Goal: Task Accomplishment & Management: Manage account settings

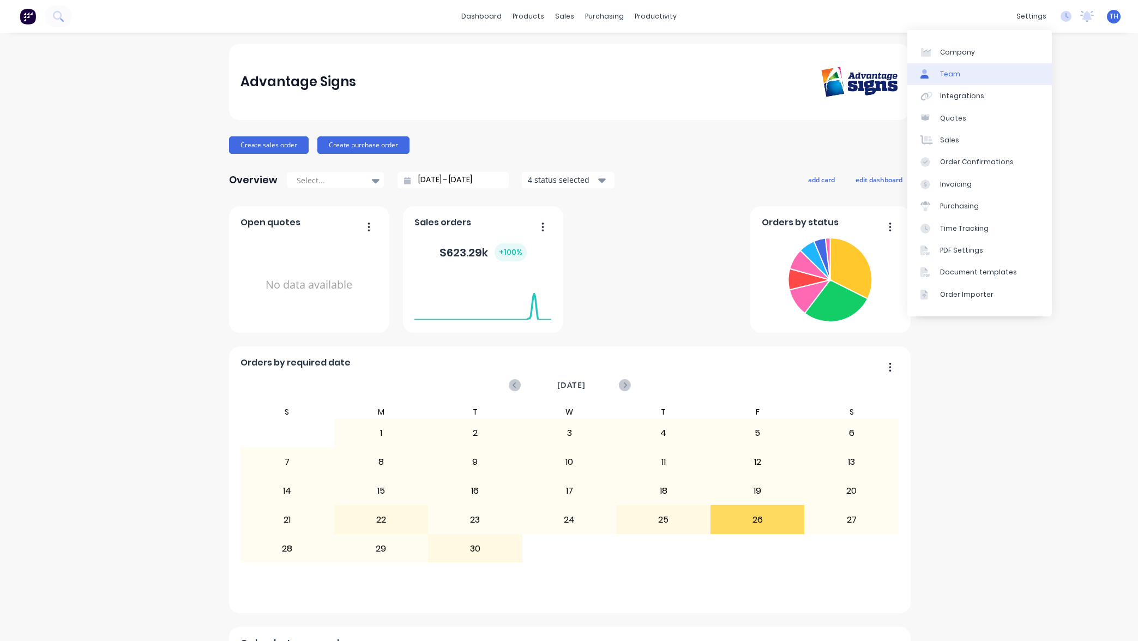
click at [973, 74] on link "Team" at bounding box center [979, 74] width 144 height 22
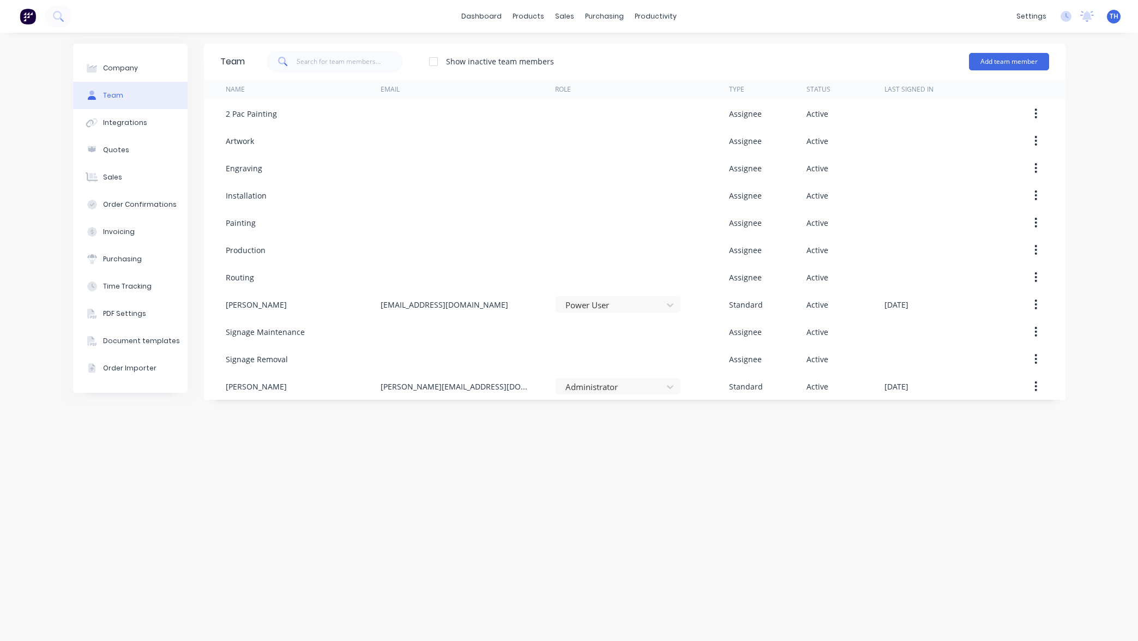
click at [728, 56] on div "Show inactive team members Add team member" at bounding box center [647, 61] width 804 height 33
click at [589, 52] on div "Sales Orders" at bounding box center [605, 52] width 45 height 10
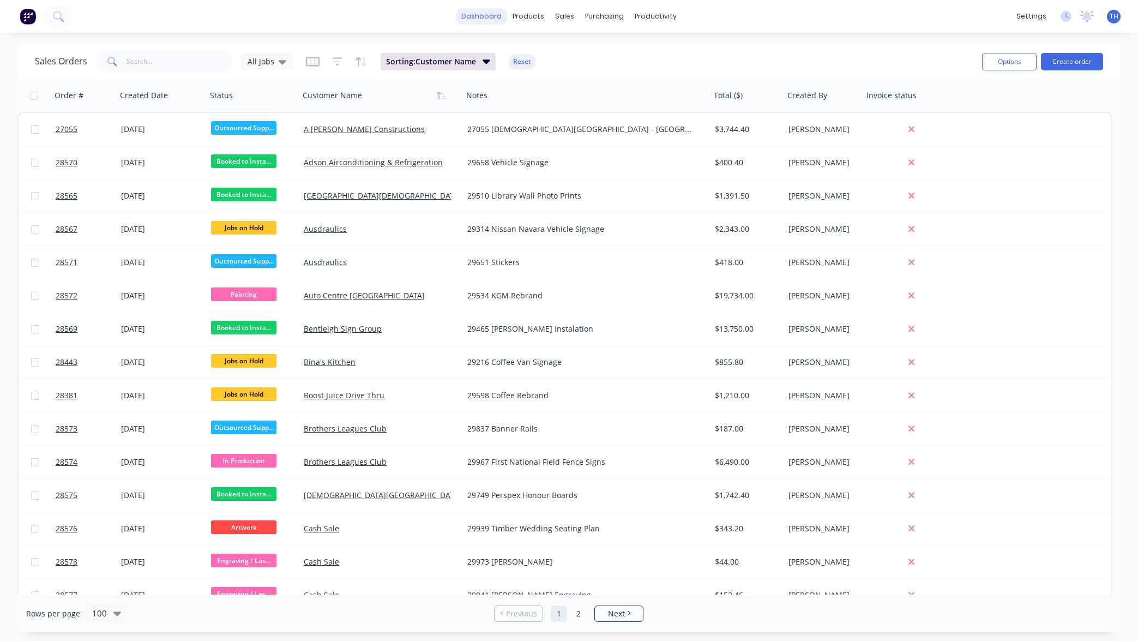
click at [486, 15] on link "dashboard" at bounding box center [481, 16] width 51 height 16
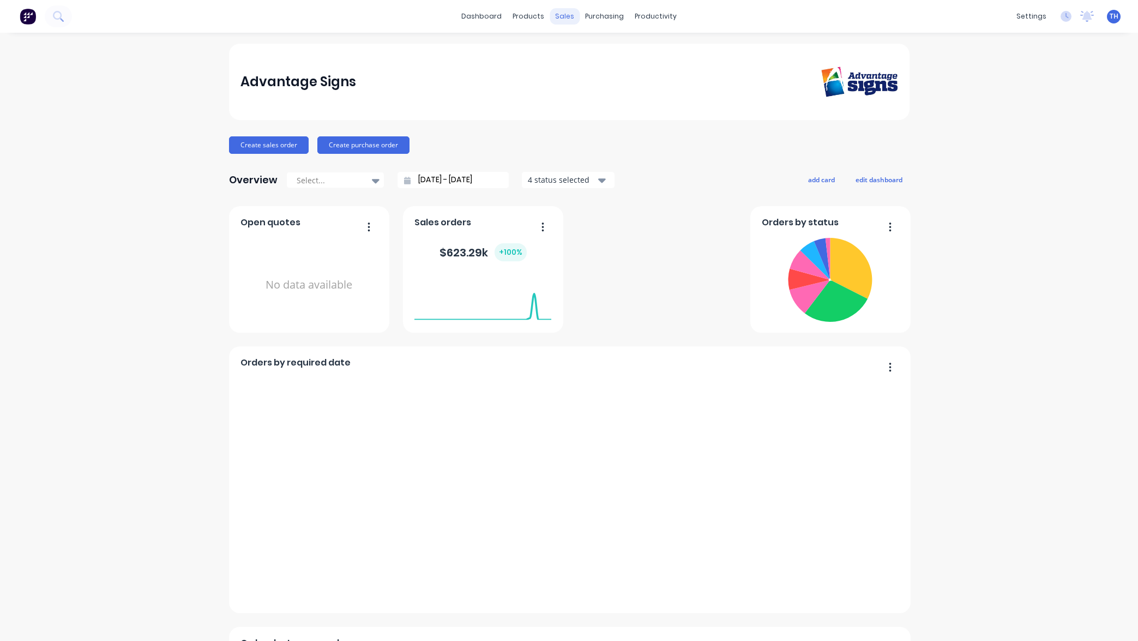
click at [565, 15] on div "sales" at bounding box center [565, 16] width 30 height 16
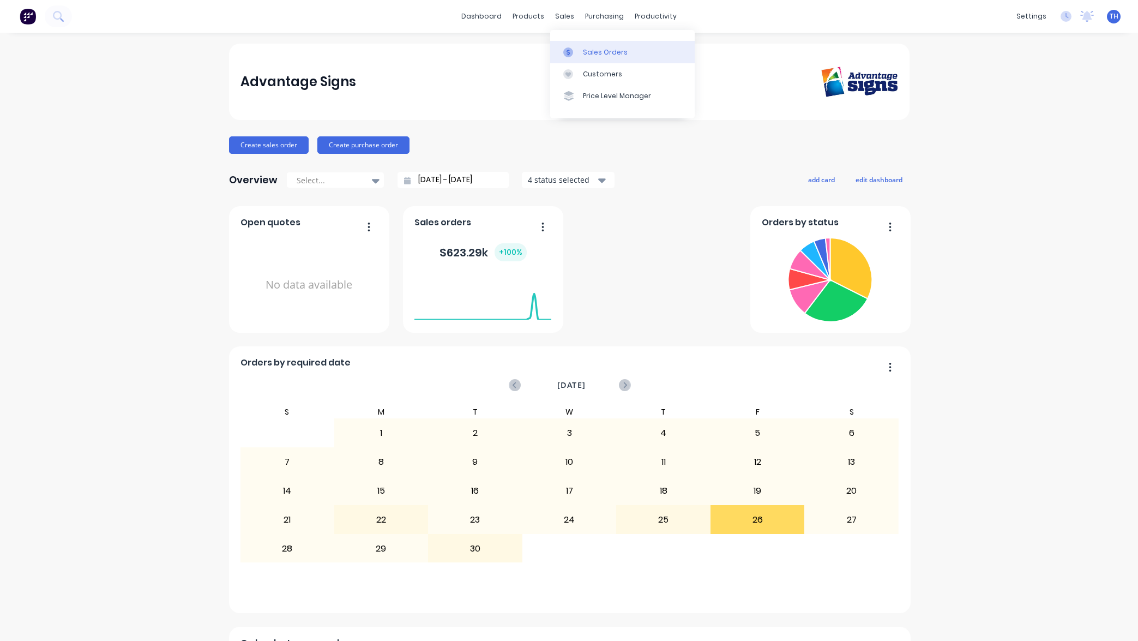
click at [600, 47] on div "Sales Orders" at bounding box center [605, 52] width 45 height 10
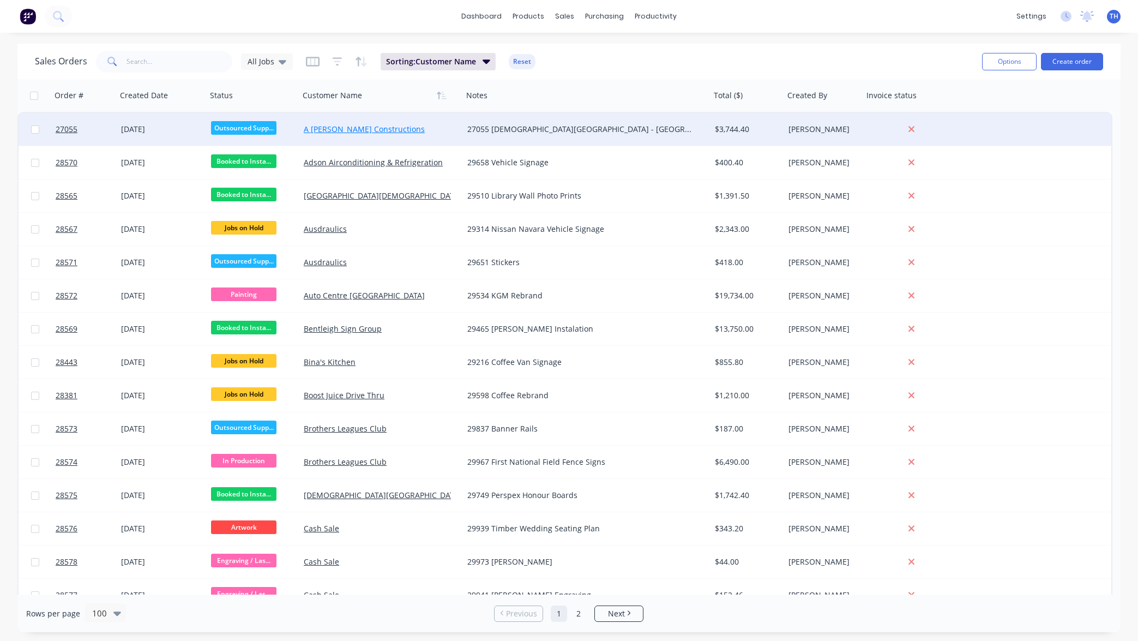
click at [360, 128] on link "A [PERSON_NAME] Constructions" at bounding box center [364, 129] width 121 height 10
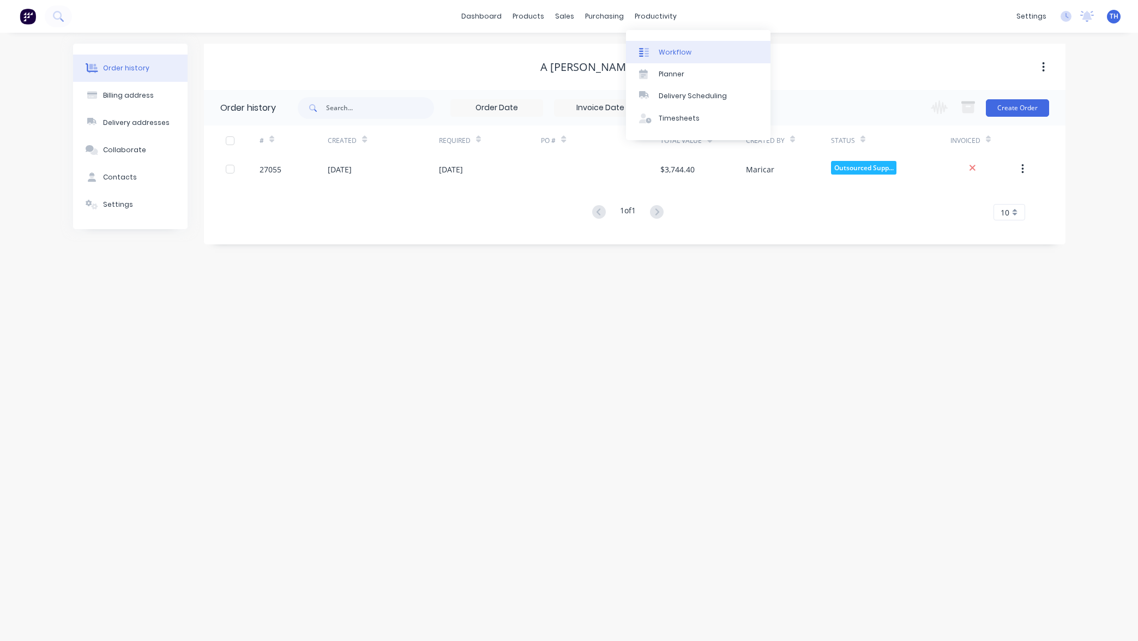
click at [666, 55] on div "Workflow" at bounding box center [675, 52] width 33 height 10
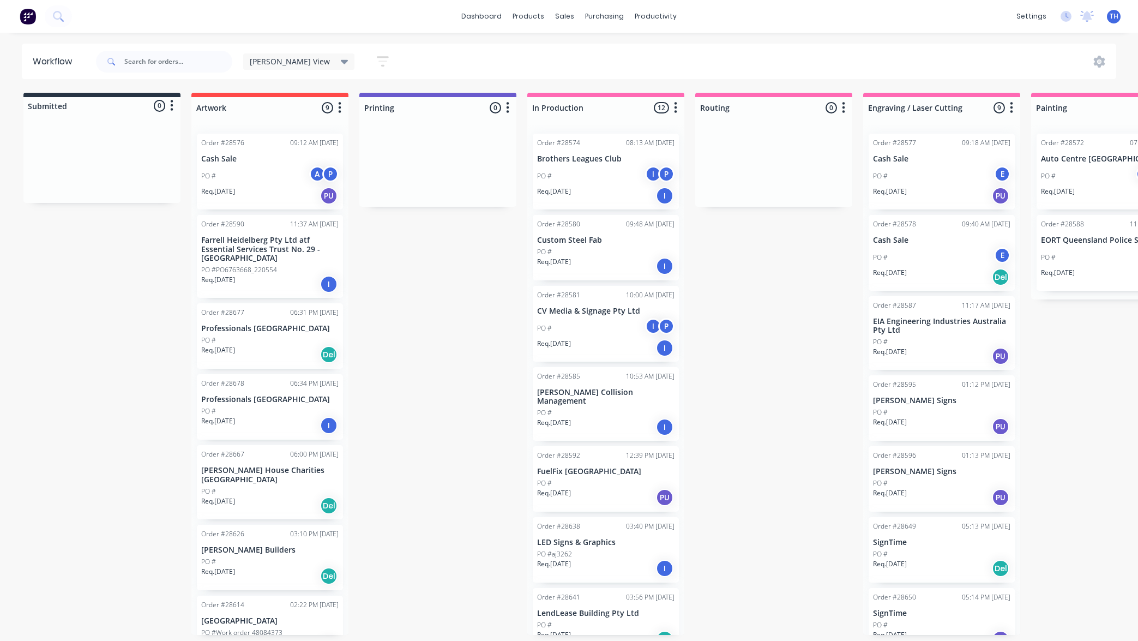
click at [617, 166] on div "PO # I P" at bounding box center [605, 176] width 137 height 21
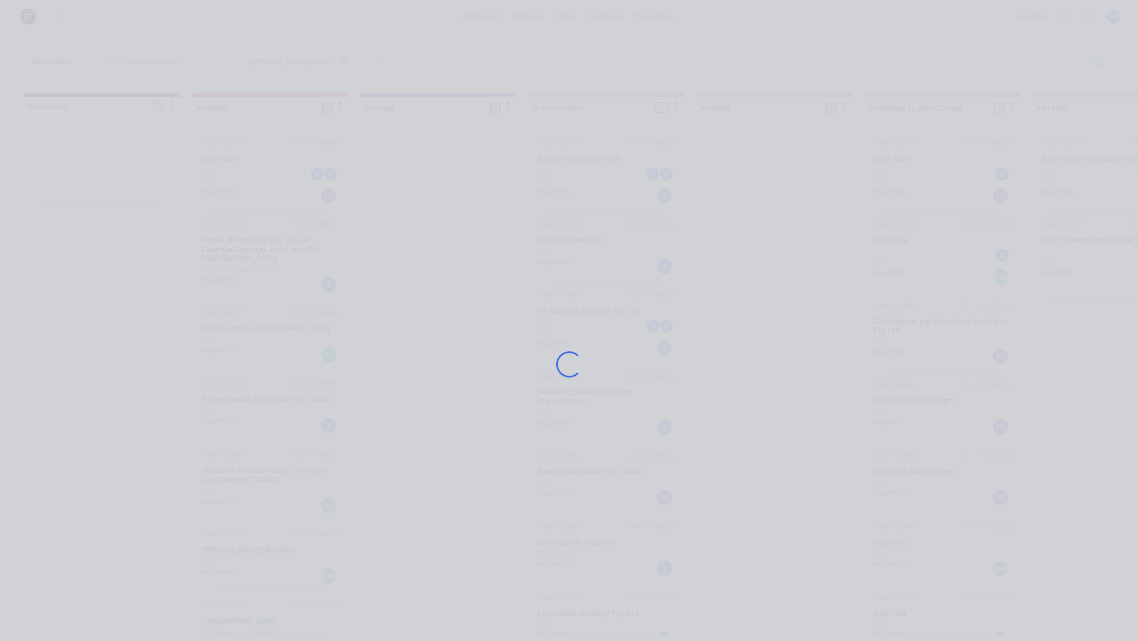
scroll to position [0, 1]
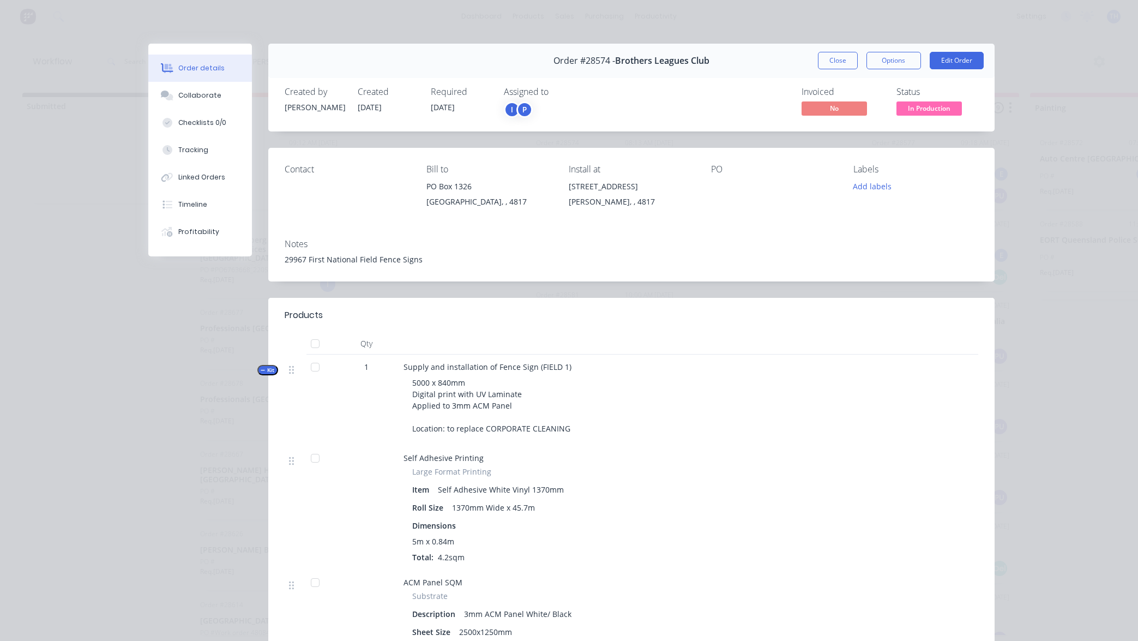
click at [535, 106] on div "I P" at bounding box center [558, 109] width 109 height 16
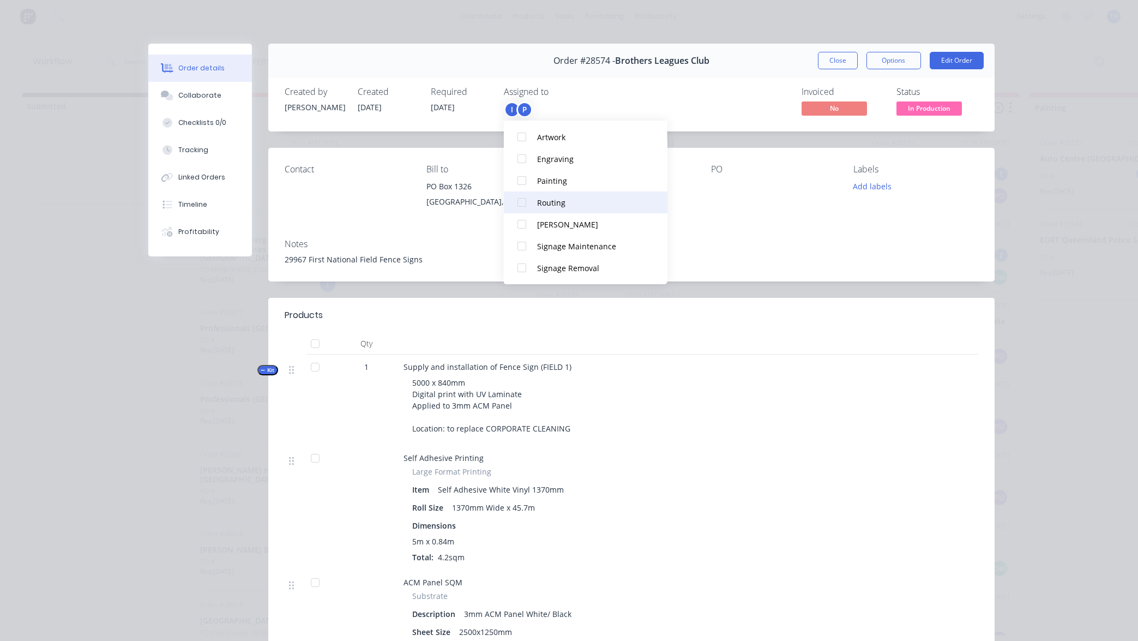
scroll to position [120, 0]
click at [837, 61] on button "Close" at bounding box center [838, 60] width 40 height 17
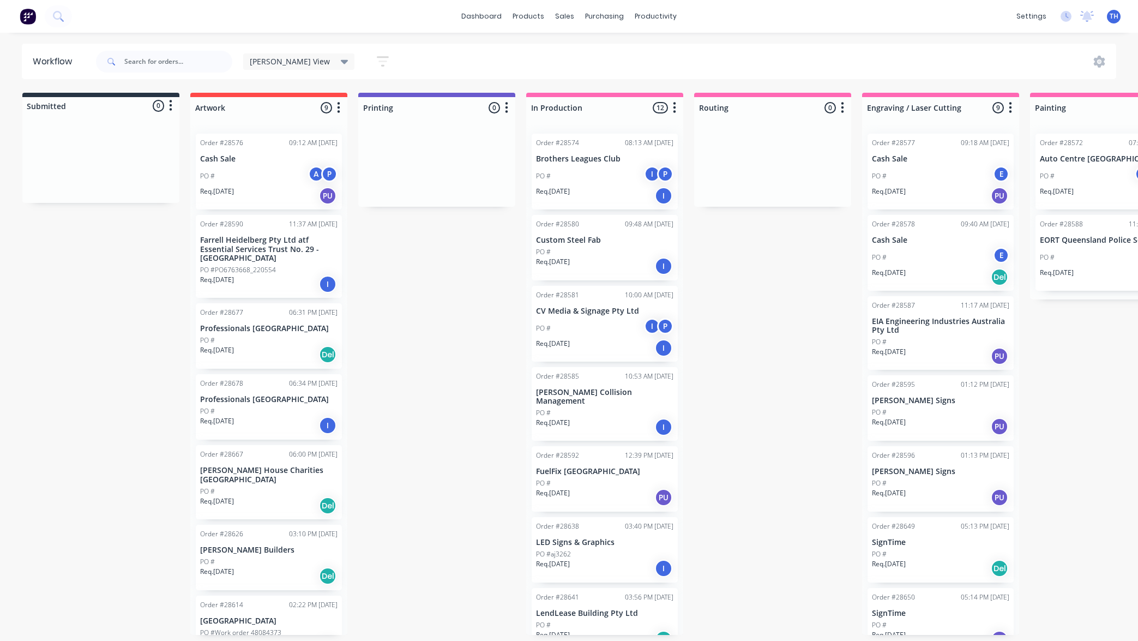
scroll to position [0, 0]
click at [479, 15] on link "dashboard" at bounding box center [481, 16] width 51 height 16
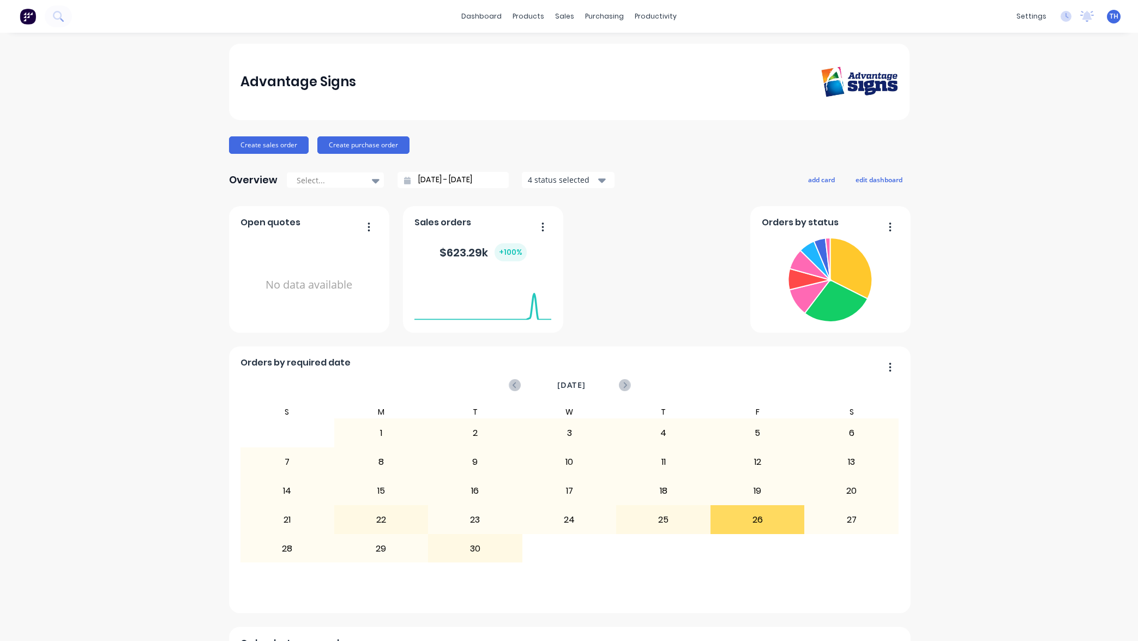
click at [29, 15] on img at bounding box center [28, 16] width 16 height 16
click at [884, 179] on button "edit dashboard" at bounding box center [878, 179] width 61 height 14
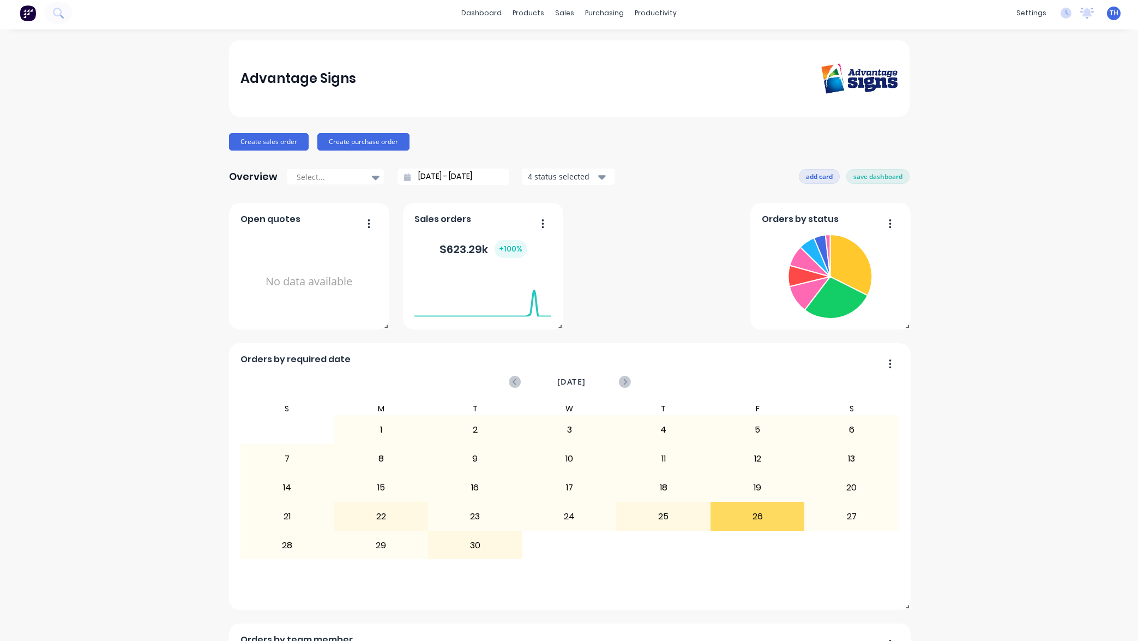
click at [817, 176] on button "add card" at bounding box center [819, 176] width 41 height 14
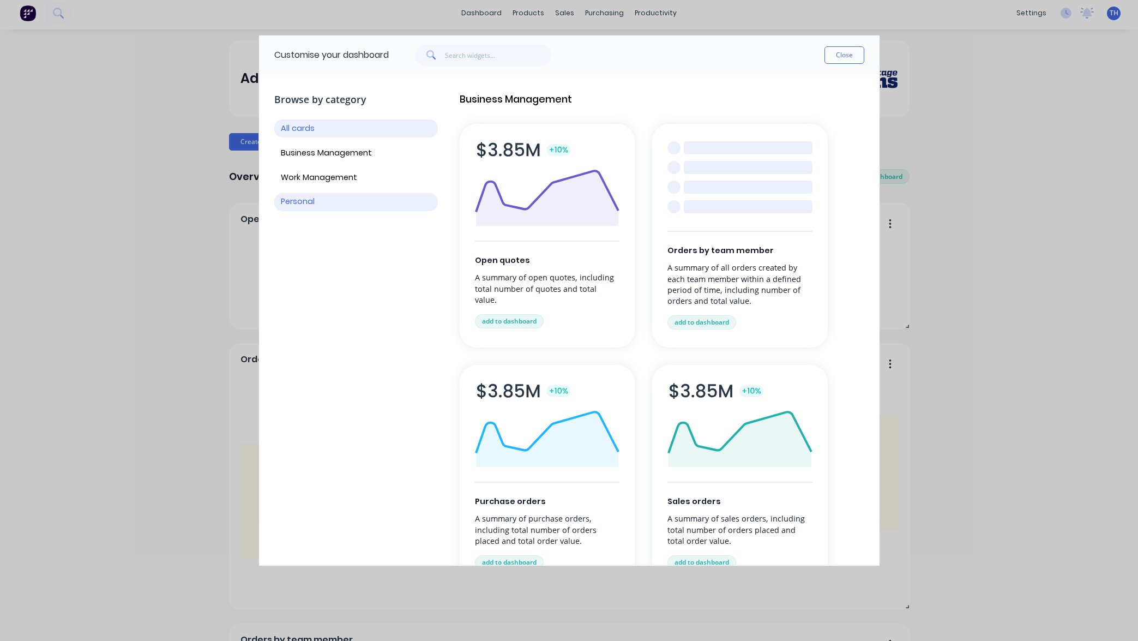
click at [347, 193] on button "Personal" at bounding box center [356, 202] width 164 height 18
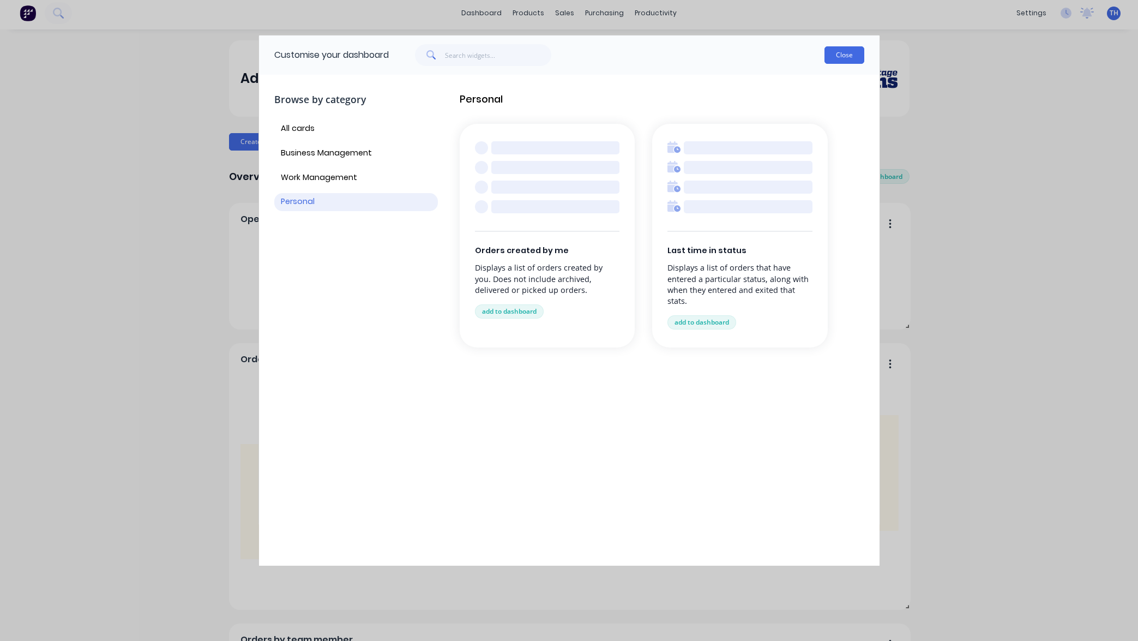
click at [840, 56] on button "Close" at bounding box center [844, 54] width 40 height 17
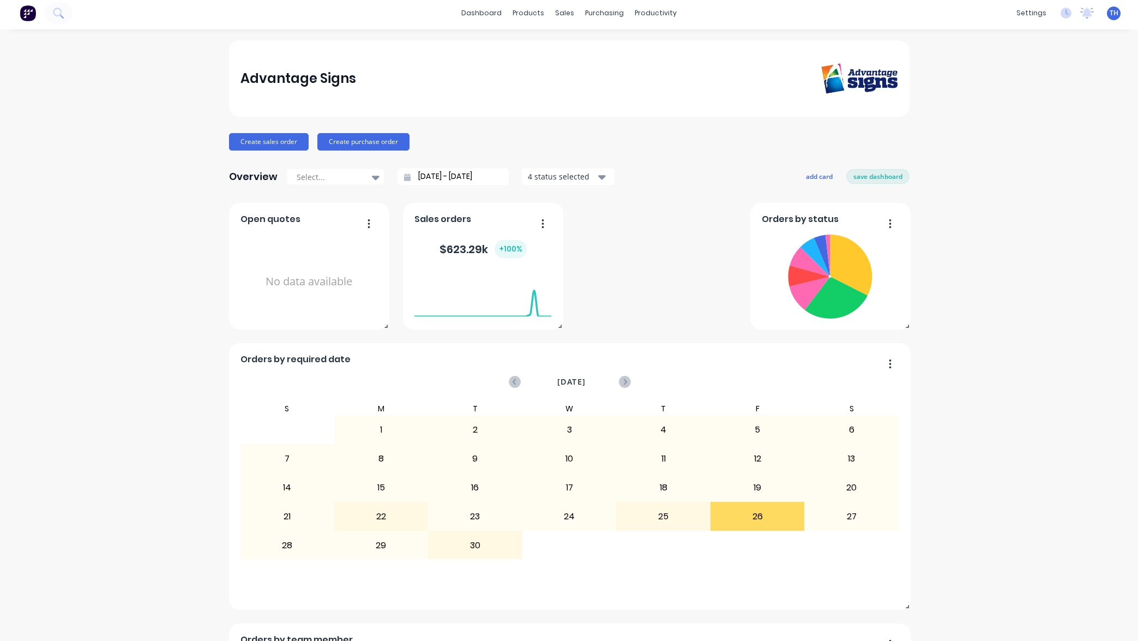
click at [1013, 167] on div "Advantage Signs Create sales order Create purchase order Overview Select... 30/…" at bounding box center [569, 605] width 1138 height 1130
click at [680, 118] on div "Timesheets" at bounding box center [679, 115] width 41 height 10
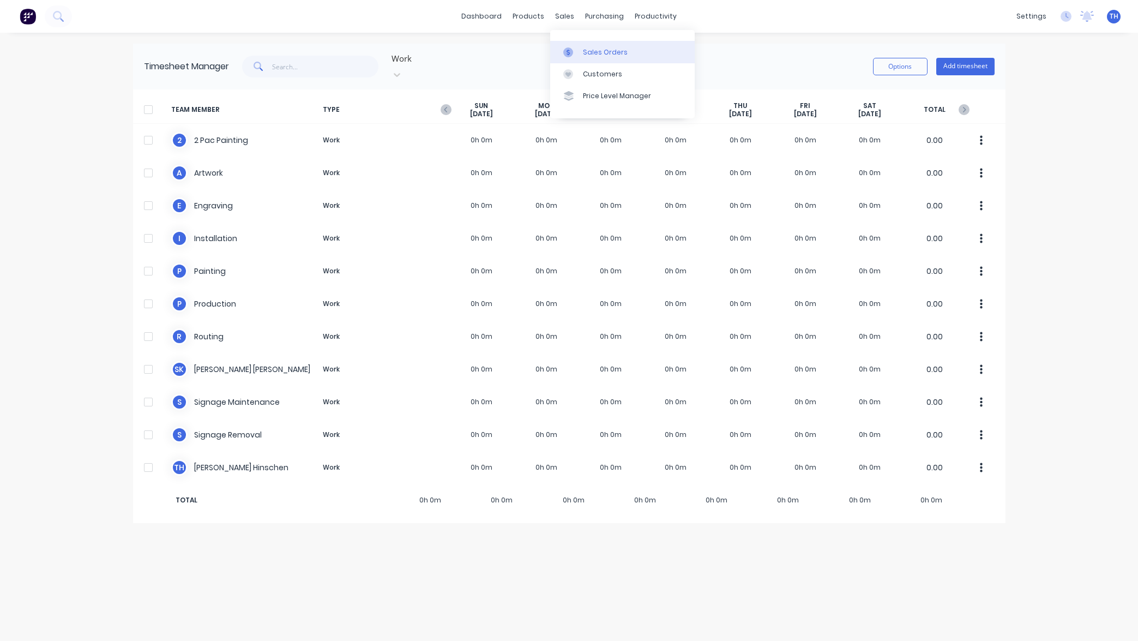
click at [597, 53] on div "Sales Orders" at bounding box center [605, 52] width 45 height 10
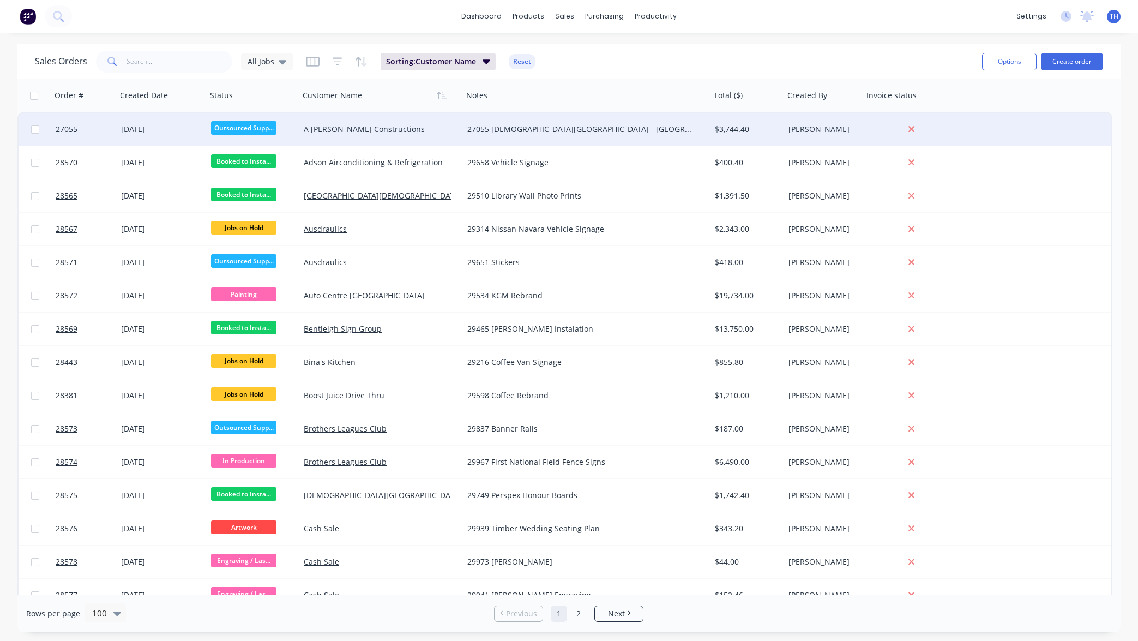
click at [353, 134] on div "A [PERSON_NAME] Constructions" at bounding box center [377, 129] width 147 height 11
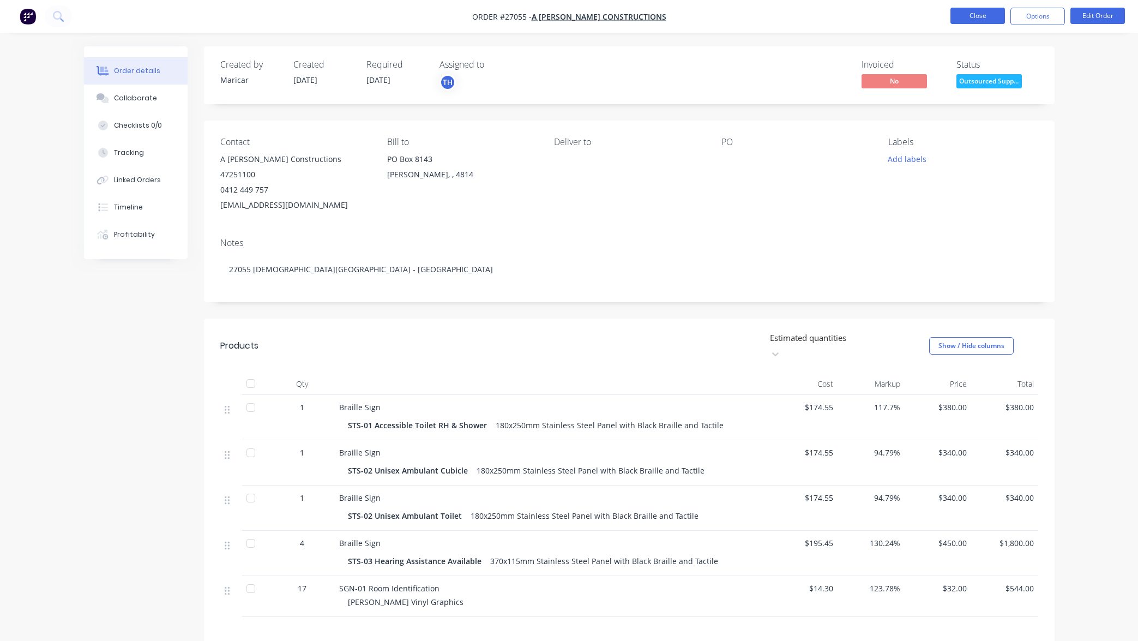
click at [979, 15] on button "Close" at bounding box center [977, 16] width 55 height 16
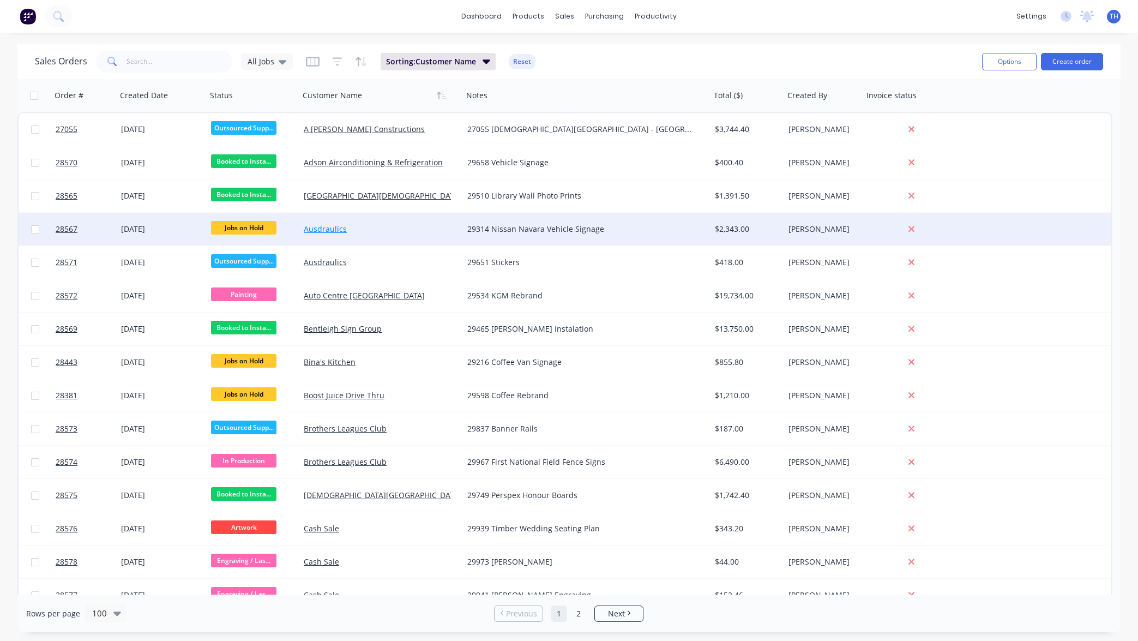
click at [335, 230] on link "Ausdraulics" at bounding box center [325, 229] width 43 height 10
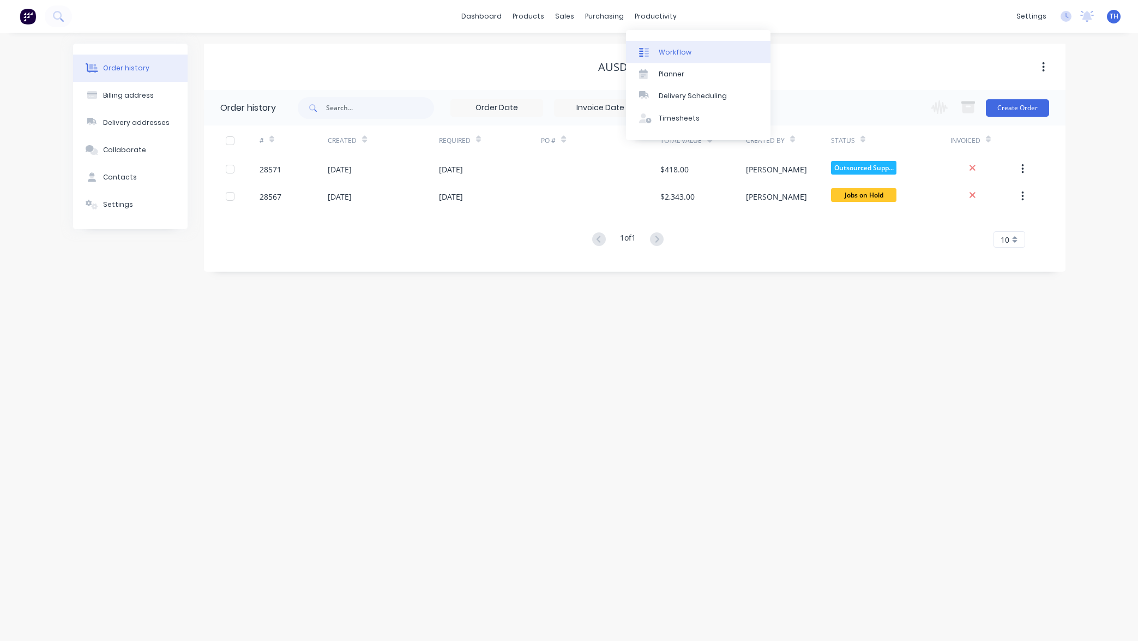
click at [676, 53] on div "Workflow" at bounding box center [675, 52] width 33 height 10
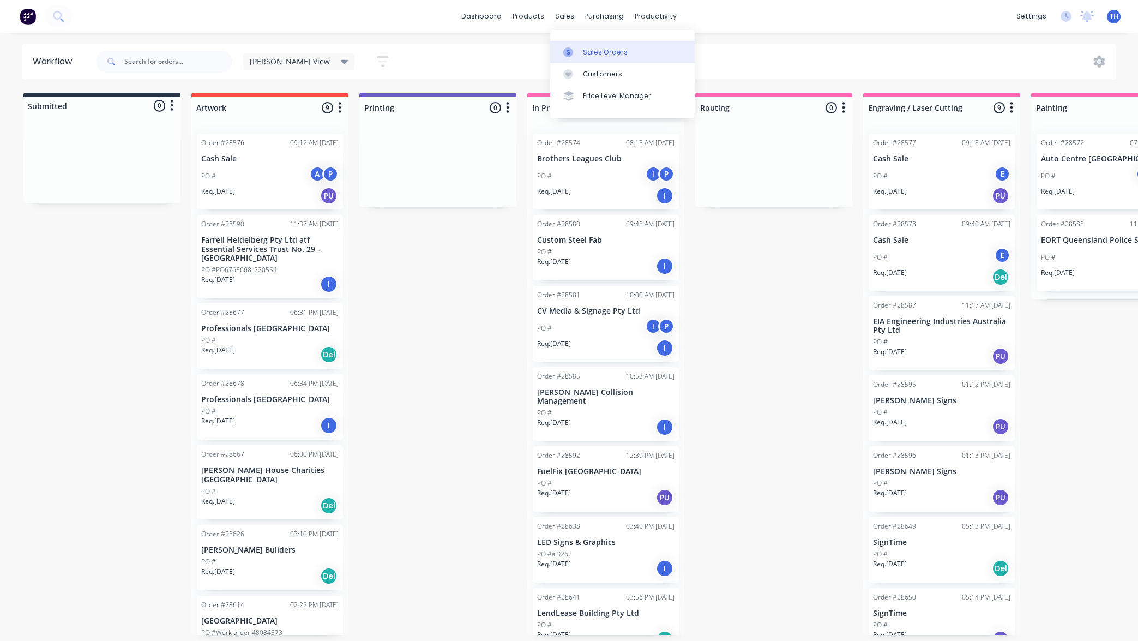
click at [602, 52] on div "Sales Orders" at bounding box center [605, 52] width 45 height 10
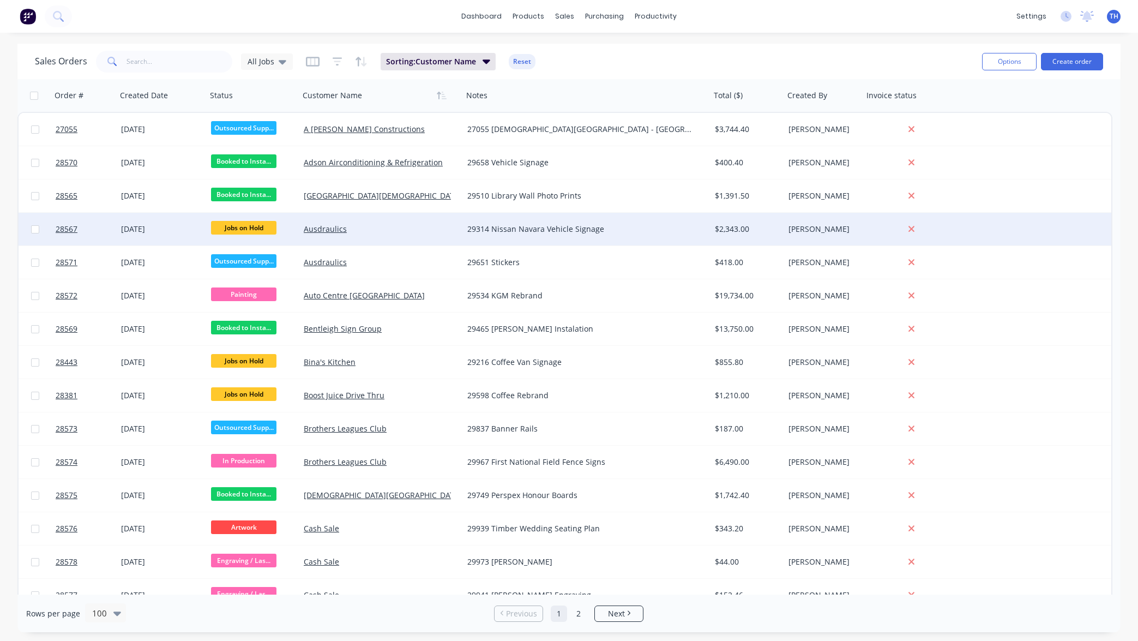
click at [250, 229] on span "Jobs on Hold" at bounding box center [243, 228] width 65 height 14
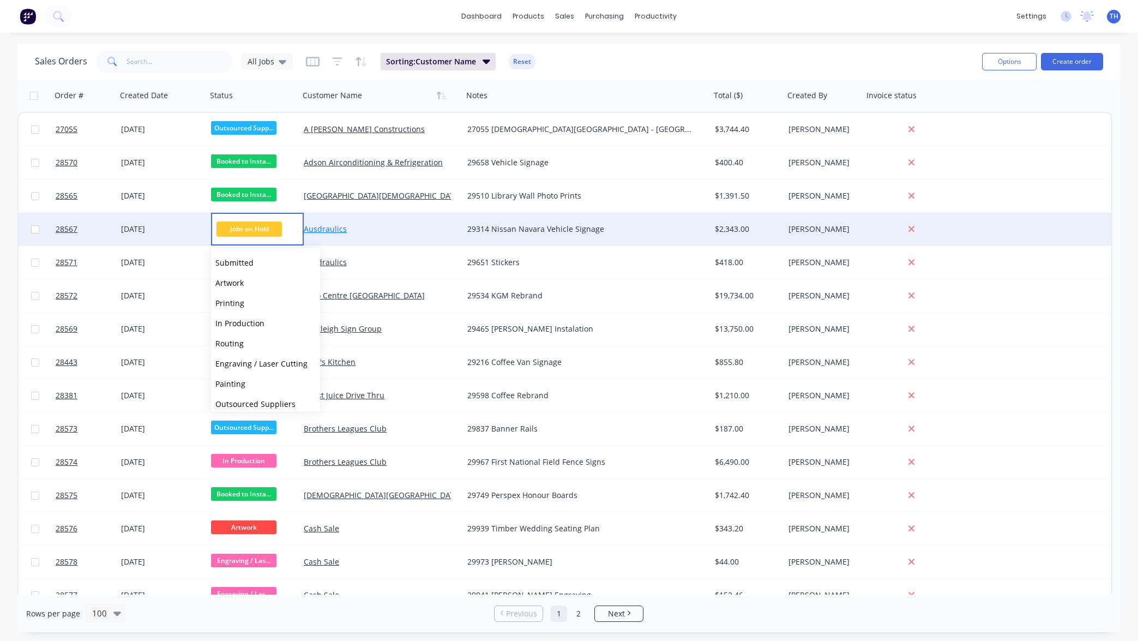
click at [332, 228] on link "Ausdraulics" at bounding box center [325, 229] width 43 height 10
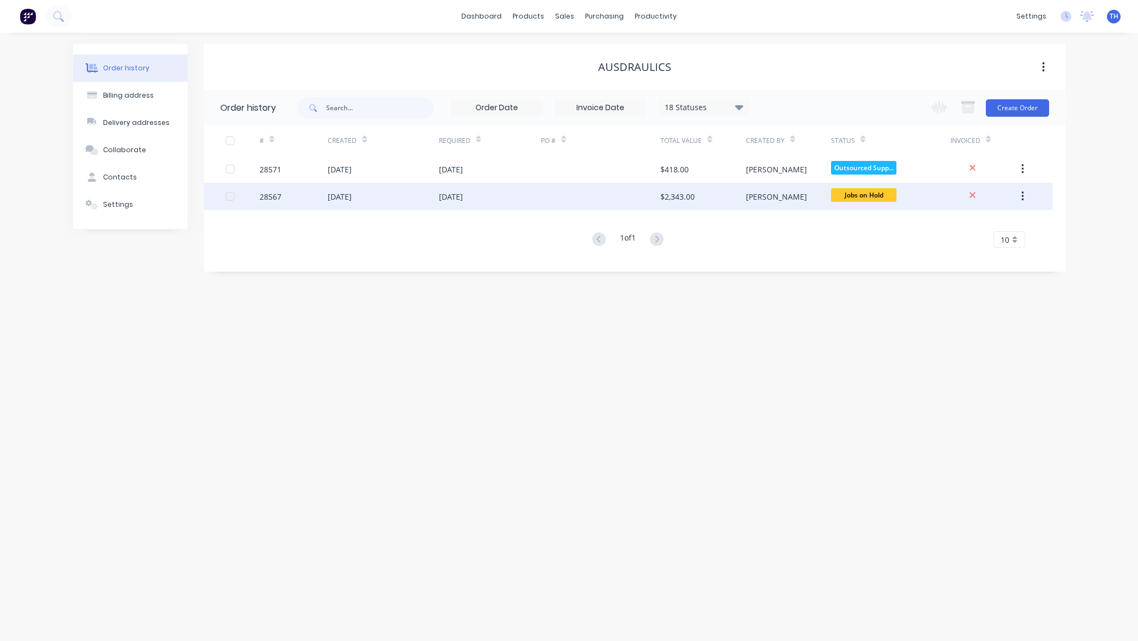
click at [686, 196] on div "$2,343.00" at bounding box center [677, 196] width 34 height 11
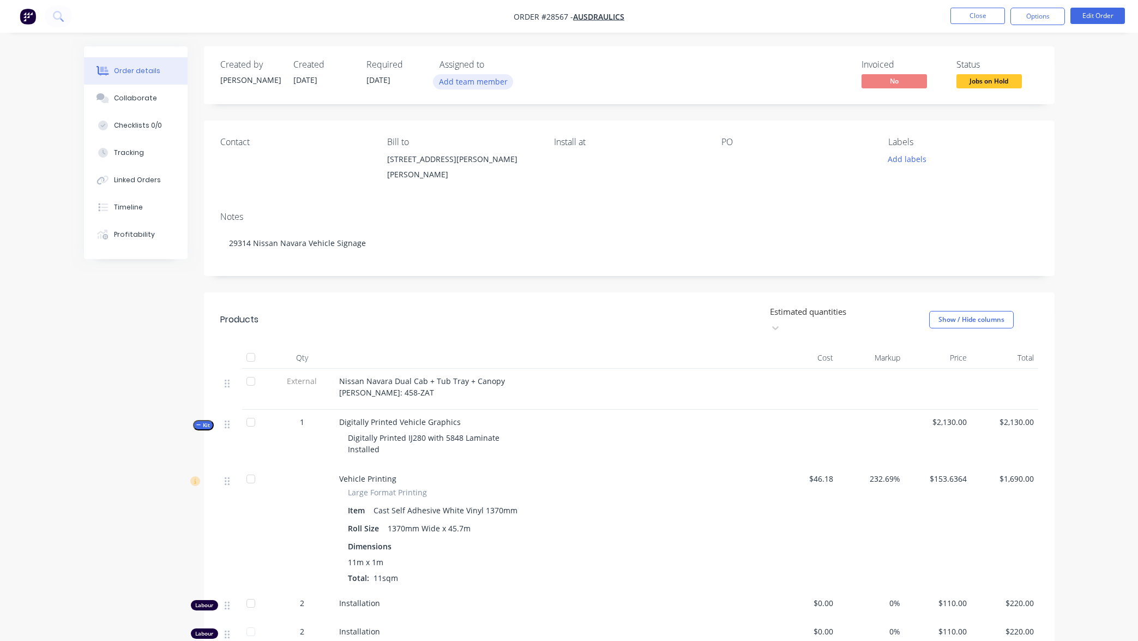
click at [468, 87] on button "Add team member" at bounding box center [473, 81] width 80 height 15
click at [618, 82] on div "Invoiced No Status Jobs on Hold" at bounding box center [794, 75] width 490 height 32
click at [975, 13] on button "Close" at bounding box center [977, 16] width 55 height 16
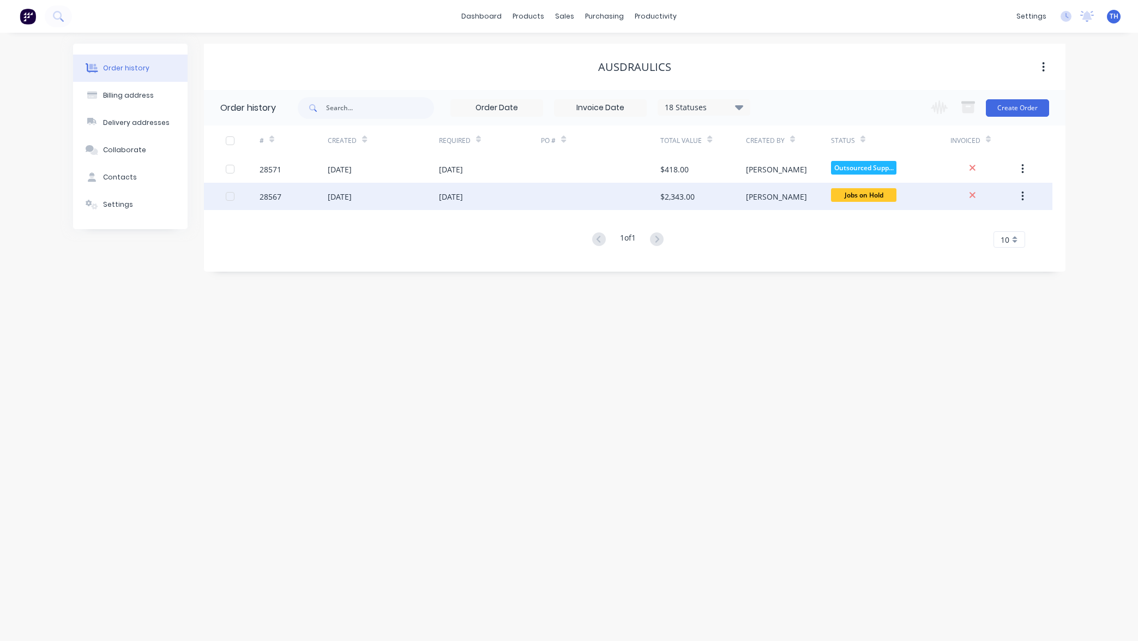
click at [462, 195] on div "[DATE]" at bounding box center [451, 196] width 24 height 11
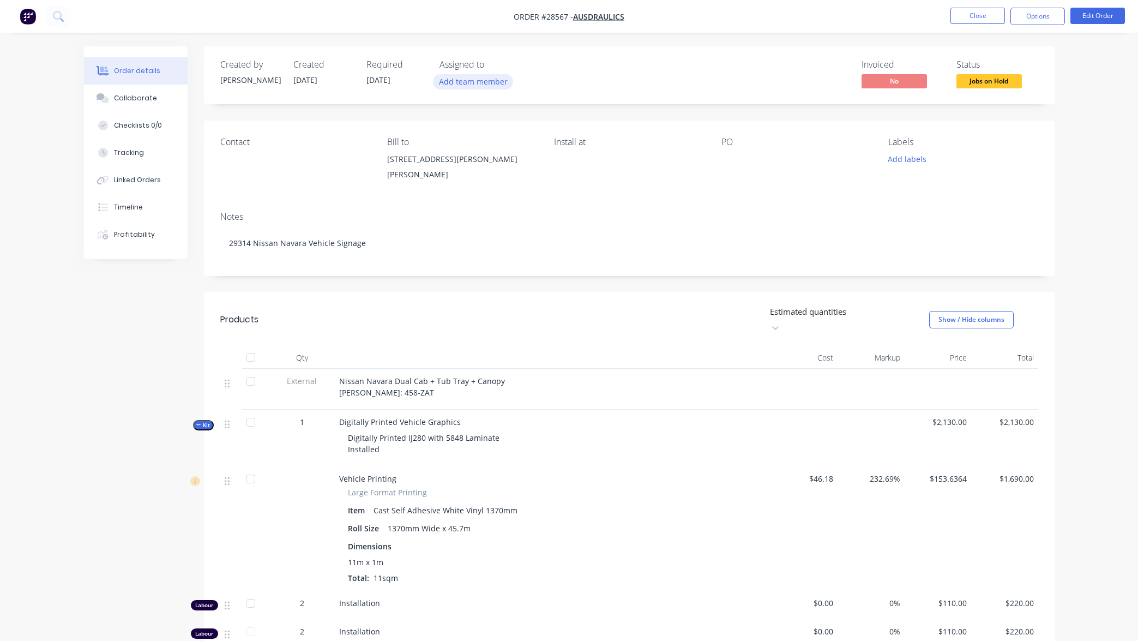
click at [481, 83] on button "Add team member" at bounding box center [473, 81] width 80 height 15
click at [690, 39] on div "Order details Collaborate Checklists 0/0 Tracking Linked Orders Timeline Profit…" at bounding box center [569, 420] width 1138 height 841
click at [980, 15] on button "Close" at bounding box center [977, 16] width 55 height 16
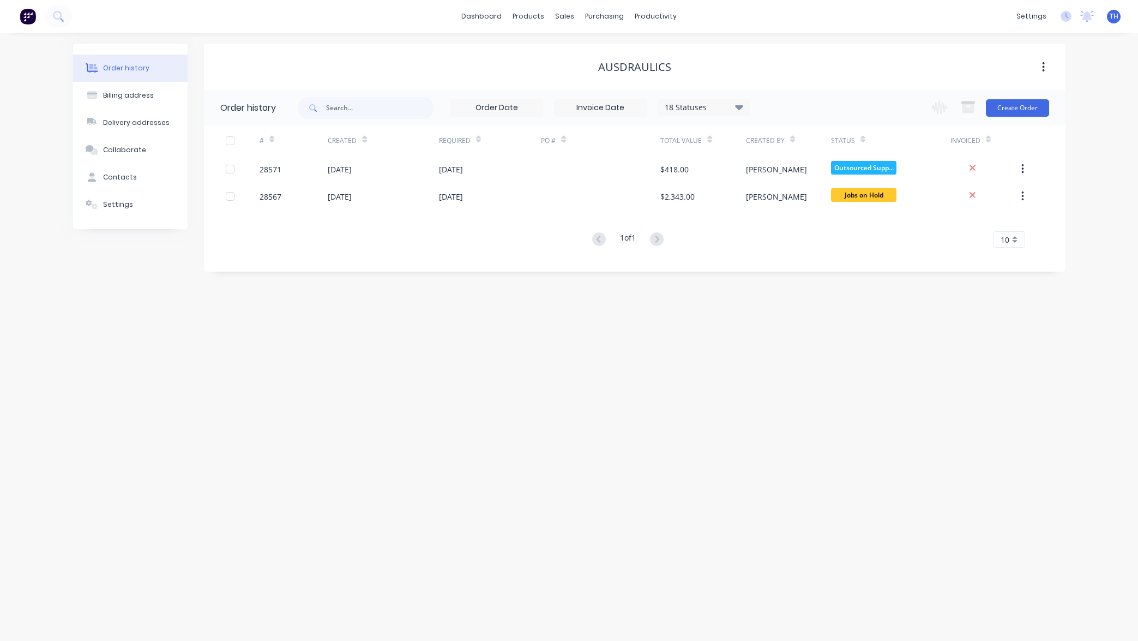
click at [471, 64] on div "Ausdraulics" at bounding box center [634, 67] width 861 height 13
click at [485, 16] on link "dashboard" at bounding box center [481, 16] width 51 height 16
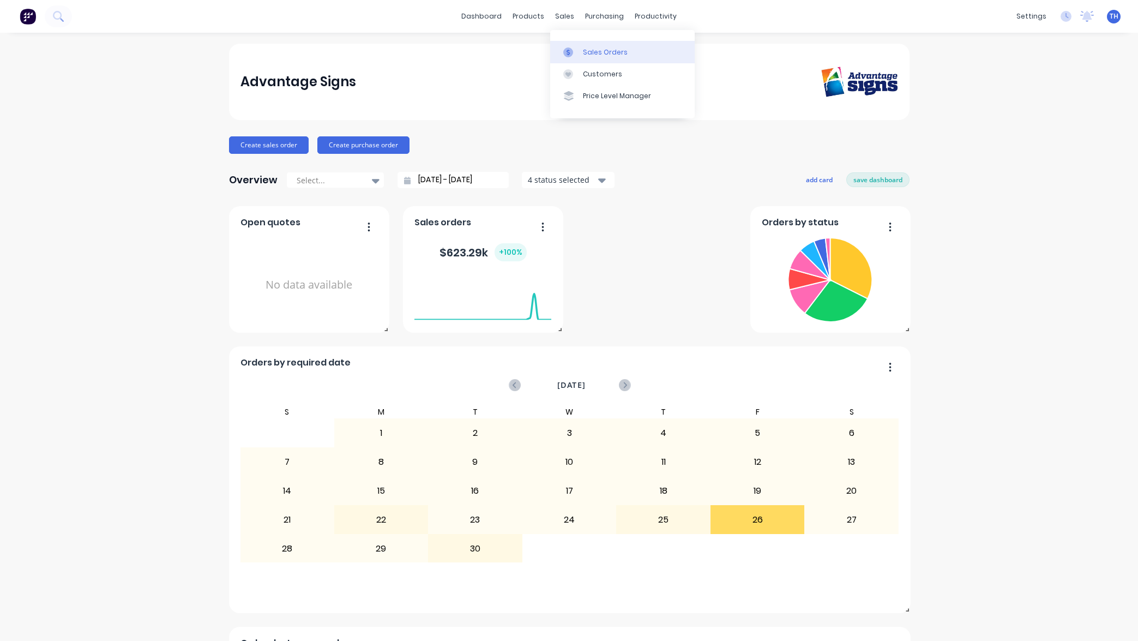
click at [598, 53] on div "Sales Orders" at bounding box center [605, 52] width 45 height 10
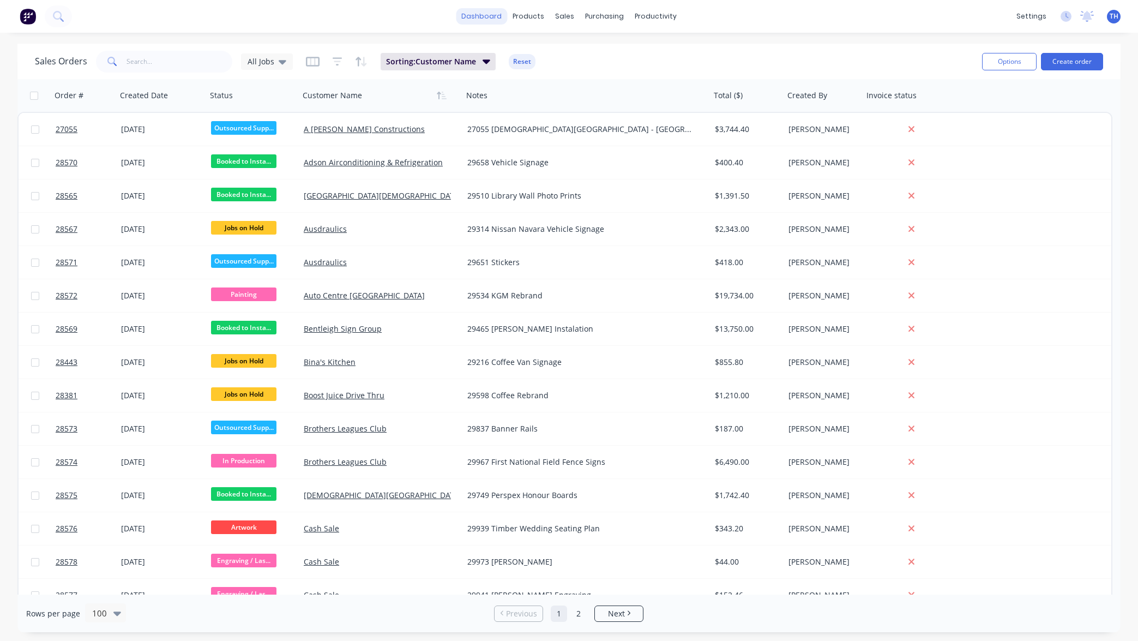
click at [486, 17] on link "dashboard" at bounding box center [481, 16] width 51 height 16
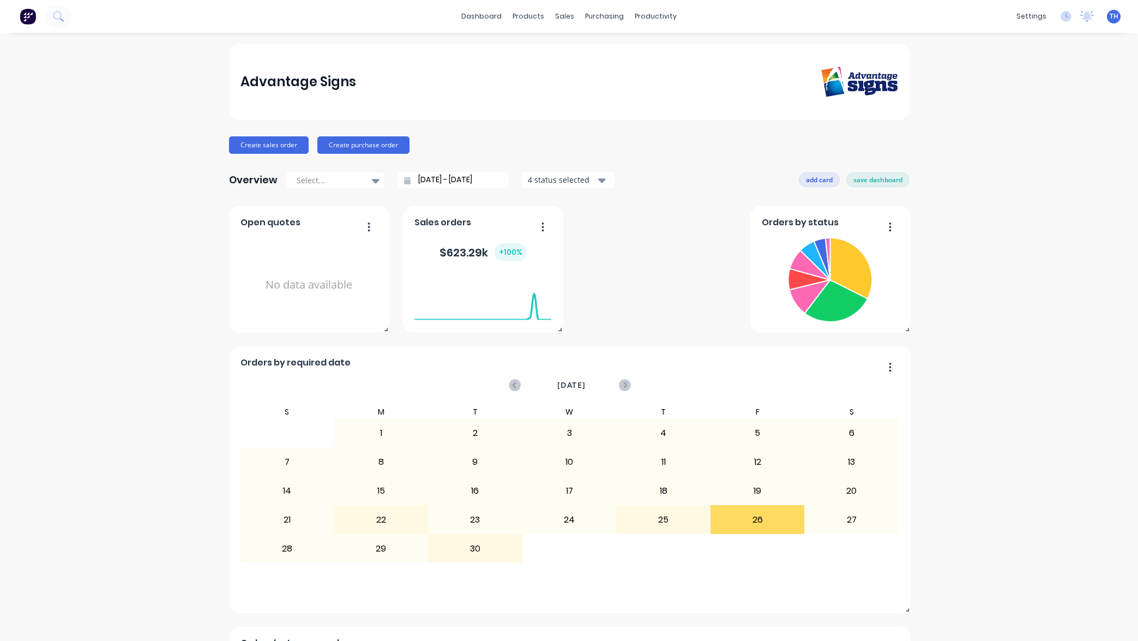
click at [816, 177] on button "add card" at bounding box center [819, 179] width 41 height 14
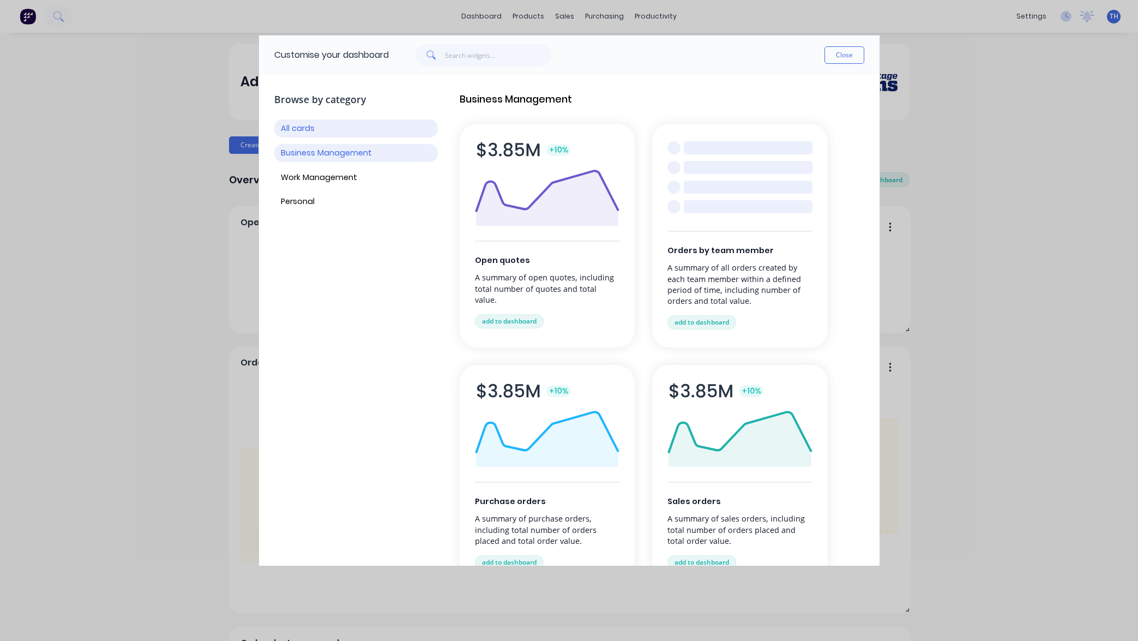
click at [341, 148] on button "Business Management" at bounding box center [356, 153] width 164 height 18
click at [334, 178] on button "Work Management" at bounding box center [356, 177] width 164 height 18
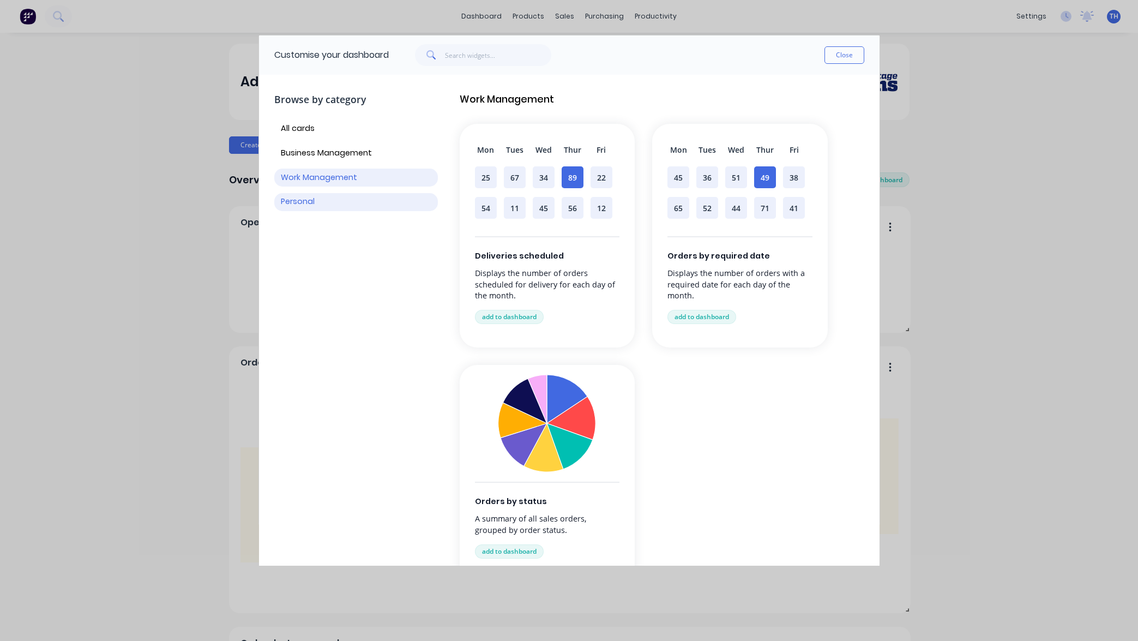
click at [334, 198] on button "Personal" at bounding box center [356, 202] width 164 height 18
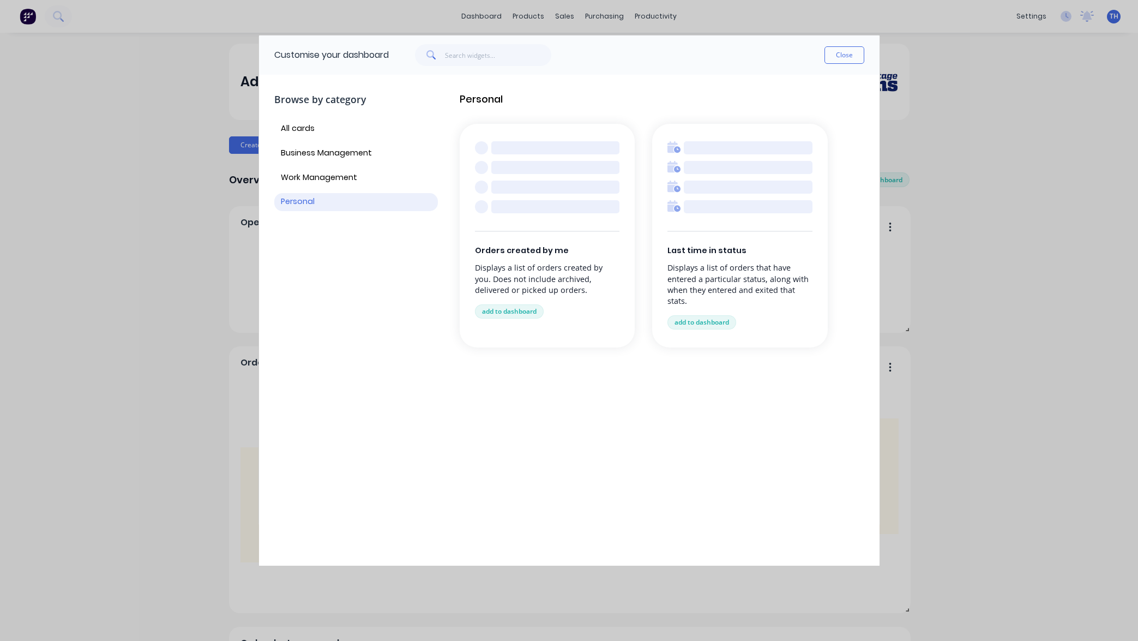
click at [555, 278] on p "Displays a list of orders created by you. Does not include archived, delivered …" at bounding box center [547, 278] width 145 height 33
click at [512, 311] on button "add to dashboard" at bounding box center [509, 311] width 69 height 14
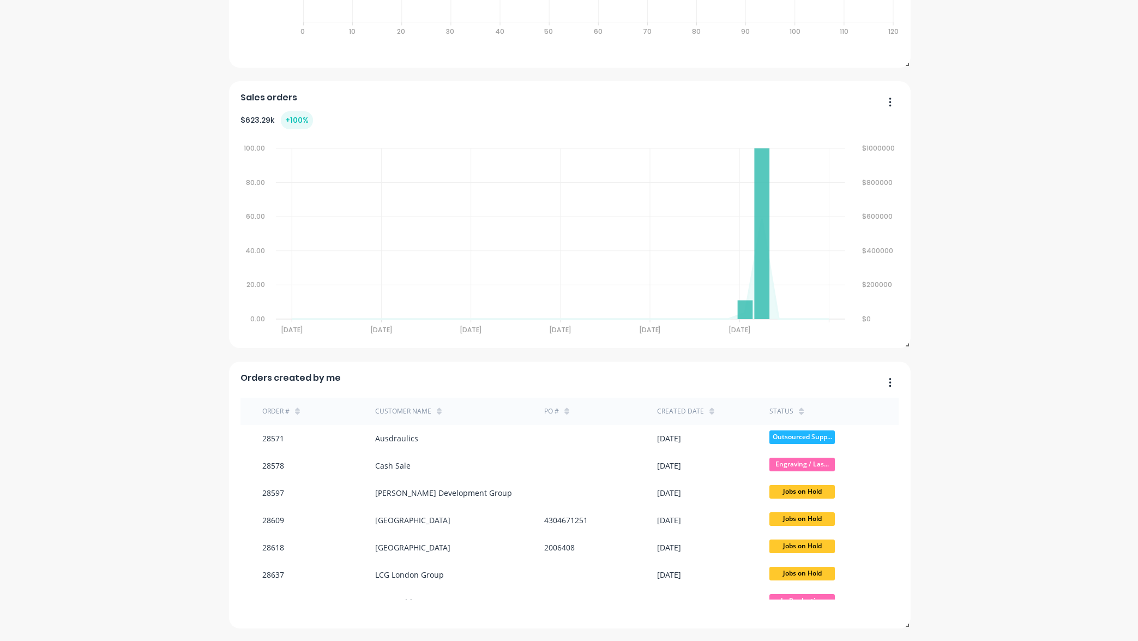
scroll to position [825, 0]
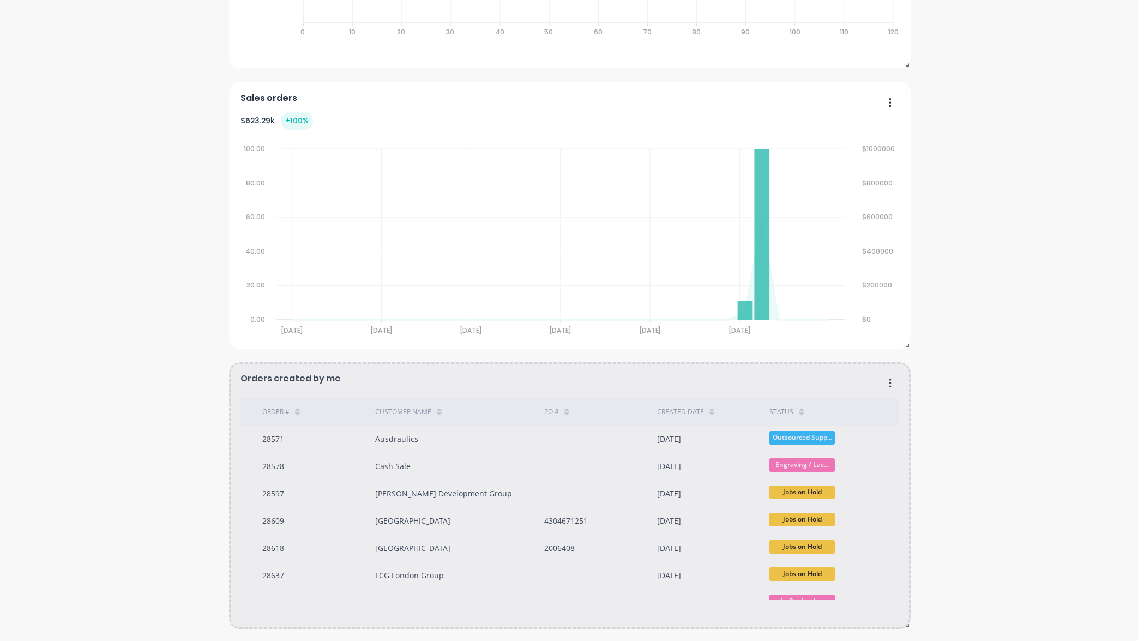
drag, startPoint x: 896, startPoint y: 422, endPoint x: 895, endPoint y: 475, distance: 52.9
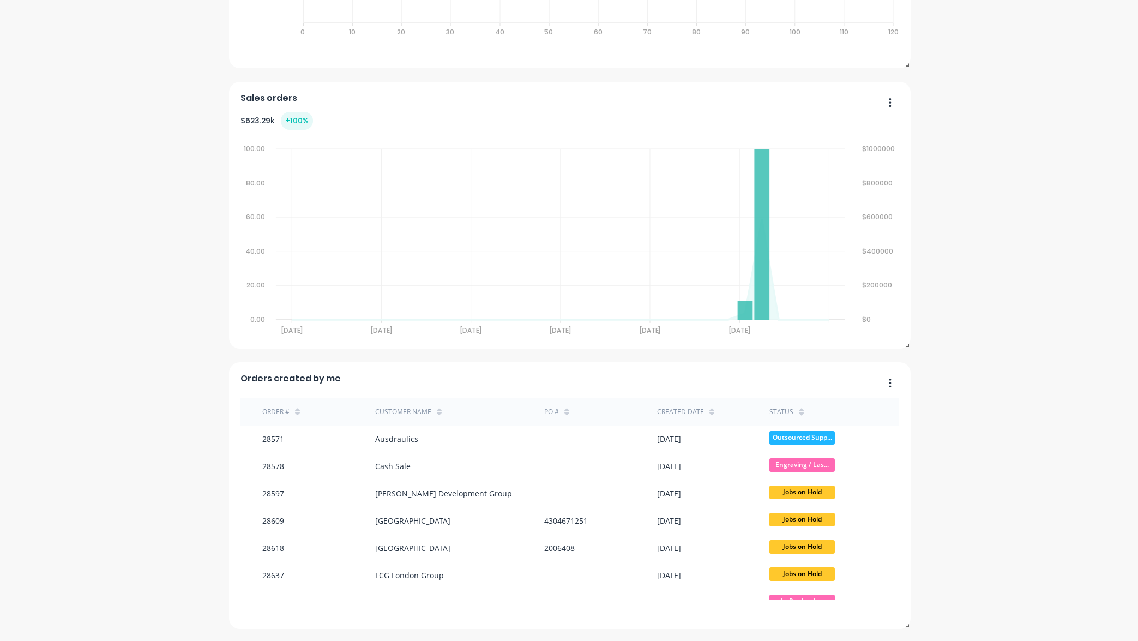
scroll to position [56, 0]
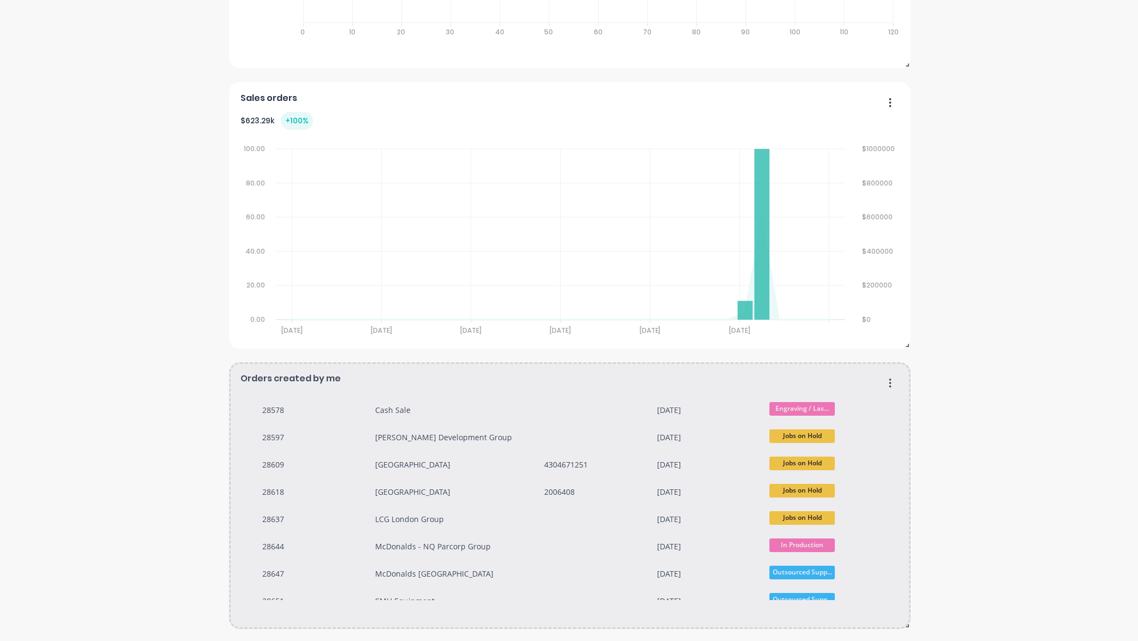
drag, startPoint x: 898, startPoint y: 460, endPoint x: 894, endPoint y: 526, distance: 66.1
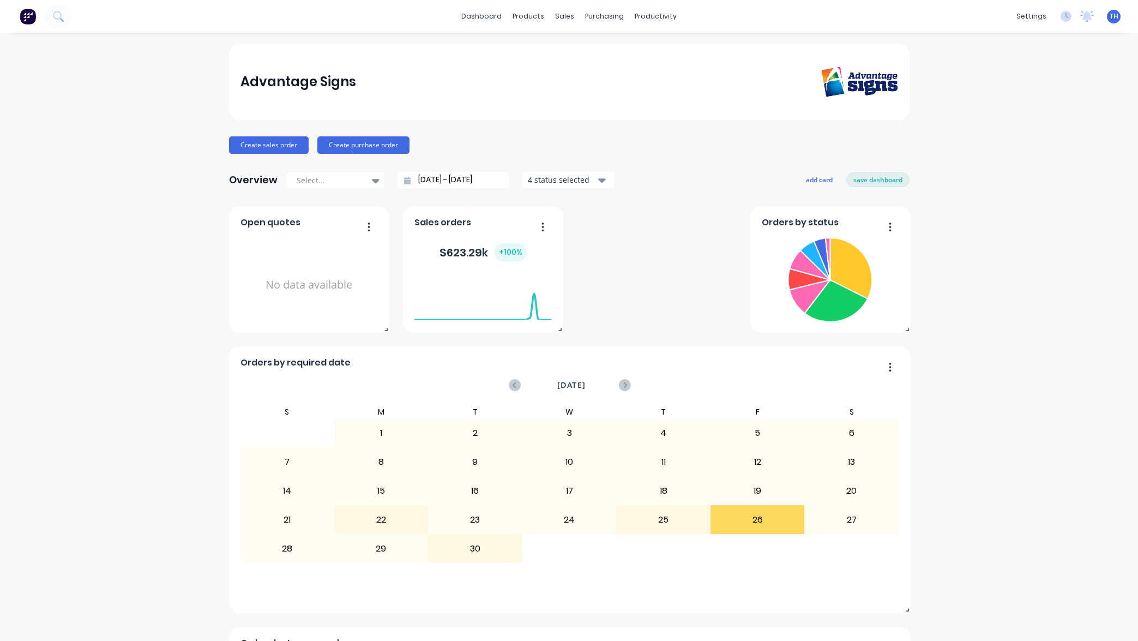
scroll to position [0, 0]
click at [1114, 17] on span "TH" at bounding box center [1114, 16] width 9 height 10
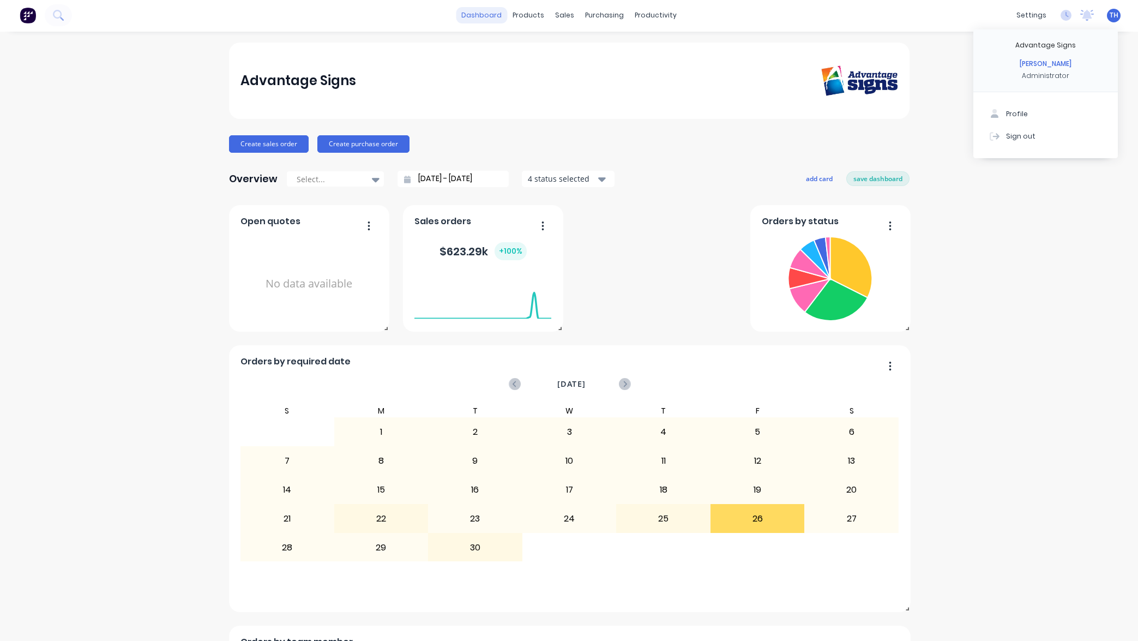
click at [486, 14] on link "dashboard" at bounding box center [481, 15] width 51 height 16
click at [375, 179] on icon at bounding box center [376, 180] width 8 height 4
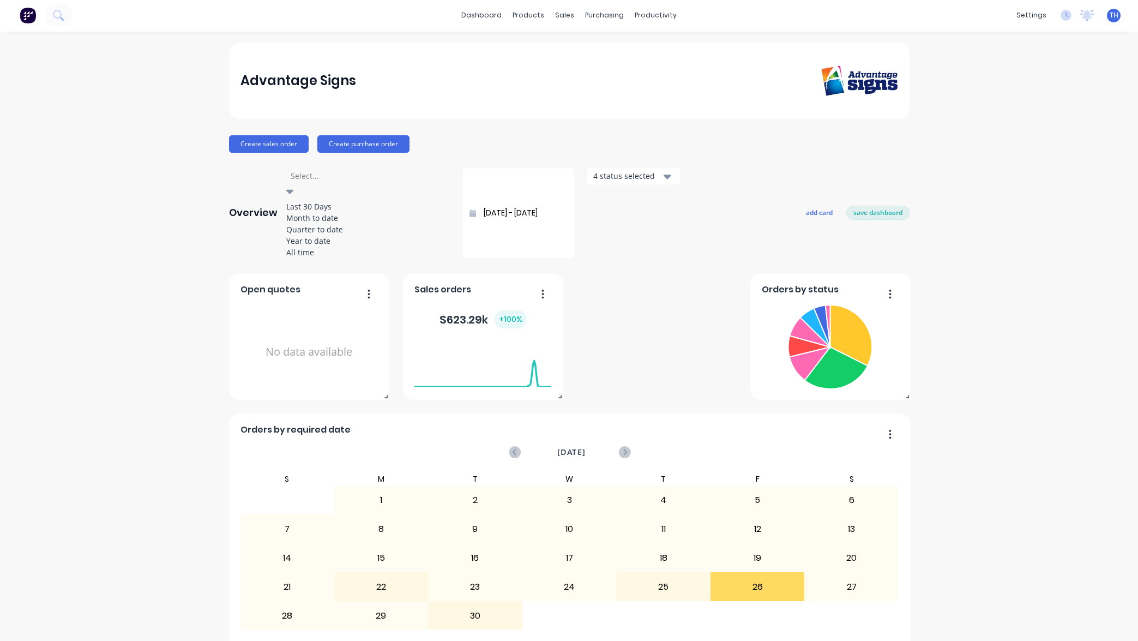
click at [458, 143] on div "Create sales order Create purchase order" at bounding box center [569, 143] width 680 height 17
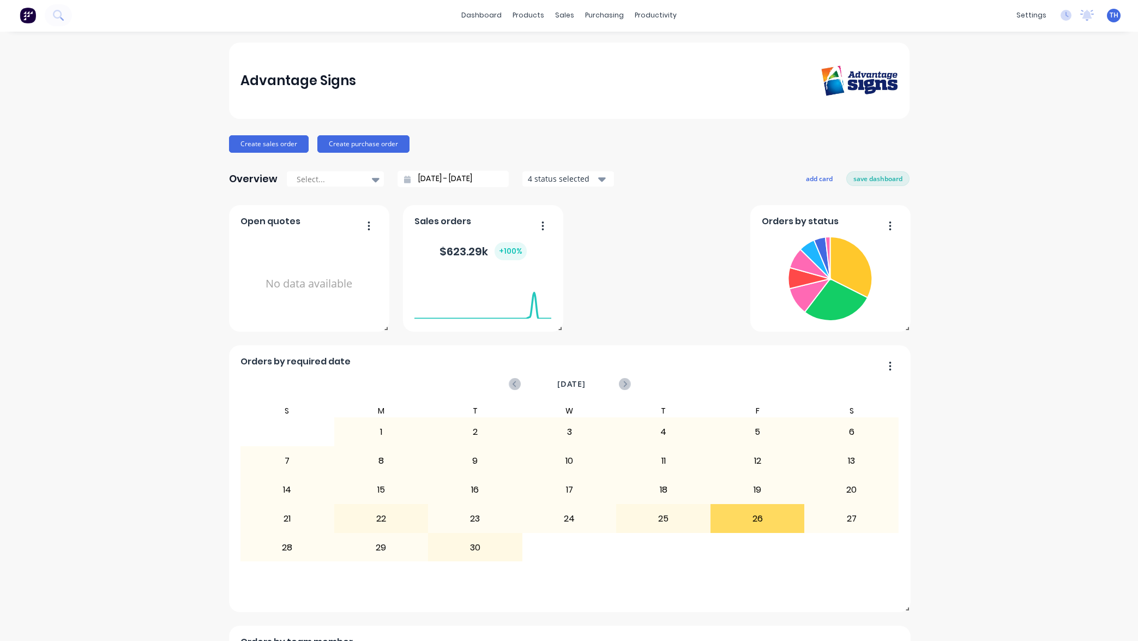
click at [589, 180] on div "4 status selected" at bounding box center [562, 178] width 69 height 11
click at [59, 14] on icon at bounding box center [58, 15] width 10 height 10
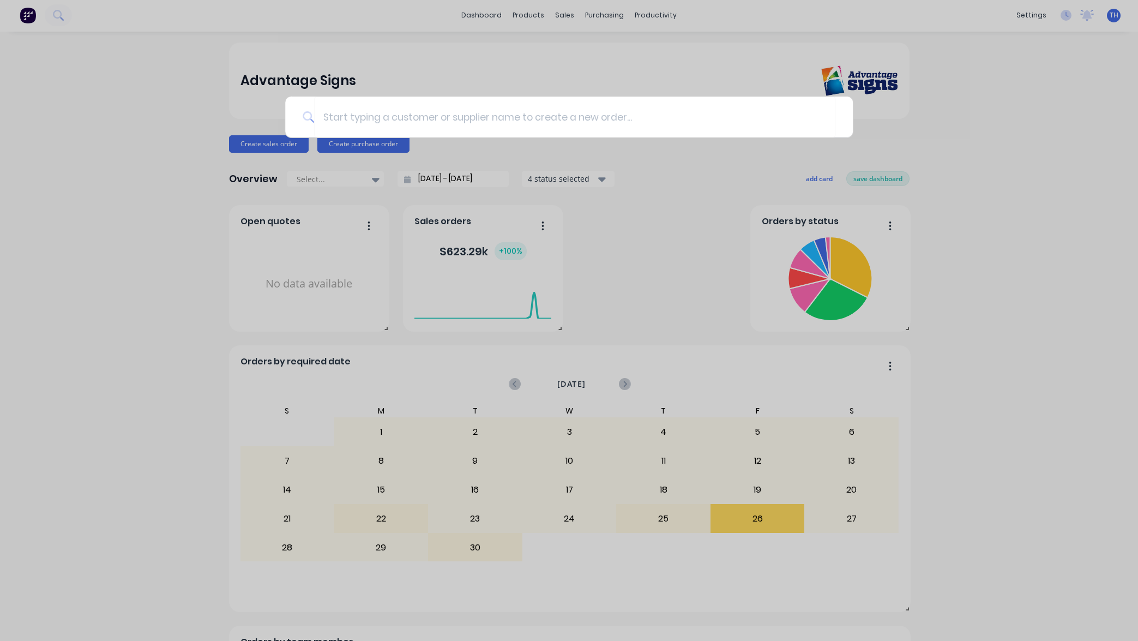
click at [92, 104] on div at bounding box center [569, 320] width 1138 height 641
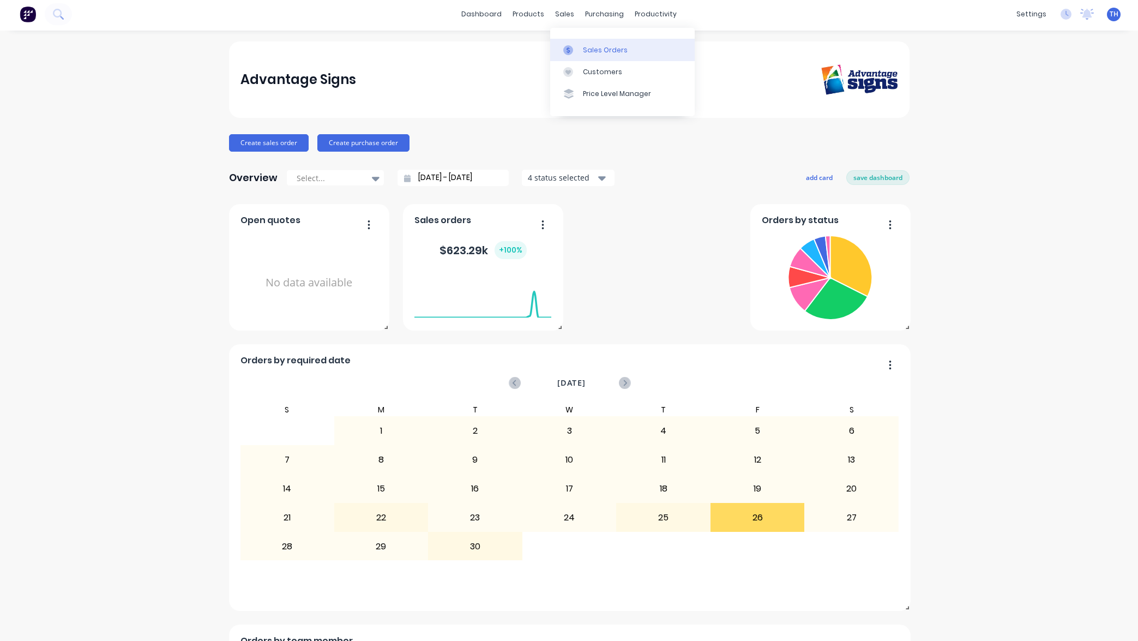
scroll to position [0, 0]
click at [591, 46] on div "Sales Orders" at bounding box center [605, 50] width 45 height 10
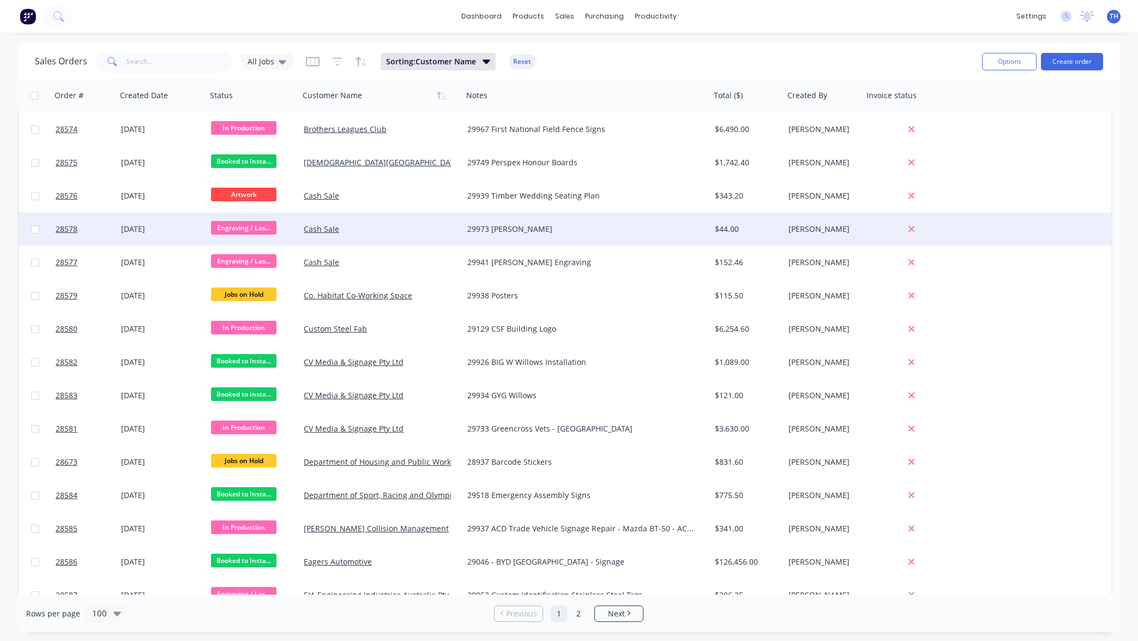
scroll to position [338, 0]
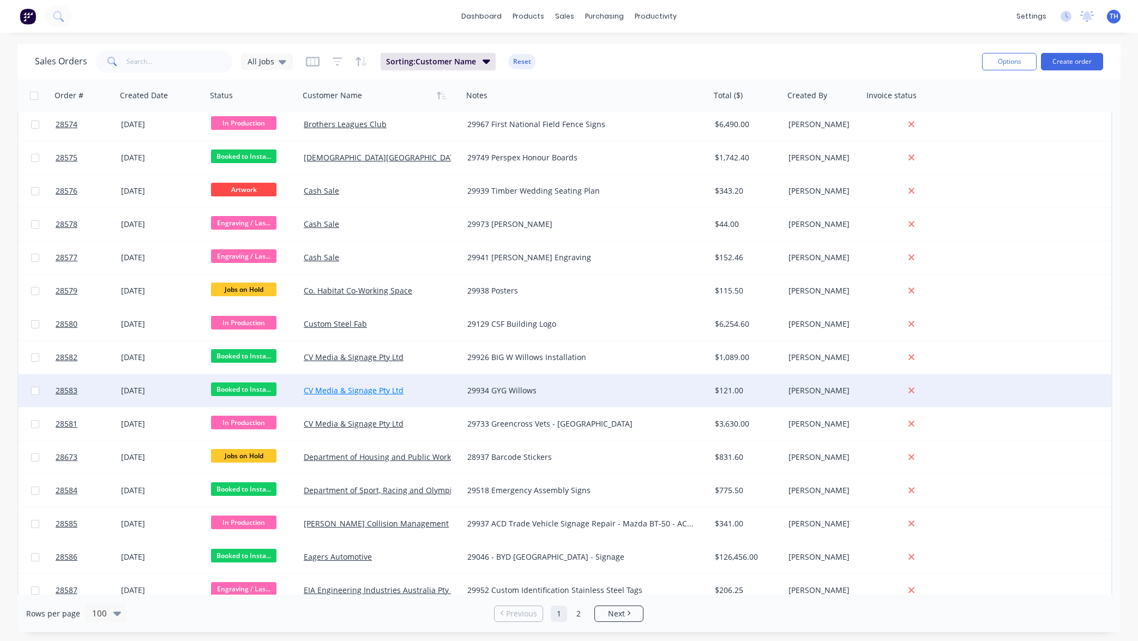
click at [364, 393] on link "CV Media & Signage Pty Ltd" at bounding box center [354, 390] width 100 height 10
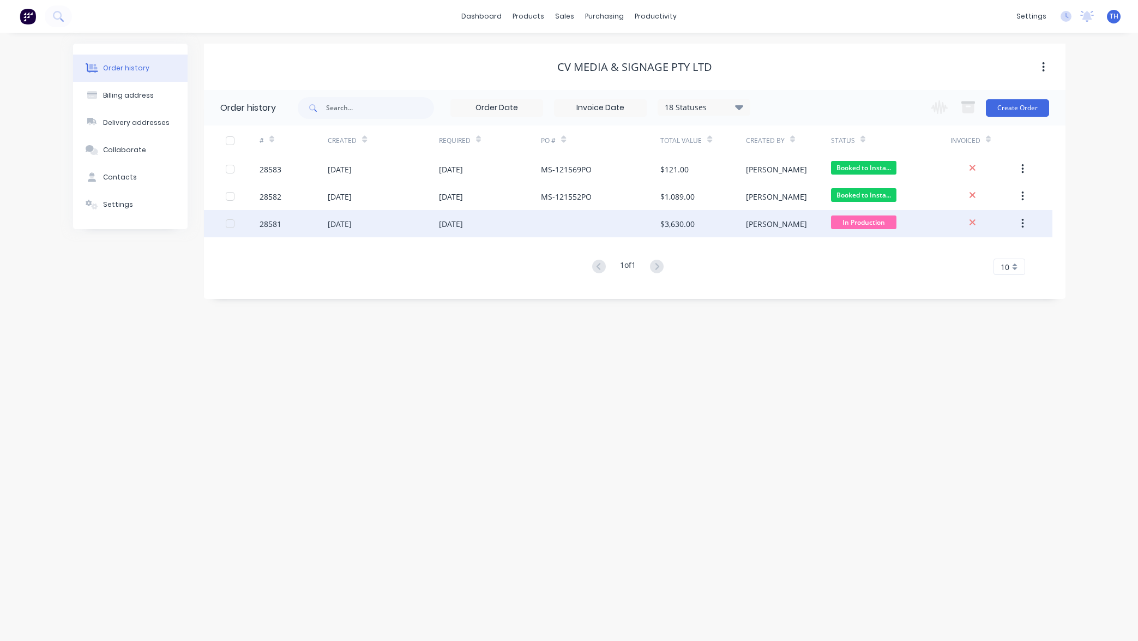
click at [462, 225] on div "[DATE]" at bounding box center [451, 223] width 24 height 11
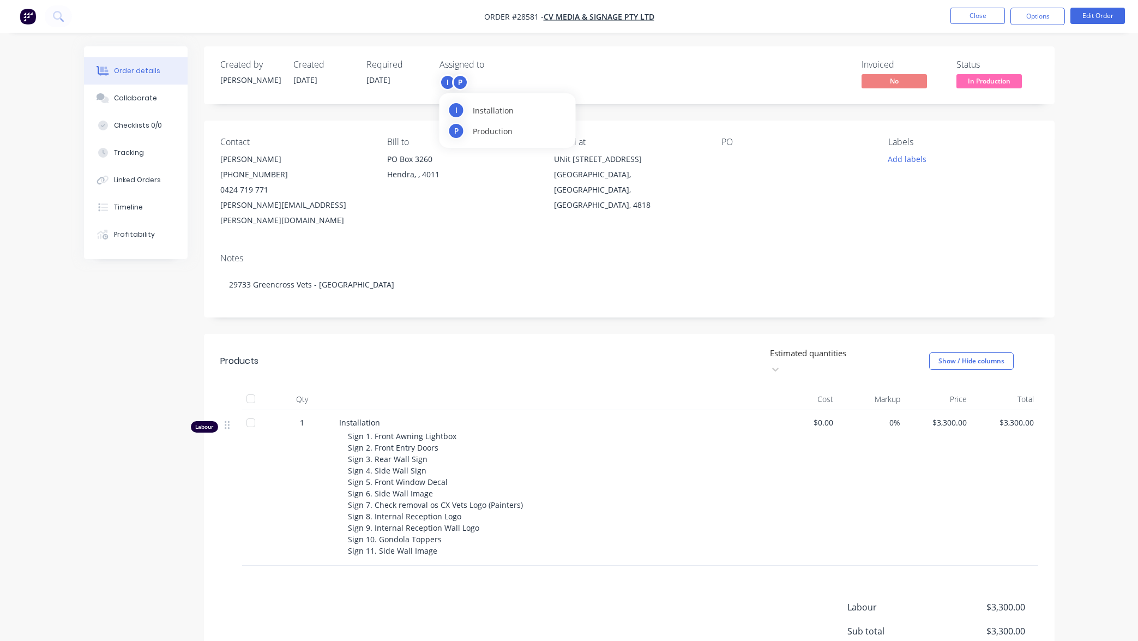
click at [480, 131] on span "Production" at bounding box center [493, 130] width 40 height 11
click at [1084, 131] on div "Order details Collaborate Checklists 0/0 Tracking Linked Orders Timeline Profit…" at bounding box center [569, 380] width 1138 height 760
click at [985, 16] on button "Close" at bounding box center [977, 16] width 55 height 16
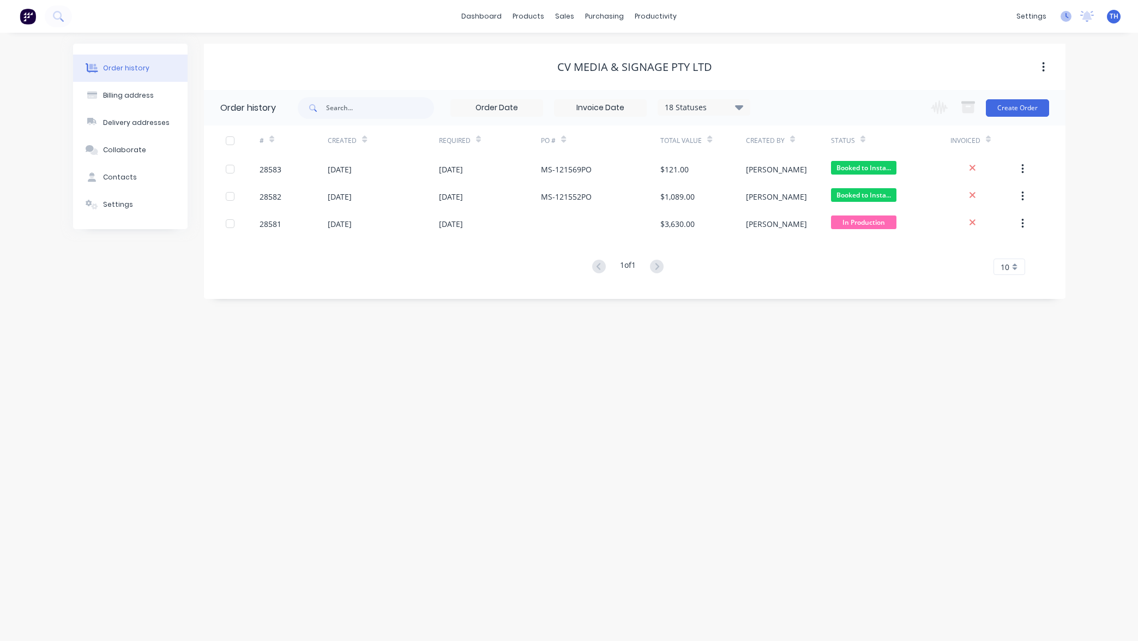
click at [1068, 17] on icon at bounding box center [1066, 15] width 3 height 5
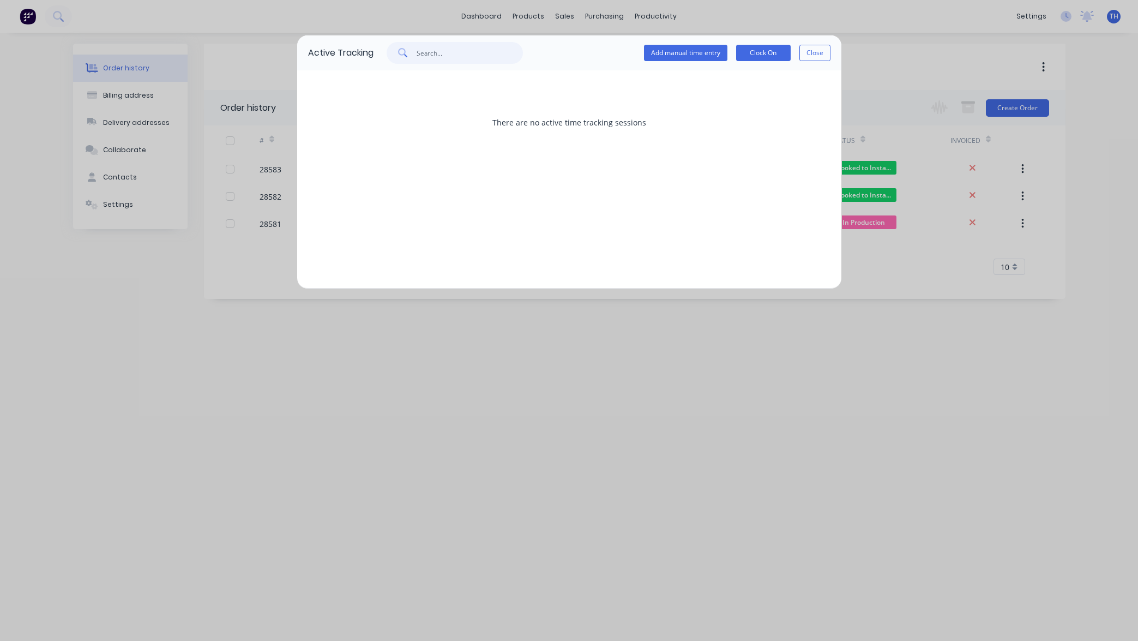
click at [509, 51] on input "text" at bounding box center [470, 53] width 106 height 22
click at [817, 54] on button "Close" at bounding box center [814, 53] width 31 height 16
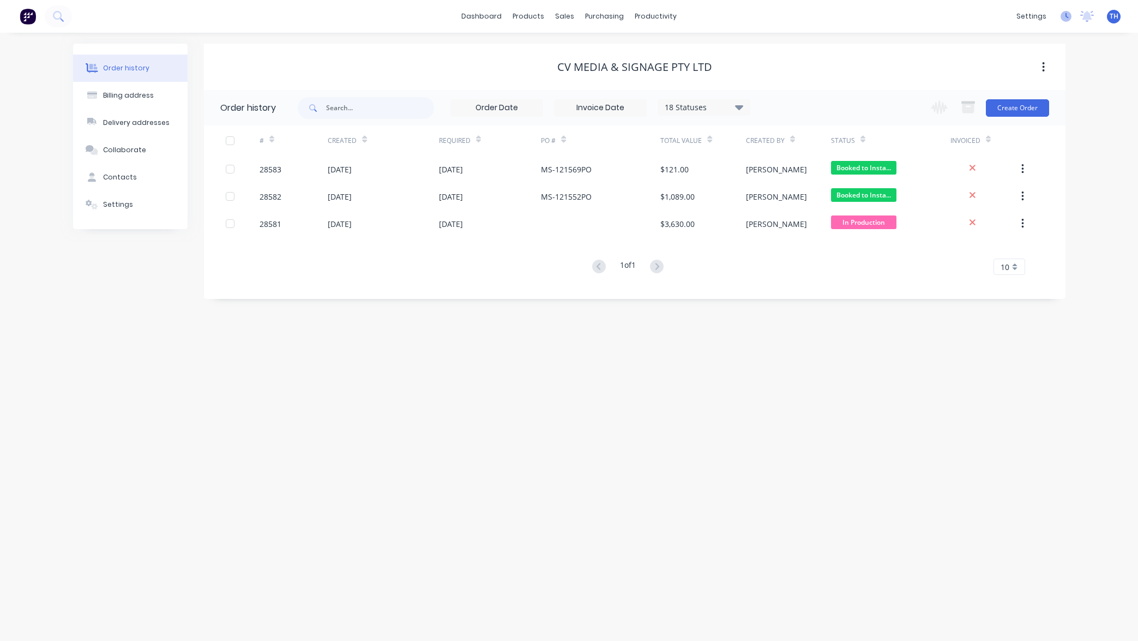
click at [1065, 16] on icon at bounding box center [1066, 15] width 3 height 5
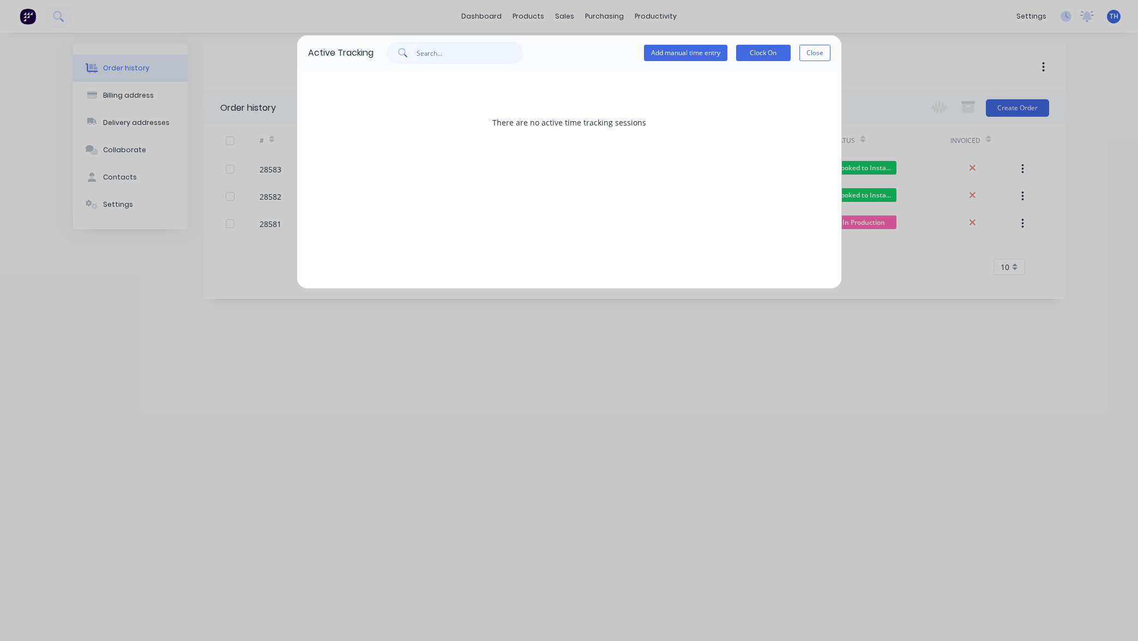
click at [455, 50] on input "text" at bounding box center [470, 53] width 106 height 22
type input "Brothers"
drag, startPoint x: 468, startPoint y: 51, endPoint x: 375, endPoint y: 46, distance: 93.4
click at [384, 47] on div "Brothers" at bounding box center [447, 53] width 149 height 22
click at [678, 51] on button "Add manual time entry" at bounding box center [685, 53] width 83 height 16
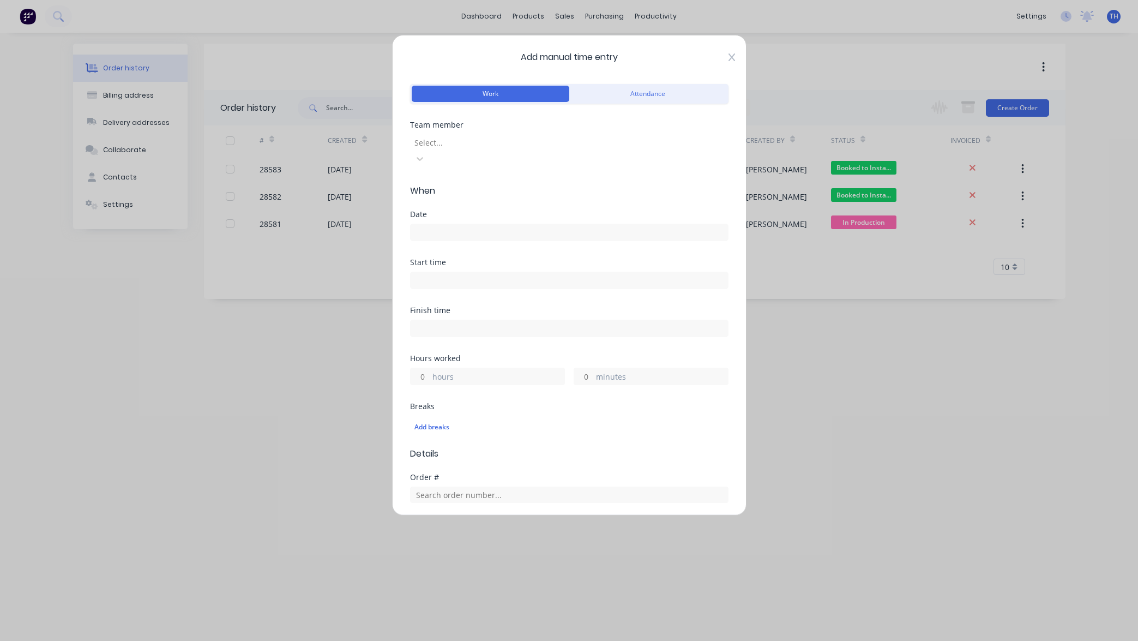
click at [730, 60] on icon at bounding box center [731, 57] width 7 height 8
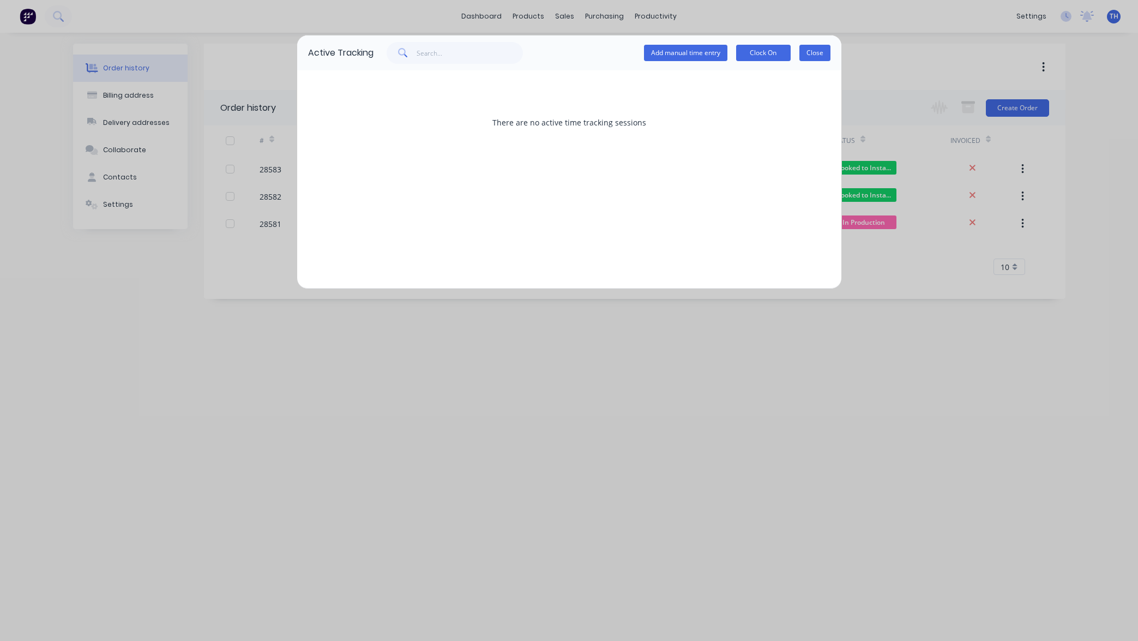
click at [818, 55] on button "Close" at bounding box center [814, 53] width 31 height 16
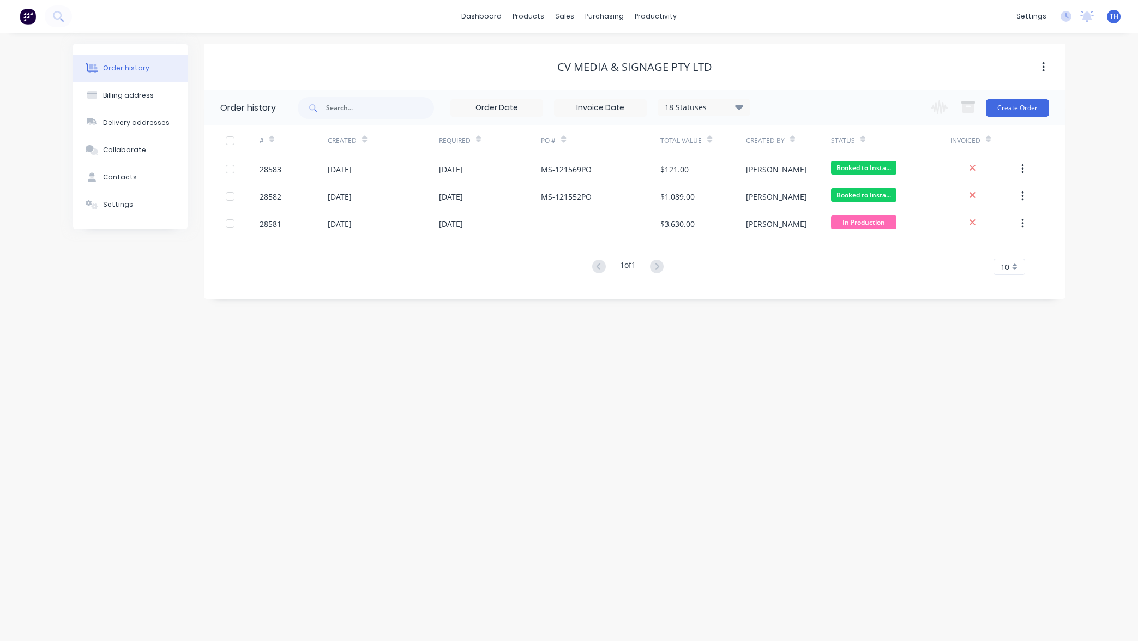
click at [775, 66] on div "CV Media & Signage Pty Ltd" at bounding box center [634, 67] width 861 height 13
click at [588, 50] on div "Sales Orders" at bounding box center [605, 52] width 45 height 10
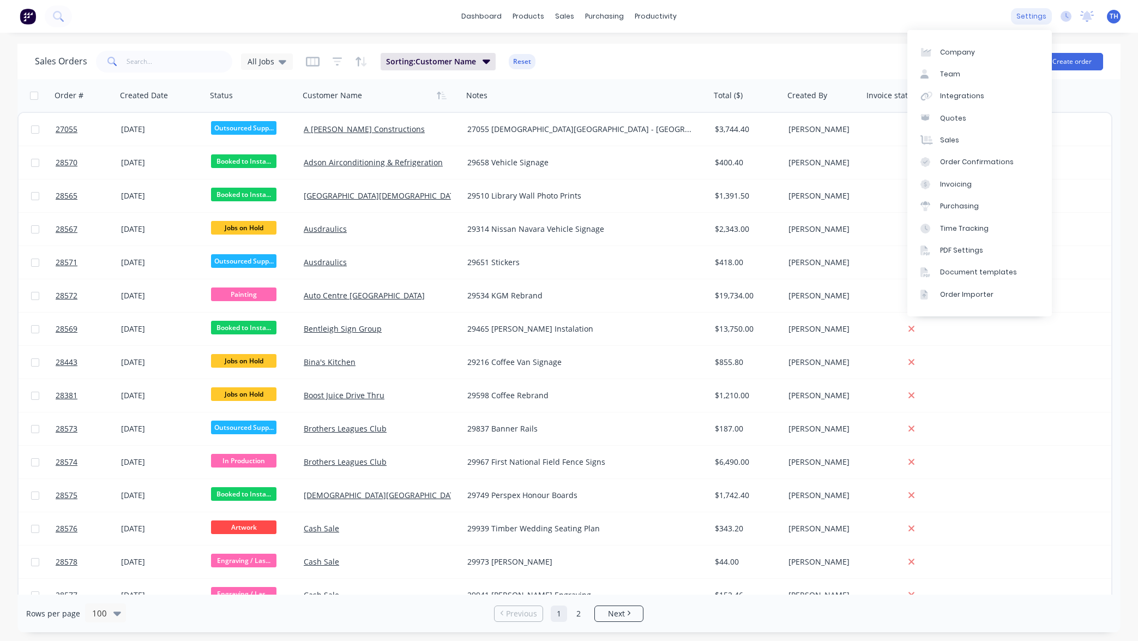
click at [1036, 14] on div "settings" at bounding box center [1031, 16] width 41 height 16
click at [974, 70] on link "Team" at bounding box center [979, 74] width 144 height 22
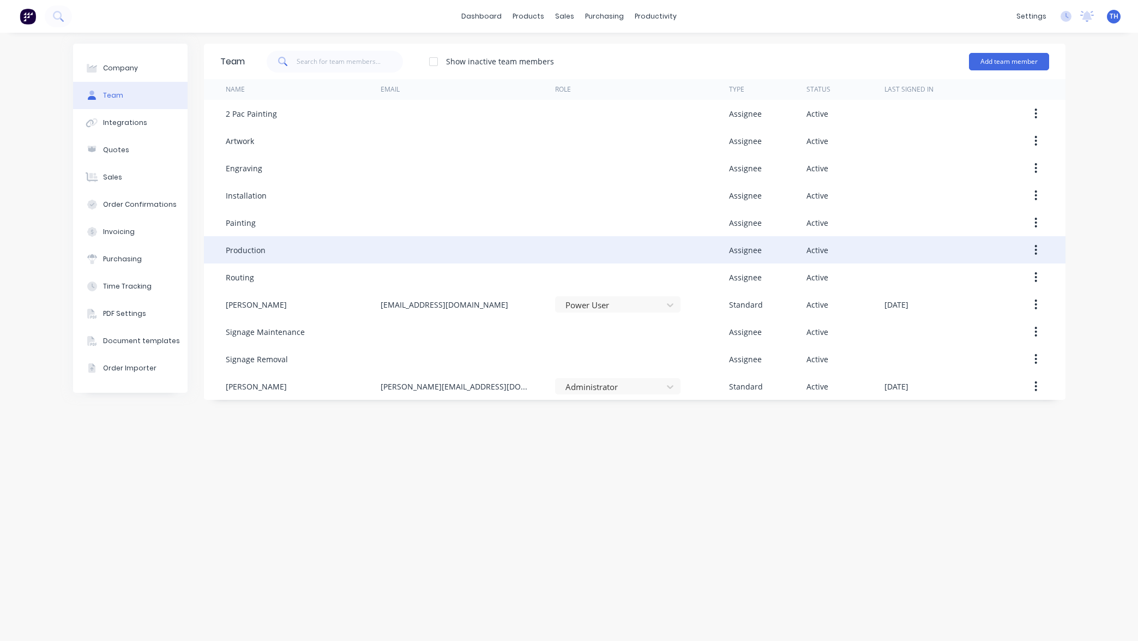
click at [255, 242] on div "Production" at bounding box center [303, 249] width 155 height 27
click at [1037, 250] on icon "button" at bounding box center [1035, 250] width 3 height 12
click at [1004, 274] on div "Edit" at bounding box center [997, 278] width 84 height 16
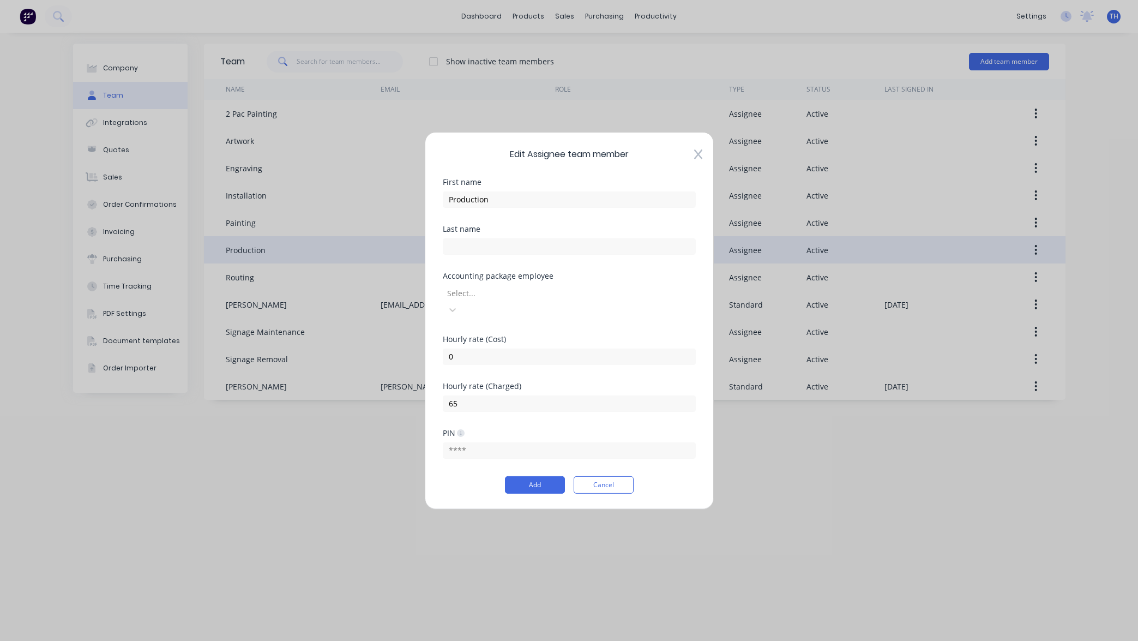
click at [603, 300] on div at bounding box center [524, 293] width 157 height 14
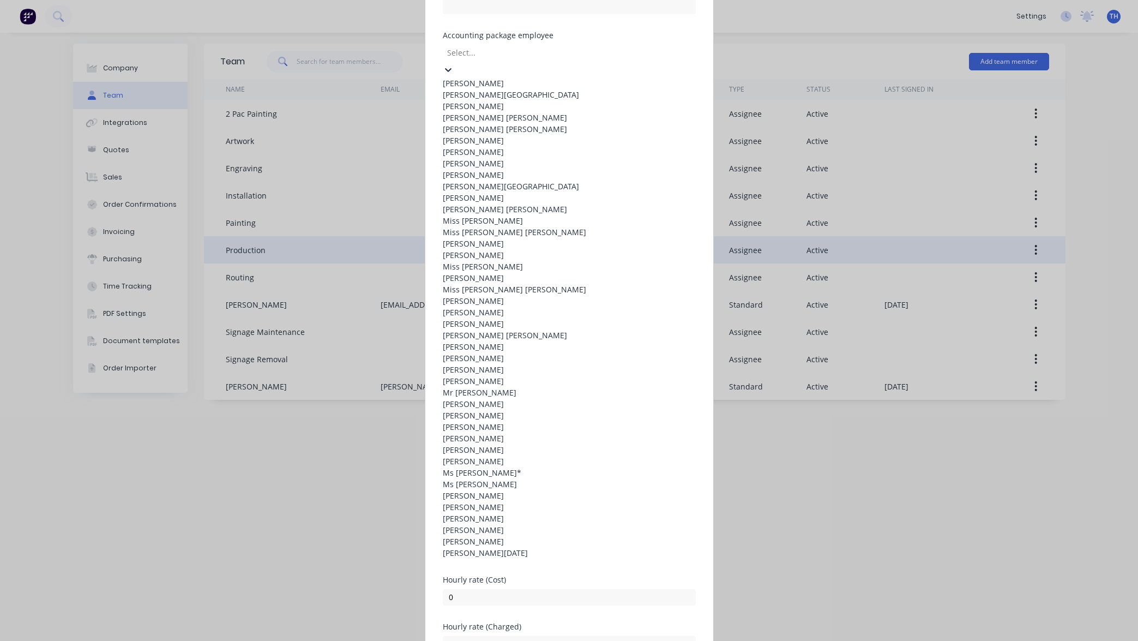
click at [678, 31] on div "Last name" at bounding box center [569, 7] width 253 height 47
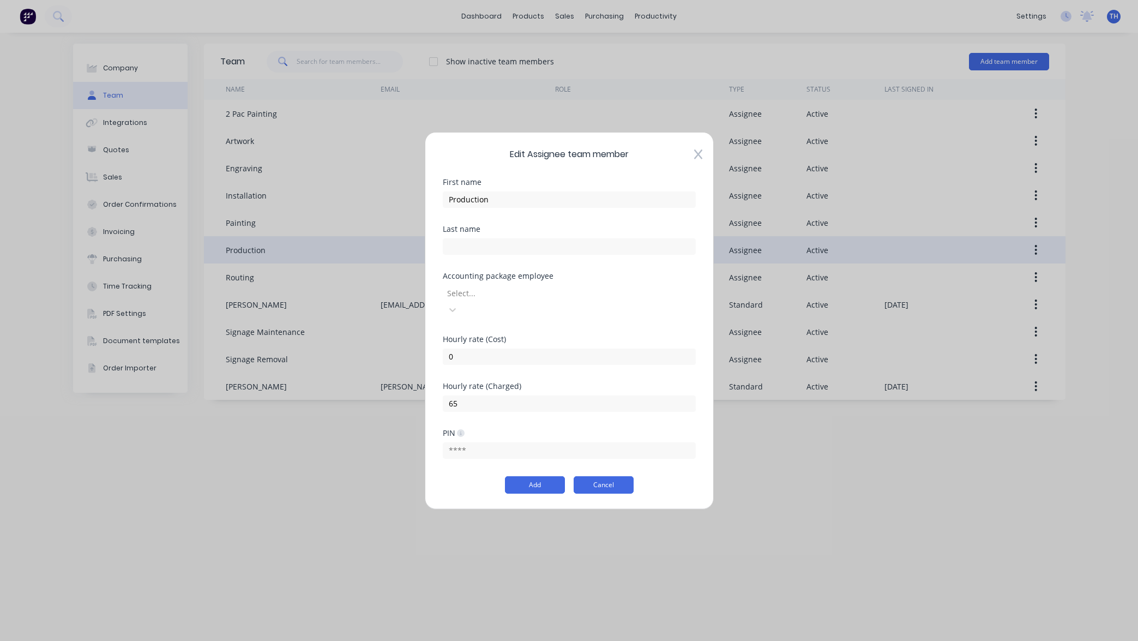
click at [611, 478] on button "Cancel" at bounding box center [604, 484] width 60 height 17
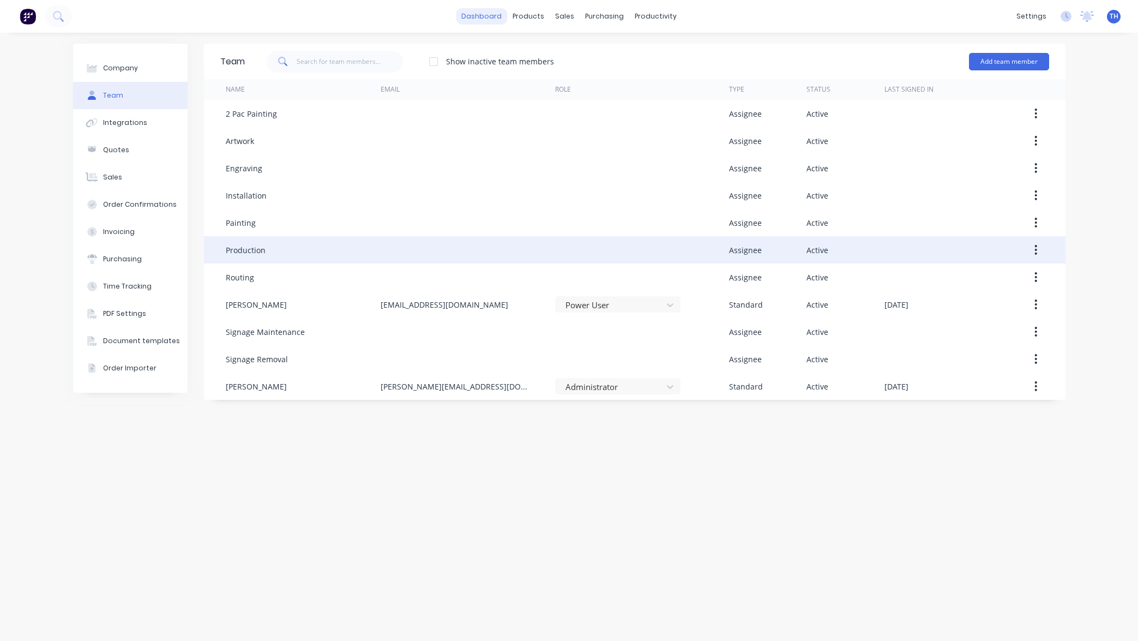
click at [488, 17] on link "dashboard" at bounding box center [481, 16] width 51 height 16
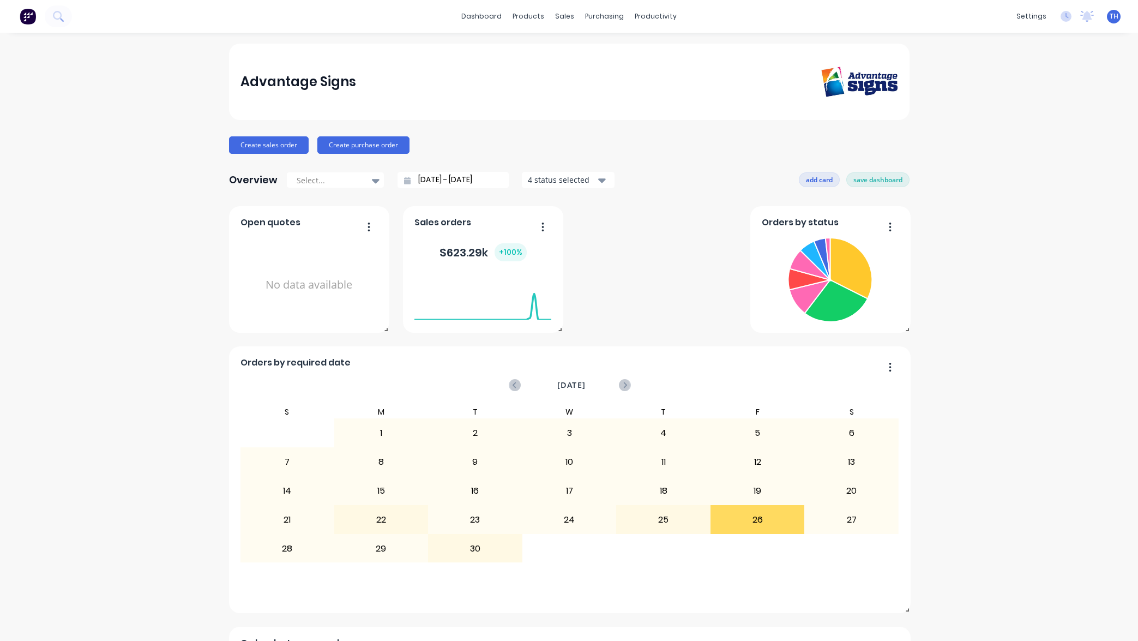
click at [821, 176] on button "add card" at bounding box center [819, 179] width 41 height 14
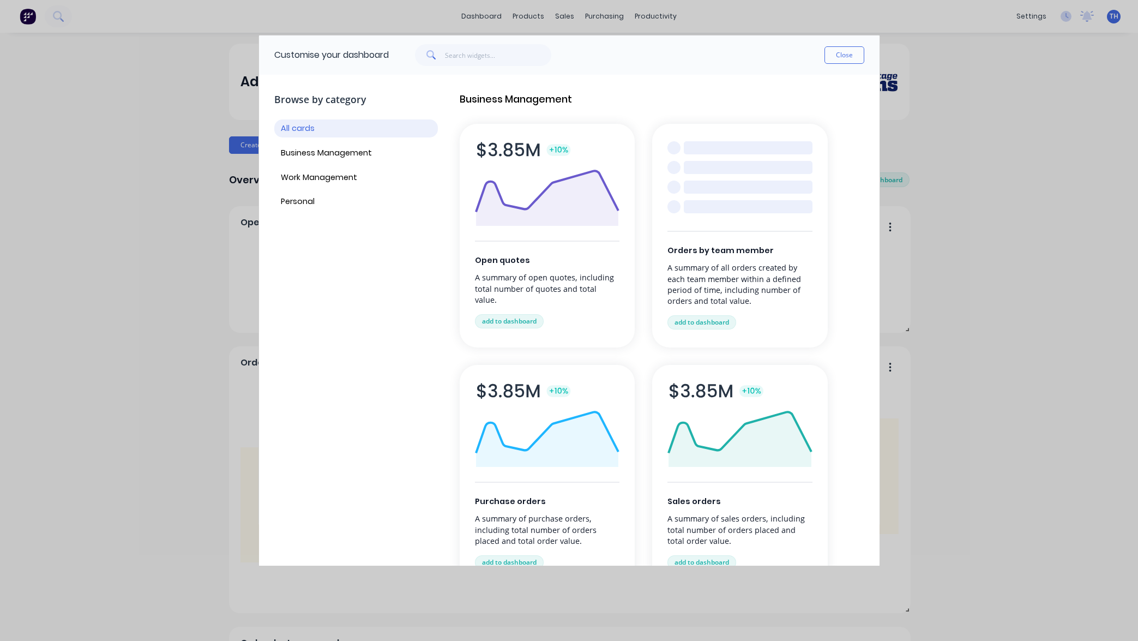
click at [720, 195] on div "Orders by team member A summary of all orders created by each team member withi…" at bounding box center [740, 236] width 176 height 224
click at [716, 320] on button "add to dashboard" at bounding box center [701, 322] width 69 height 14
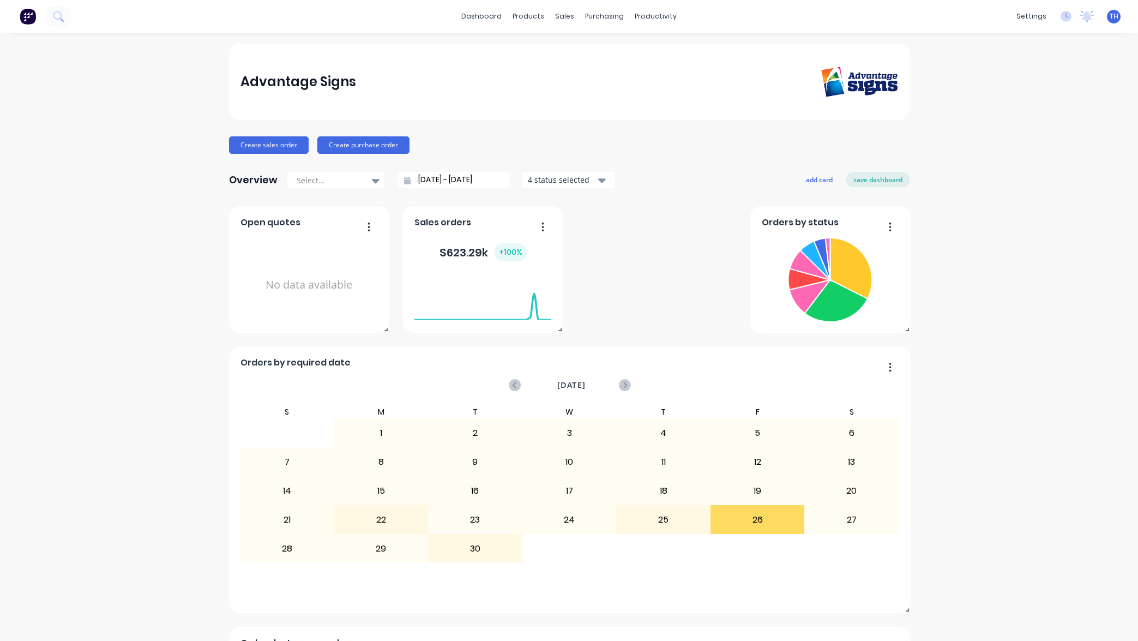
click at [974, 220] on link "Time Tracking" at bounding box center [979, 228] width 144 height 22
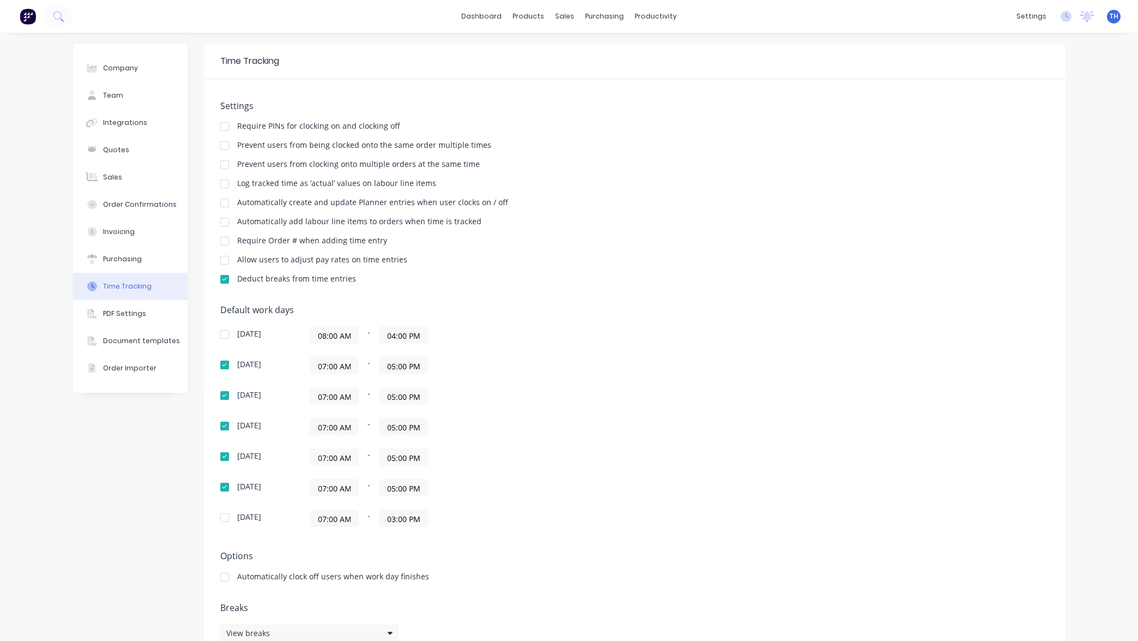
click at [225, 164] on div at bounding box center [225, 165] width 22 height 22
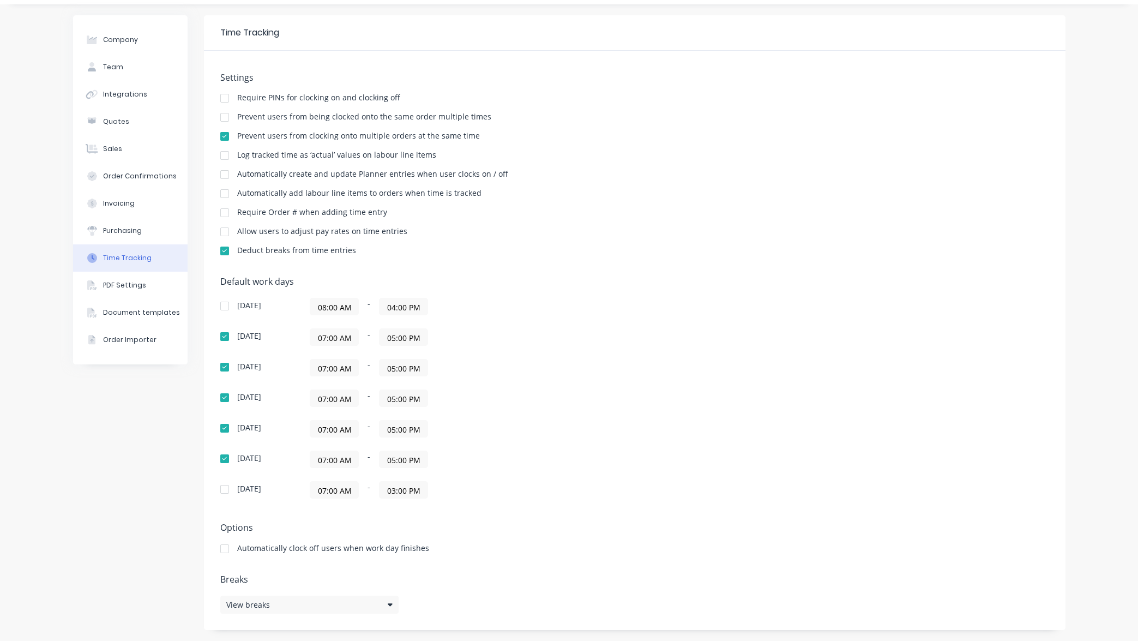
scroll to position [28, 0]
click at [224, 549] on div at bounding box center [225, 549] width 22 height 22
click at [389, 605] on icon at bounding box center [390, 605] width 5 height 3
click at [581, 505] on div "Add break No breaks available." at bounding box center [570, 553] width 316 height 100
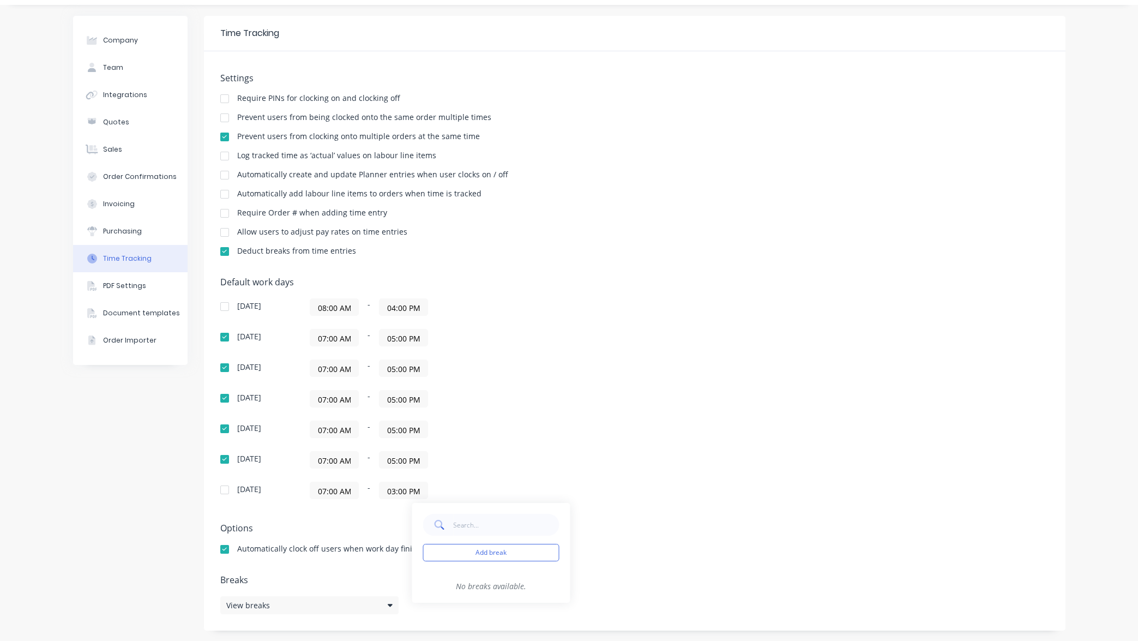
click at [614, 492] on div "Add break No breaks available." at bounding box center [570, 553] width 338 height 122
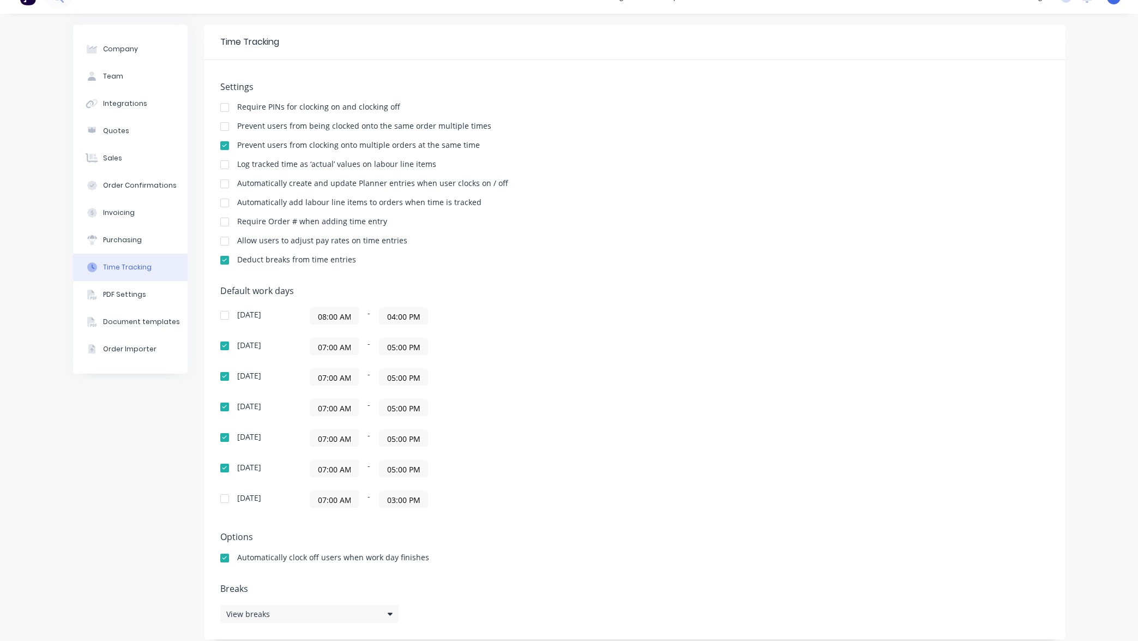
click at [226, 126] on div at bounding box center [225, 127] width 22 height 22
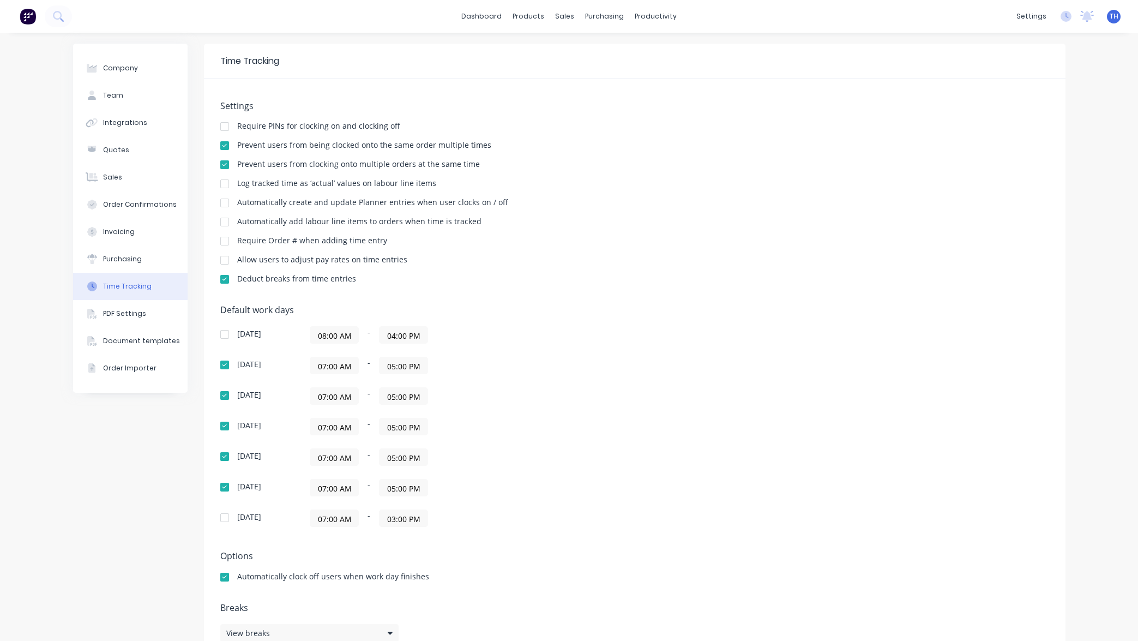
scroll to position [0, 0]
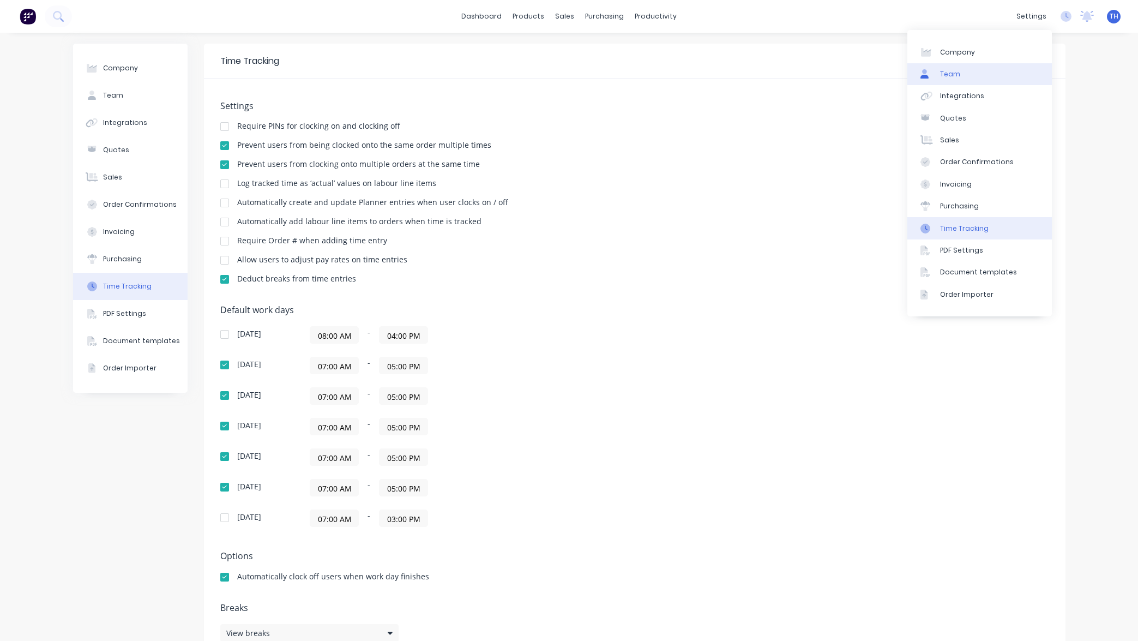
click at [979, 74] on link "Team" at bounding box center [979, 74] width 144 height 22
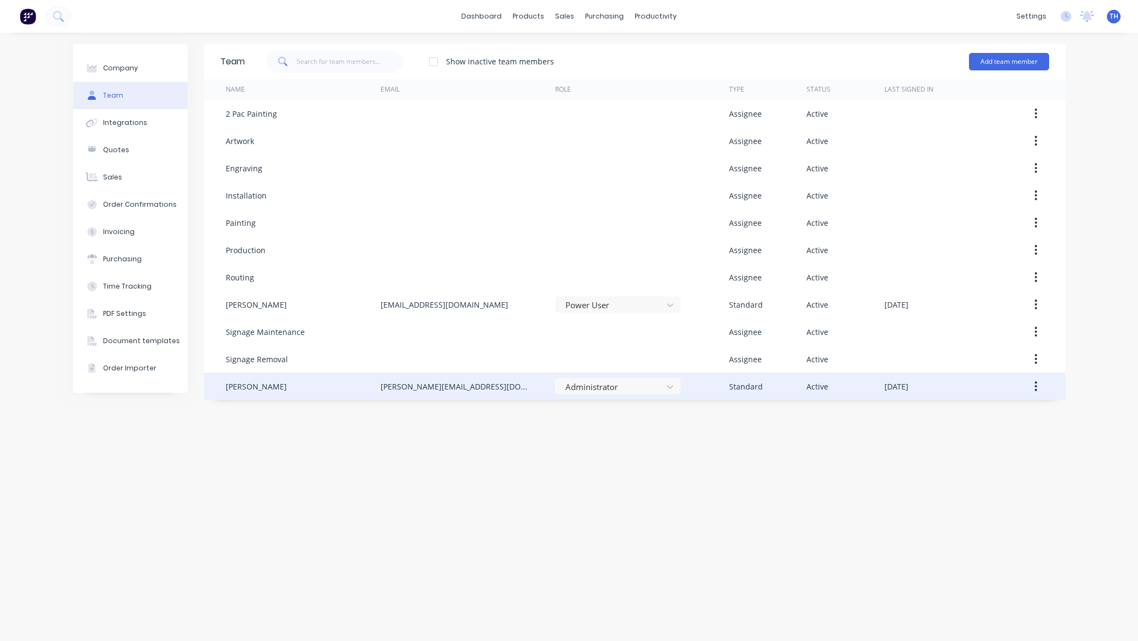
click at [457, 387] on div "[PERSON_NAME][EMAIL_ADDRESS][DOMAIN_NAME]" at bounding box center [457, 386] width 153 height 11
click at [1038, 385] on button "button" at bounding box center [1036, 386] width 26 height 20
click at [1006, 411] on div "Edit" at bounding box center [997, 415] width 84 height 16
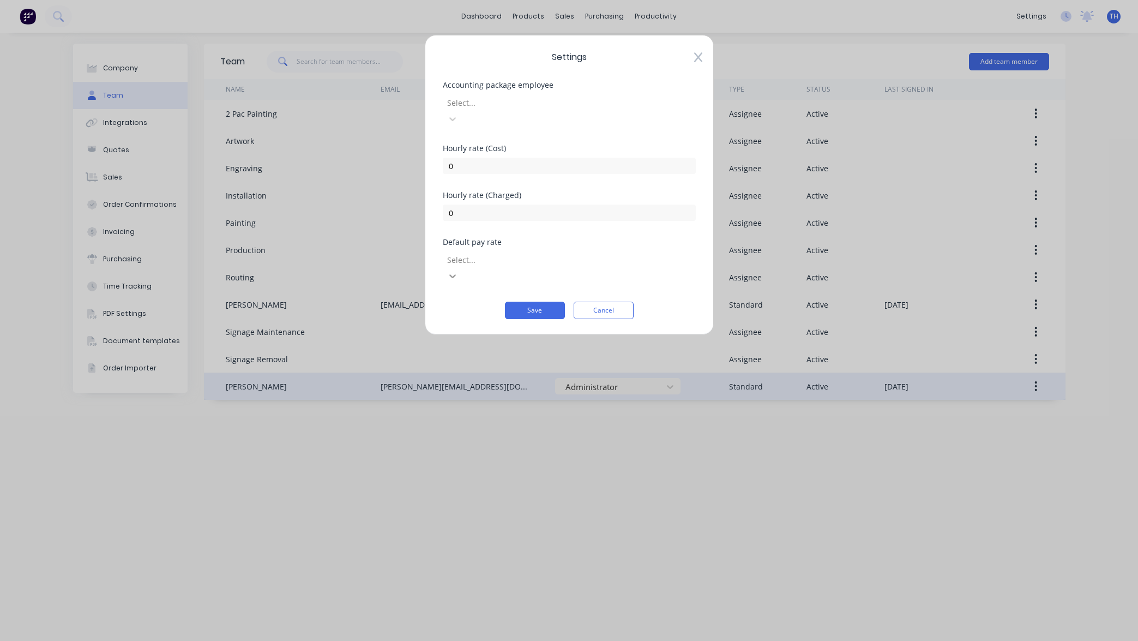
click at [456, 274] on icon at bounding box center [452, 276] width 7 height 4
click at [691, 238] on div "Default pay rate" at bounding box center [569, 242] width 253 height 8
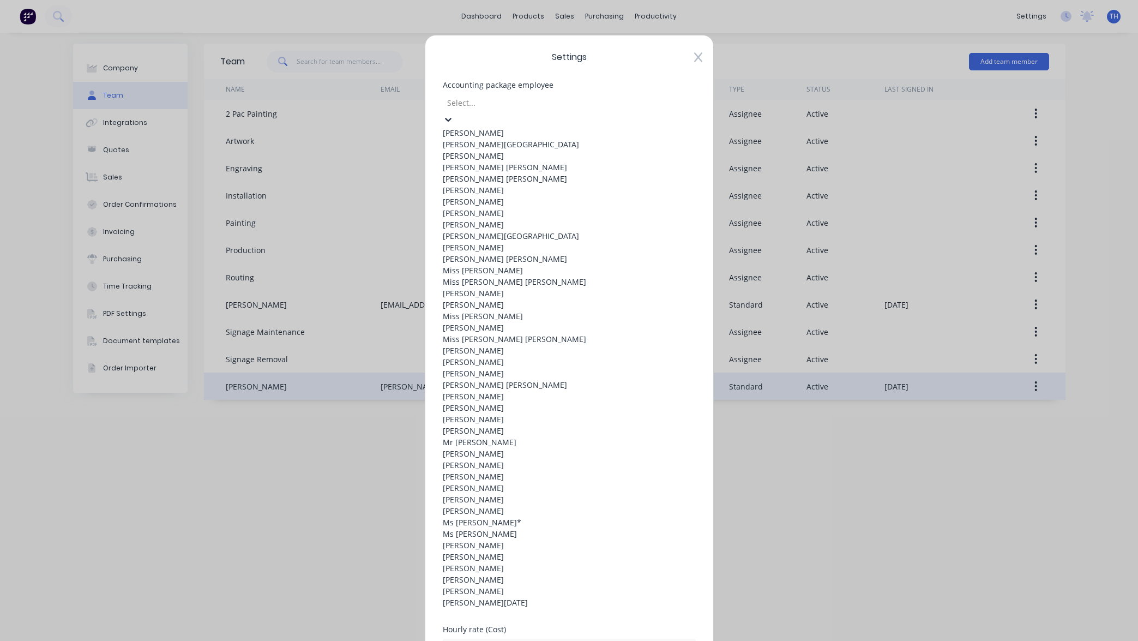
click at [603, 96] on div at bounding box center [524, 103] width 157 height 14
click at [650, 74] on div "Settings Accounting package employee Andrej Alexander Lemiszczuk, 1 of 42. 42 r…" at bounding box center [569, 425] width 289 height 781
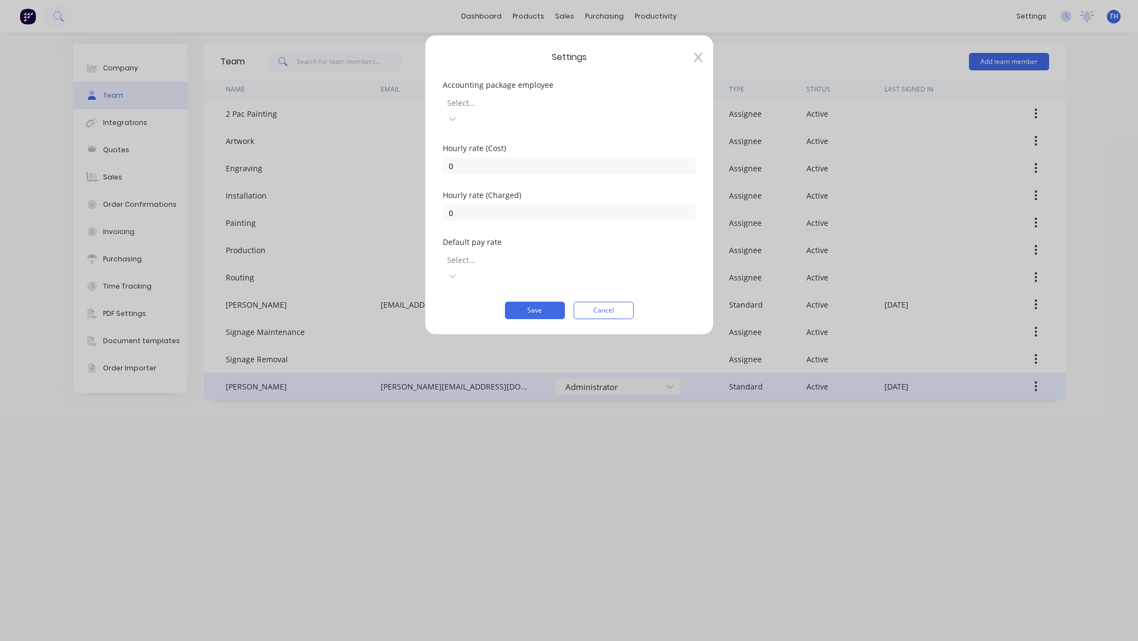
click at [603, 102] on div at bounding box center [524, 103] width 157 height 14
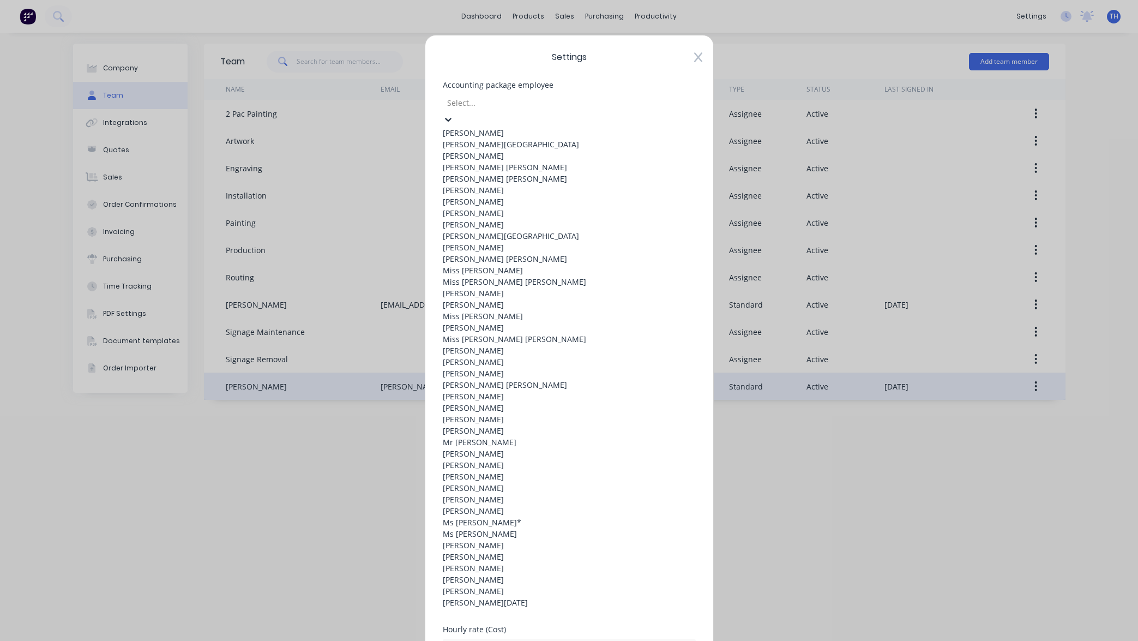
scroll to position [704, 0]
click at [617, 574] on div "[PERSON_NAME]" at bounding box center [569, 579] width 253 height 11
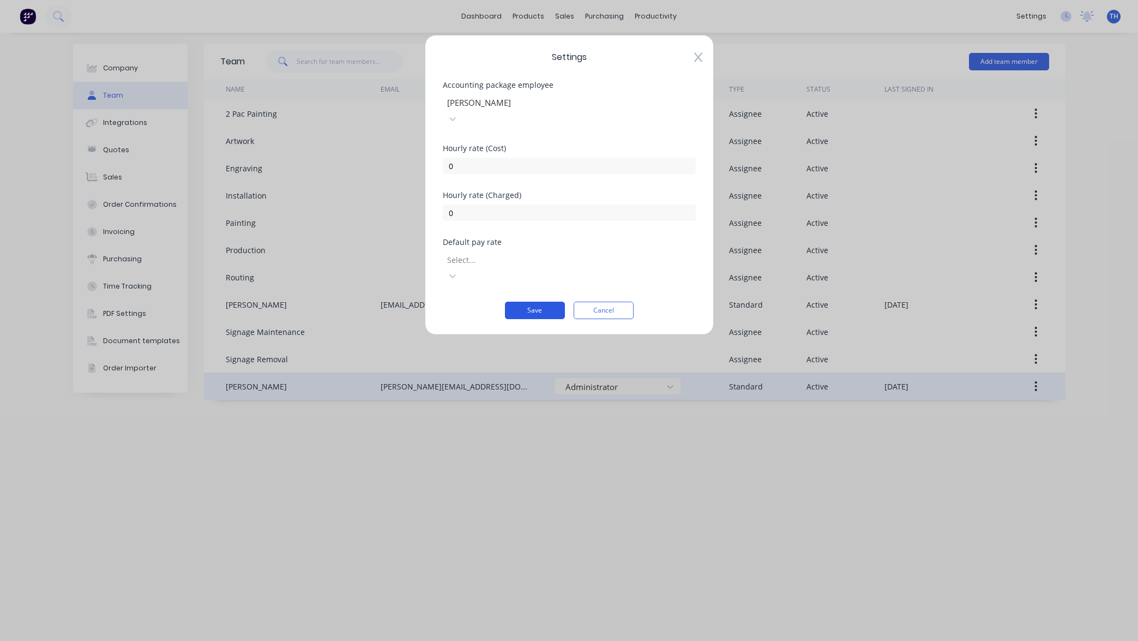
click at [542, 302] on button "Save" at bounding box center [535, 310] width 60 height 17
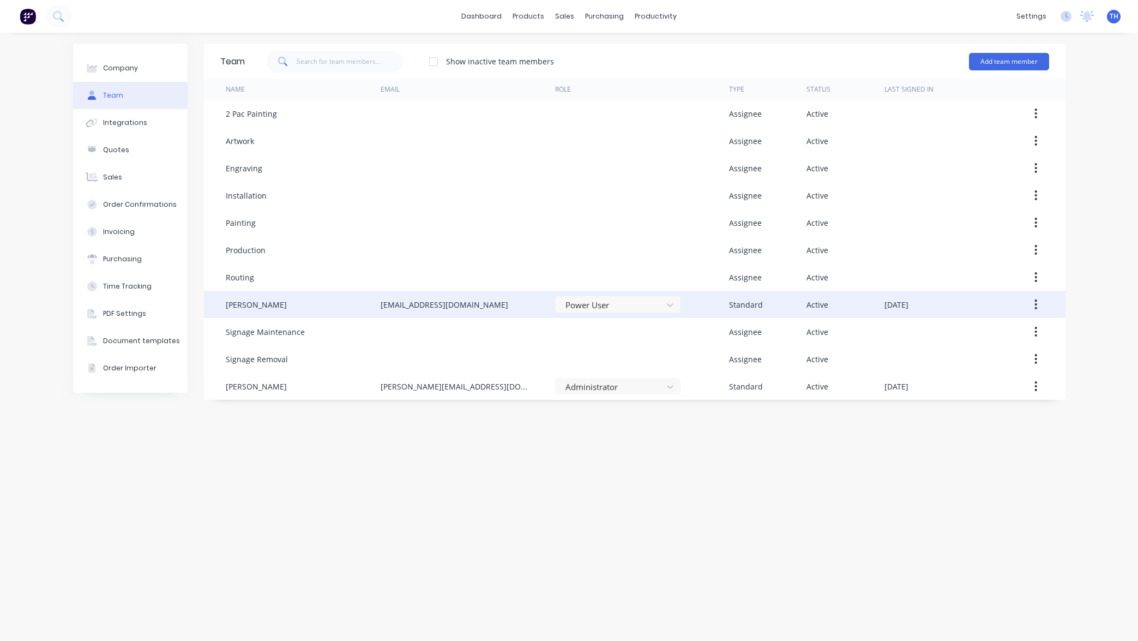
click at [1037, 304] on icon "button" at bounding box center [1036, 304] width 2 height 10
click at [1001, 341] on div "Edit" at bounding box center [997, 333] width 84 height 16
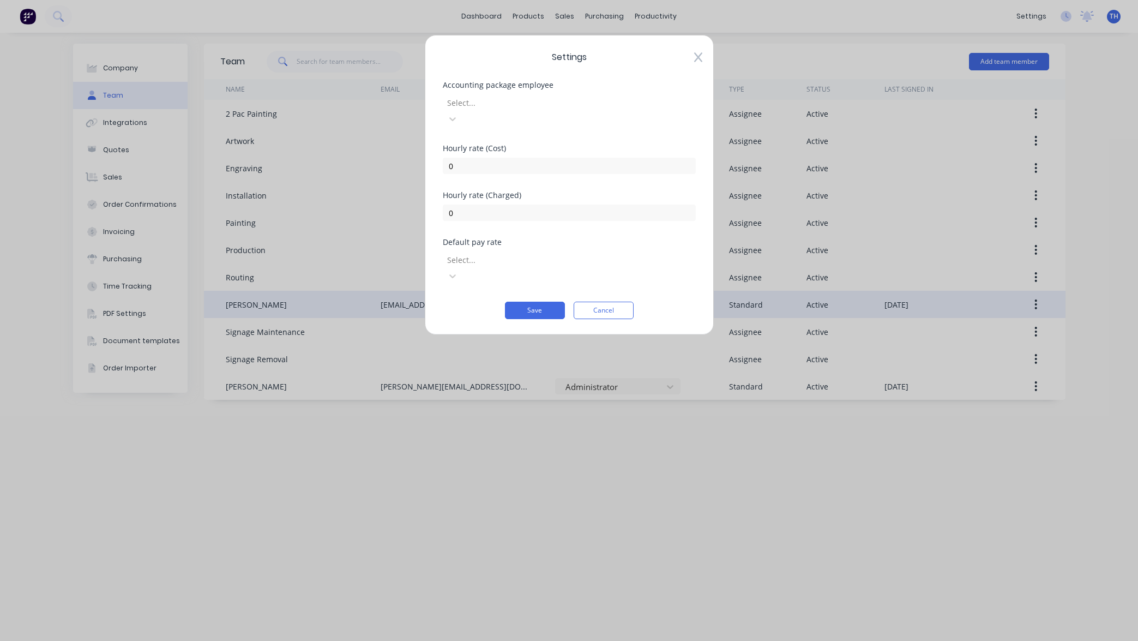
click at [543, 99] on div at bounding box center [524, 103] width 157 height 14
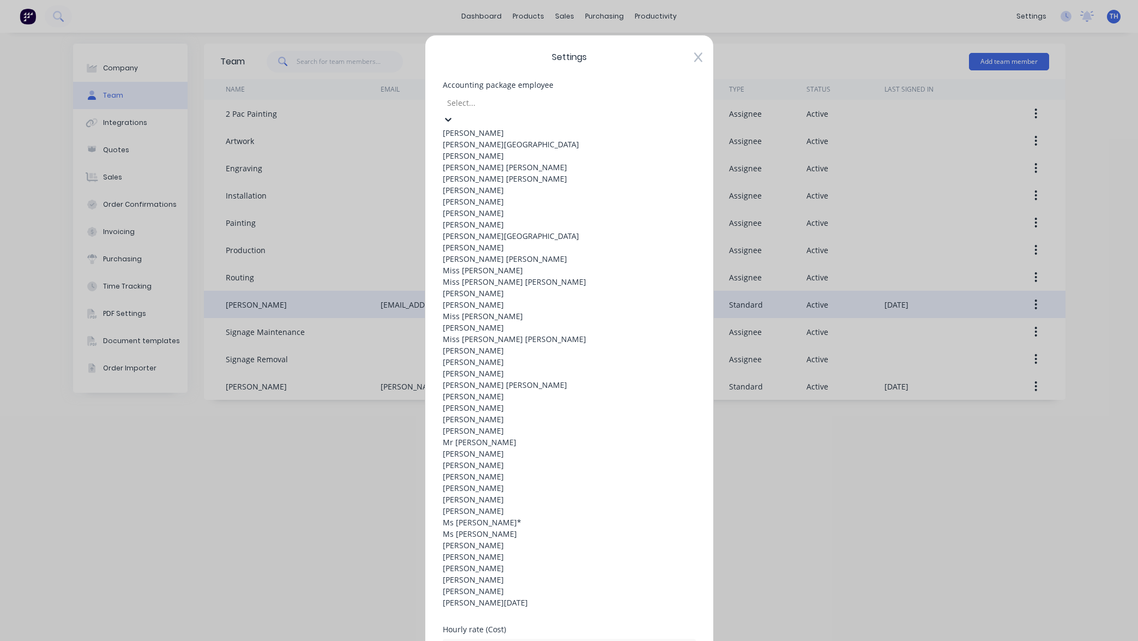
click at [552, 551] on div "Sandra Leanne Kelly" at bounding box center [569, 556] width 253 height 11
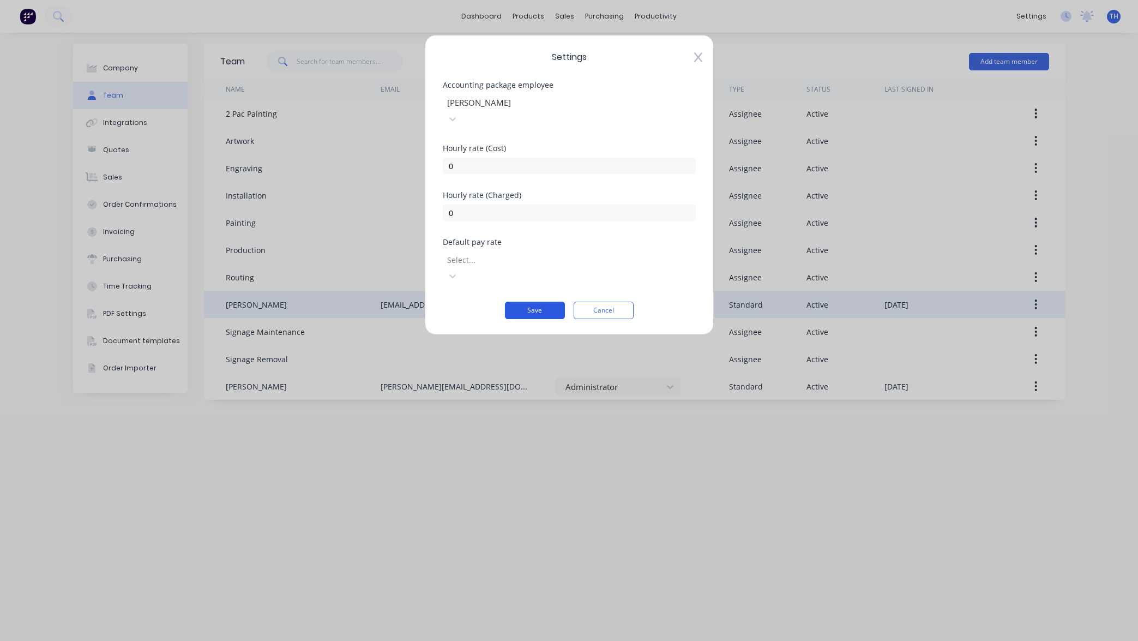
click at [541, 302] on button "Save" at bounding box center [535, 310] width 60 height 17
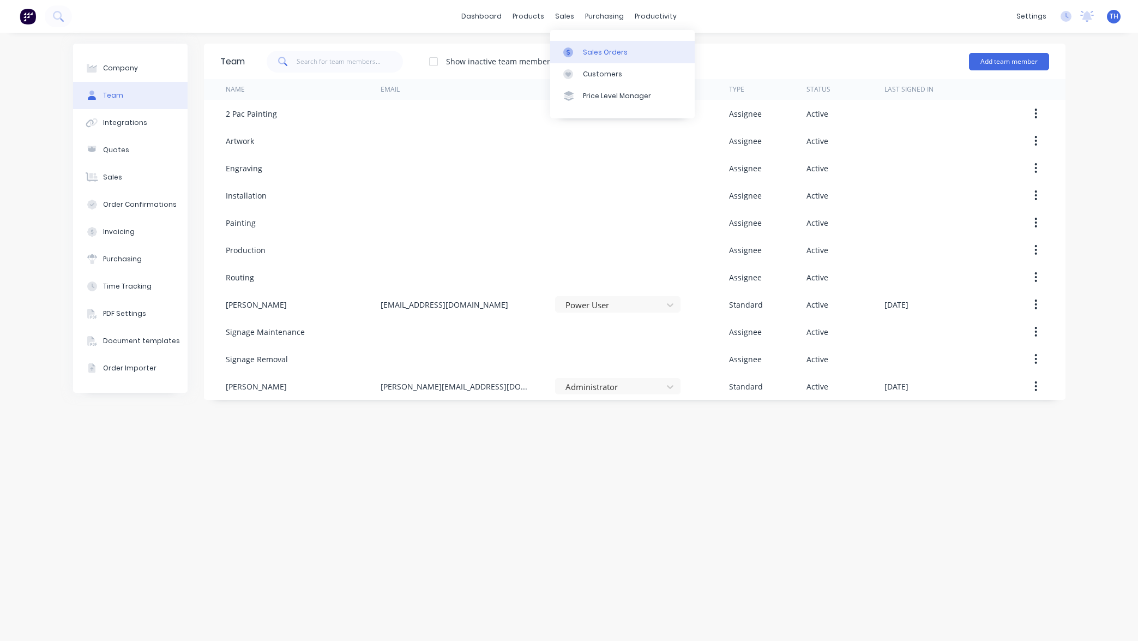
click at [608, 55] on div "Sales Orders" at bounding box center [605, 52] width 45 height 10
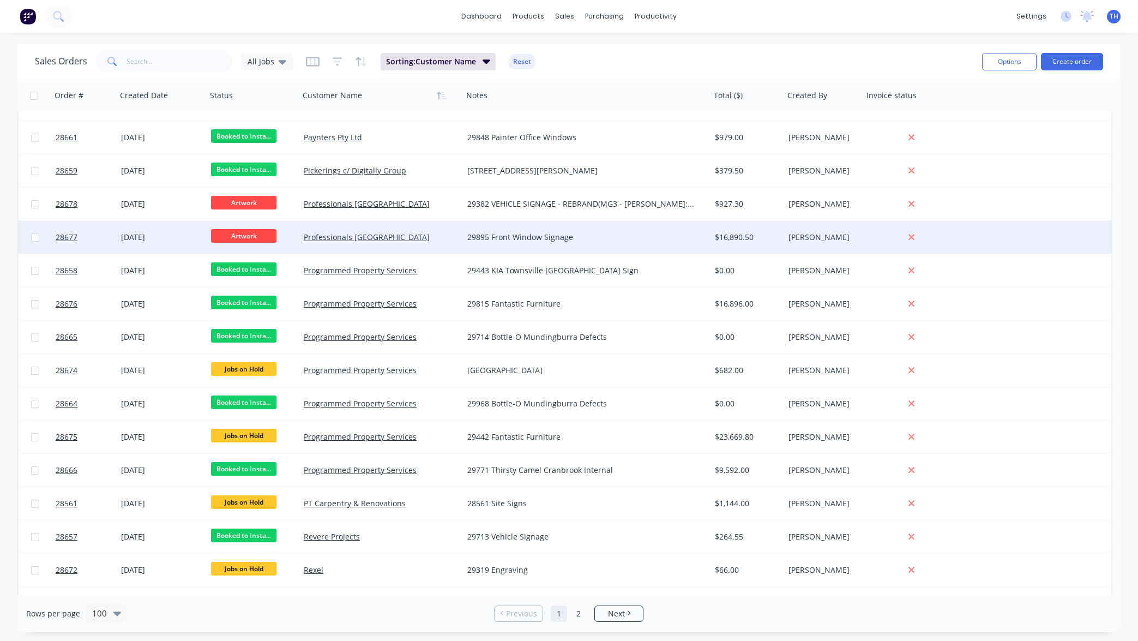
scroll to position [2153, 0]
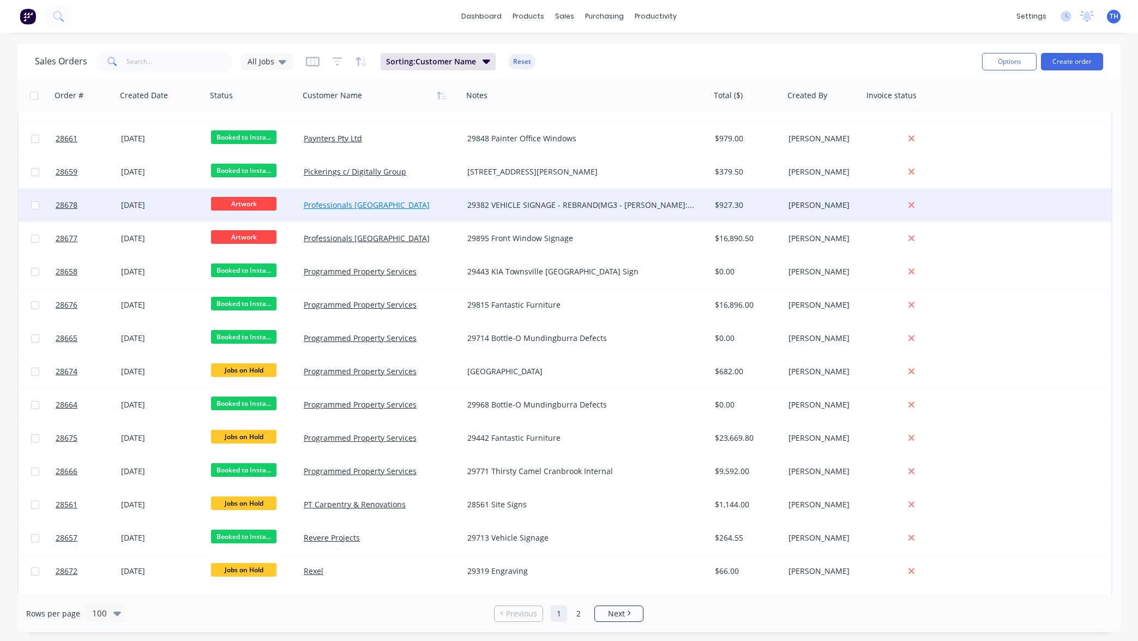
click at [367, 204] on link "Professionals [GEOGRAPHIC_DATA]" at bounding box center [367, 205] width 126 height 10
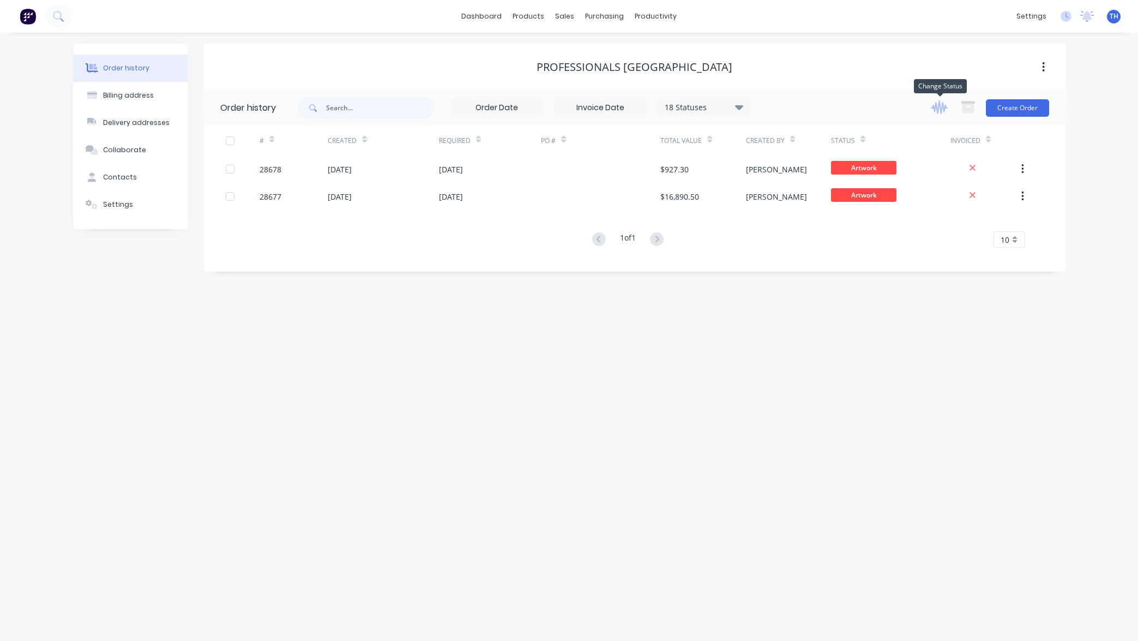
click at [939, 110] on icon "button" at bounding box center [939, 107] width 17 height 14
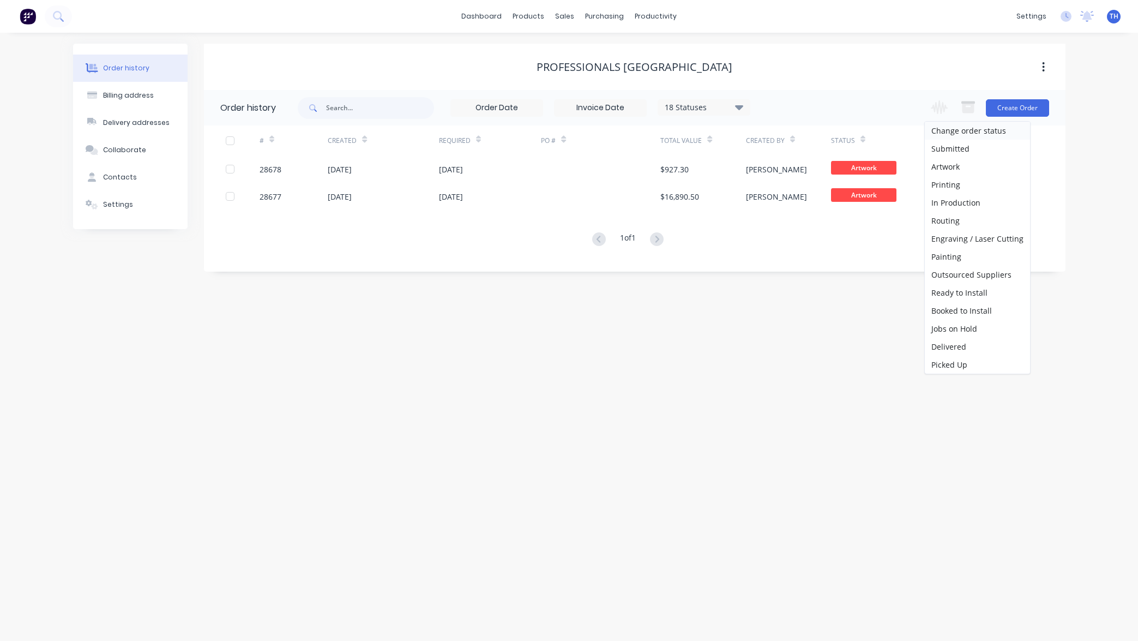
click at [1080, 195] on div "Order history Billing address Delivery addresses Collaborate Contacts Settings …" at bounding box center [569, 337] width 1138 height 608
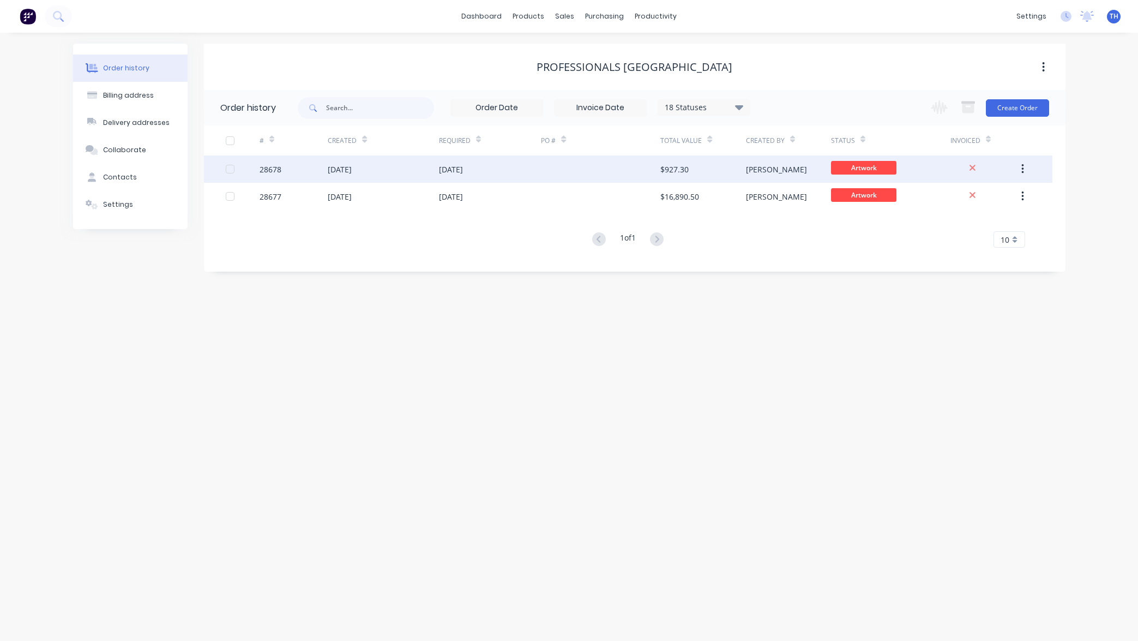
click at [463, 170] on div "[DATE]" at bounding box center [451, 169] width 24 height 11
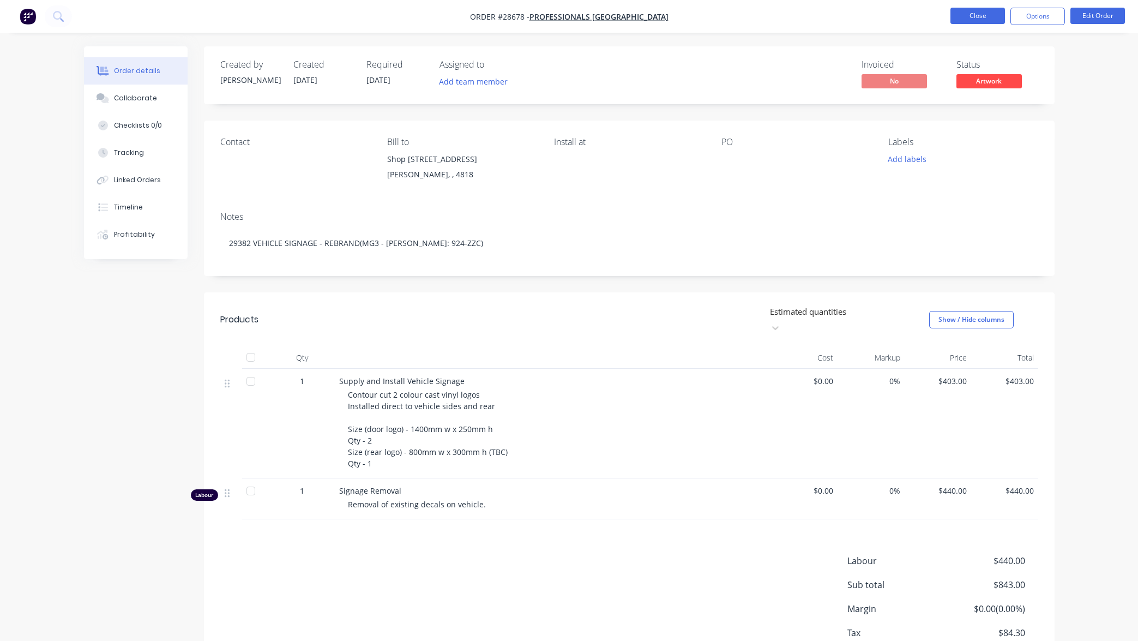
click at [981, 14] on button "Close" at bounding box center [977, 16] width 55 height 16
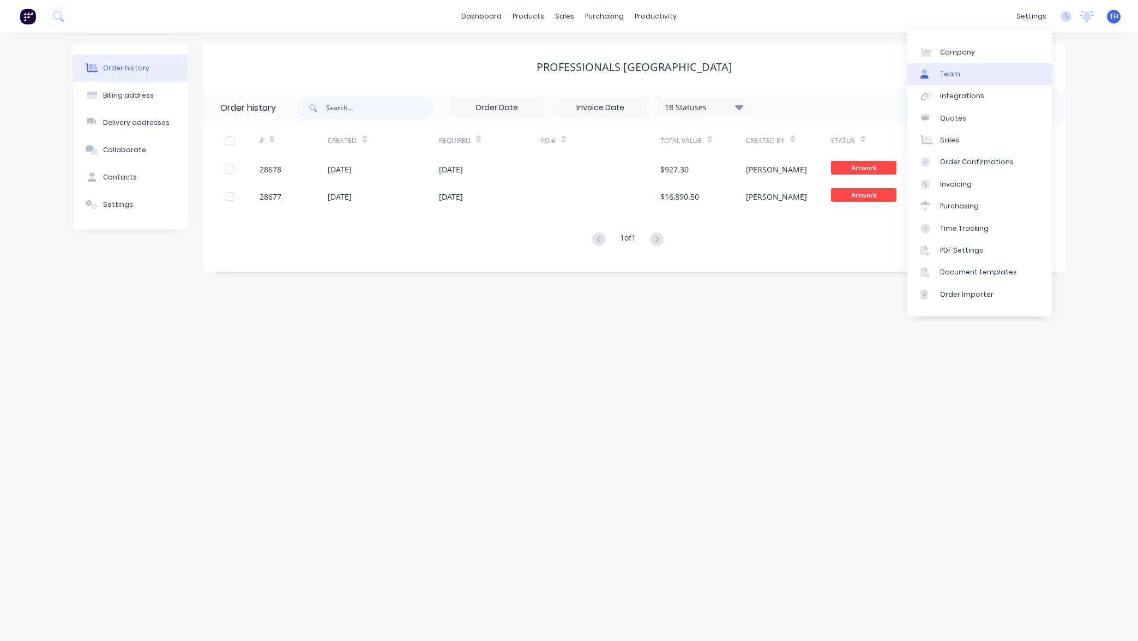
click at [986, 71] on link "Team" at bounding box center [979, 74] width 144 height 22
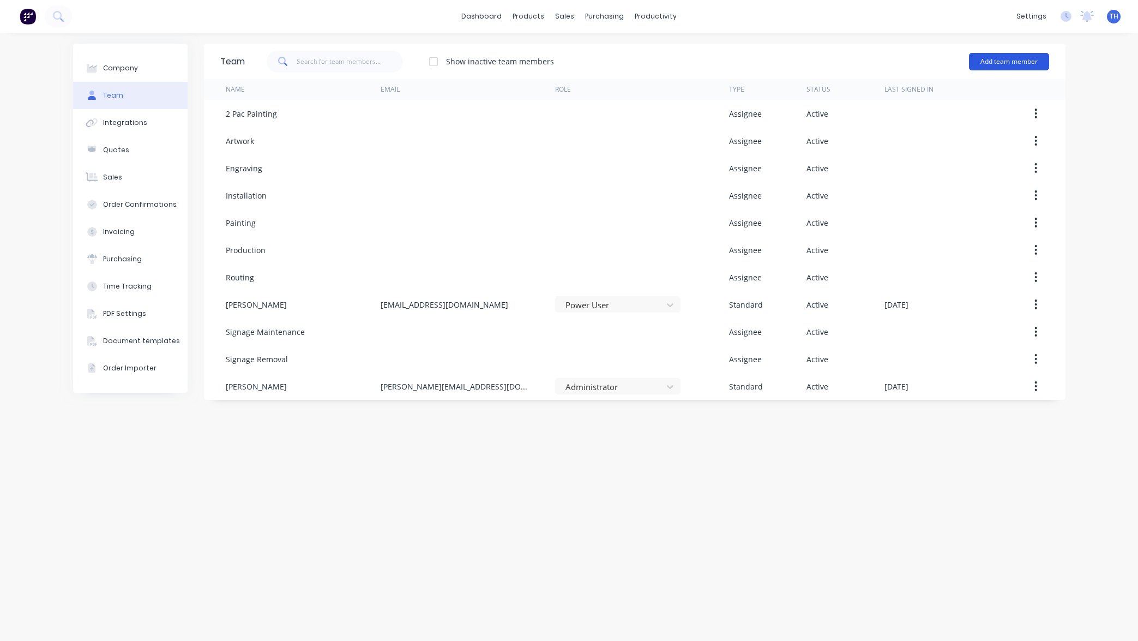
click at [1011, 58] on button "Add team member" at bounding box center [1009, 61] width 80 height 17
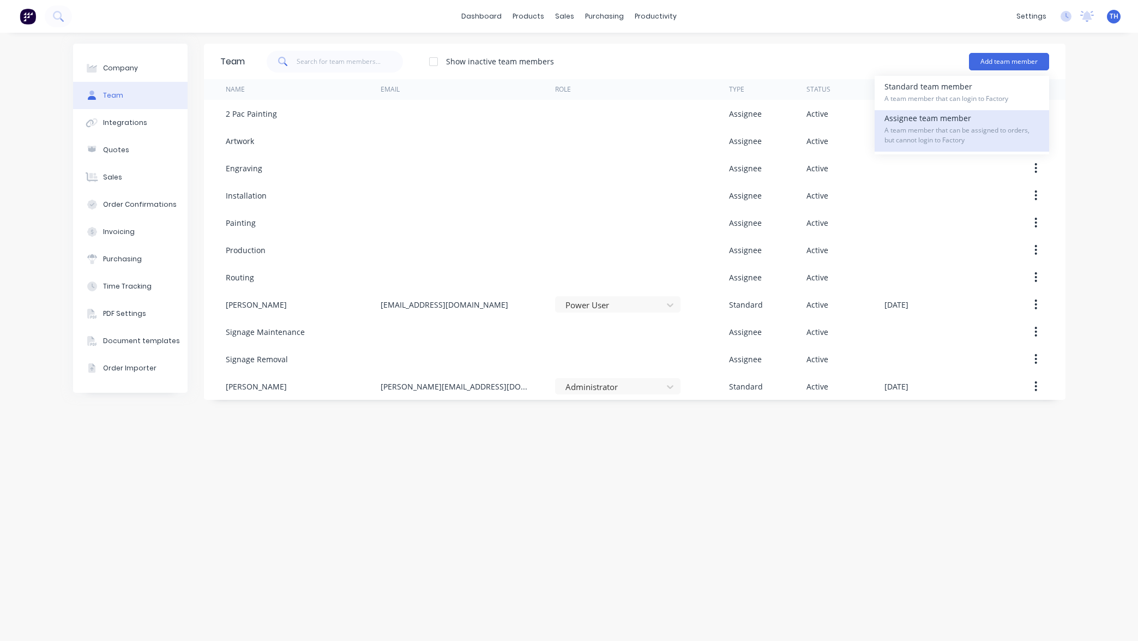
scroll to position [0, 1]
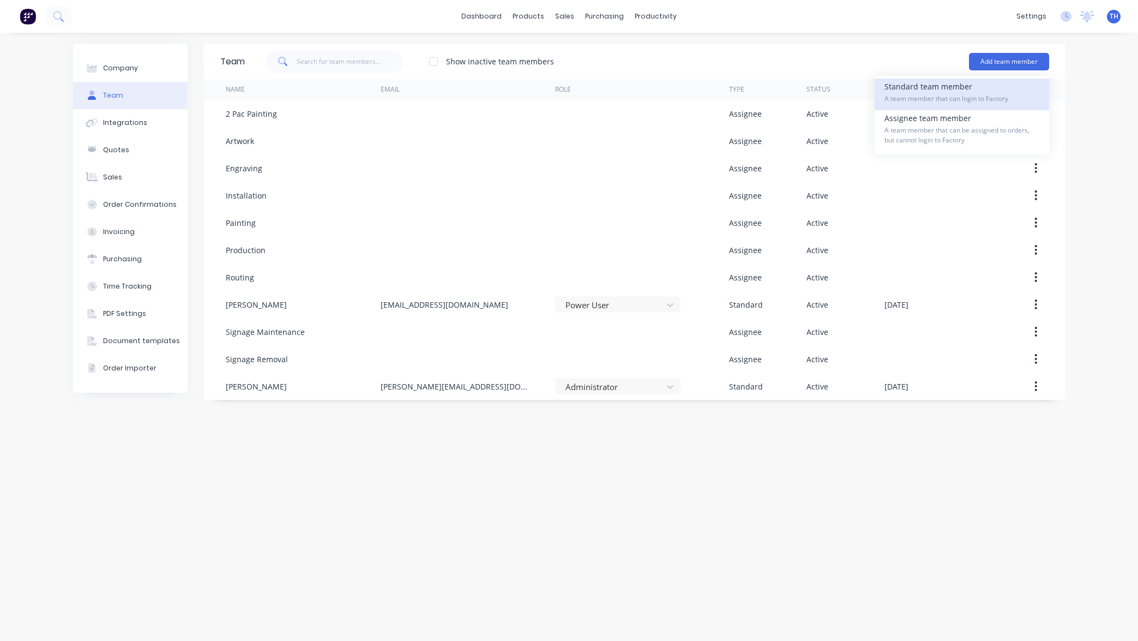
click at [957, 98] on span "A team member that can login to Factory" at bounding box center [961, 99] width 155 height 10
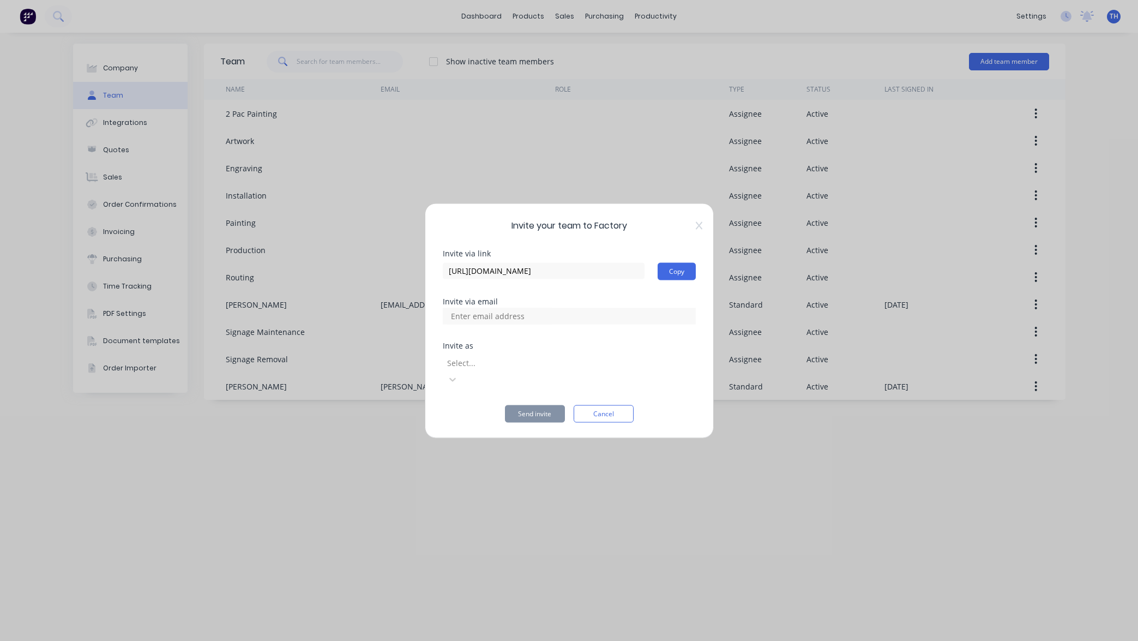
scroll to position [0, 0]
click at [598, 324] on div at bounding box center [569, 316] width 253 height 16
click at [505, 323] on input at bounding box center [499, 316] width 109 height 16
click at [596, 368] on div at bounding box center [524, 363] width 157 height 14
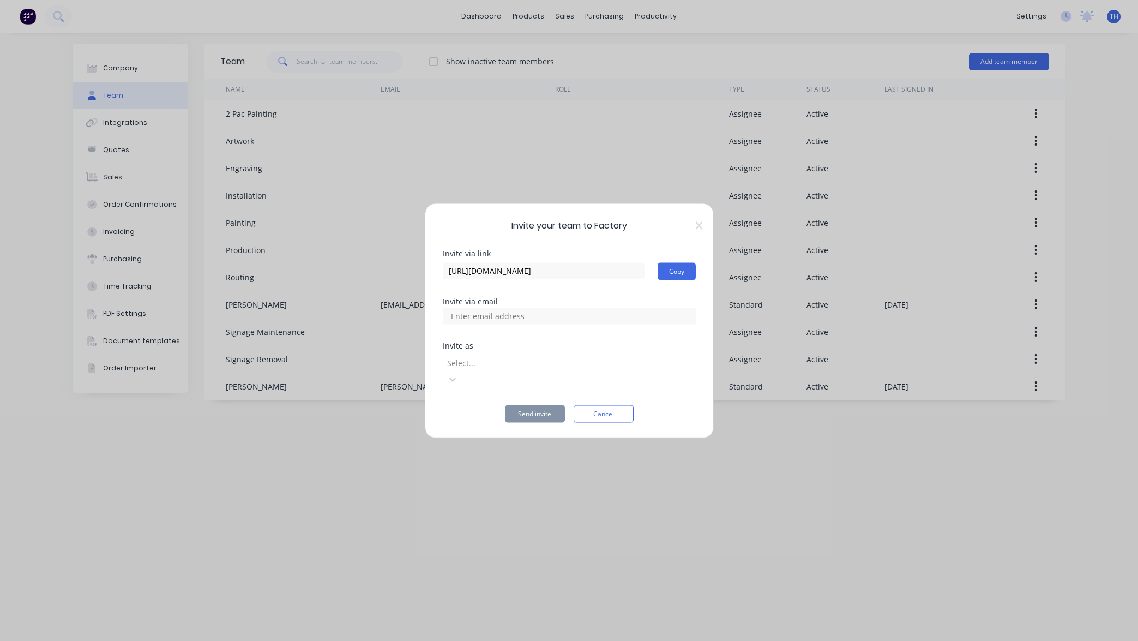
click at [524, 324] on input at bounding box center [499, 316] width 109 height 16
type input "[PERSON_NAME][EMAIL_ADDRESS][DOMAIN_NAME]"
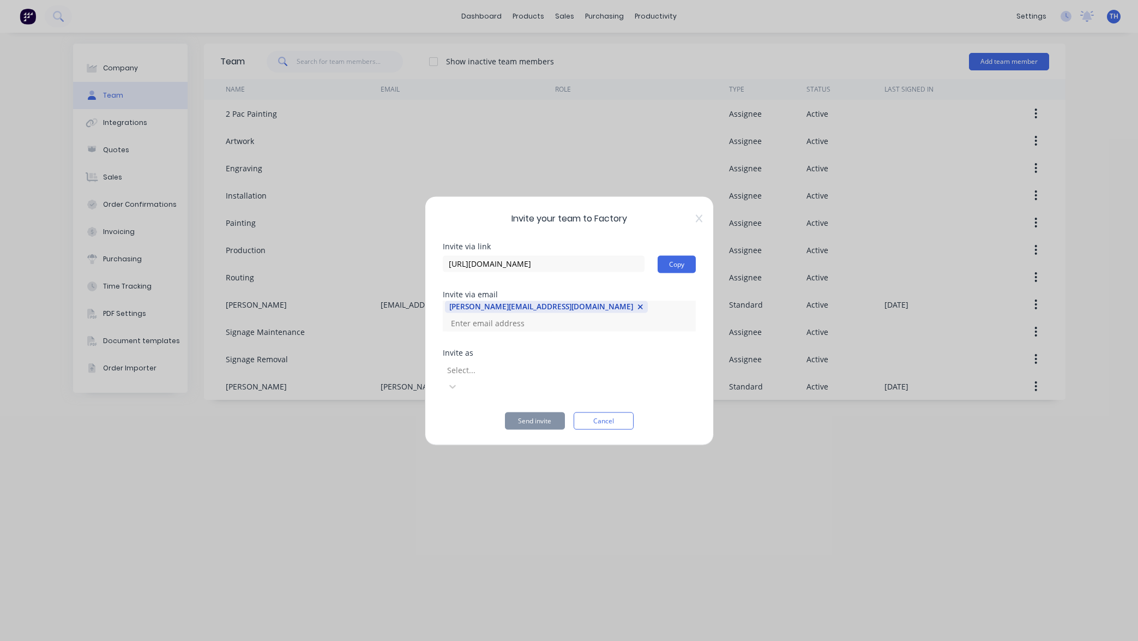
drag, startPoint x: 563, startPoint y: 322, endPoint x: 339, endPoint y: 324, distance: 223.6
click at [340, 324] on div "Invite your team to Factory Invite via link https://app.factory.app/invite/lEIK…" at bounding box center [569, 320] width 1138 height 641
click at [543, 312] on div "[PERSON_NAME][EMAIL_ADDRESS][DOMAIN_NAME]" at bounding box center [541, 306] width 184 height 11
drag, startPoint x: 561, startPoint y: 324, endPoint x: 427, endPoint y: 321, distance: 133.6
click at [430, 321] on div "Invite your team to Factory Invite via link https://app.factory.app/invite/lEIK…" at bounding box center [569, 320] width 289 height 249
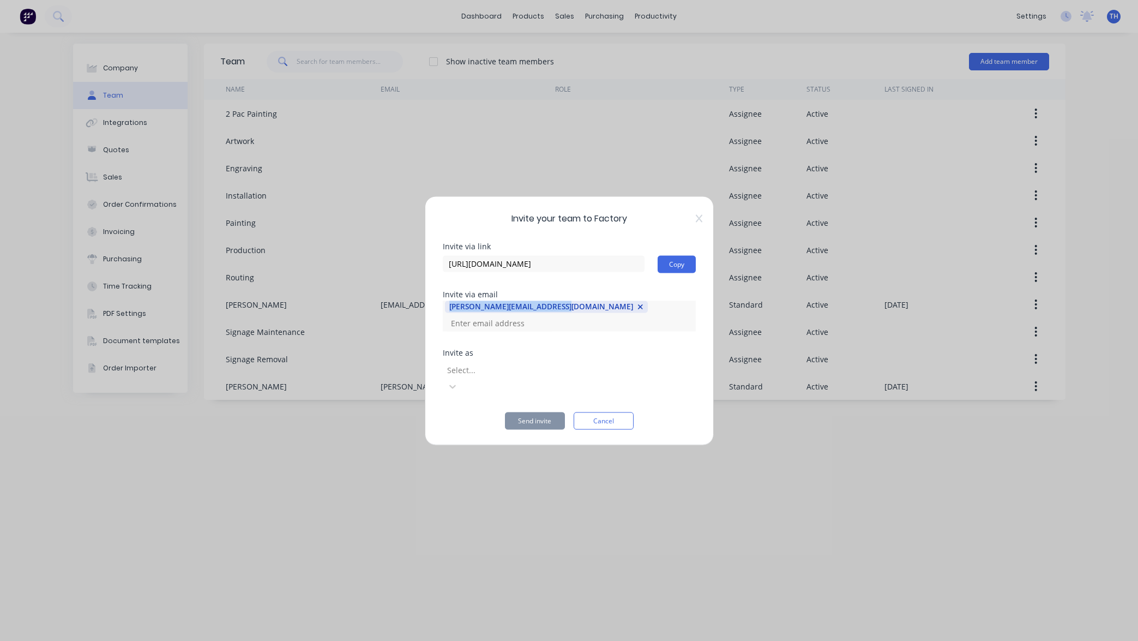
copy div "[PERSON_NAME][EMAIL_ADDRESS][DOMAIN_NAME]"
click at [513, 374] on div at bounding box center [524, 370] width 157 height 14
click at [545, 412] on button "Send invite" at bounding box center [535, 420] width 60 height 17
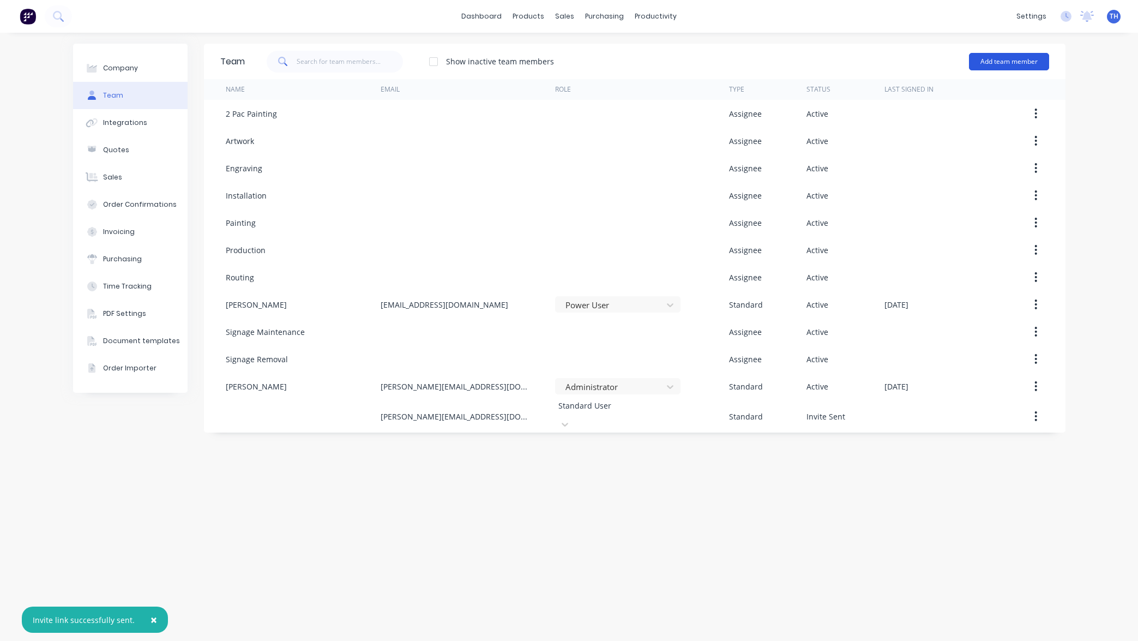
click at [1008, 61] on button "Add team member" at bounding box center [1009, 61] width 80 height 17
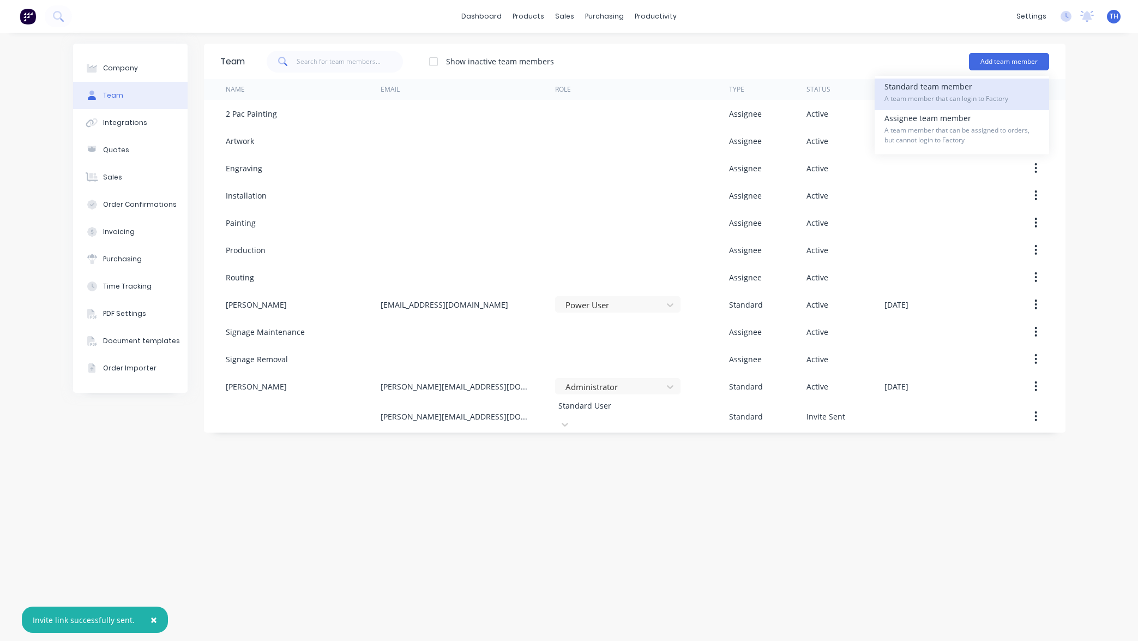
click at [963, 94] on span "A team member that can login to Factory" at bounding box center [961, 99] width 155 height 10
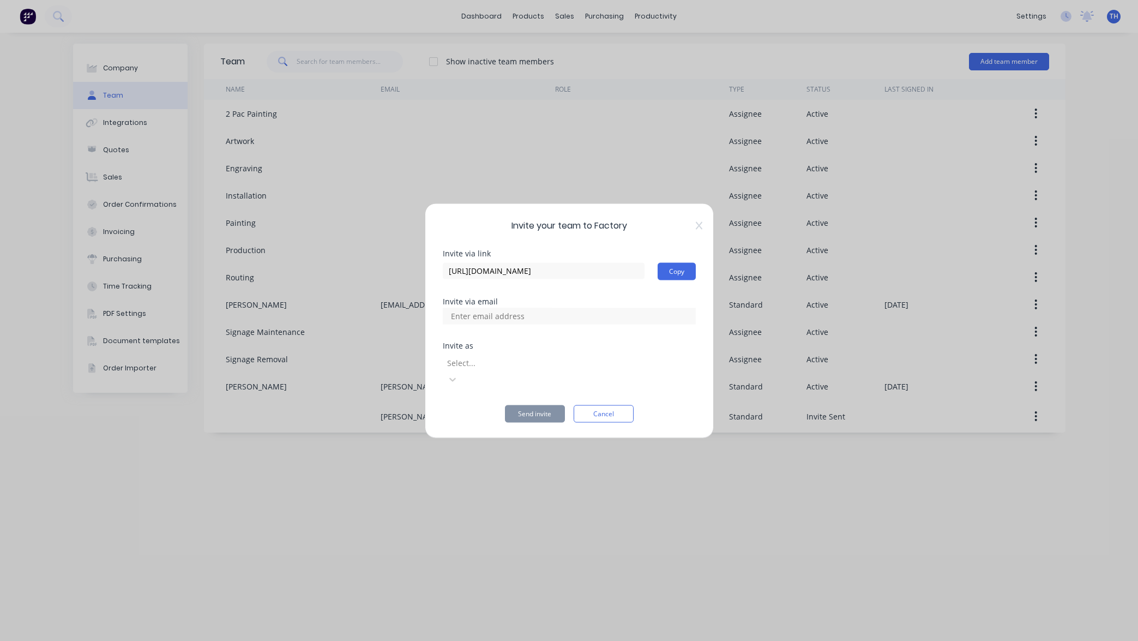
click at [551, 324] on input at bounding box center [499, 316] width 109 height 16
paste input "[PERSON_NAME][EMAIL_ADDRESS][DOMAIN_NAME]"
drag, startPoint x: 457, startPoint y: 324, endPoint x: 371, endPoint y: 321, distance: 85.7
click at [372, 321] on div "Invite your team to Factory Invite via link https://app.factory.app/invite/B3Bi…" at bounding box center [569, 320] width 1138 height 641
type input "[PERSON_NAME][EMAIL_ADDRESS][DOMAIN_NAME]"
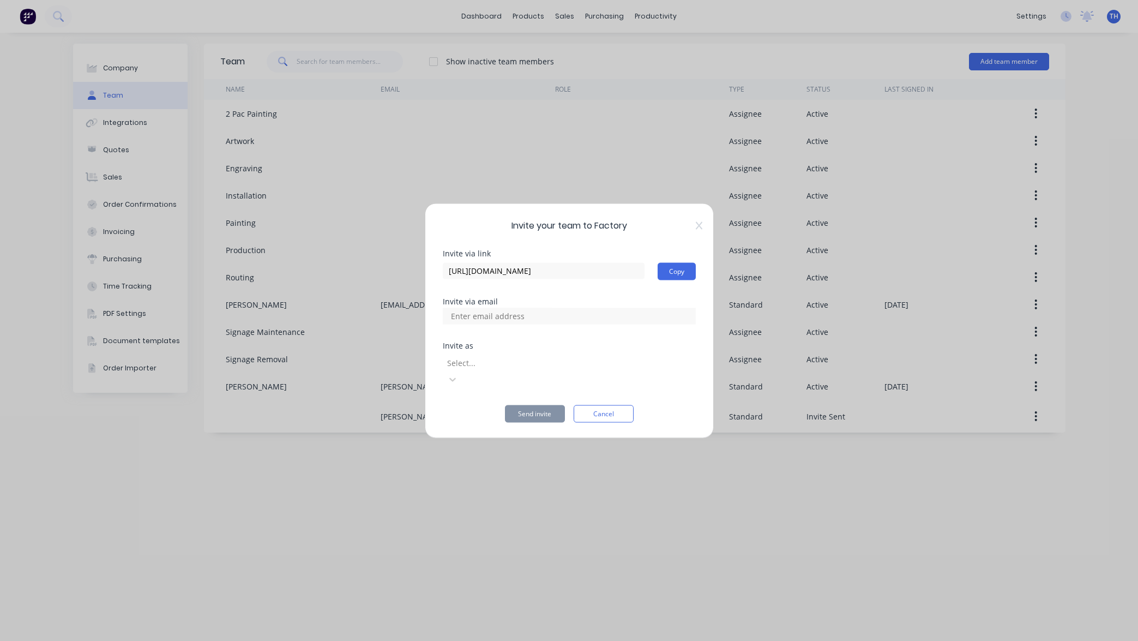
click at [516, 370] on div at bounding box center [524, 363] width 157 height 14
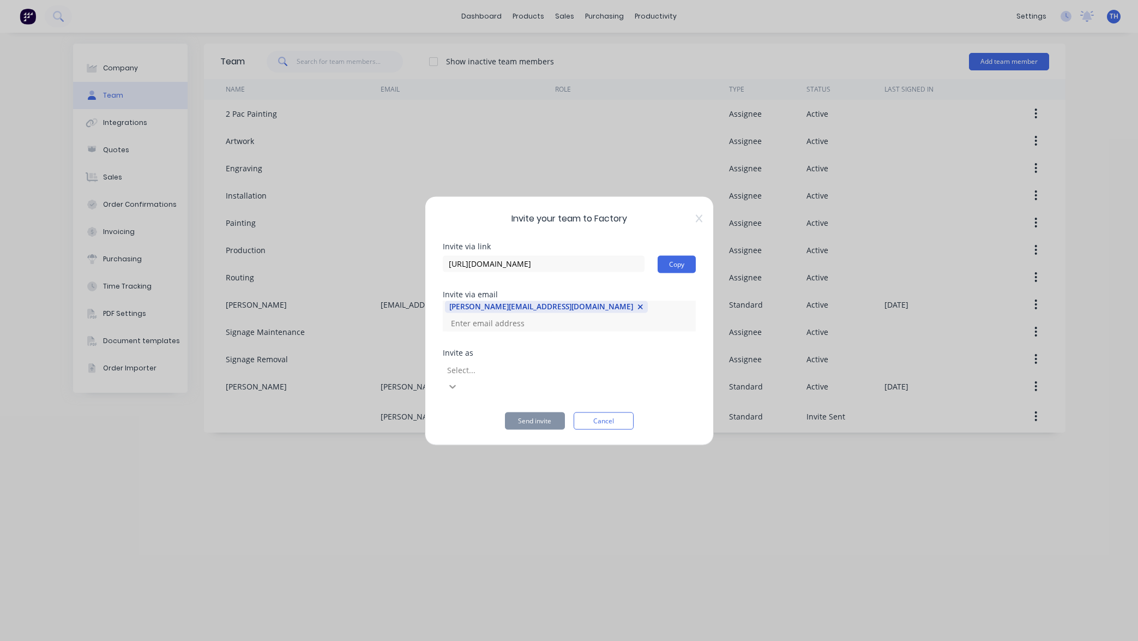
click at [458, 381] on icon at bounding box center [452, 386] width 11 height 11
click at [533, 412] on button "Send invite" at bounding box center [535, 420] width 60 height 17
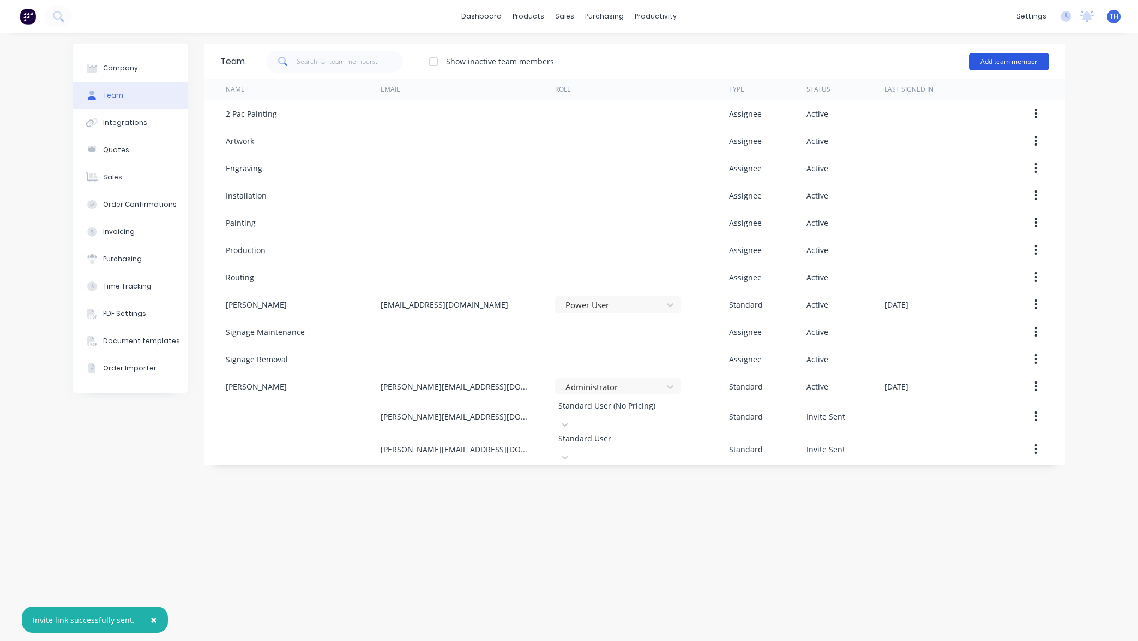
click at [1002, 62] on button "Add team member" at bounding box center [1009, 61] width 80 height 17
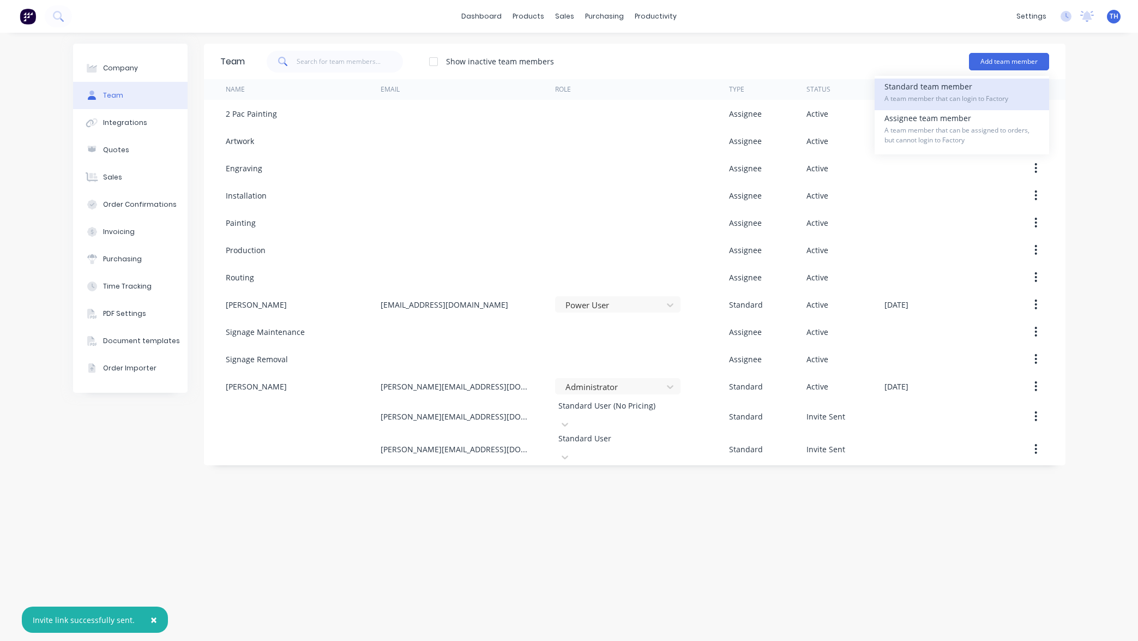
click at [972, 94] on span "A team member that can login to Factory" at bounding box center [961, 99] width 155 height 10
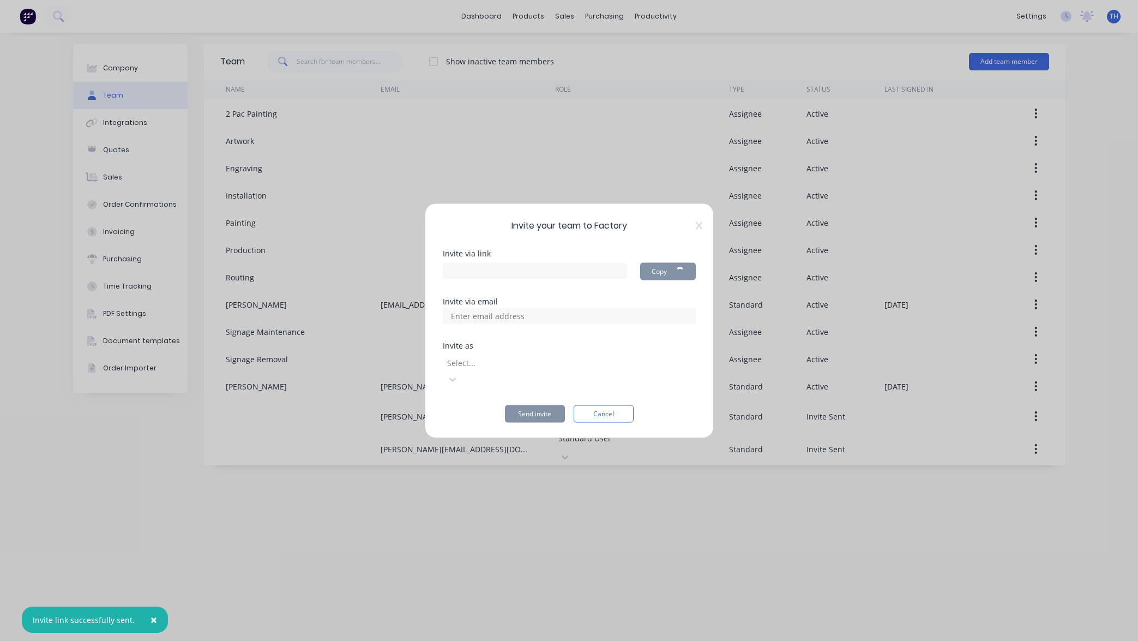
type input "https://app.factory.app/invite/4XQpa0i4"
click at [569, 370] on div at bounding box center [524, 363] width 157 height 14
click at [502, 322] on input at bounding box center [499, 316] width 109 height 16
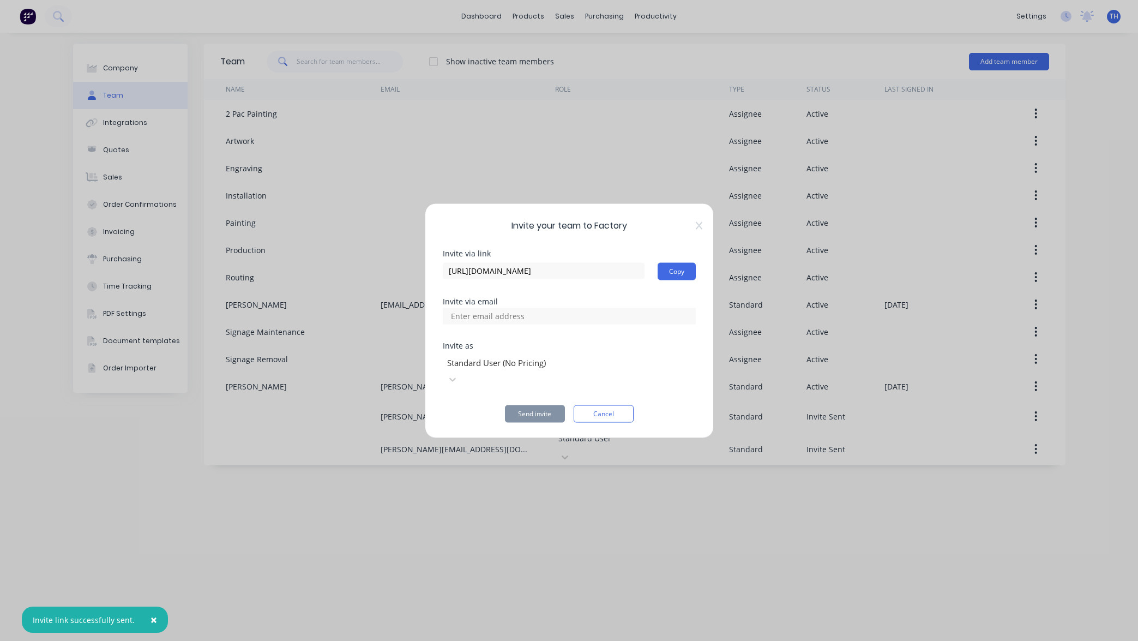
paste input "[PERSON_NAME][EMAIL_ADDRESS][DOMAIN_NAME]"
drag, startPoint x: 457, startPoint y: 324, endPoint x: 363, endPoint y: 324, distance: 94.9
click at [363, 324] on div "Invite your team to Factory Invite via link https://app.factory.app/invite/4XQp…" at bounding box center [569, 320] width 1138 height 641
drag, startPoint x: 504, startPoint y: 323, endPoint x: 620, endPoint y: 324, distance: 115.6
click at [619, 323] on div "[EMAIL_ADDRESS][DOMAIN_NAME]" at bounding box center [569, 316] width 253 height 16
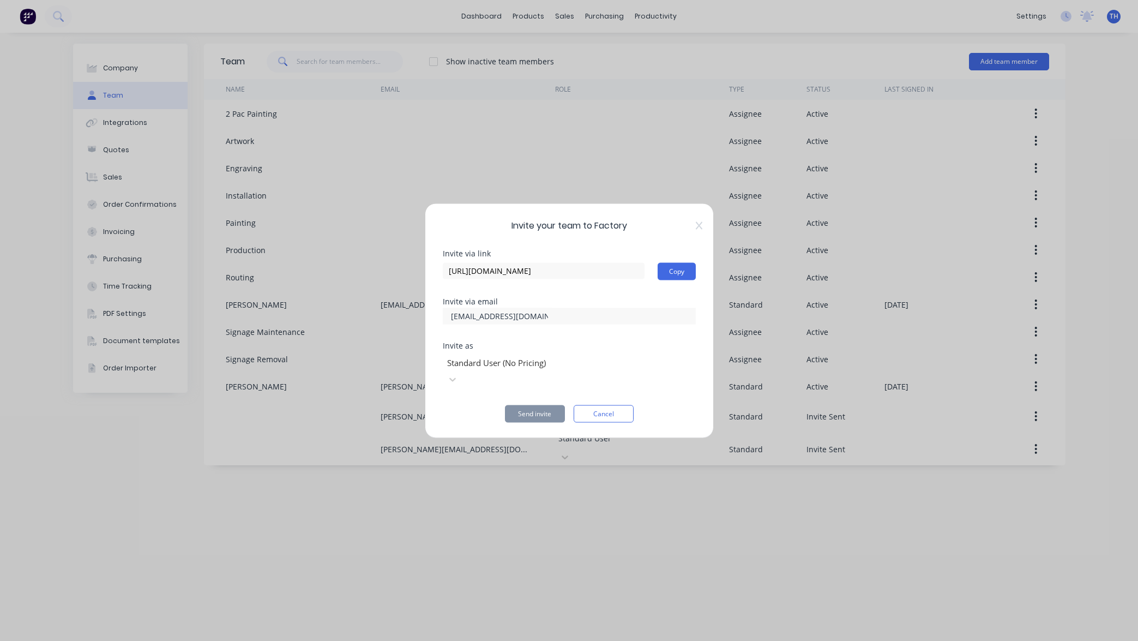
type input "[EMAIL_ADDRESS][DOMAIN_NAME]"
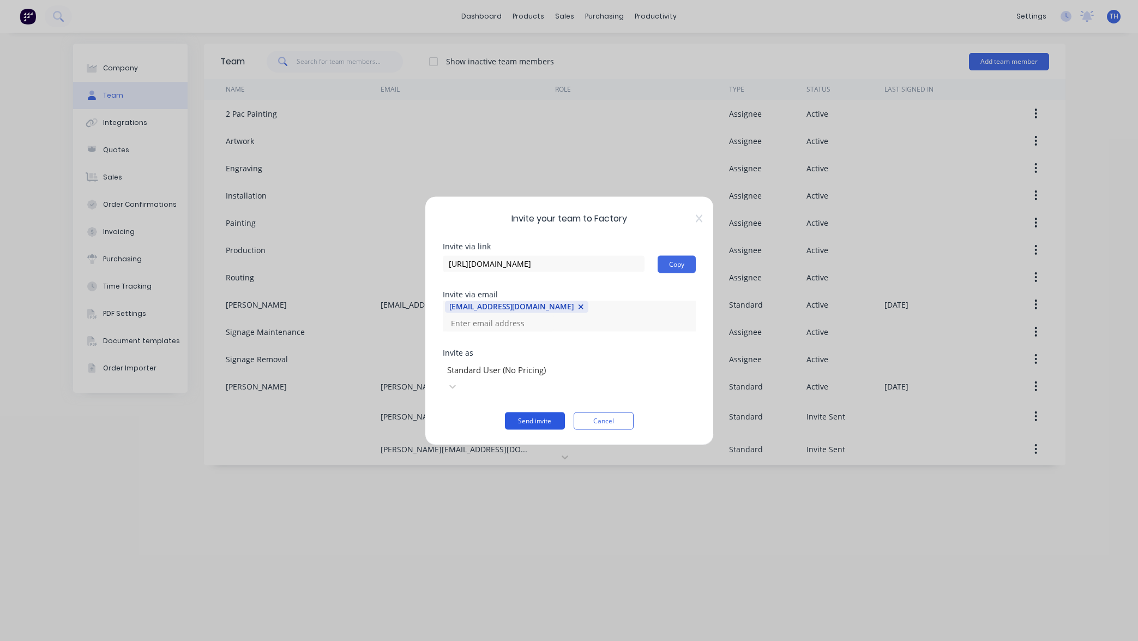
click at [543, 412] on button "Send invite" at bounding box center [535, 420] width 60 height 17
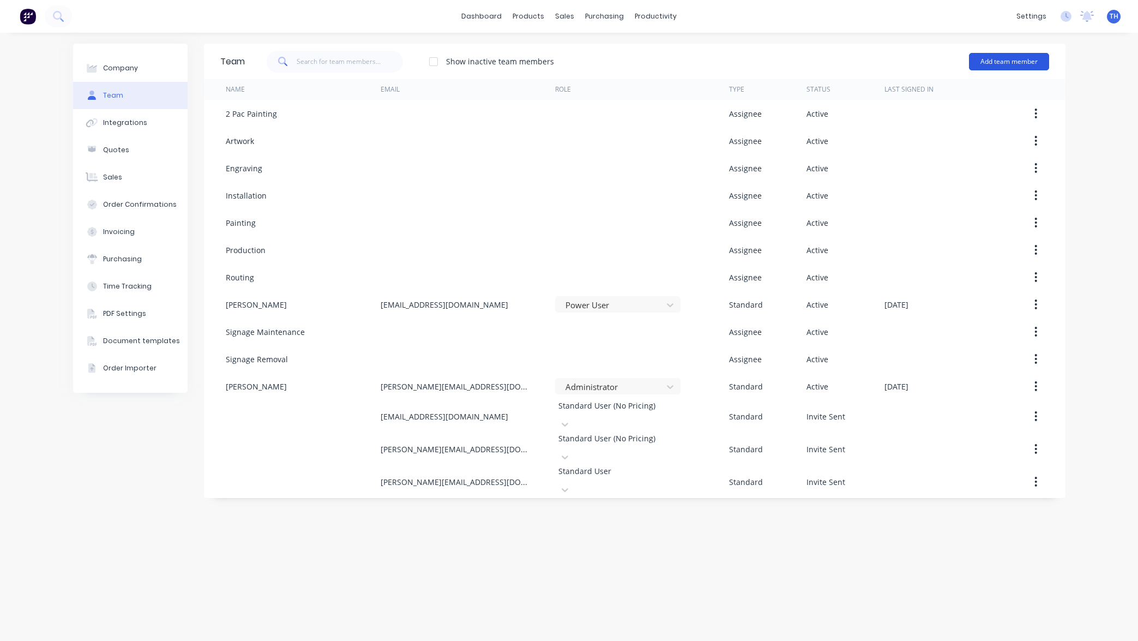
click at [992, 63] on button "Add team member" at bounding box center [1009, 61] width 80 height 17
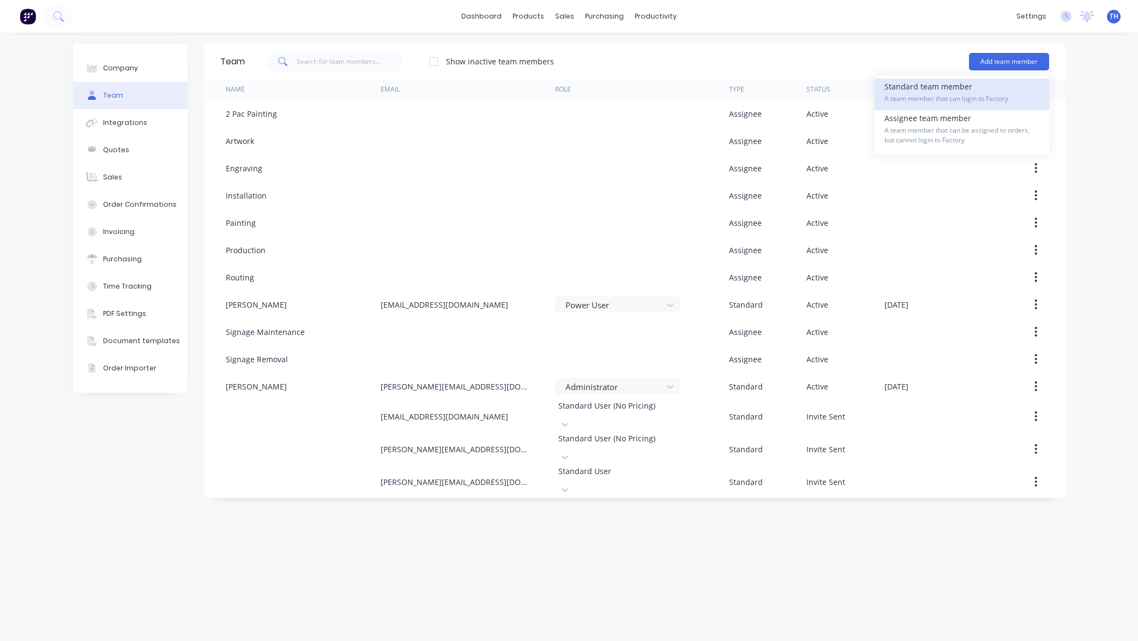
click at [956, 98] on span "A team member that can login to Factory" at bounding box center [961, 99] width 155 height 10
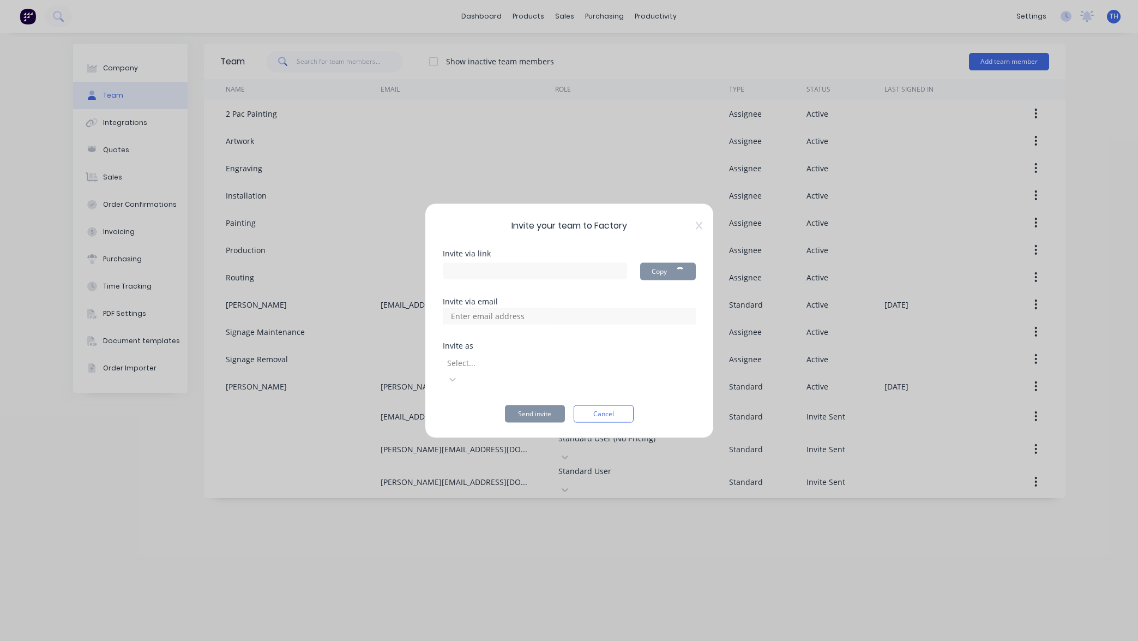
type input "https://app.factory.app/invite/DrMtRIgh"
click at [547, 324] on input at bounding box center [499, 316] width 109 height 16
click at [560, 322] on div at bounding box center [569, 316] width 253 height 16
click at [491, 322] on input at bounding box center [499, 316] width 109 height 16
paste input "[PERSON_NAME][EMAIL_ADDRESS][DOMAIN_NAME]"
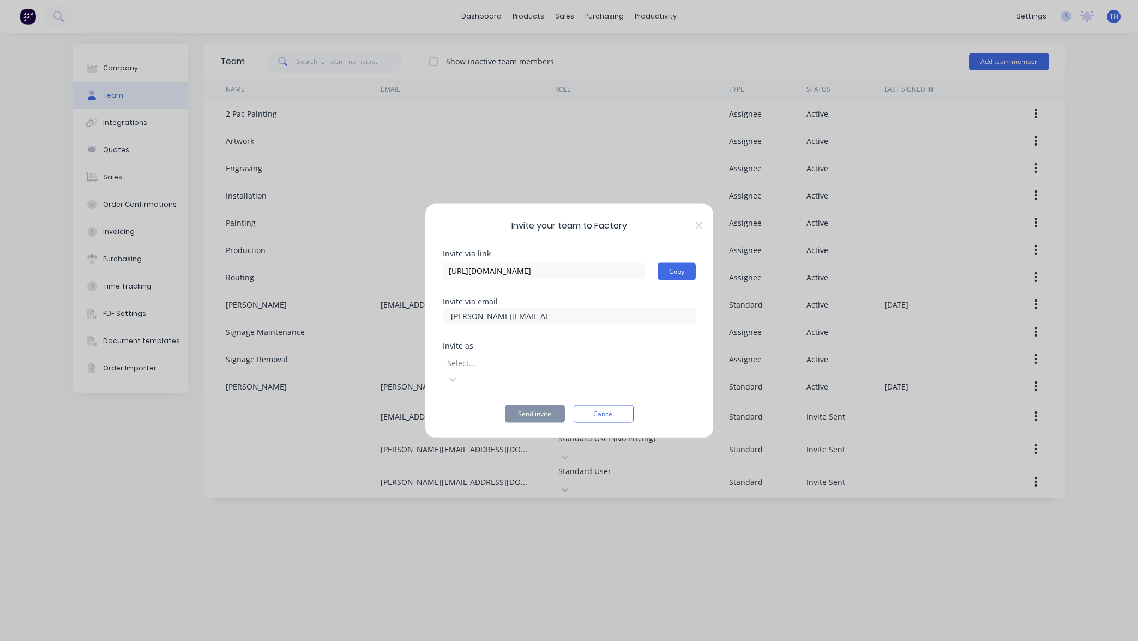
type input "[PERSON_NAME][EMAIL_ADDRESS][DOMAIN_NAME]"
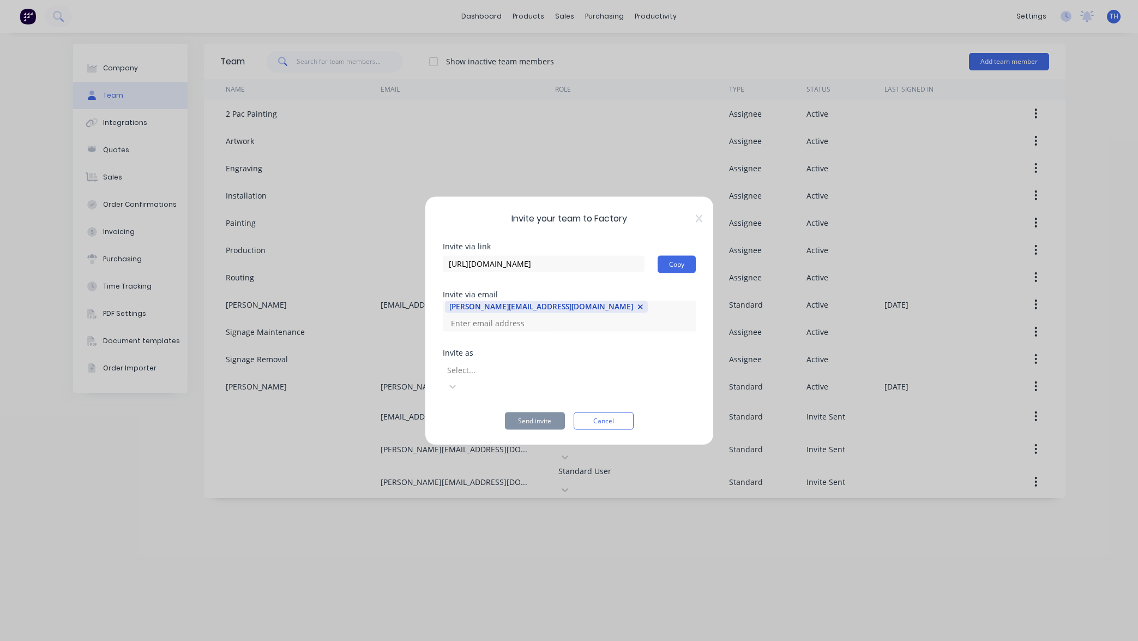
drag, startPoint x: 559, startPoint y: 322, endPoint x: 393, endPoint y: 323, distance: 166.3
click at [388, 323] on div "Invite your team to Factory Invite via link https://app.factory.app/invite/DrMt…" at bounding box center [569, 320] width 1138 height 641
click at [542, 373] on div at bounding box center [524, 370] width 157 height 14
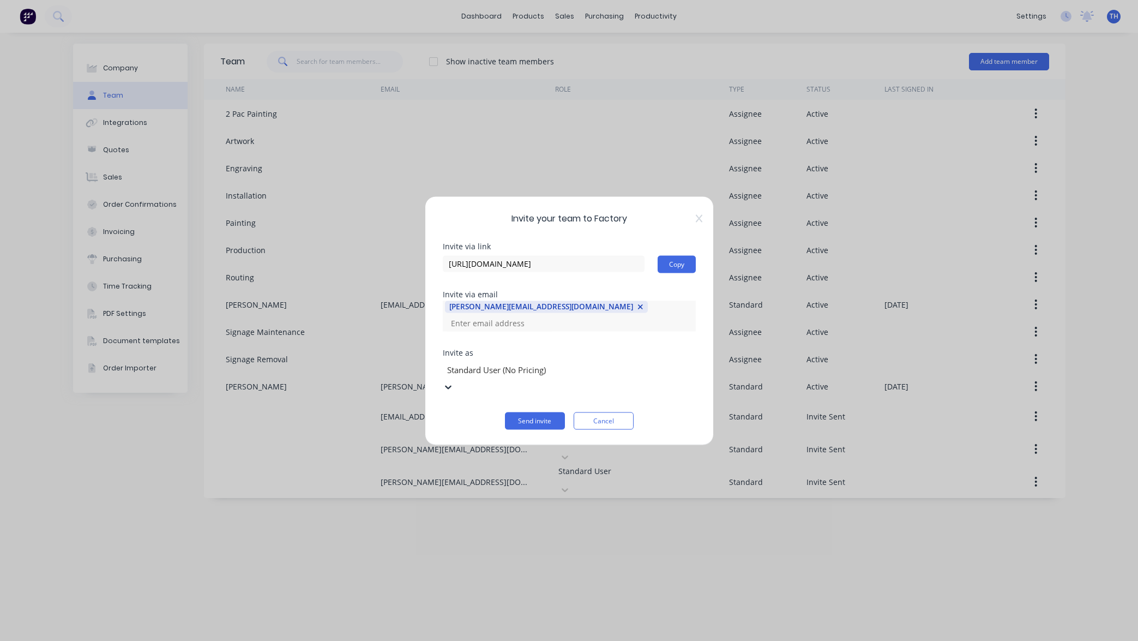
click at [603, 370] on div at bounding box center [524, 370] width 157 height 14
click at [680, 347] on div "Invite via link https://app.factory.app/invite/DrMtRIgh Copy Invite via email a…" at bounding box center [569, 335] width 253 height 187
click at [535, 412] on button "Send invite" at bounding box center [535, 420] width 60 height 17
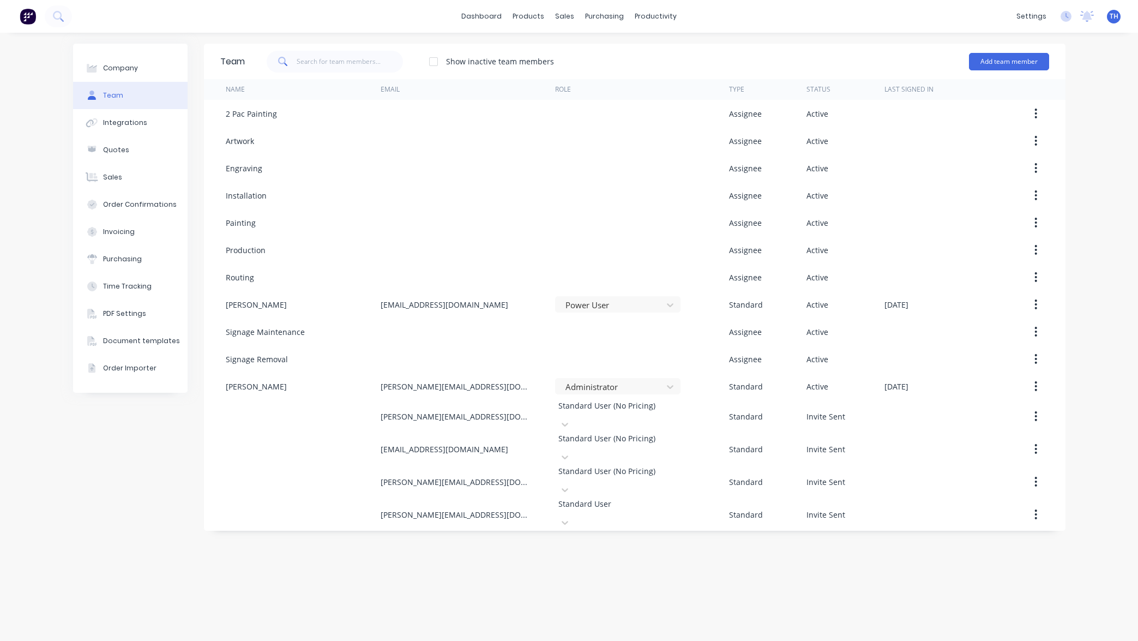
click at [31, 15] on img at bounding box center [28, 16] width 16 height 16
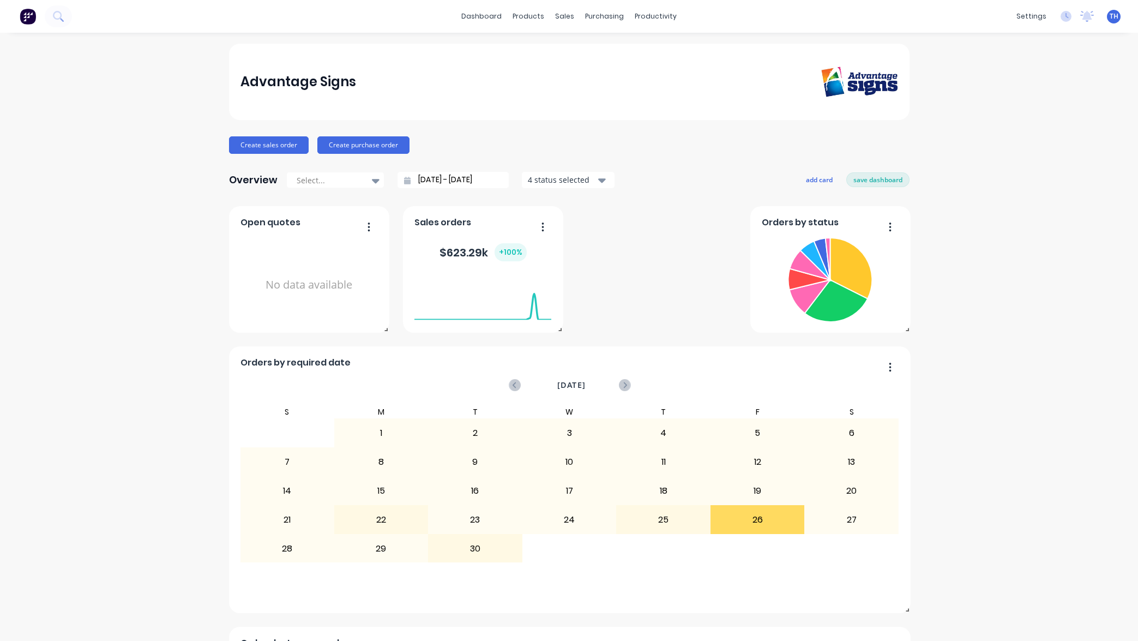
click at [571, 20] on div "sales" at bounding box center [565, 16] width 30 height 16
click at [586, 49] on div "Sales Orders" at bounding box center [605, 52] width 45 height 10
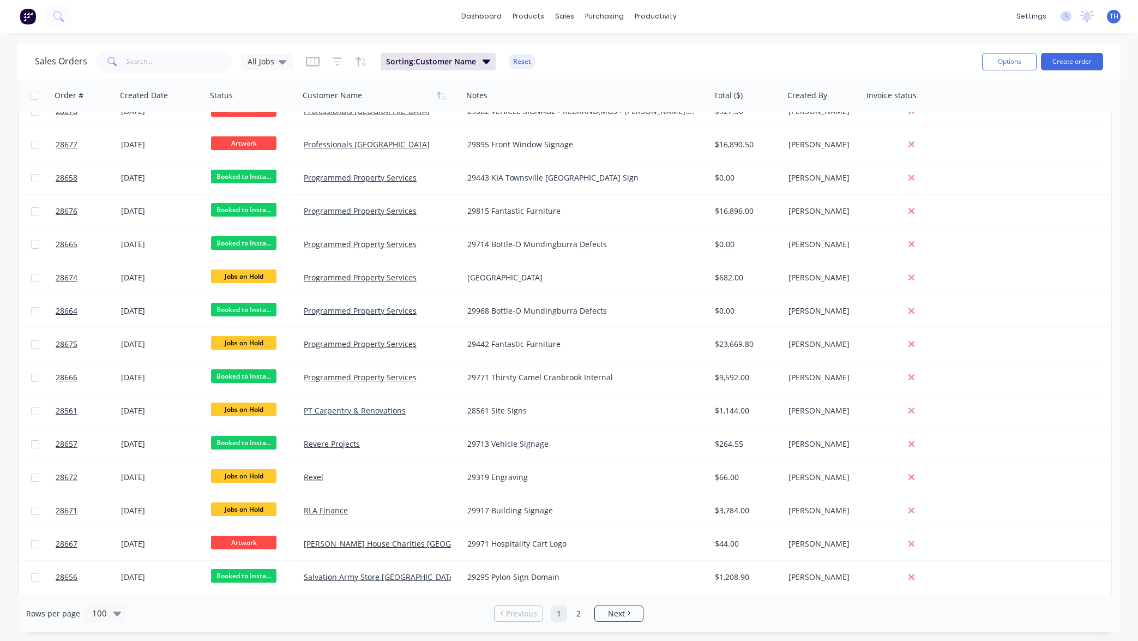
scroll to position [2238, 0]
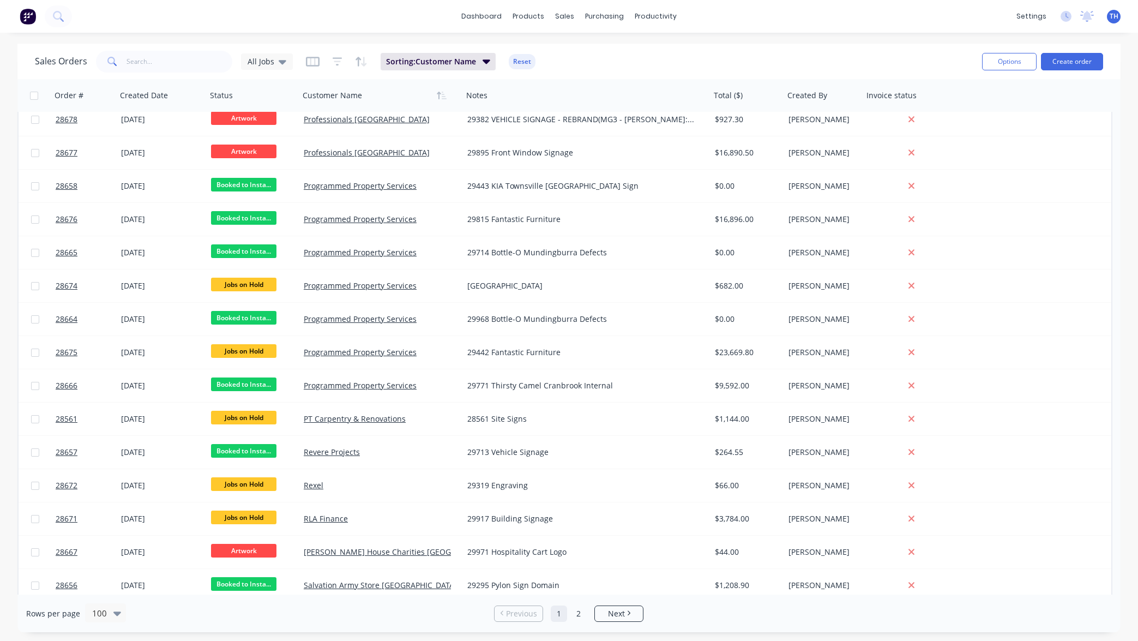
click at [386, 255] on link "Programmed Property Services" at bounding box center [360, 252] width 113 height 10
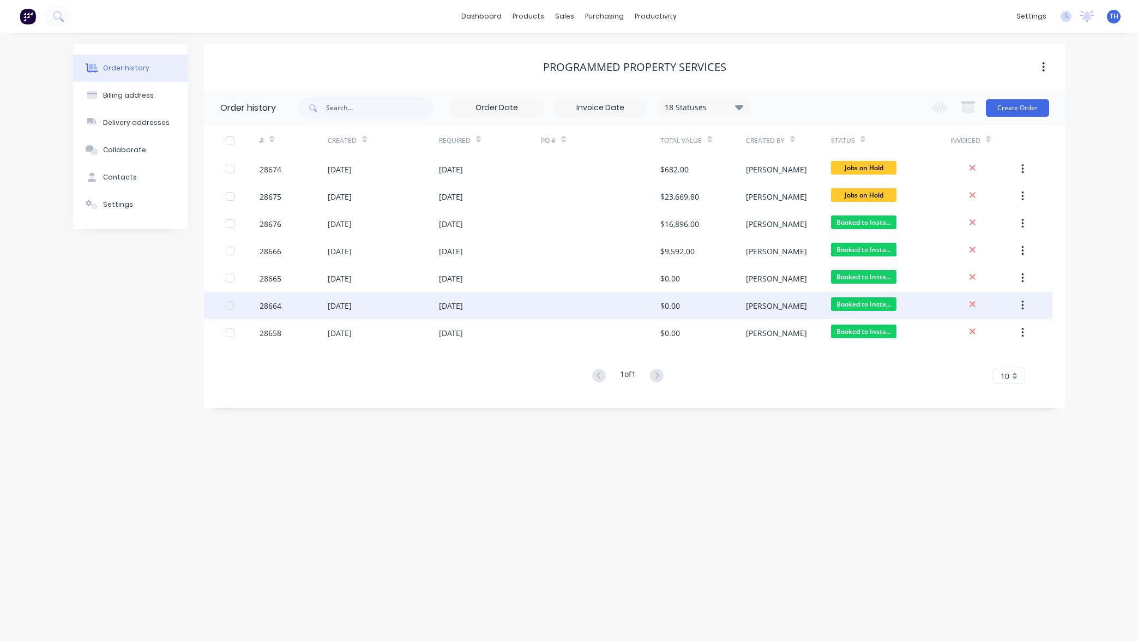
drag, startPoint x: 1131, startPoint y: 52, endPoint x: 457, endPoint y: 307, distance: 720.9
click at [457, 307] on div "[DATE]" at bounding box center [451, 305] width 24 height 11
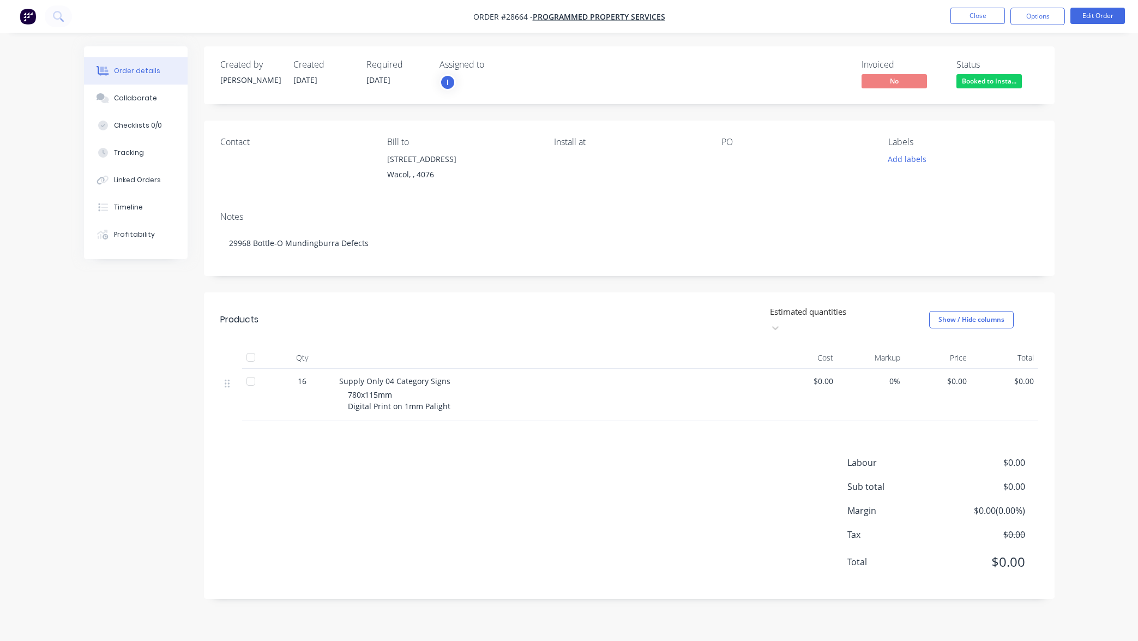
click at [964, 8] on button "Close" at bounding box center [977, 16] width 55 height 16
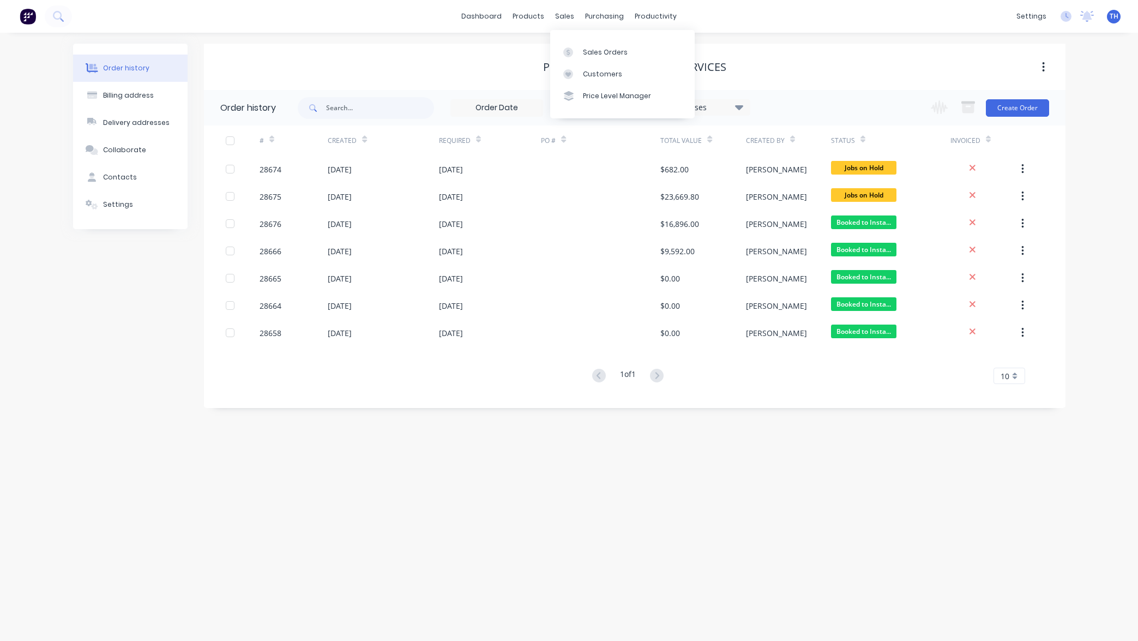
click at [567, 17] on div "sales" at bounding box center [565, 16] width 30 height 16
click at [485, 15] on link "dashboard" at bounding box center [481, 16] width 51 height 16
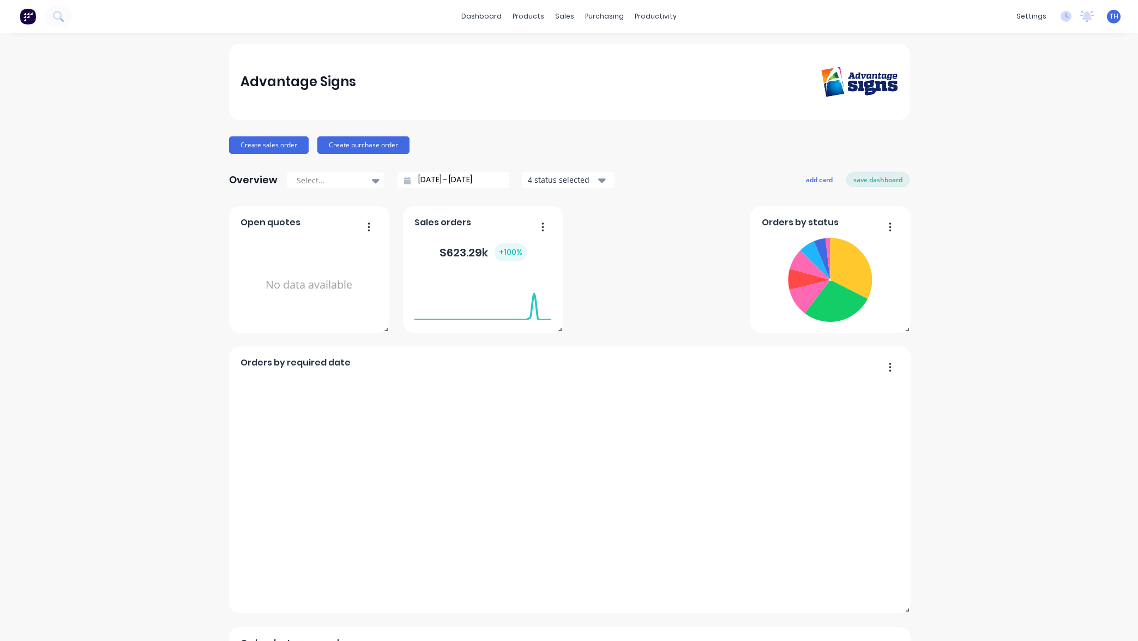
click at [568, 17] on div "sales" at bounding box center [565, 16] width 30 height 16
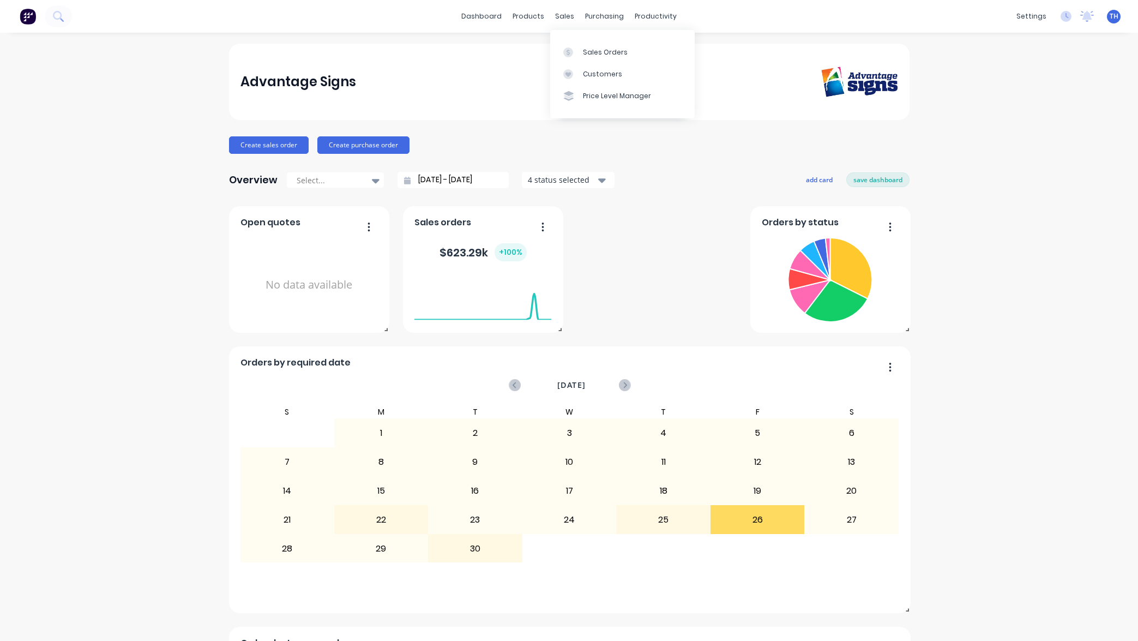
click at [606, 52] on div "Sales Orders" at bounding box center [605, 52] width 45 height 10
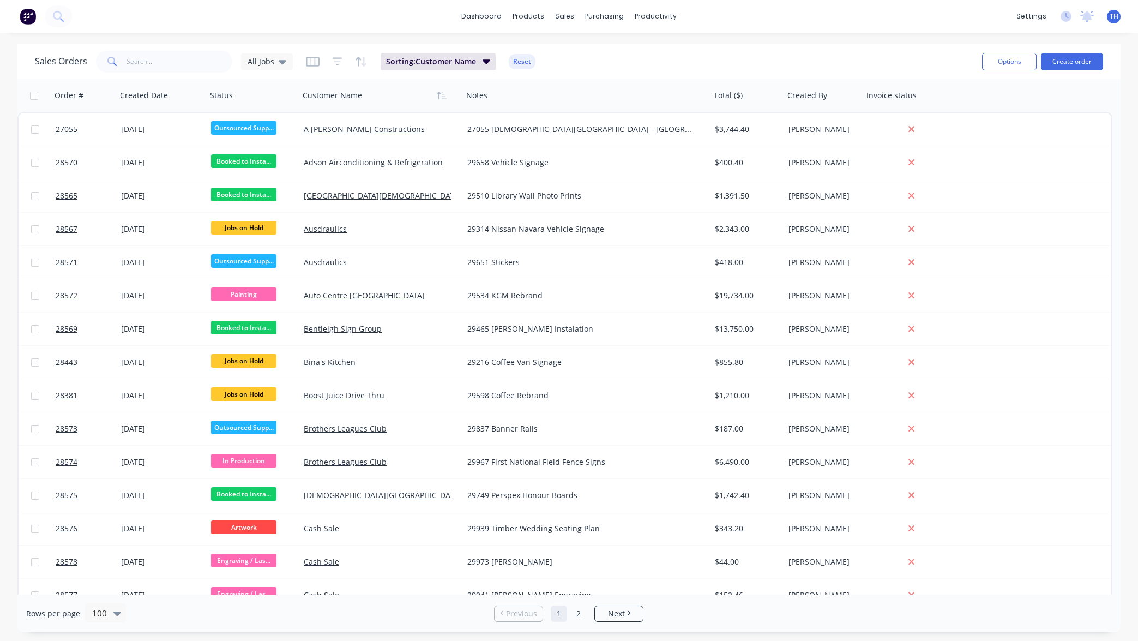
click at [563, 19] on div "sales" at bounding box center [565, 16] width 30 height 16
click at [714, 23] on div "dashboard products sales purchasing productivity dashboard products Product Cat…" at bounding box center [569, 16] width 1138 height 33
click at [568, 17] on div "sales" at bounding box center [565, 16] width 30 height 16
click at [777, 19] on div "dashboard products sales purchasing productivity dashboard products Product Cat…" at bounding box center [569, 16] width 1138 height 33
click at [1078, 64] on button "Create order" at bounding box center [1072, 61] width 62 height 17
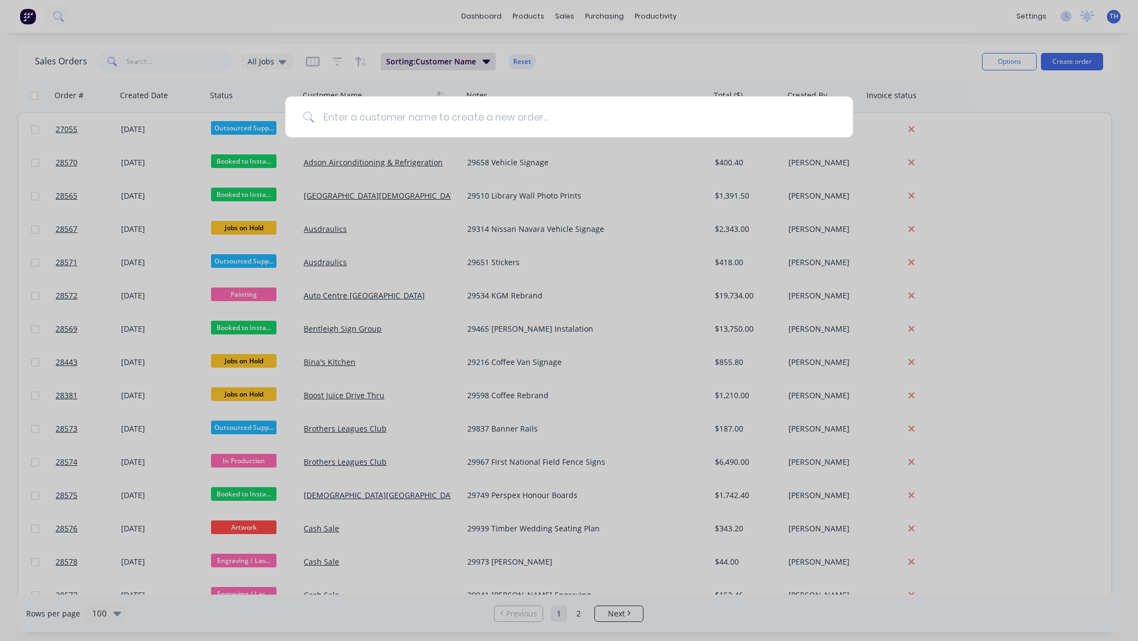
click at [603, 117] on input at bounding box center [574, 117] width 521 height 41
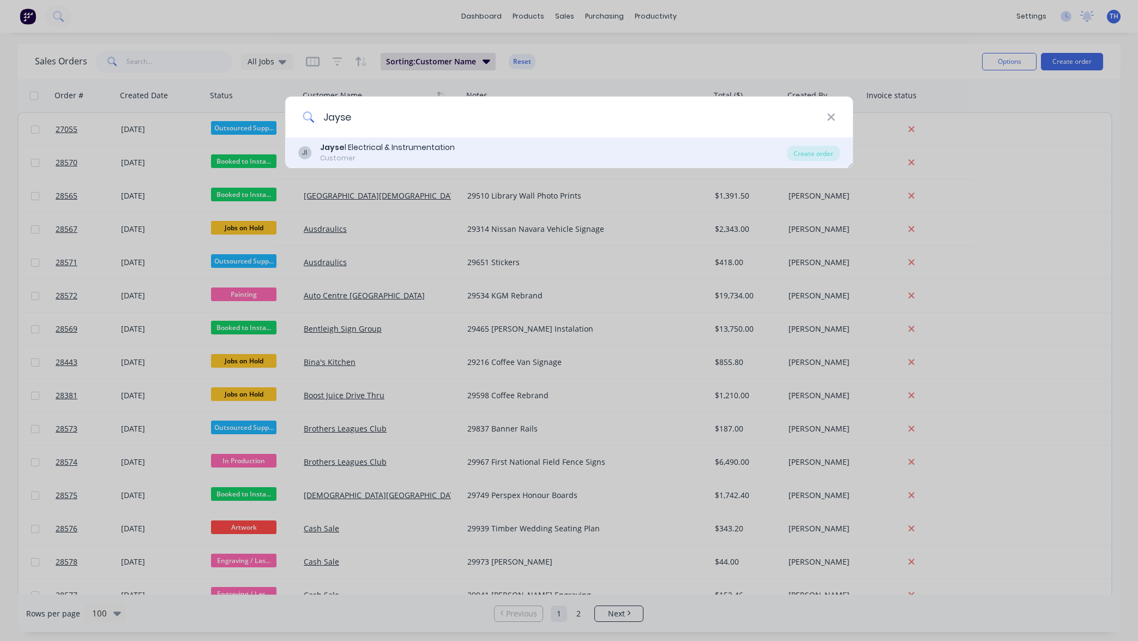
type input "Jayse"
click at [421, 153] on div "Jayse l Electrical & Instrumentation" at bounding box center [387, 147] width 135 height 11
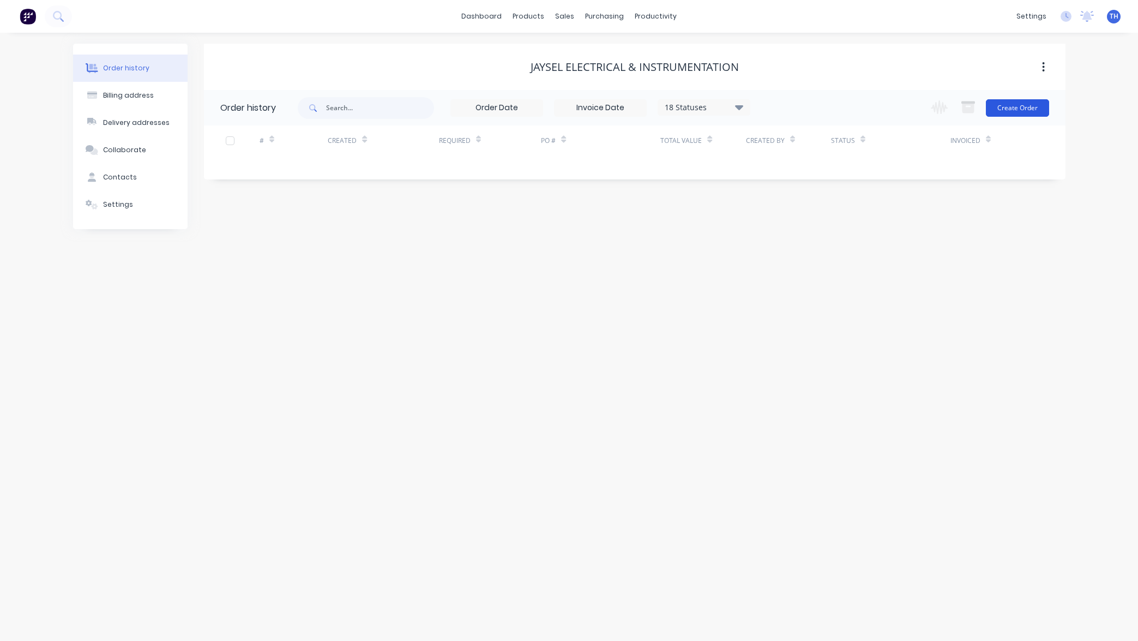
click at [1007, 107] on button "Create Order" at bounding box center [1017, 107] width 63 height 17
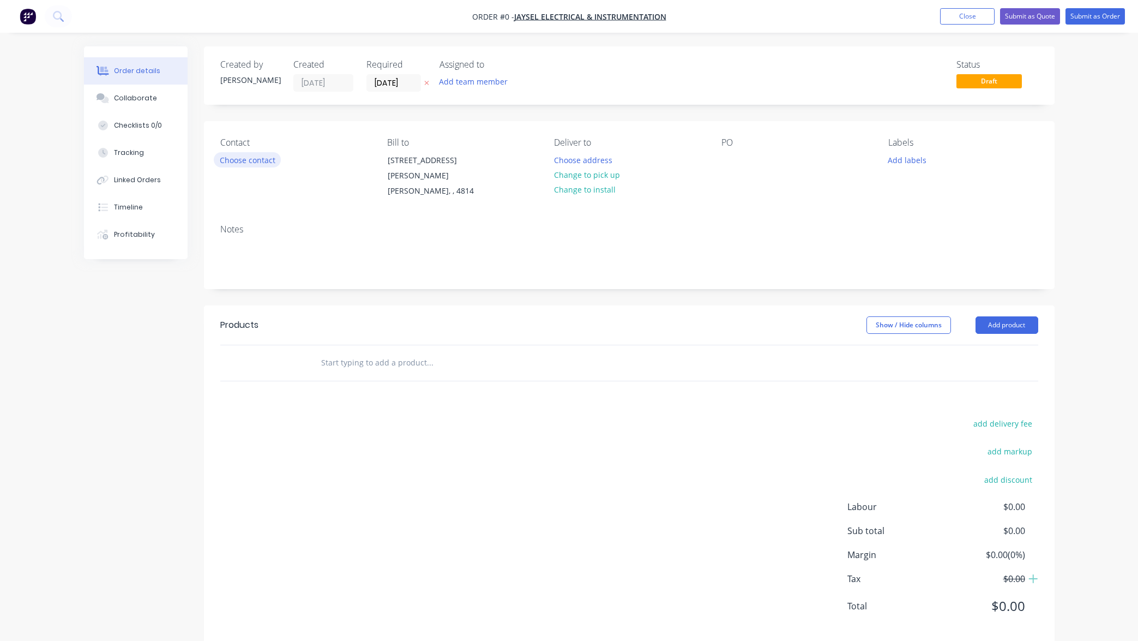
click at [258, 162] on button "Choose contact" at bounding box center [247, 159] width 67 height 15
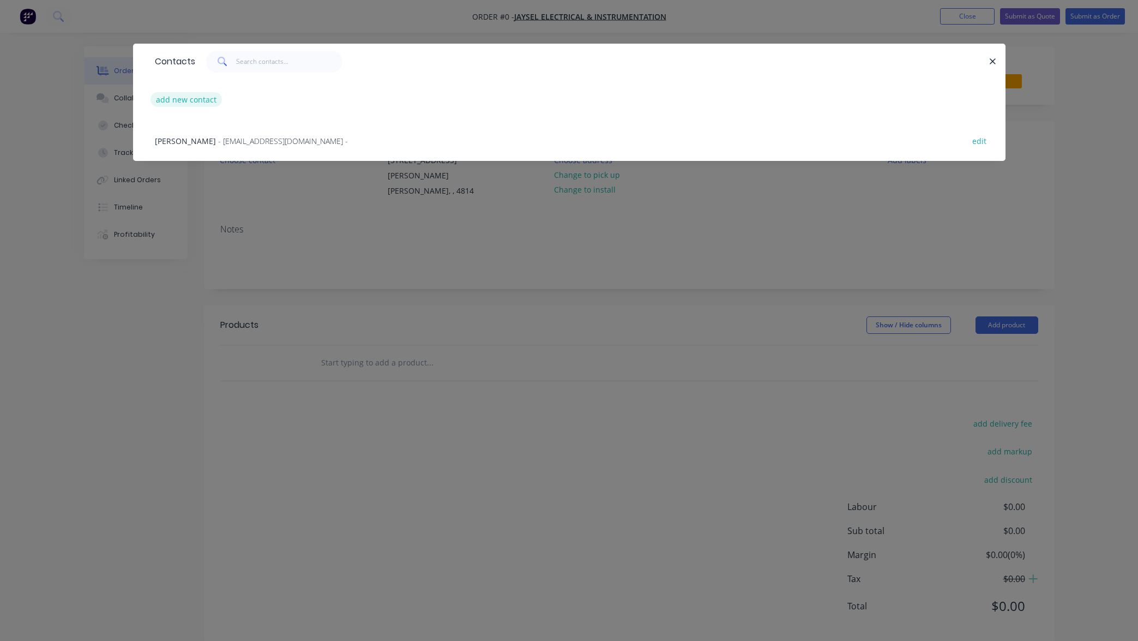
click at [189, 100] on button "add new contact" at bounding box center [186, 99] width 72 height 15
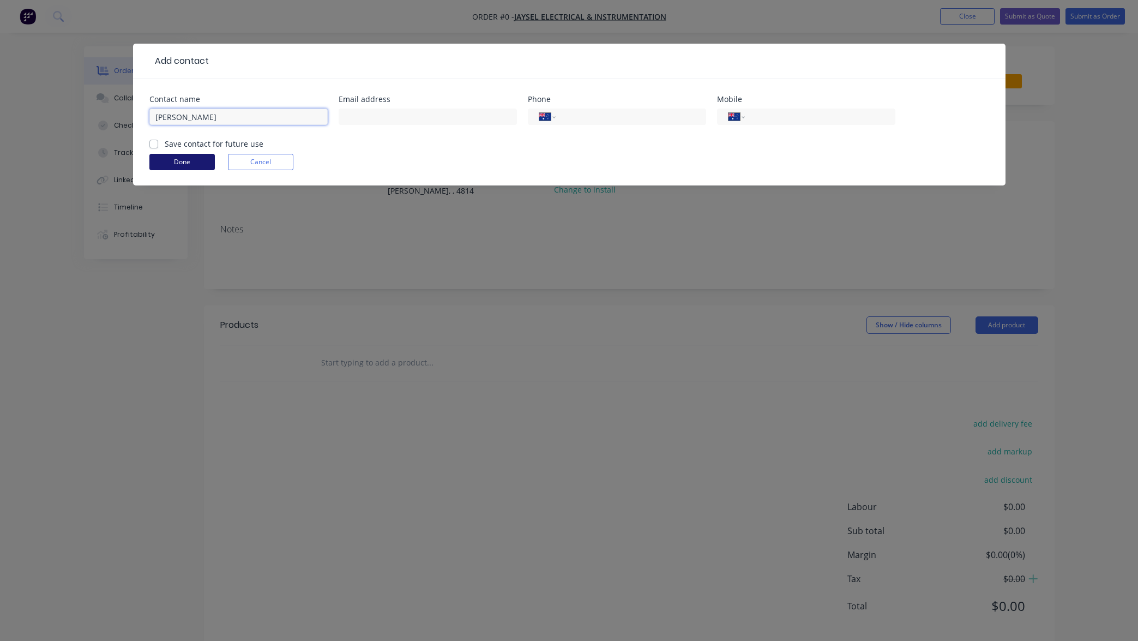
type input "Kristie"
click at [184, 160] on button "Done" at bounding box center [181, 162] width 65 height 16
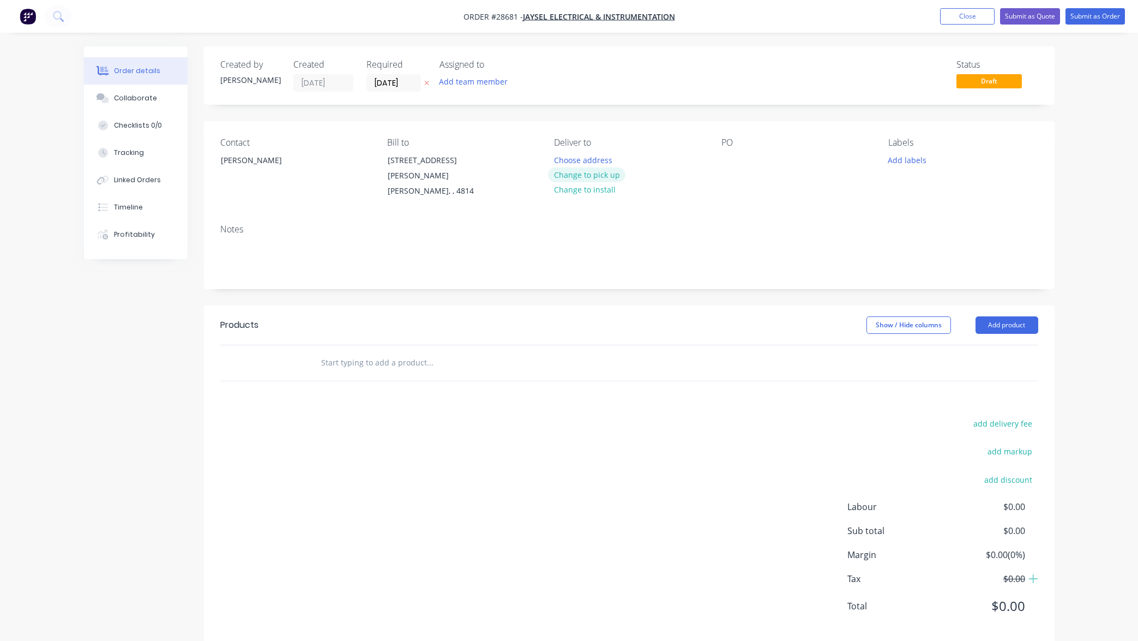
click at [588, 174] on button "Change to pick up" at bounding box center [586, 174] width 77 height 15
click at [910, 160] on button "Add labels" at bounding box center [907, 159] width 50 height 15
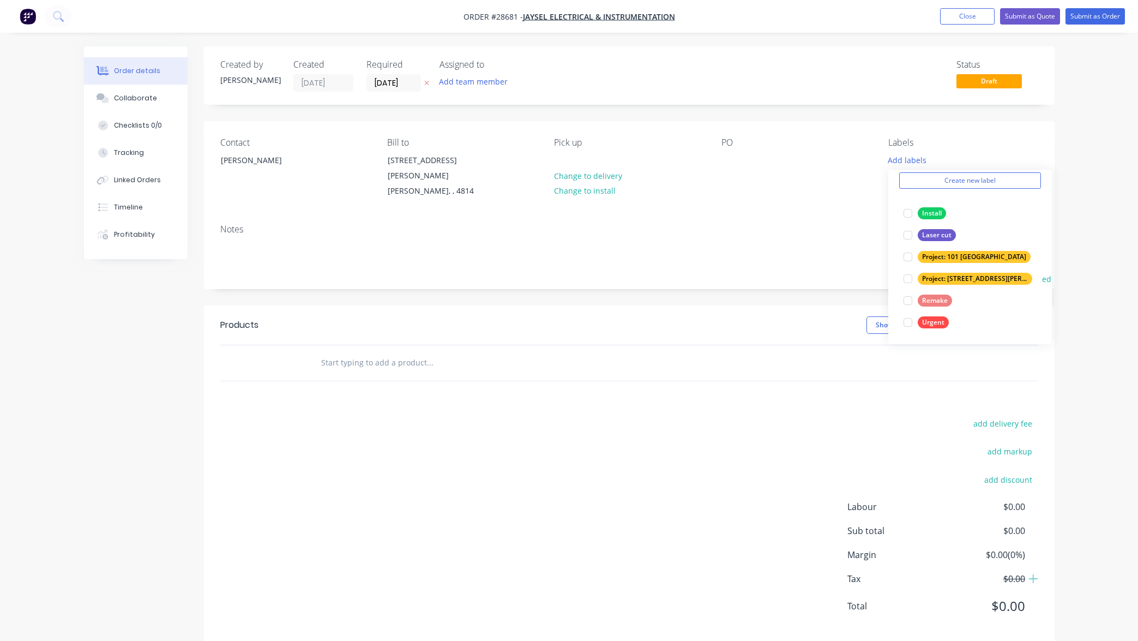
scroll to position [44, 0]
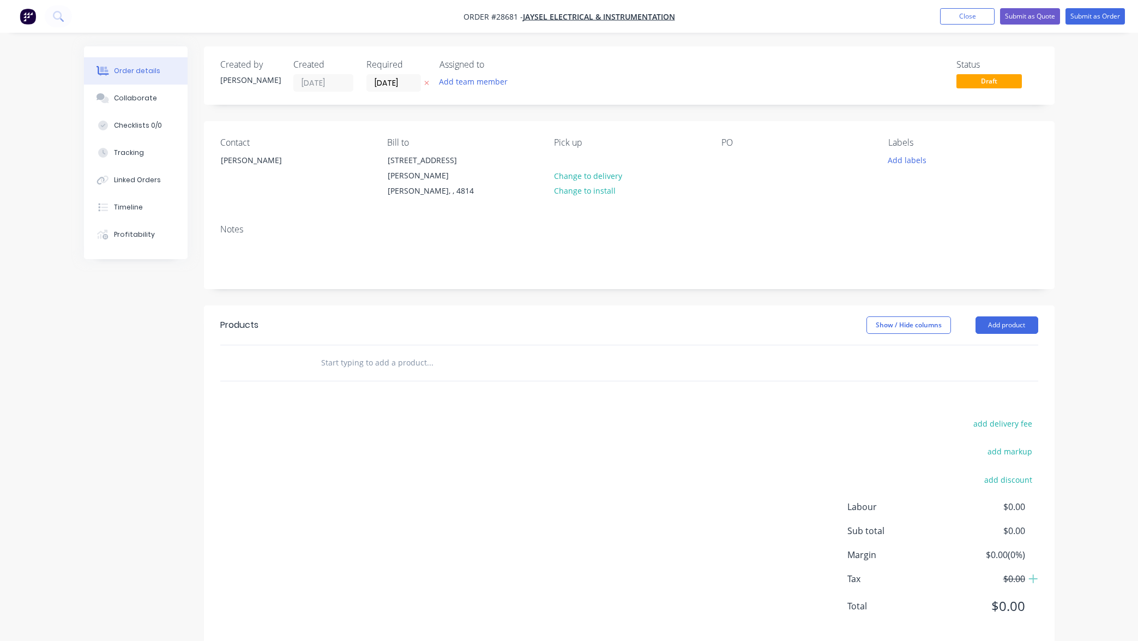
click at [1099, 153] on div "Order details Collaborate Checklists 0/0 Tracking Linked Orders Timeline Profit…" at bounding box center [569, 329] width 1138 height 659
click at [909, 158] on button "Add labels" at bounding box center [907, 159] width 50 height 15
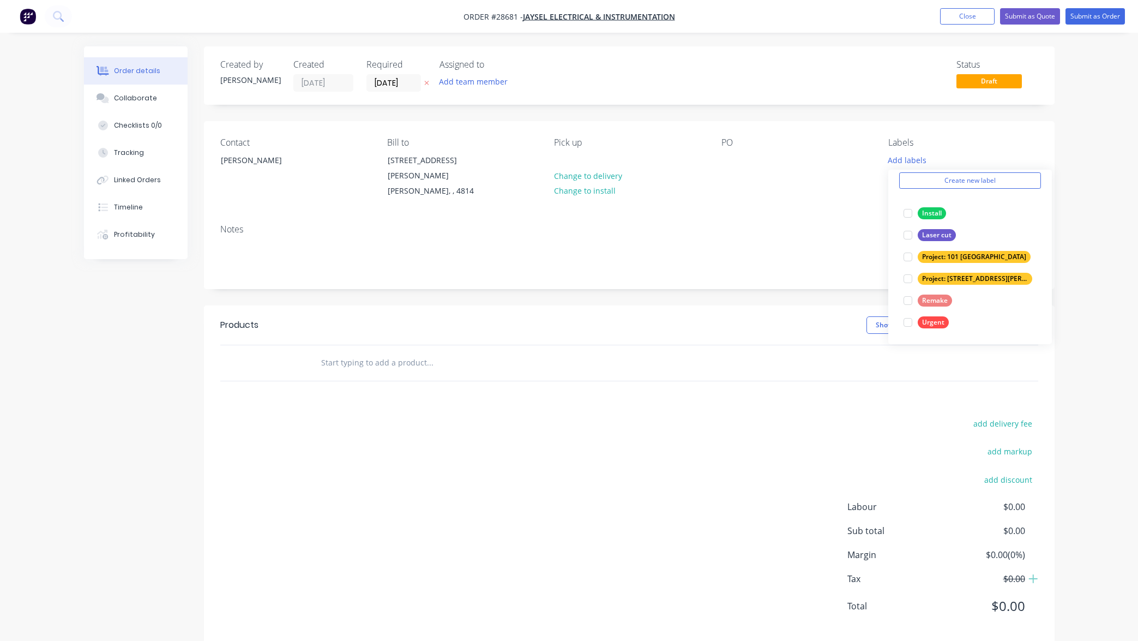
click at [1075, 208] on div "Order details Collaborate Checklists 0/0 Tracking Linked Orders Timeline Profit…" at bounding box center [569, 329] width 1138 height 659
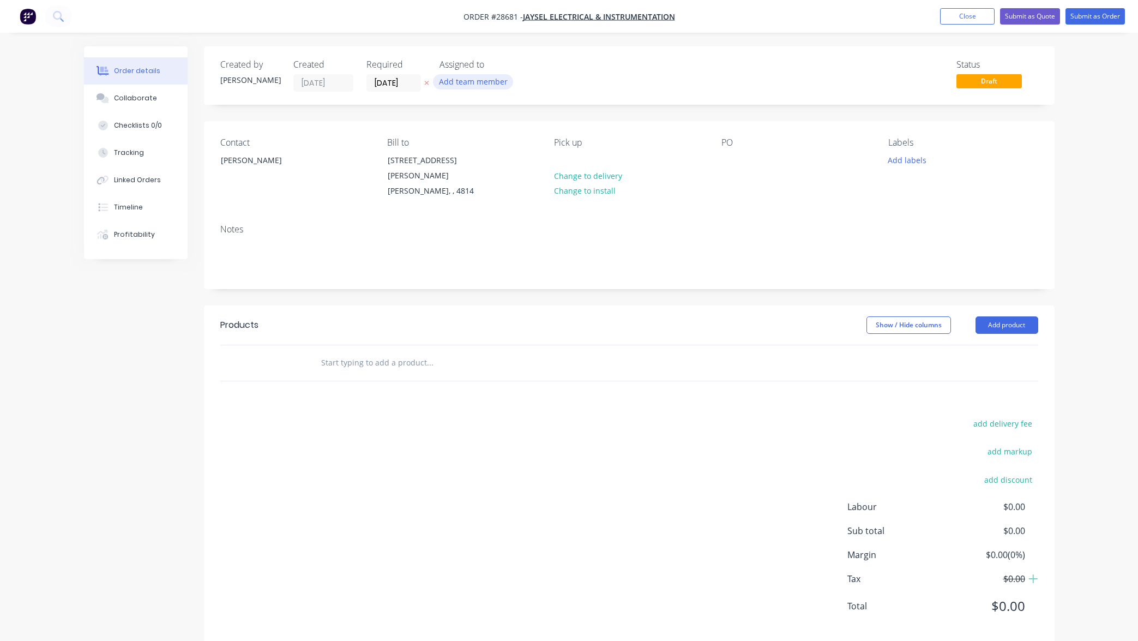
click at [478, 79] on button "Add team member" at bounding box center [473, 81] width 80 height 15
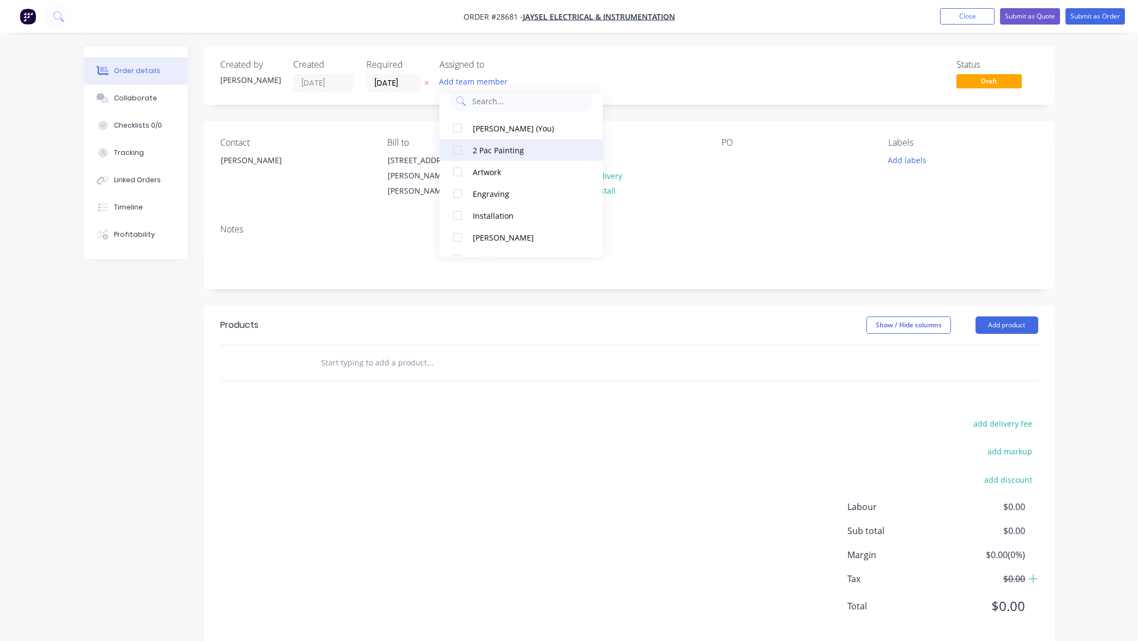
scroll to position [19, 0]
click at [460, 189] on div at bounding box center [458, 189] width 22 height 22
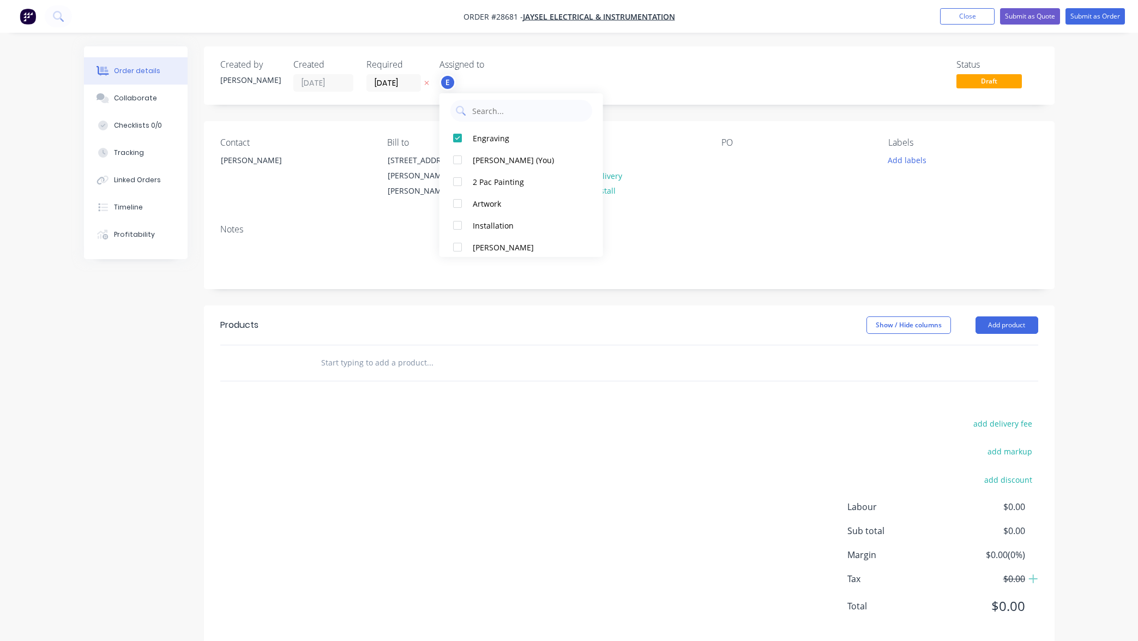
click at [587, 77] on div "Status Draft" at bounding box center [794, 75] width 490 height 32
click at [395, 83] on input "[DATE]" at bounding box center [393, 83] width 53 height 16
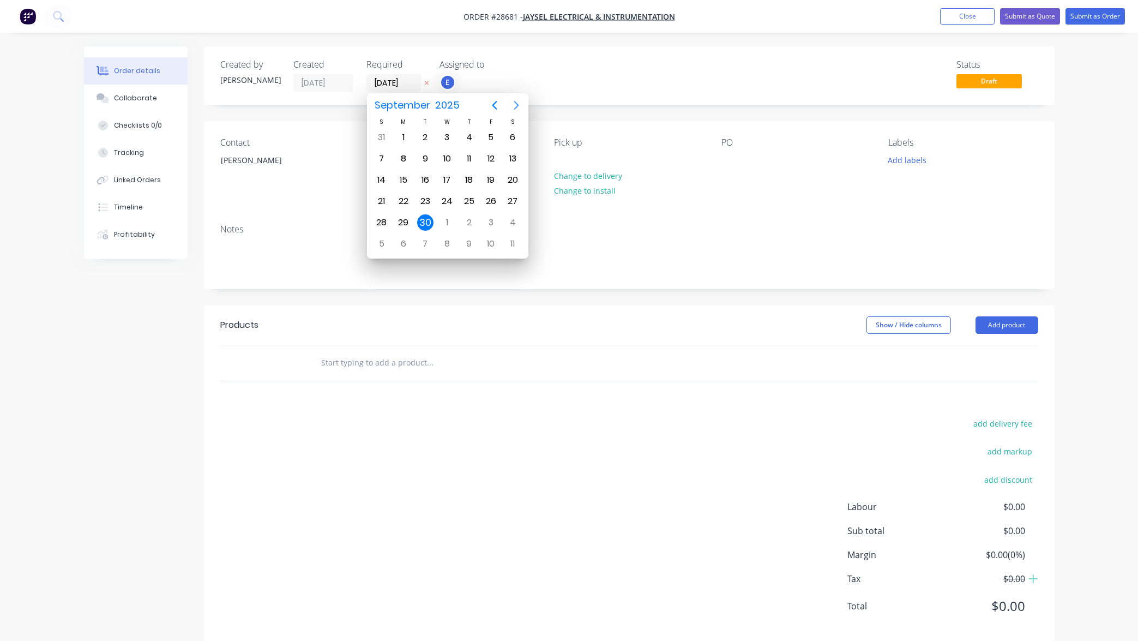
click at [516, 105] on icon "Next page" at bounding box center [516, 105] width 13 height 13
click at [448, 134] on div "1" at bounding box center [447, 137] width 16 height 16
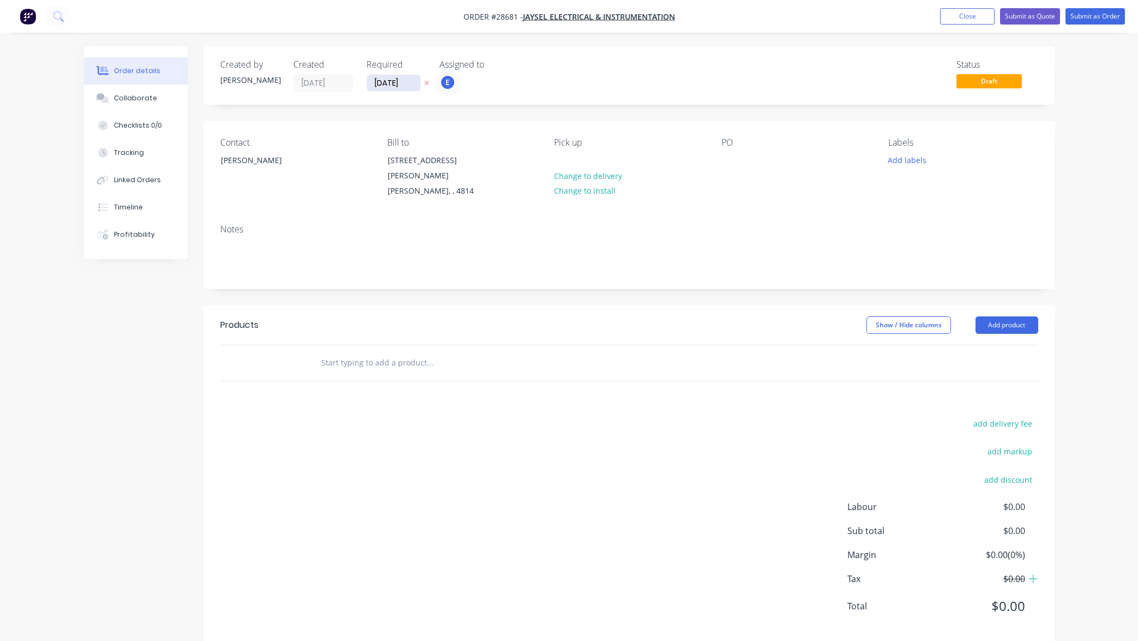
click at [407, 82] on input "01/10/25" at bounding box center [393, 83] width 53 height 16
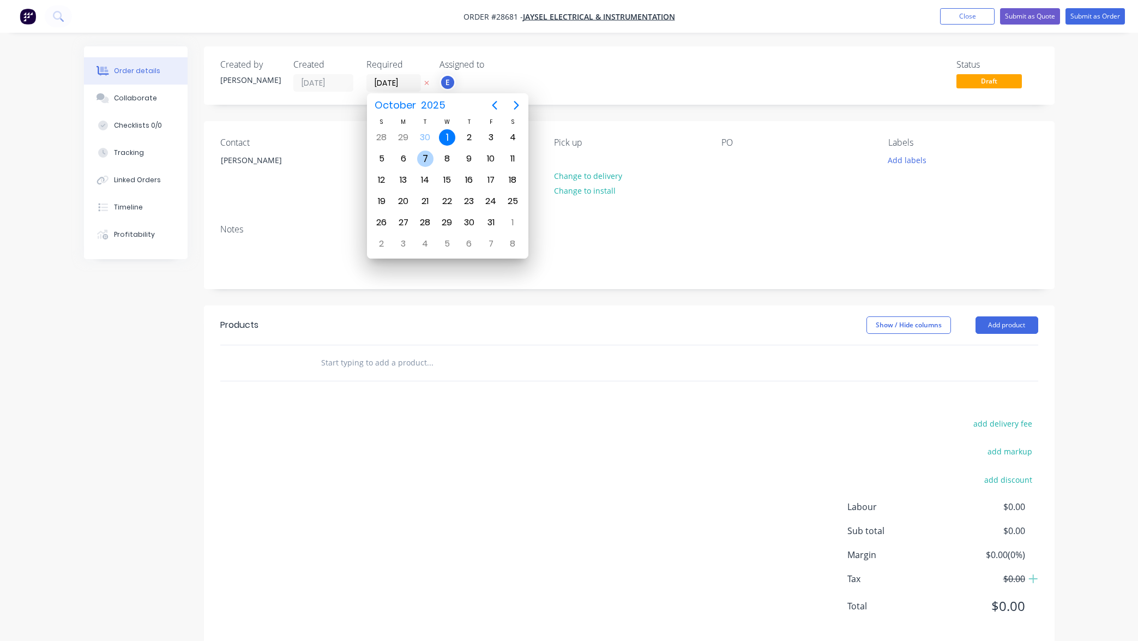
click at [427, 158] on div "7" at bounding box center [425, 158] width 16 height 16
type input "[DATE]"
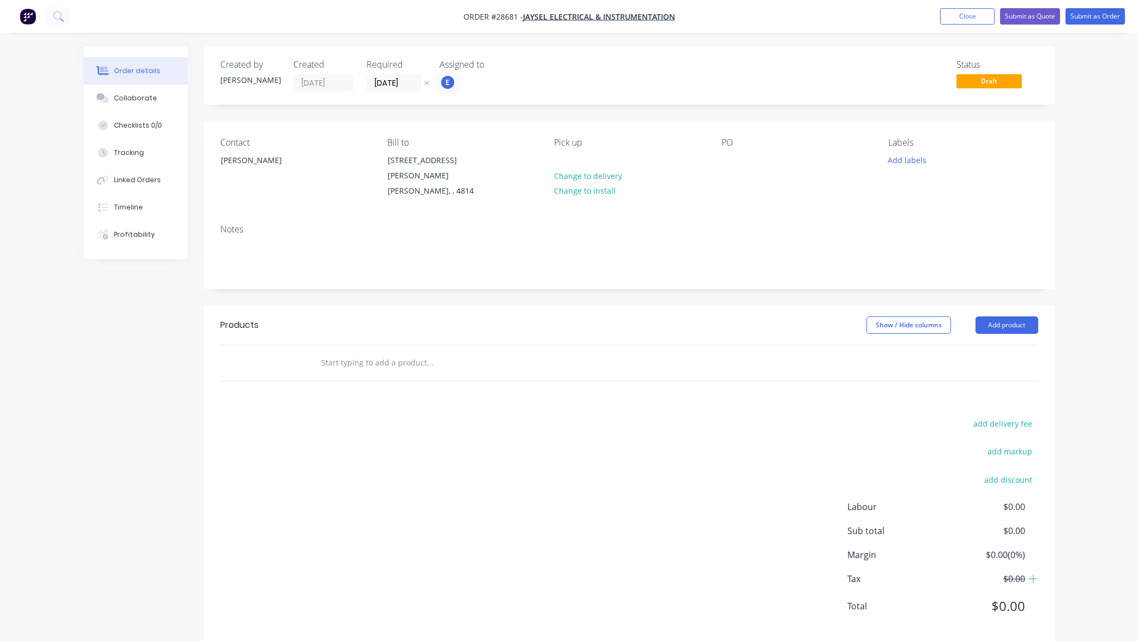
click at [637, 82] on div "Status Draft" at bounding box center [794, 75] width 490 height 32
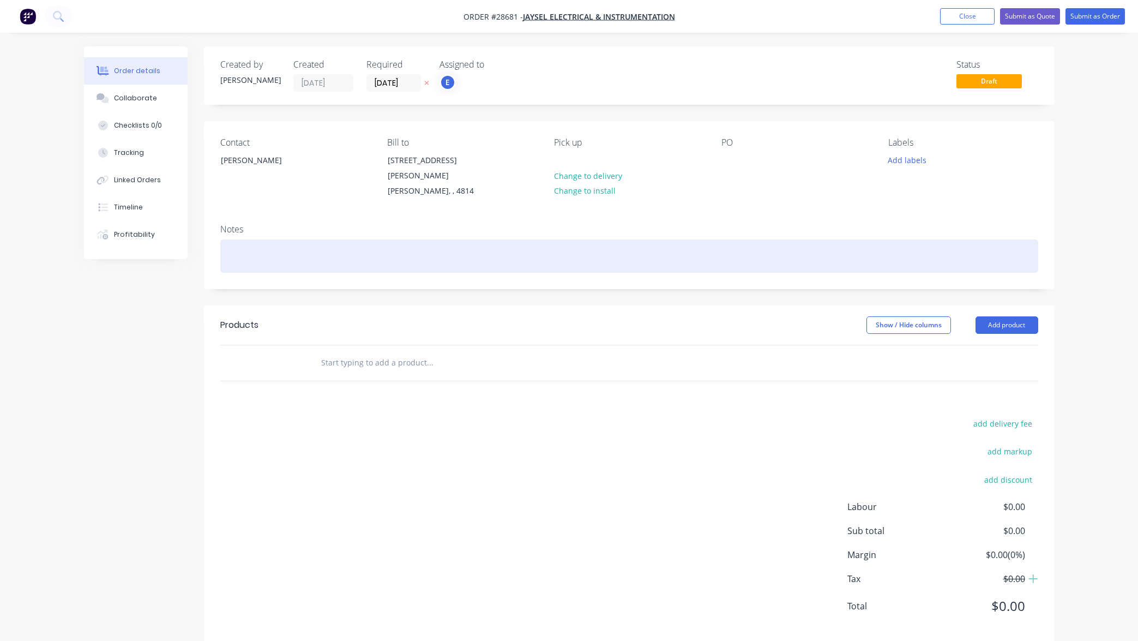
click at [244, 243] on div at bounding box center [629, 255] width 818 height 33
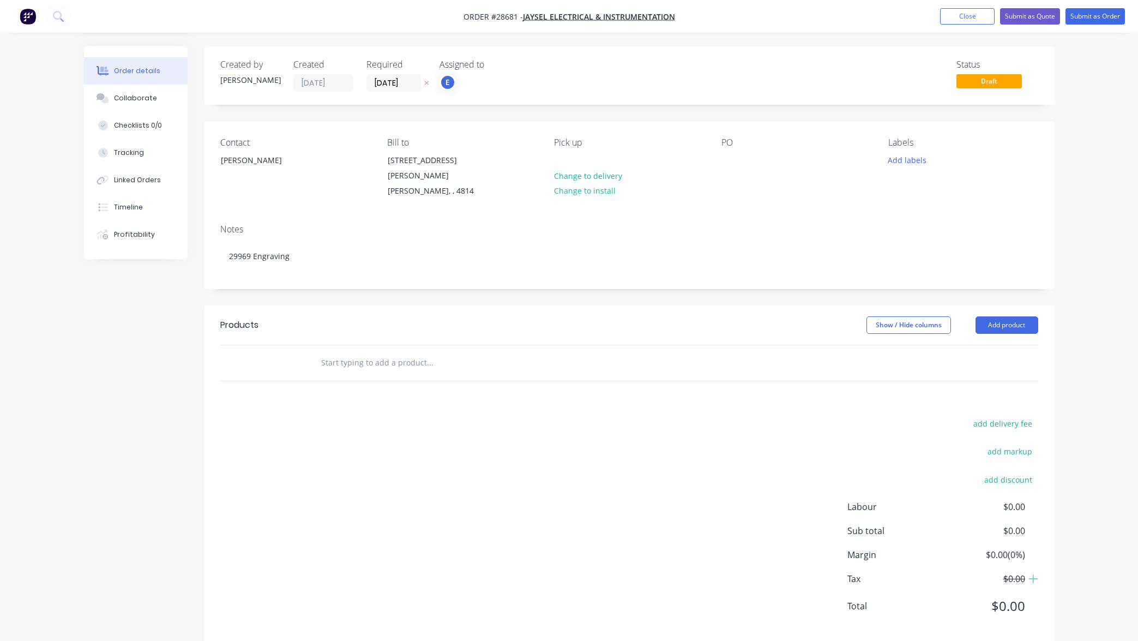
click at [437, 393] on div "Products Show / Hide columns Add product add delivery fee add markup add discou…" at bounding box center [629, 474] width 851 height 338
click at [385, 352] on input "text" at bounding box center [430, 363] width 218 height 22
type input "ACM"
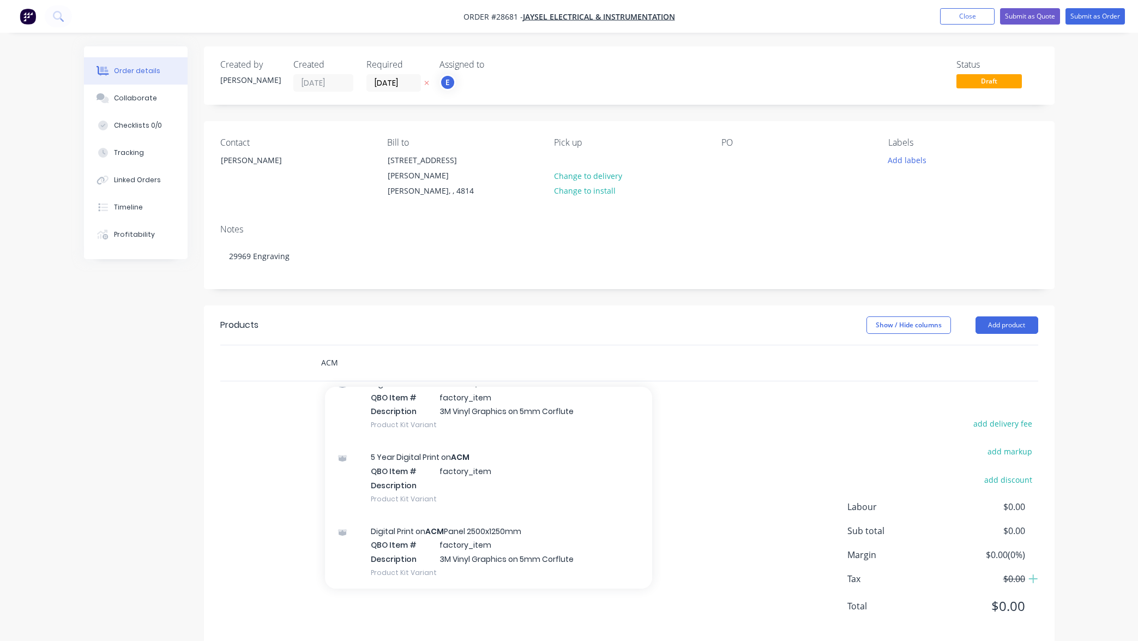
scroll to position [335, 0]
click at [359, 352] on input "ACM" at bounding box center [430, 363] width 218 height 22
drag, startPoint x: 331, startPoint y: 347, endPoint x: 290, endPoint y: 345, distance: 41.5
click at [297, 346] on div "ACM Add ACM to order ACM Panel Sheet Product Digital Print on ACM Panel 2500x12…" at bounding box center [629, 362] width 818 height 35
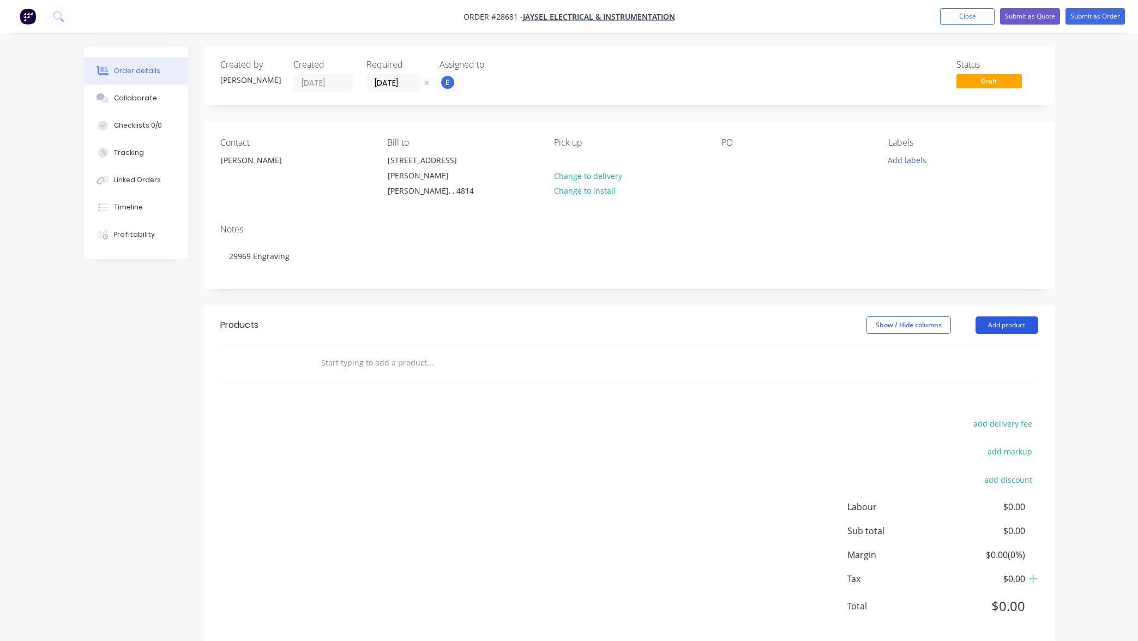
click at [998, 316] on button "Add product" at bounding box center [1006, 324] width 63 height 17
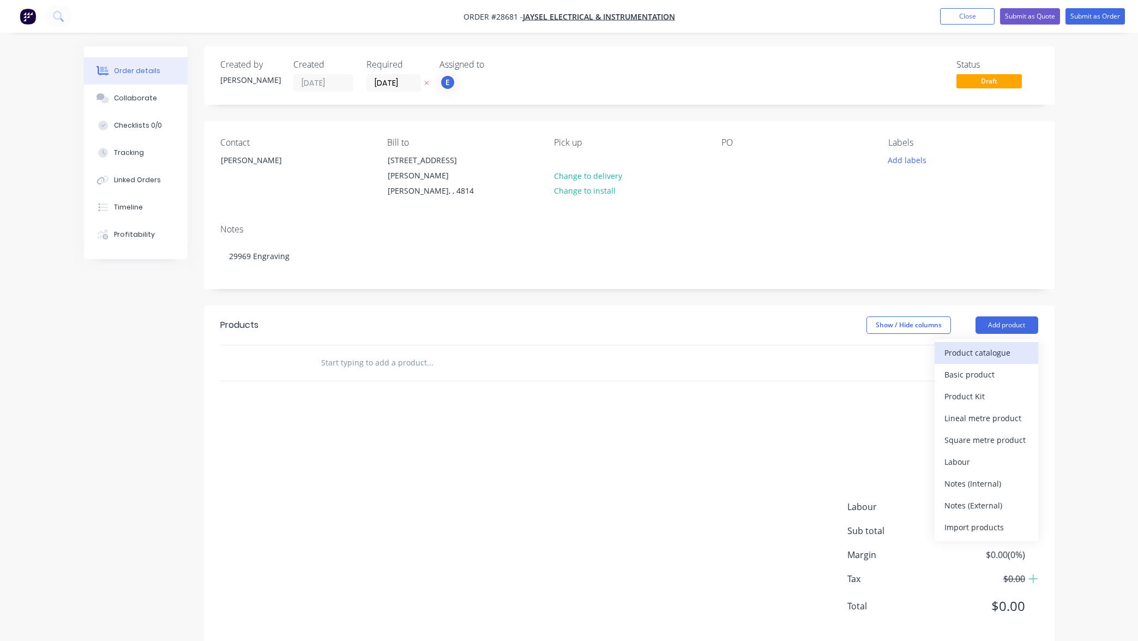
click at [998, 345] on div "Product catalogue" at bounding box center [986, 353] width 84 height 16
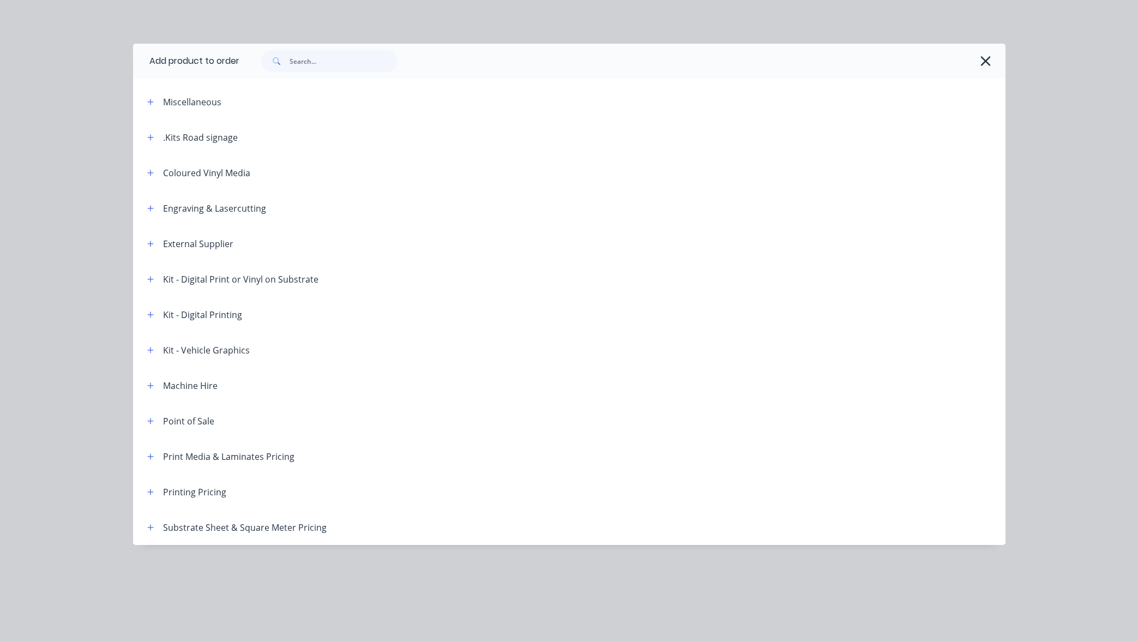
scroll to position [21, 0]
click at [985, 61] on icon "button" at bounding box center [986, 61] width 10 height 10
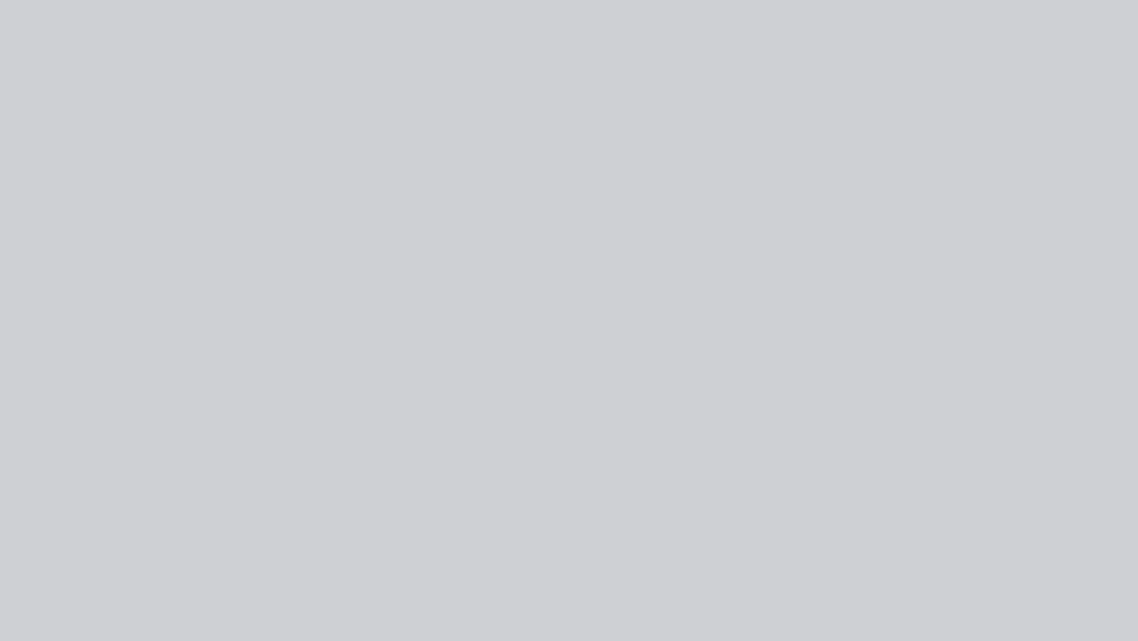
scroll to position [6, 0]
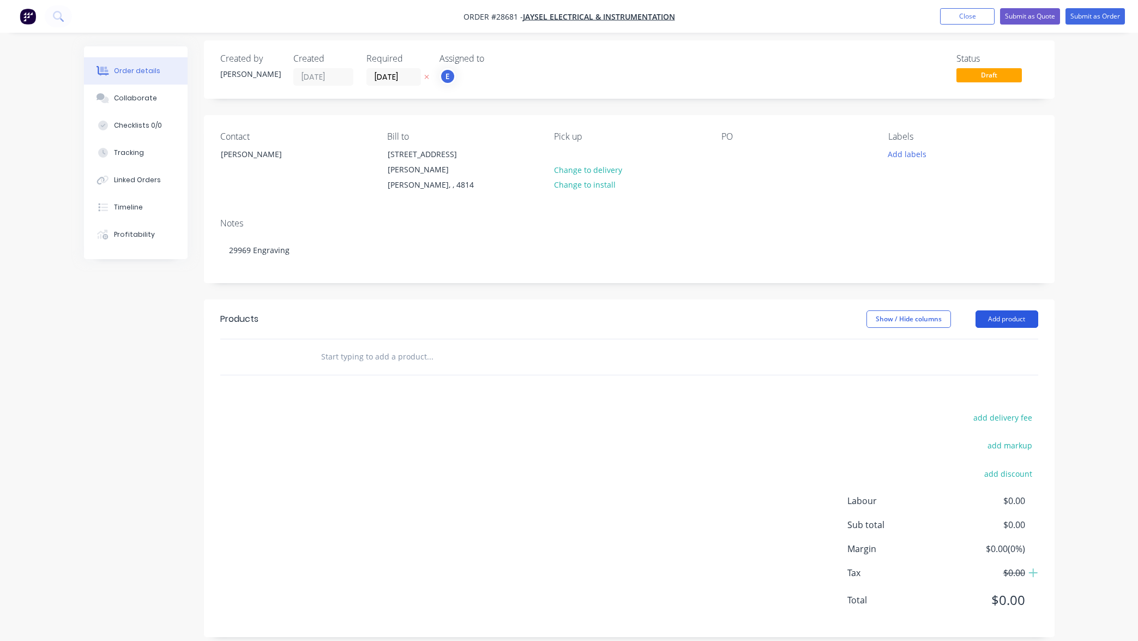
click at [1000, 310] on button "Add product" at bounding box center [1006, 318] width 63 height 17
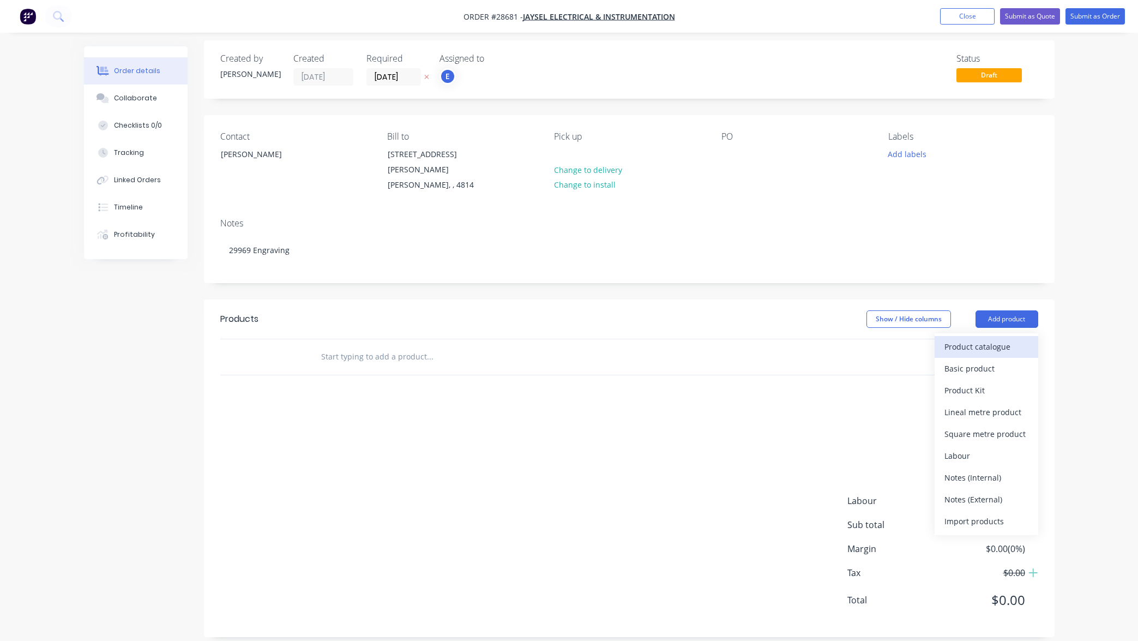
click at [992, 339] on div "Product catalogue" at bounding box center [986, 347] width 84 height 16
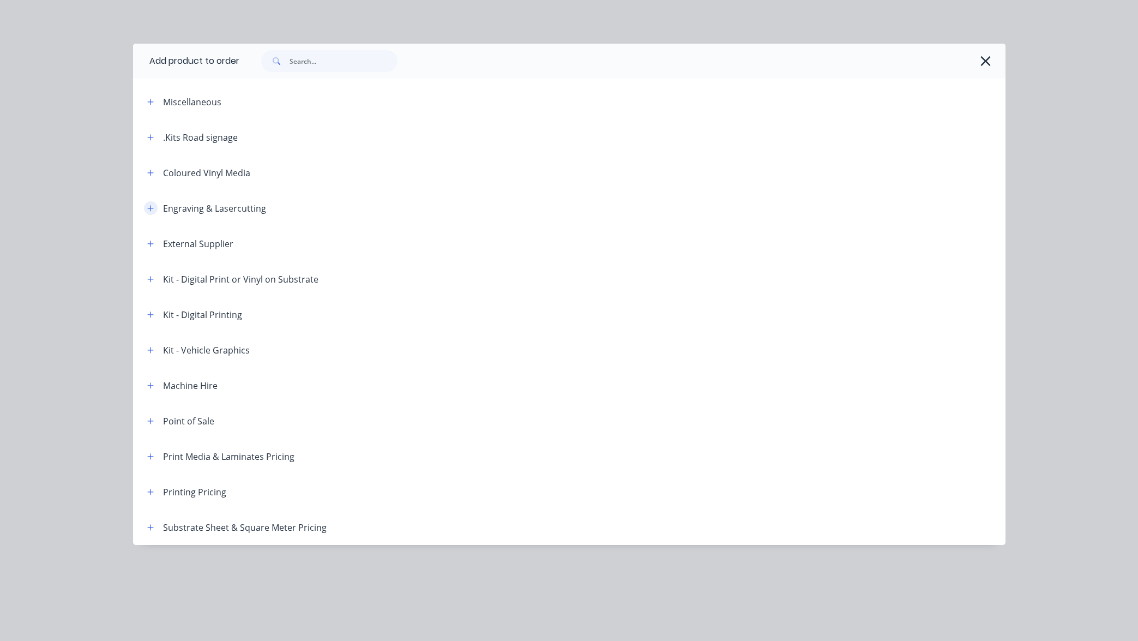
click at [152, 208] on icon "button" at bounding box center [150, 208] width 6 height 6
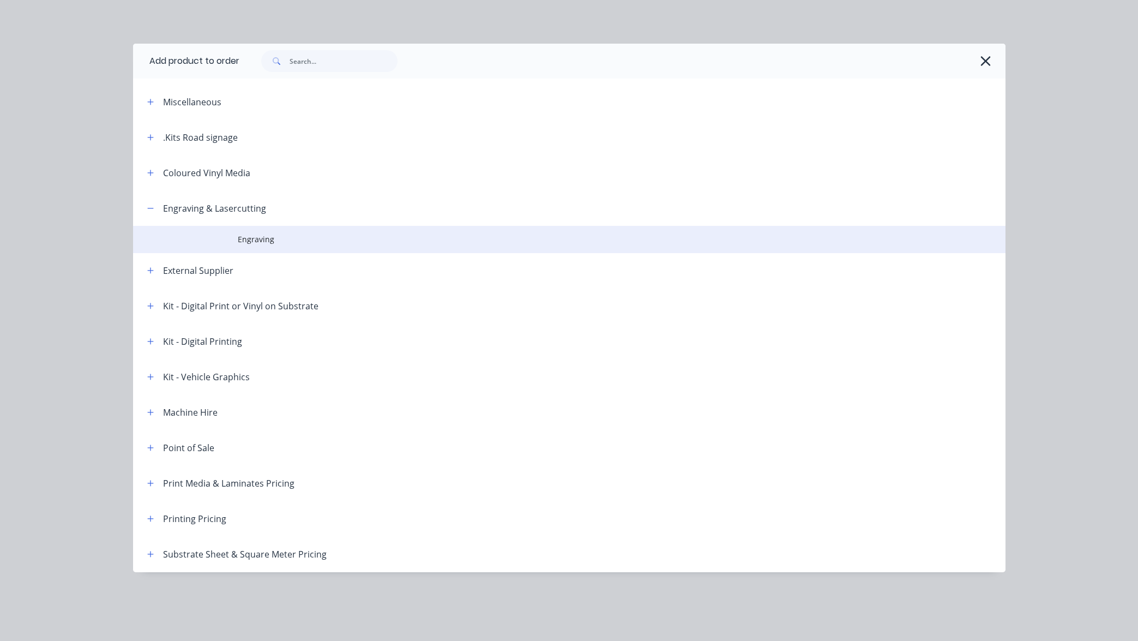
click at [253, 239] on span "Engraving" at bounding box center [545, 238] width 614 height 11
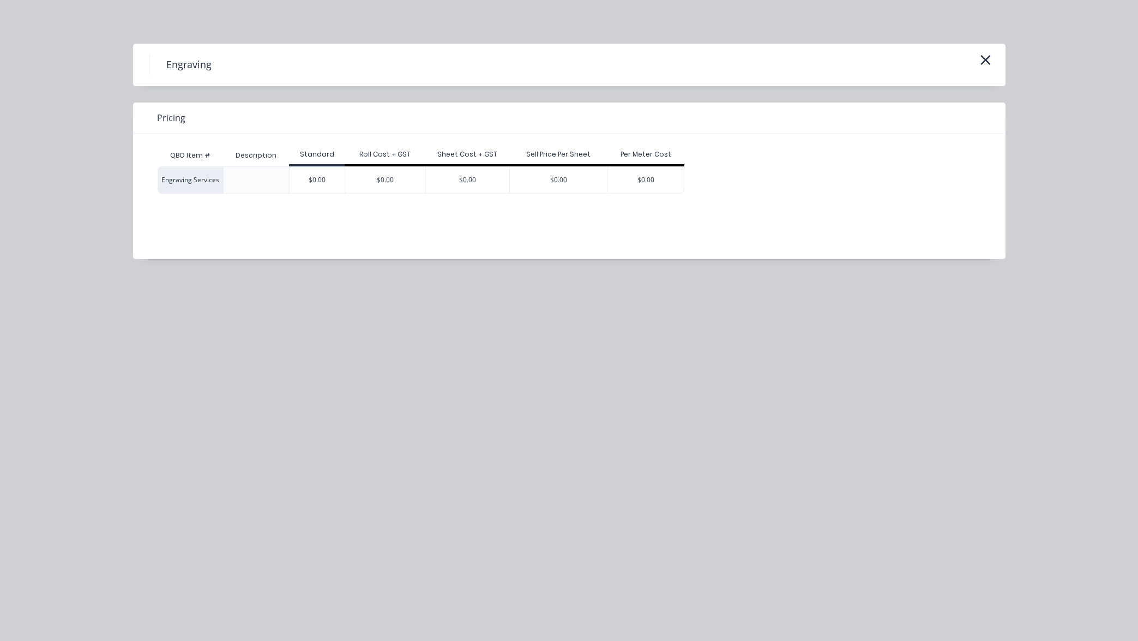
click at [318, 182] on div "$0.00" at bounding box center [317, 180] width 55 height 26
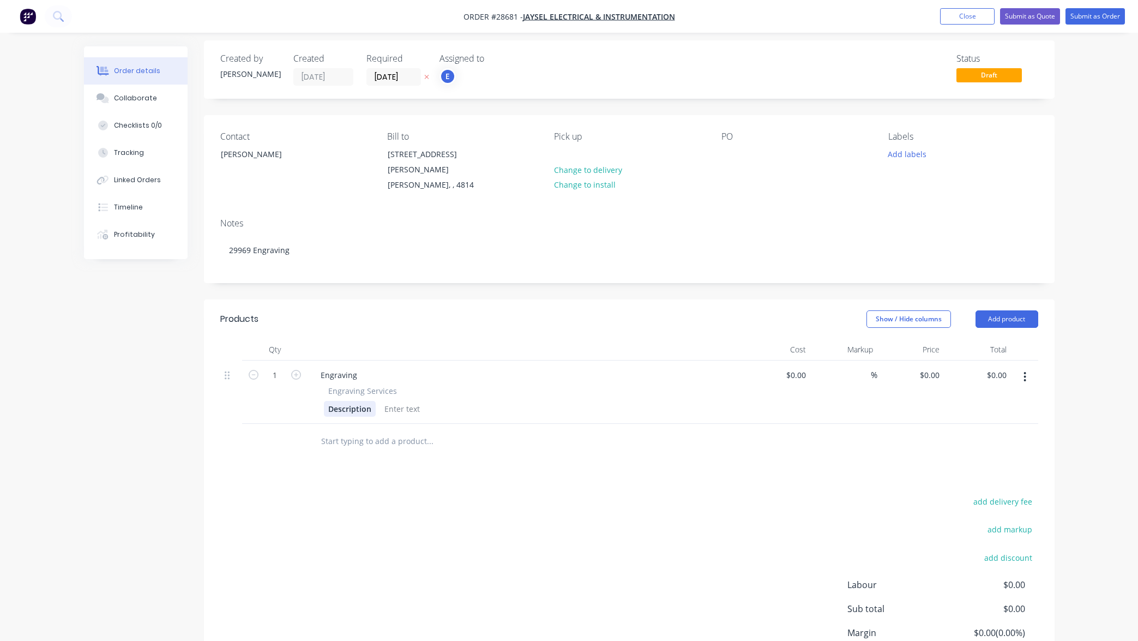
click at [356, 401] on div "Description" at bounding box center [350, 409] width 52 height 16
drag, startPoint x: 371, startPoint y: 396, endPoint x: 302, endPoint y: 390, distance: 69.5
click at [308, 390] on div "Engraving Engraving Services Description" at bounding box center [526, 391] width 436 height 63
paste div
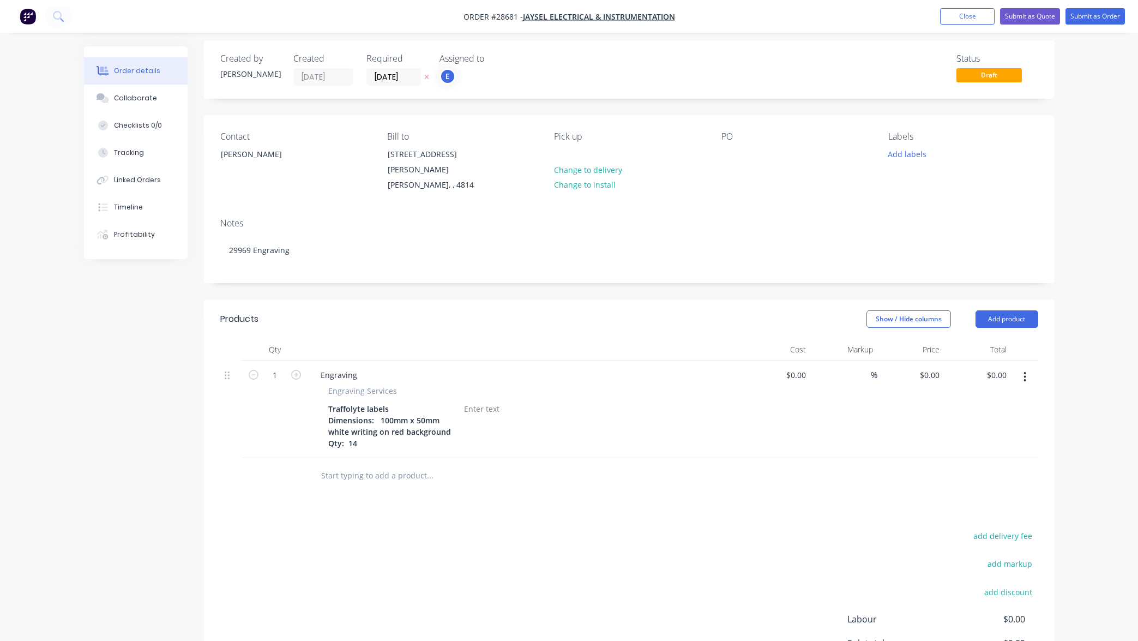
click at [489, 479] on div "Products Show / Hide columns Add product Qty Cost Markup Price Total 1 Engravin…" at bounding box center [629, 527] width 851 height 456
click at [293, 370] on icon "button" at bounding box center [296, 375] width 10 height 10
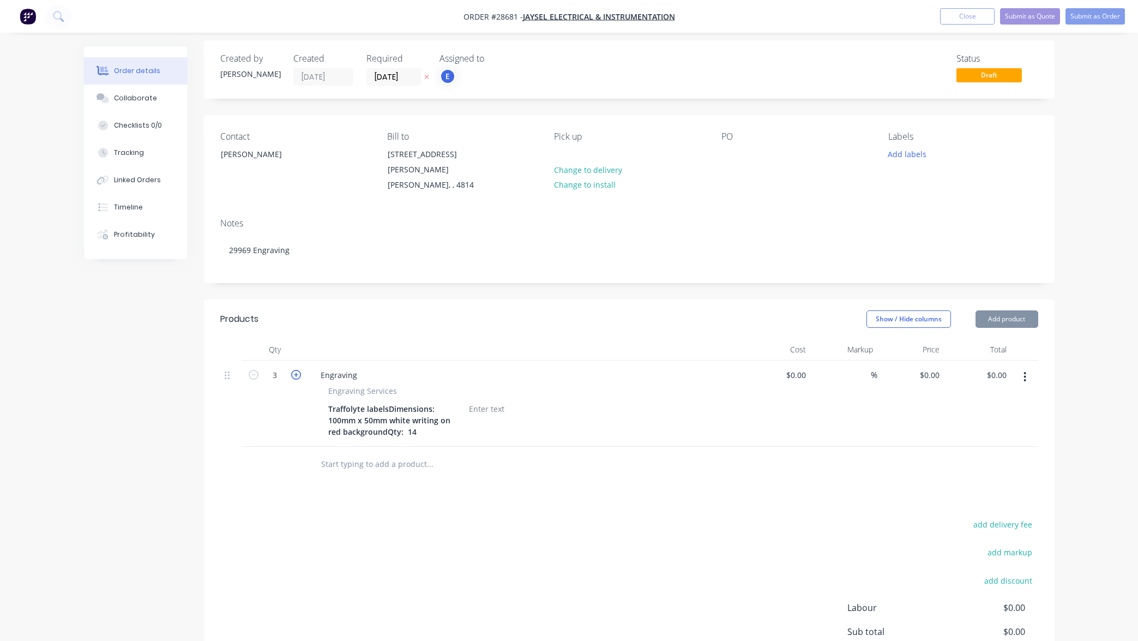
click at [293, 370] on icon "button" at bounding box center [296, 375] width 10 height 10
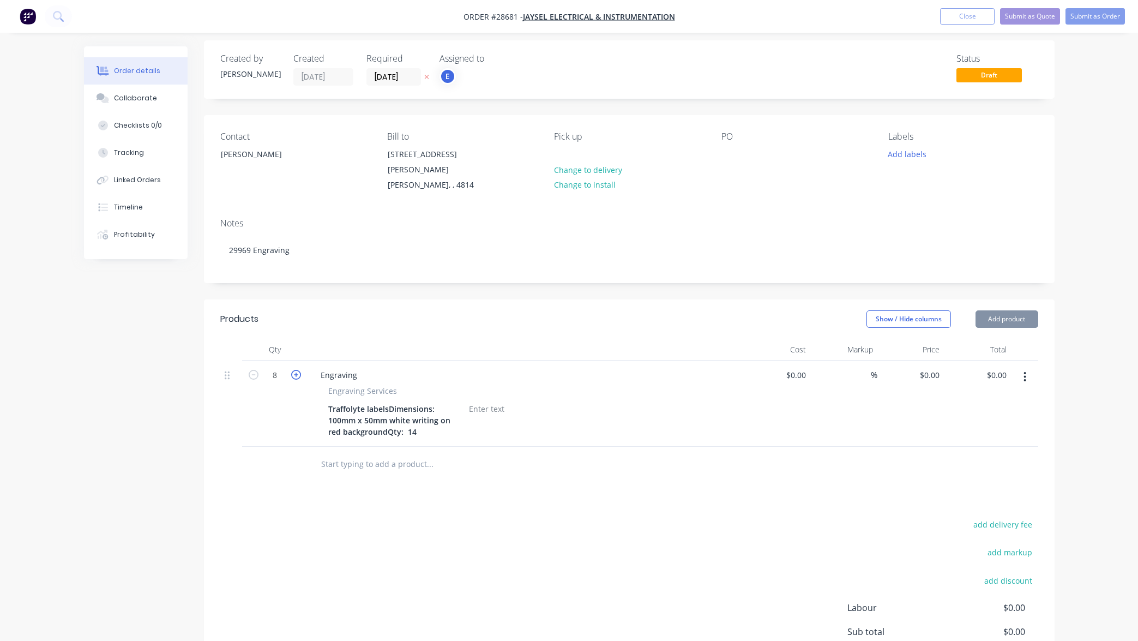
click at [293, 370] on icon "button" at bounding box center [296, 375] width 10 height 10
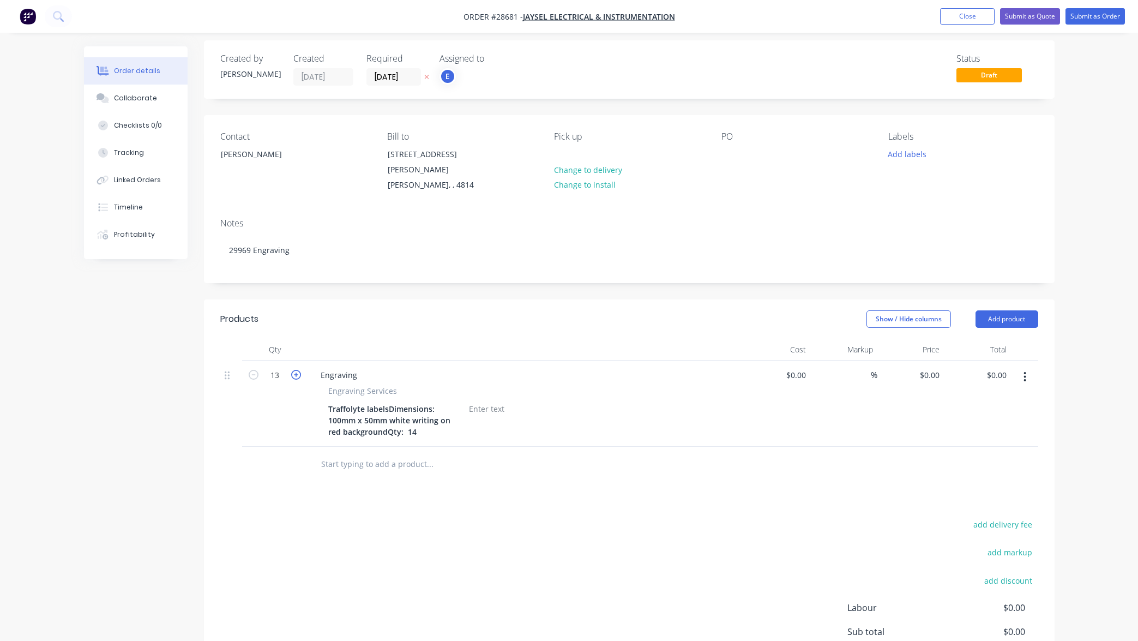
click at [293, 370] on icon "button" at bounding box center [296, 375] width 10 height 10
click at [256, 370] on icon "button" at bounding box center [254, 375] width 10 height 10
type input "14"
click at [405, 417] on div "Traffolyte labelsDimensions: 100mm x 50mm white writing on red backgroundQty: 14" at bounding box center [392, 420] width 136 height 39
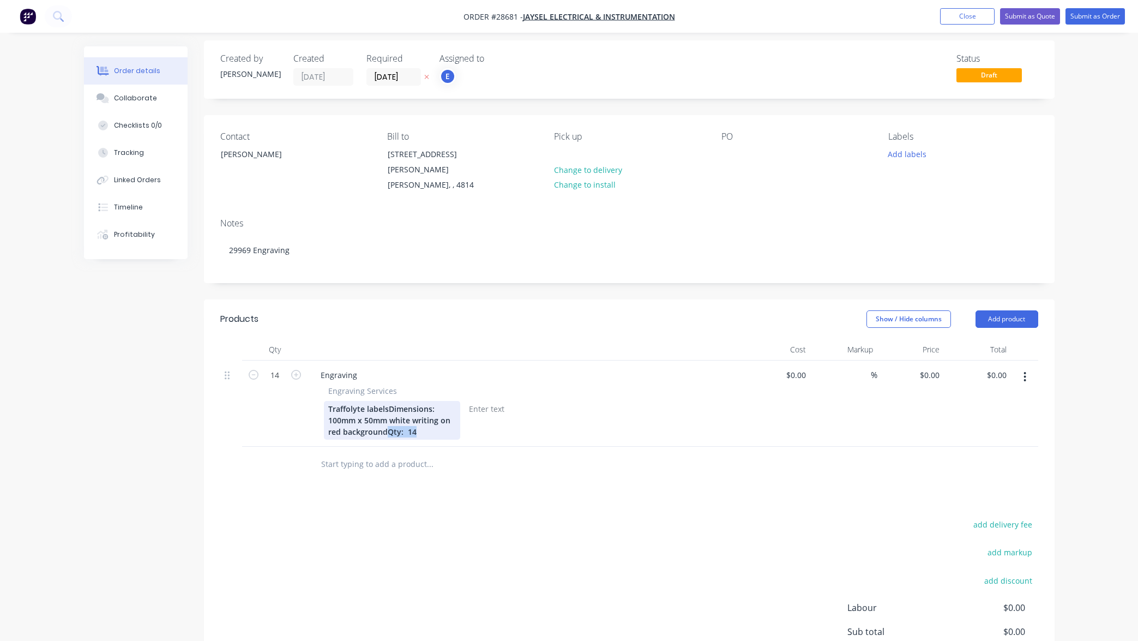
drag, startPoint x: 388, startPoint y: 418, endPoint x: 427, endPoint y: 420, distance: 39.4
click at [427, 420] on div "Traffolyte labelsDimensions: 100mm x 50mm white writing on red backgroundQty: 14" at bounding box center [392, 420] width 136 height 39
click at [535, 481] on div "Products Show / Hide columns Add product Qty Cost Markup Price Total 14 Engravi…" at bounding box center [629, 521] width 851 height 444
click at [797, 367] on div "$0.00" at bounding box center [795, 375] width 29 height 16
type input "$0.00"
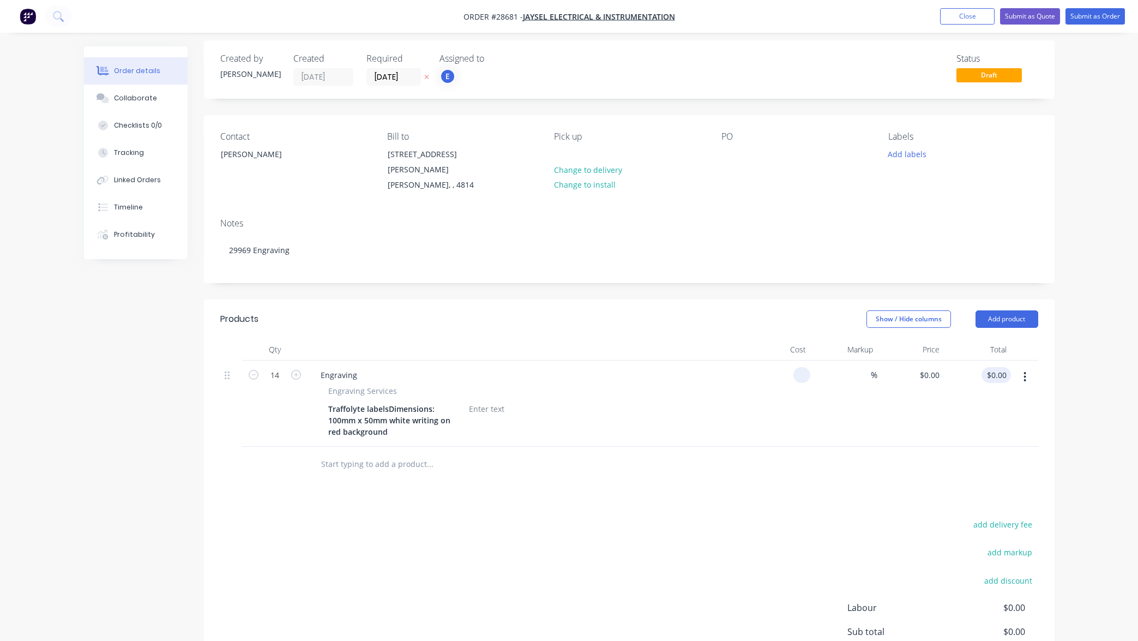
type input "0.00"
click at [1000, 367] on input "0.00" at bounding box center [998, 375] width 25 height 16
type input "0"
type input "$0.00"
click at [927, 367] on div "0 0" at bounding box center [935, 375] width 17 height 16
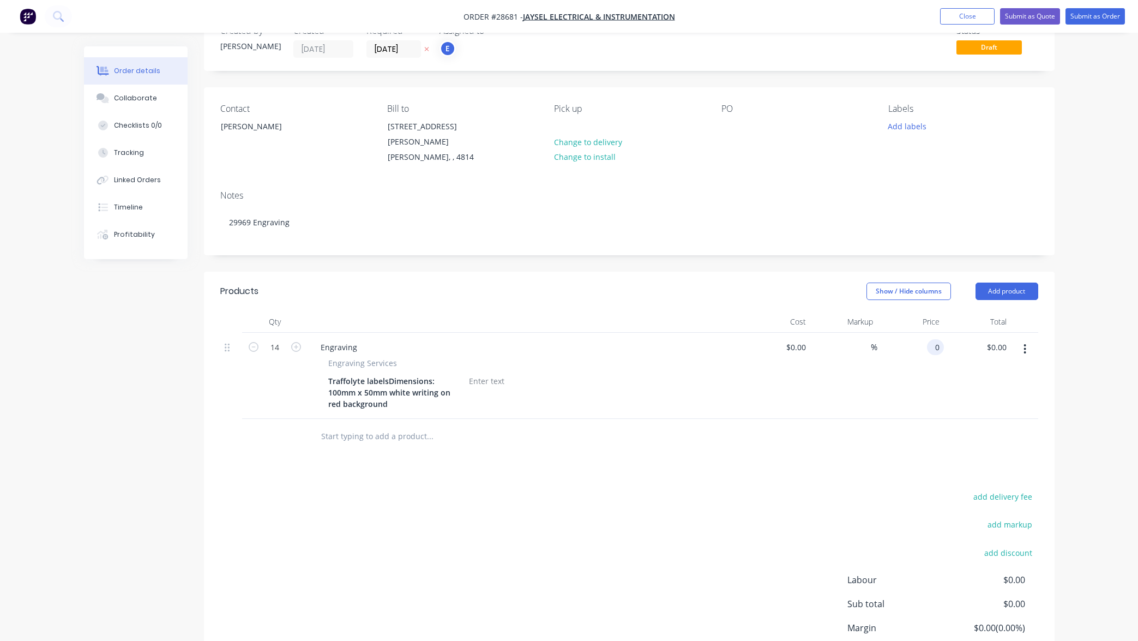
scroll to position [34, 0]
type input "0"
type input "$0.00"
click at [788, 334] on div "0 $0.00" at bounding box center [777, 375] width 67 height 86
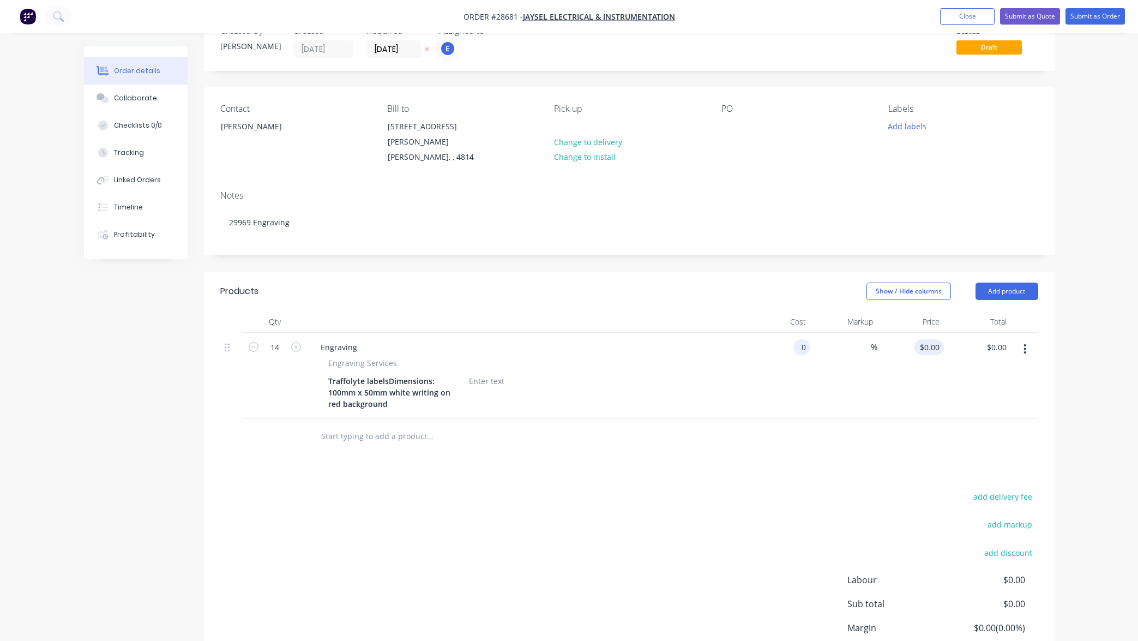
type input "$0.00"
click at [933, 339] on input "0" at bounding box center [931, 347] width 25 height 16
type input "$6.00"
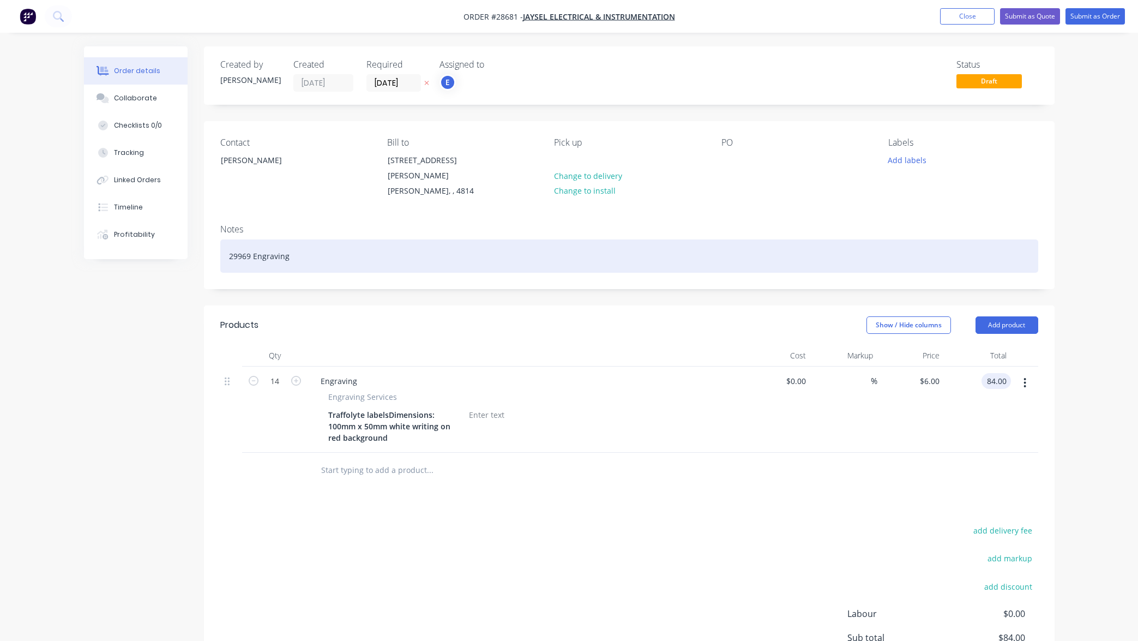
scroll to position [0, 0]
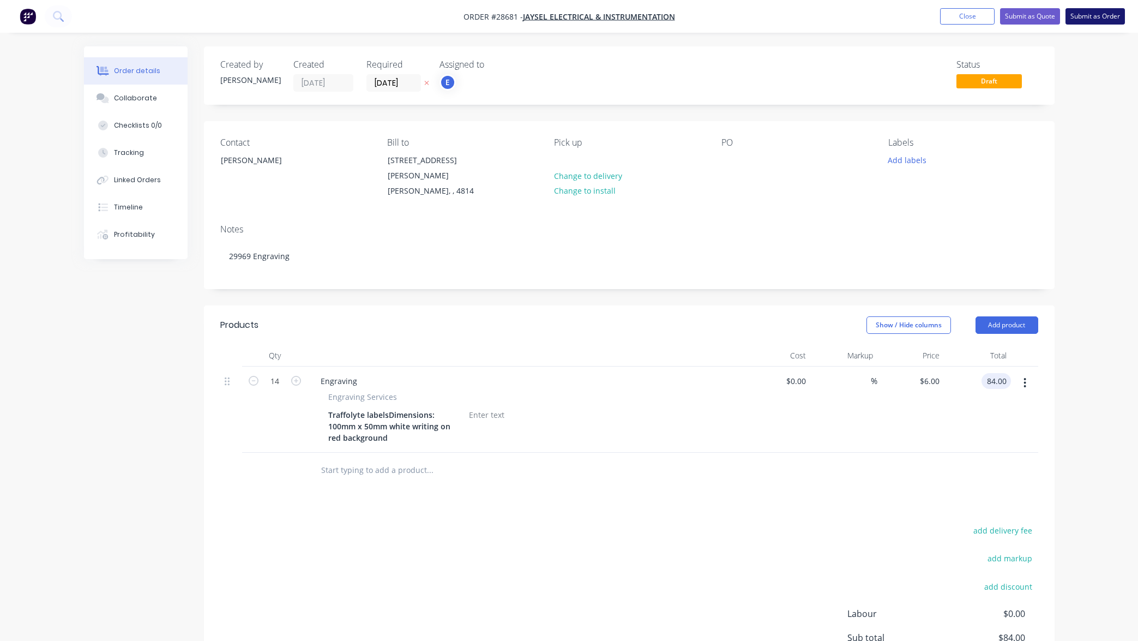
type input "$84.00"
click at [1100, 16] on button "Submit as Order" at bounding box center [1094, 16] width 59 height 16
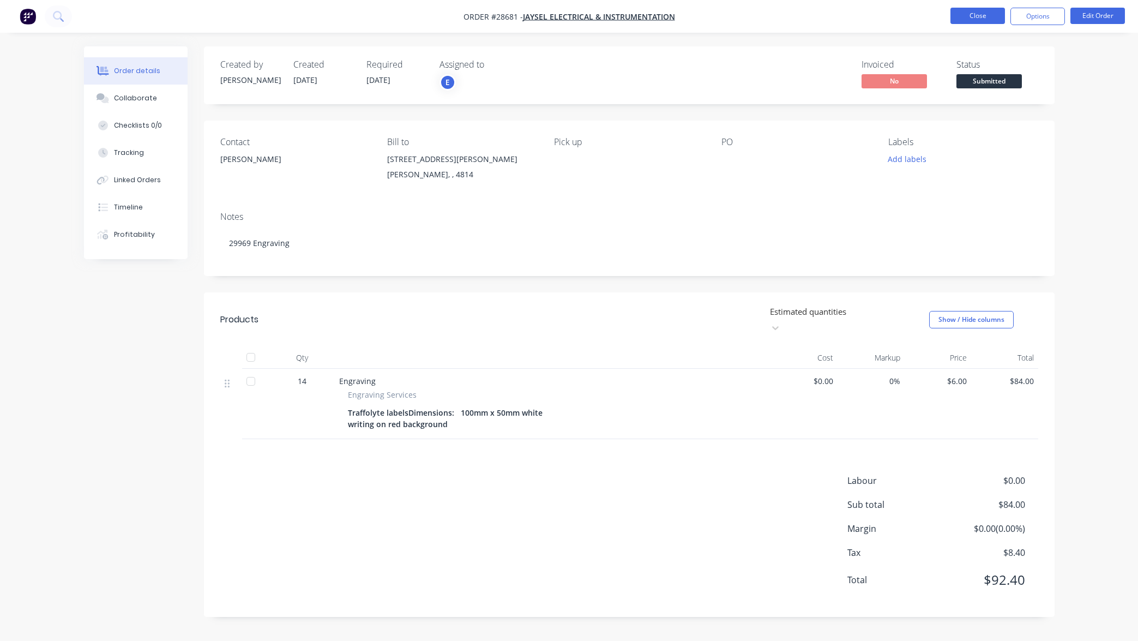
click at [973, 17] on button "Close" at bounding box center [977, 16] width 55 height 16
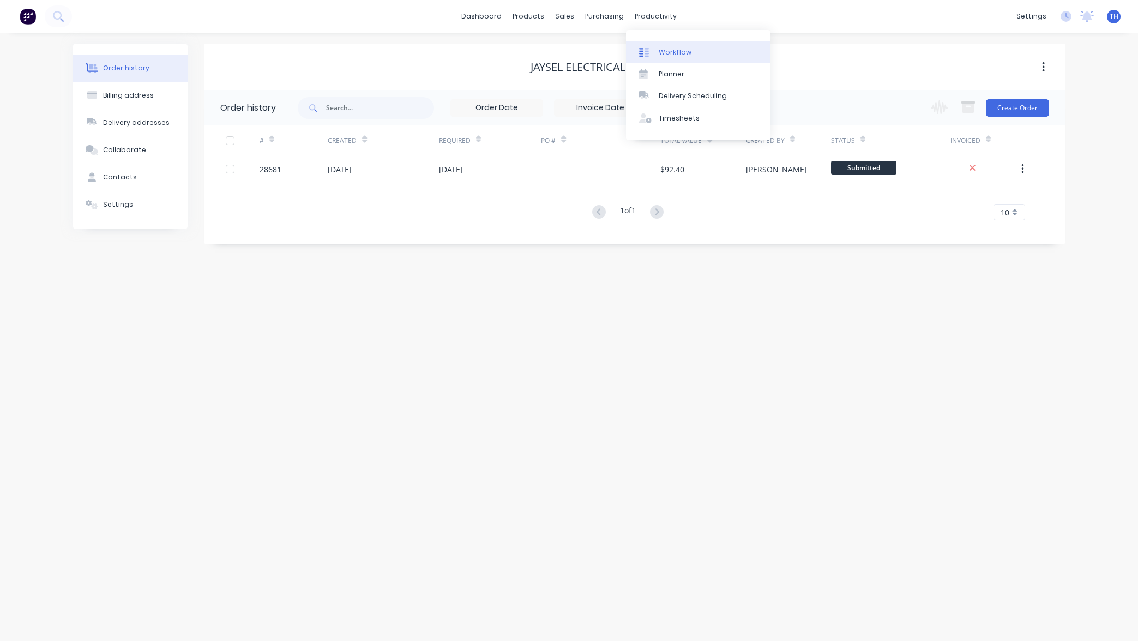
click at [680, 53] on div "Workflow" at bounding box center [675, 52] width 33 height 10
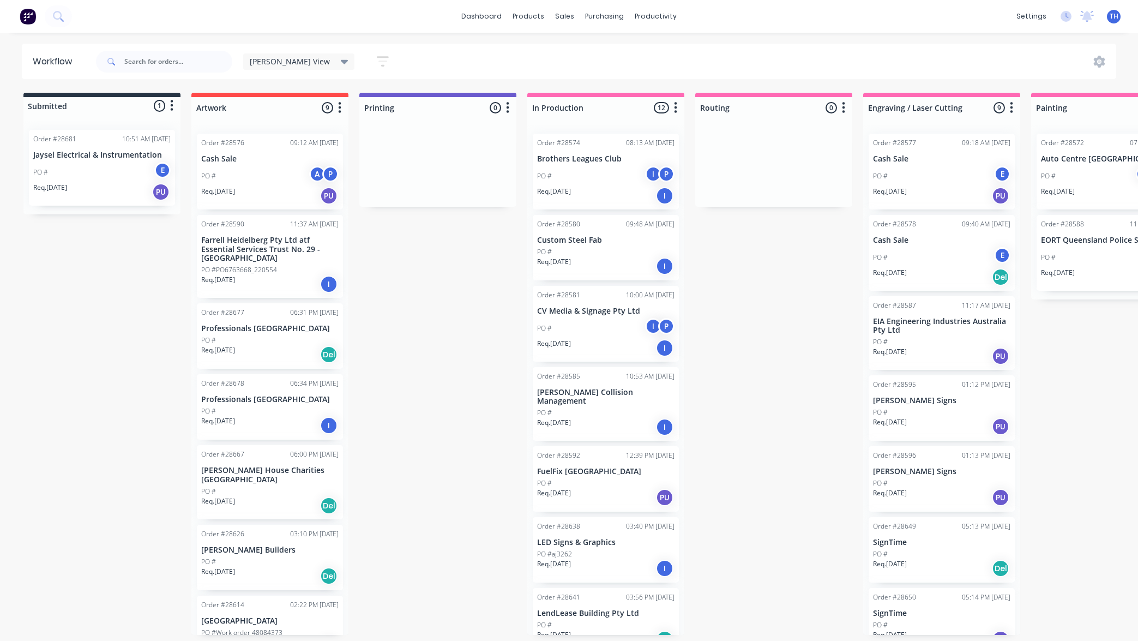
click at [110, 172] on div "PO # E" at bounding box center [101, 172] width 137 height 21
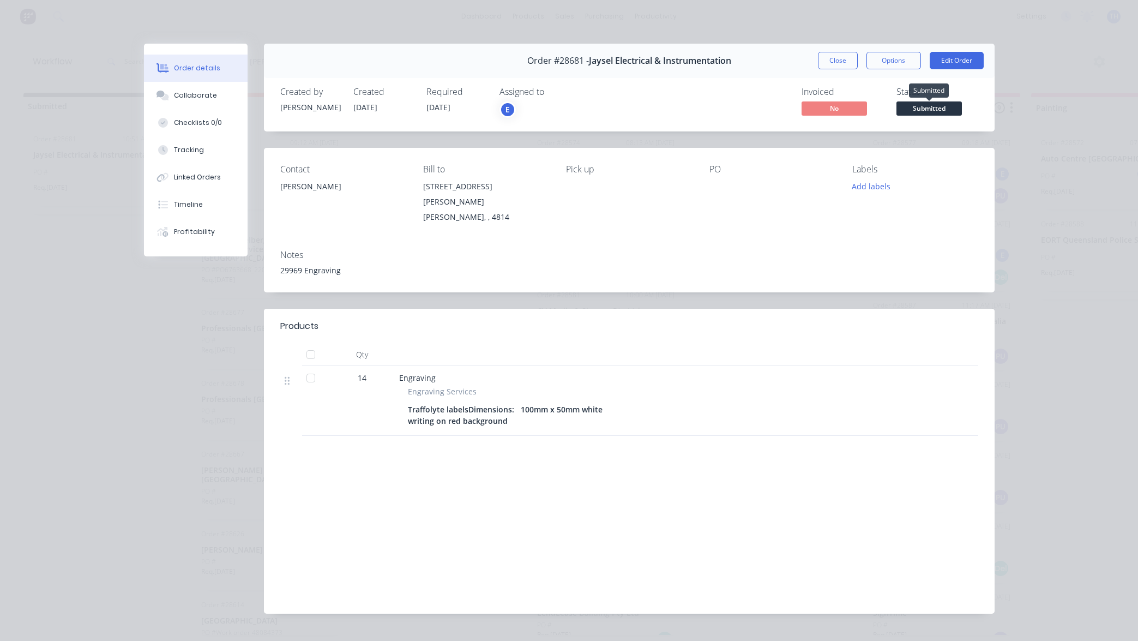
click at [927, 109] on span "Submitted" at bounding box center [928, 108] width 65 height 14
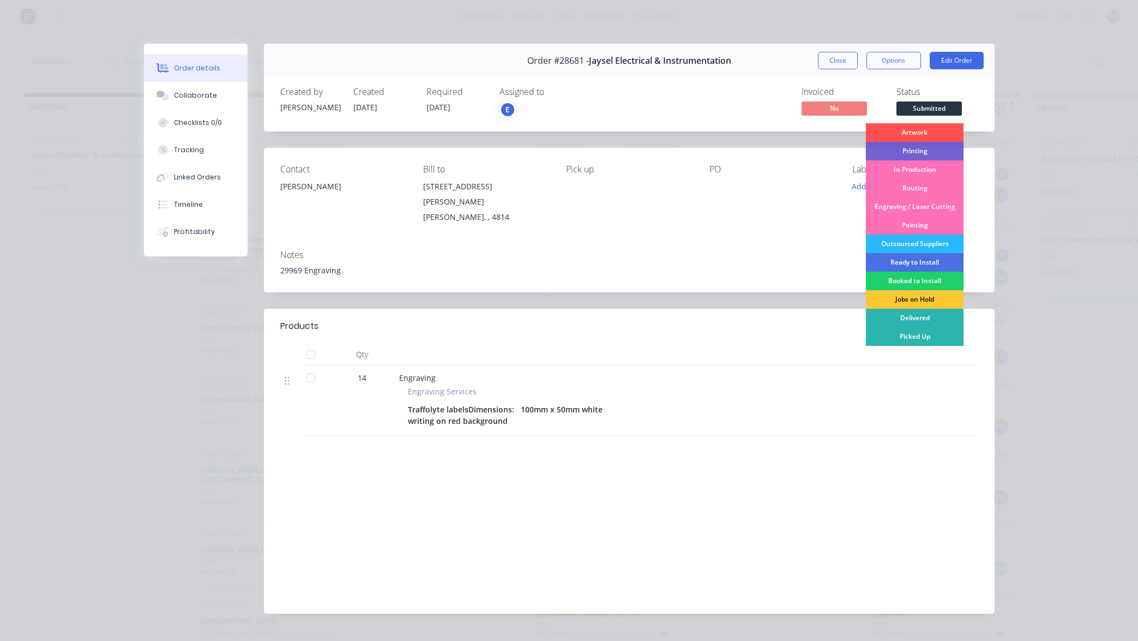
click at [917, 204] on div "Engraving / Laser Cutting" at bounding box center [914, 206] width 98 height 19
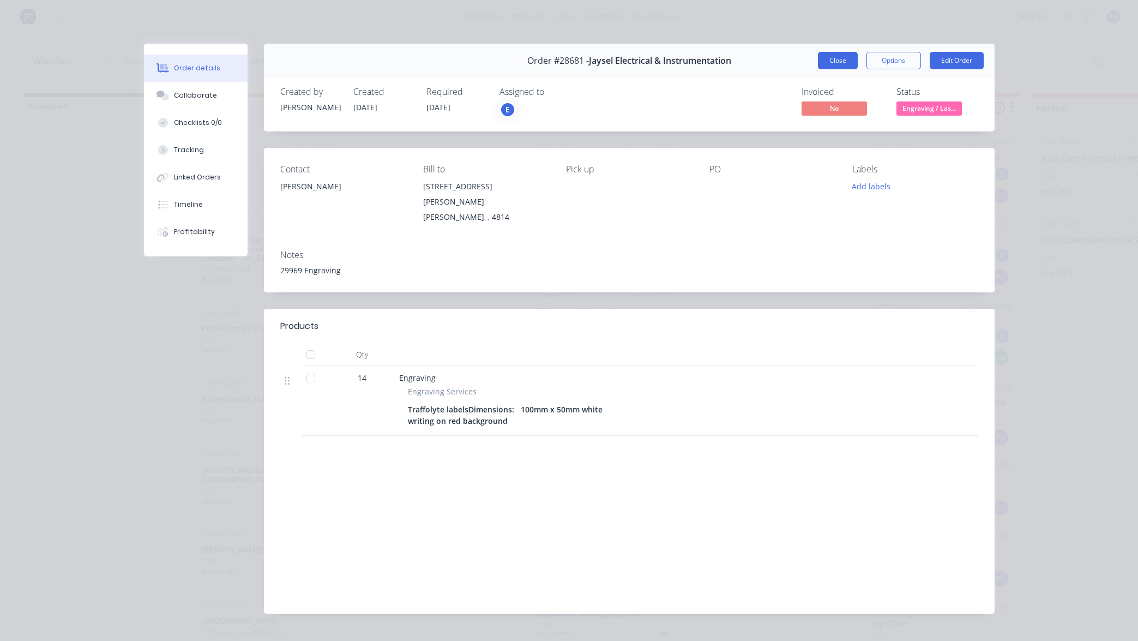
click at [842, 61] on button "Close" at bounding box center [838, 60] width 40 height 17
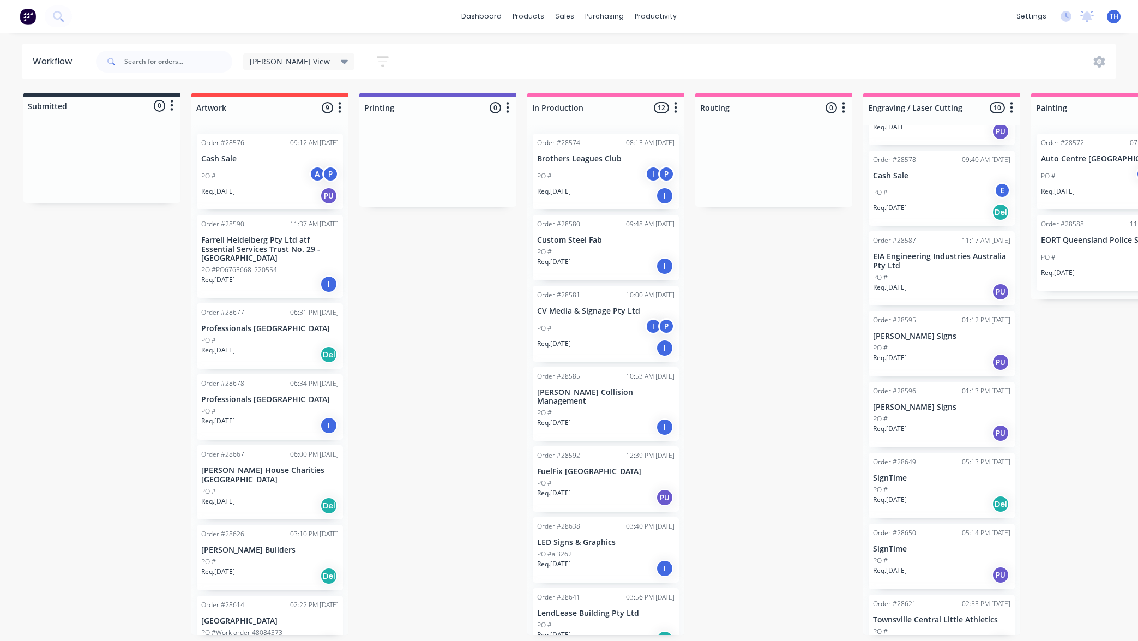
scroll to position [123, 0]
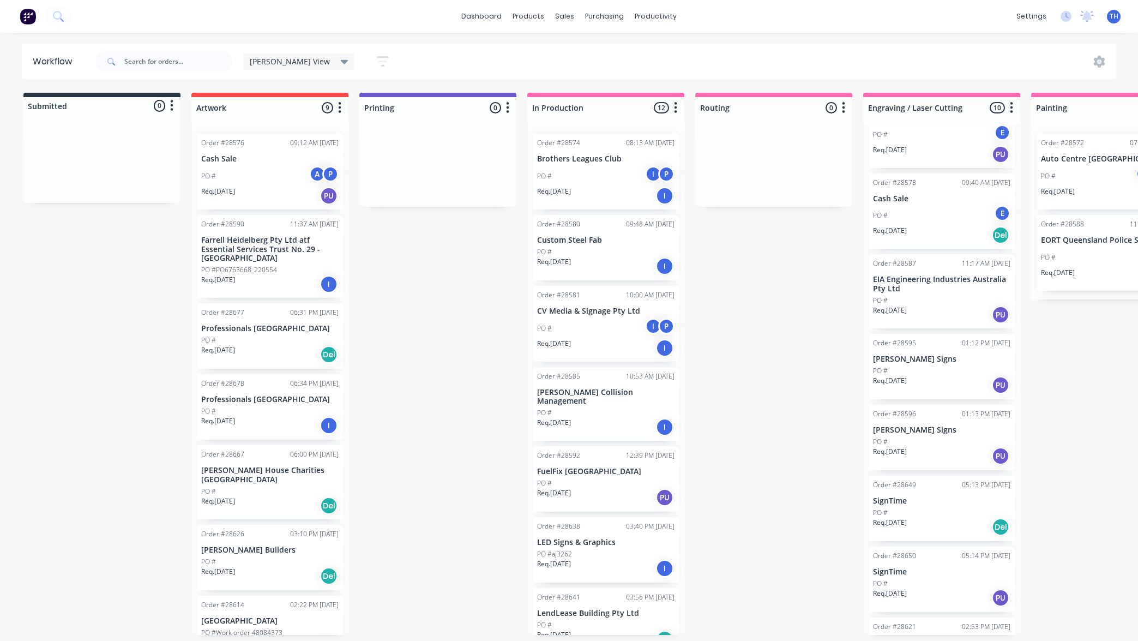
click at [997, 312] on div "PU" at bounding box center [1000, 314] width 17 height 17
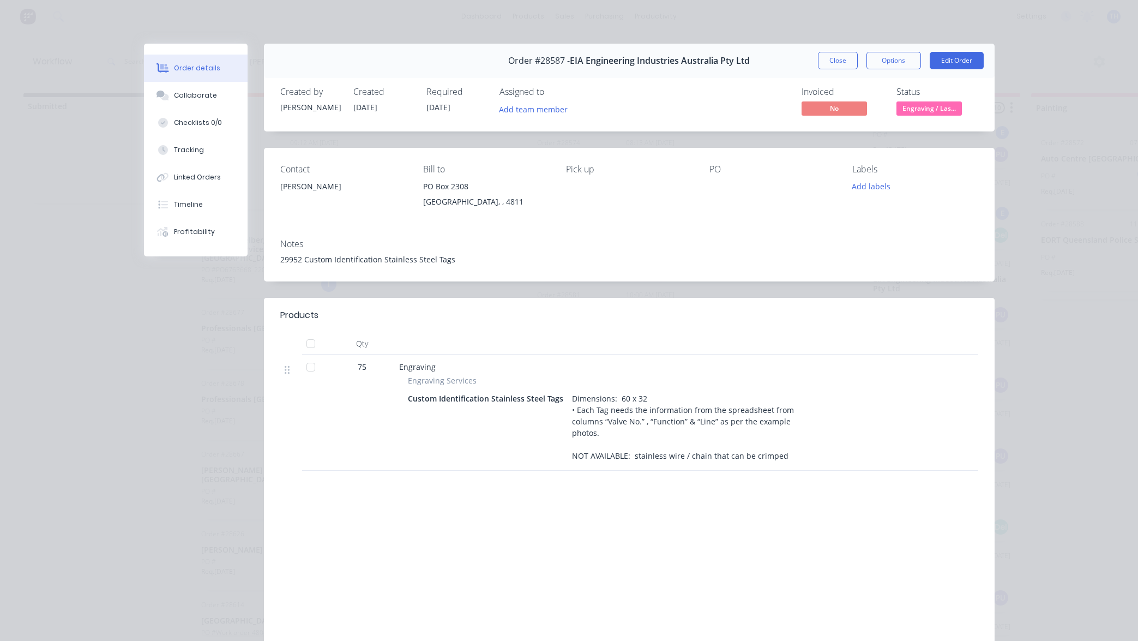
click at [841, 57] on button "Close" at bounding box center [838, 60] width 40 height 17
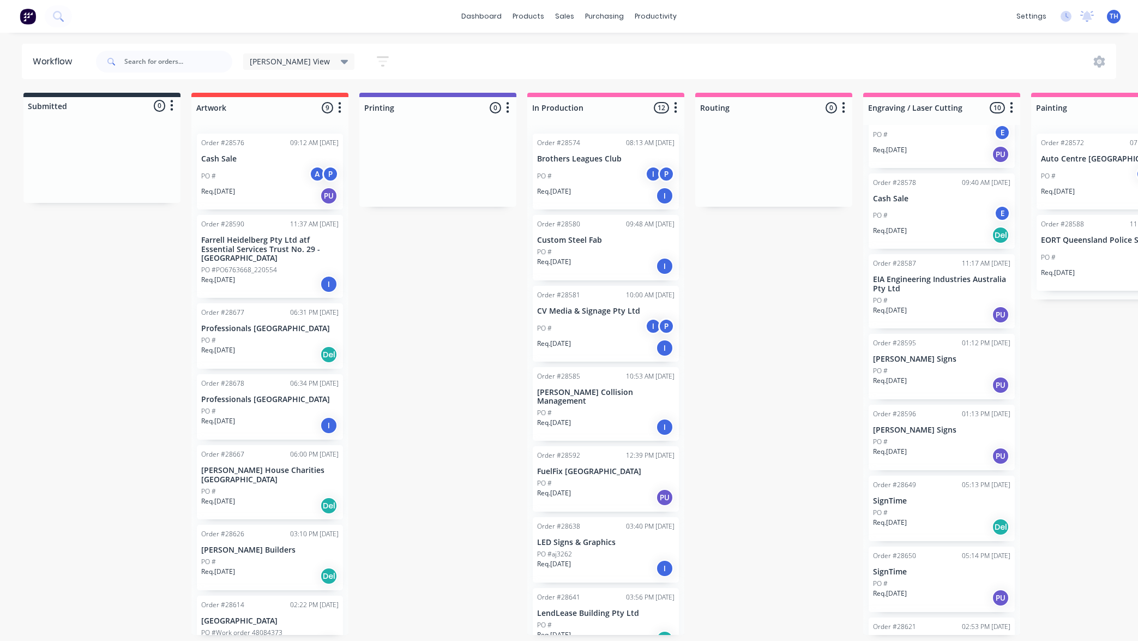
click at [997, 527] on div "Del" at bounding box center [1000, 526] width 17 height 17
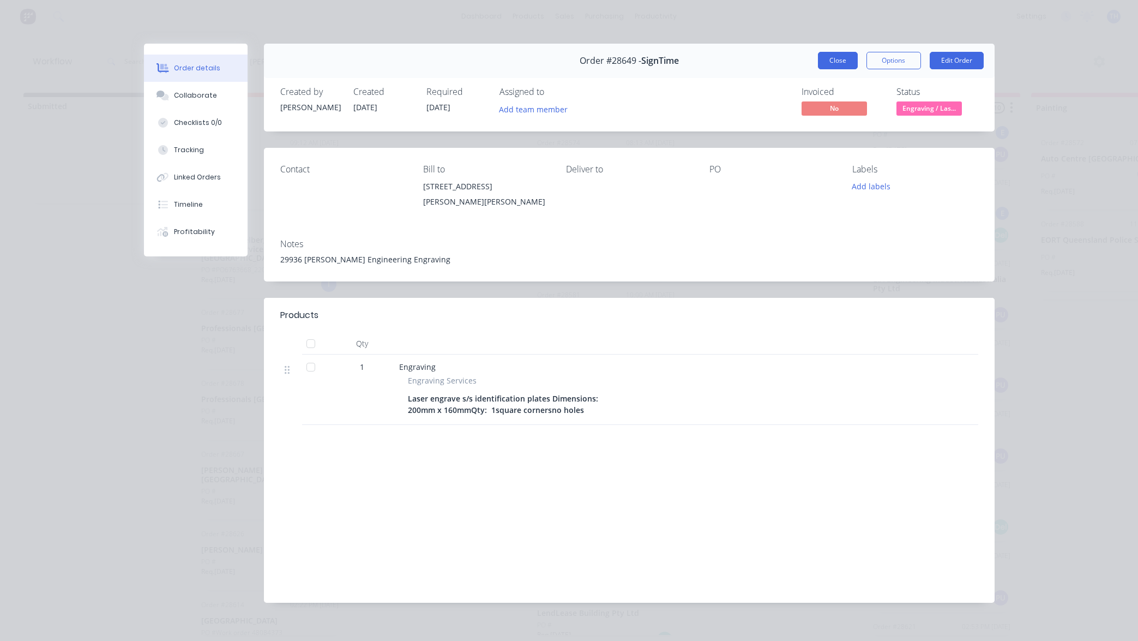
click at [837, 61] on button "Close" at bounding box center [838, 60] width 40 height 17
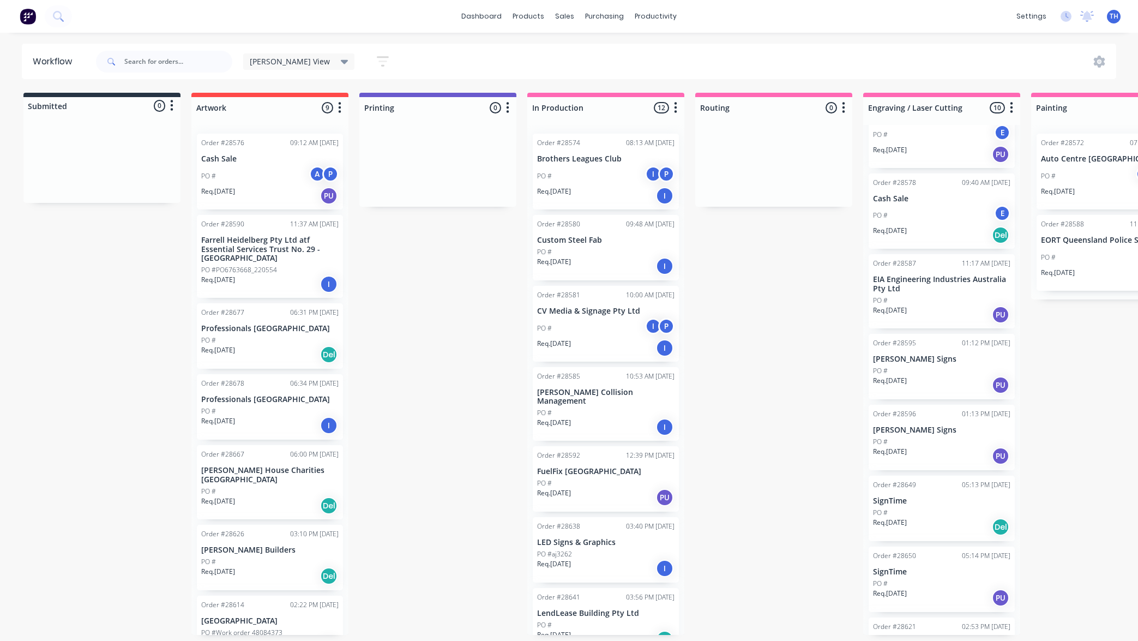
click at [956, 514] on div "PO #" at bounding box center [941, 513] width 137 height 10
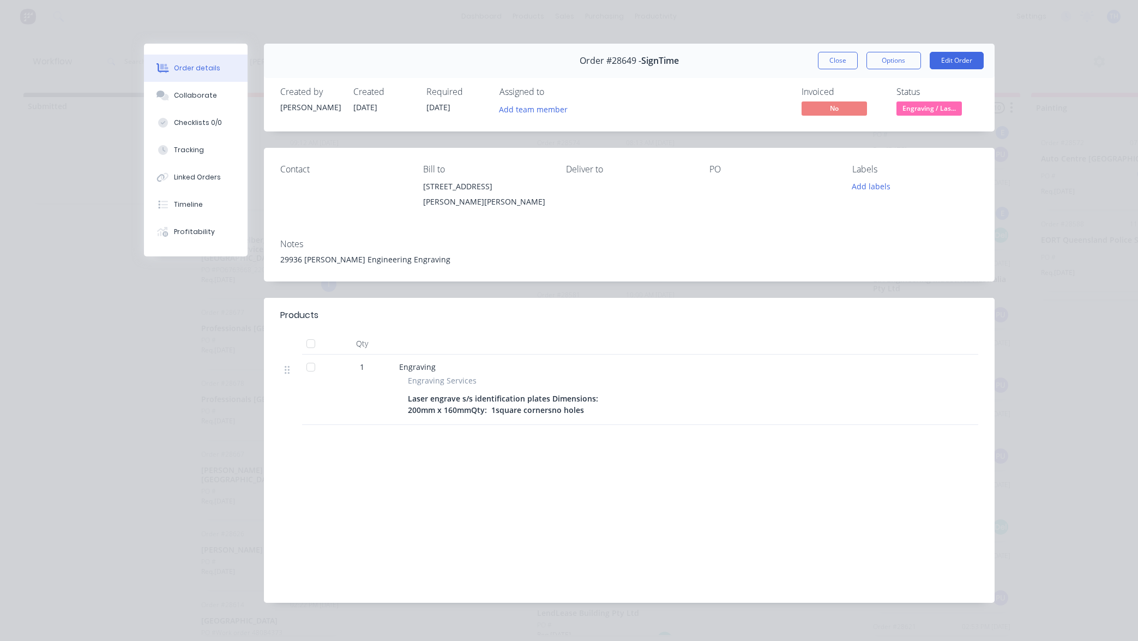
scroll to position [1, 1]
click at [962, 60] on button "Edit Order" at bounding box center [957, 60] width 54 height 17
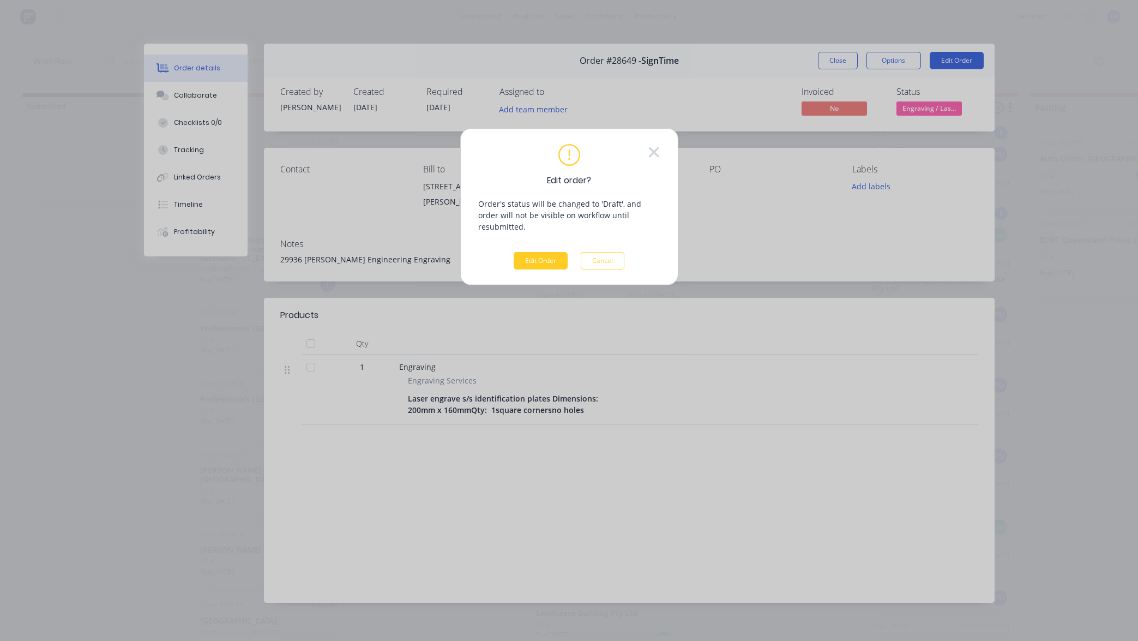
click at [541, 252] on button "Edit Order" at bounding box center [541, 260] width 54 height 17
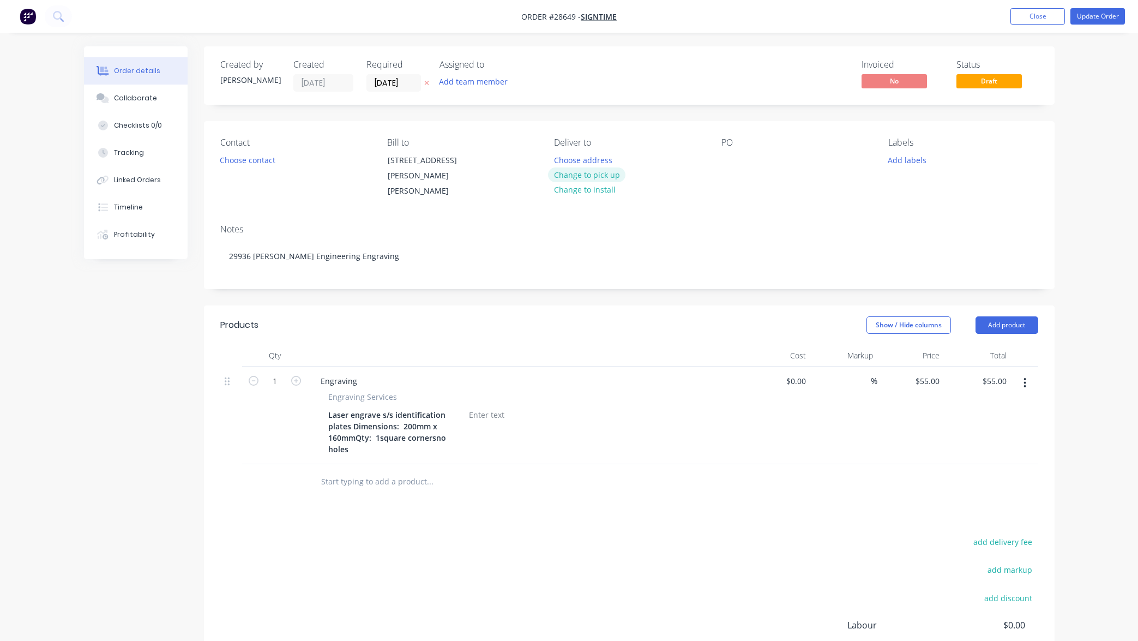
click at [600, 176] on button "Change to pick up" at bounding box center [586, 174] width 77 height 15
click at [1105, 17] on button "Update Order" at bounding box center [1097, 16] width 55 height 16
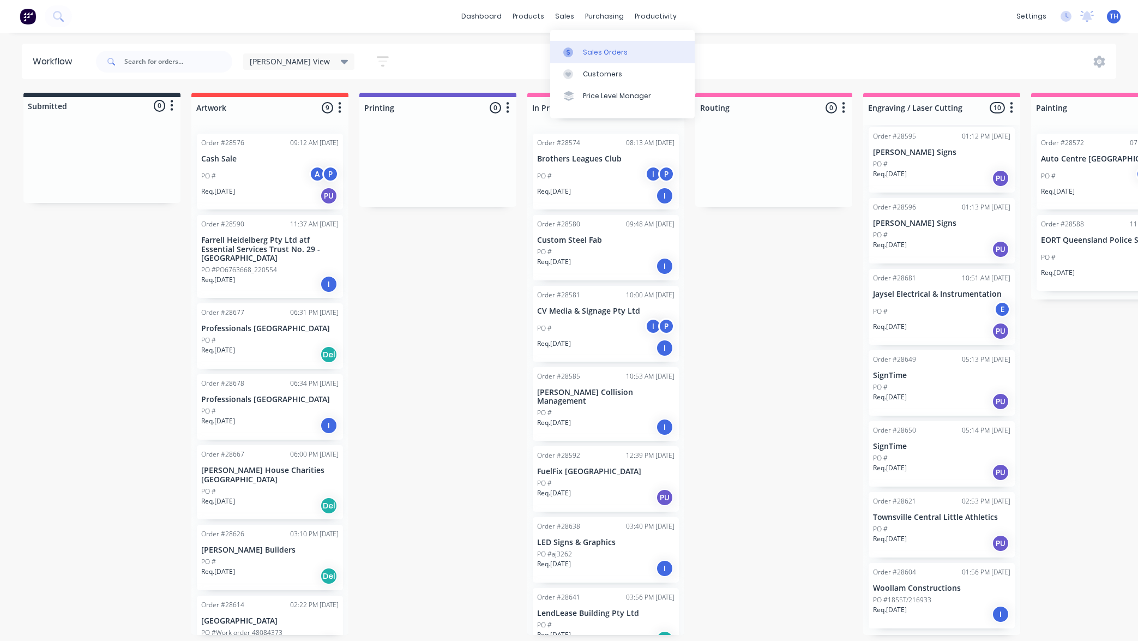
click at [612, 56] on div "Sales Orders" at bounding box center [605, 52] width 45 height 10
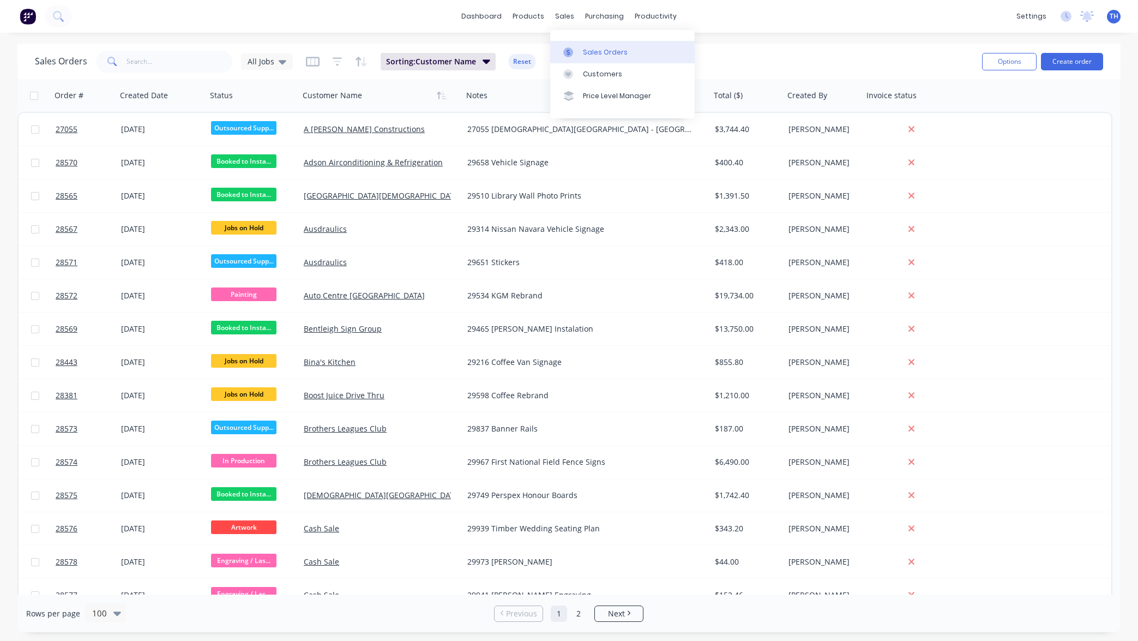
click at [601, 53] on div "Sales Orders" at bounding box center [605, 52] width 45 height 10
click at [597, 52] on div "Sales Orders" at bounding box center [605, 52] width 45 height 10
click at [583, 49] on div "Sales Orders" at bounding box center [605, 52] width 45 height 10
click at [603, 55] on div "Sales Orders" at bounding box center [605, 52] width 45 height 10
click at [809, 49] on div "Sales Orders All Jobs Sorting: Customer Name Reset" at bounding box center [504, 61] width 938 height 27
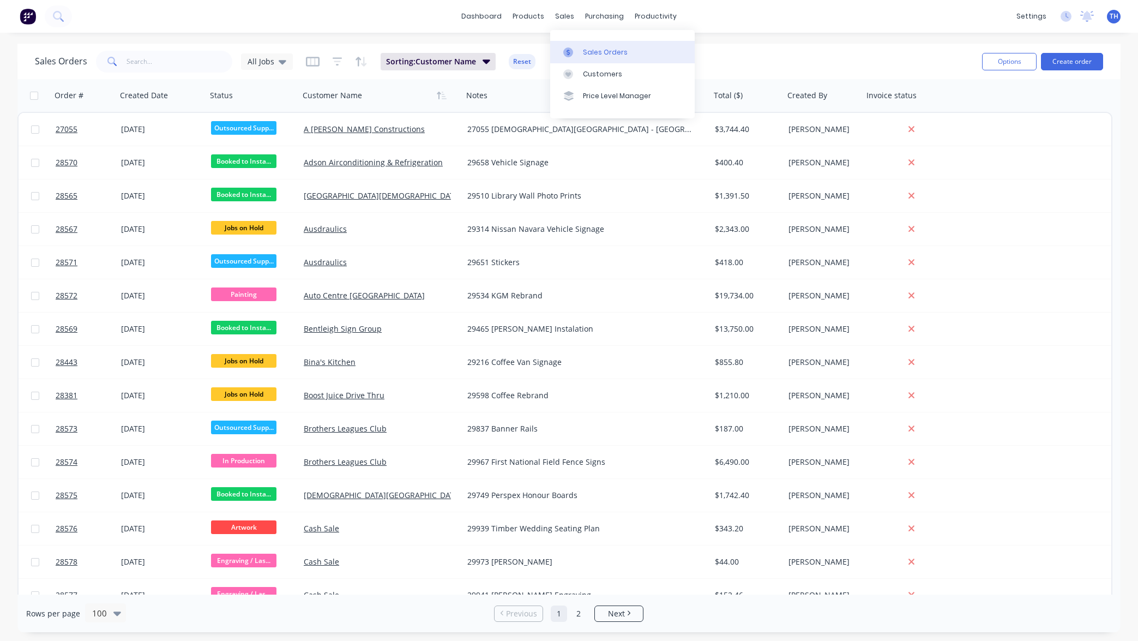
click at [593, 54] on div "Sales Orders" at bounding box center [605, 52] width 45 height 10
click at [770, 40] on div "dashboard products sales purchasing productivity dashboard products Product Cat…" at bounding box center [569, 320] width 1138 height 641
click at [492, 19] on link "dashboard" at bounding box center [481, 16] width 51 height 16
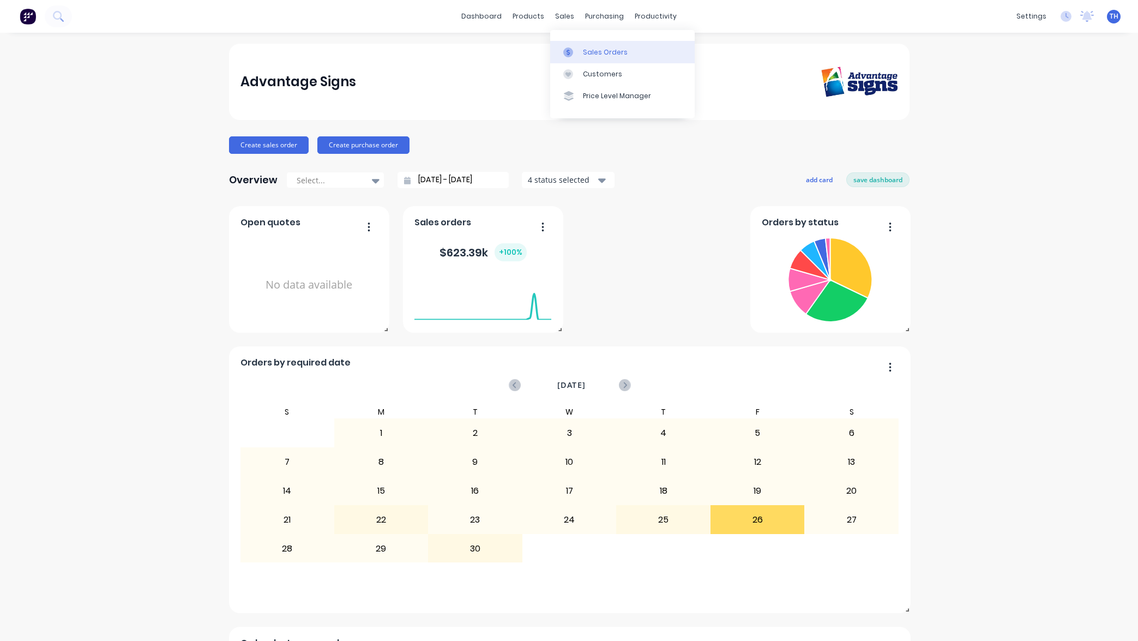
click at [600, 55] on div "Sales Orders" at bounding box center [605, 52] width 45 height 10
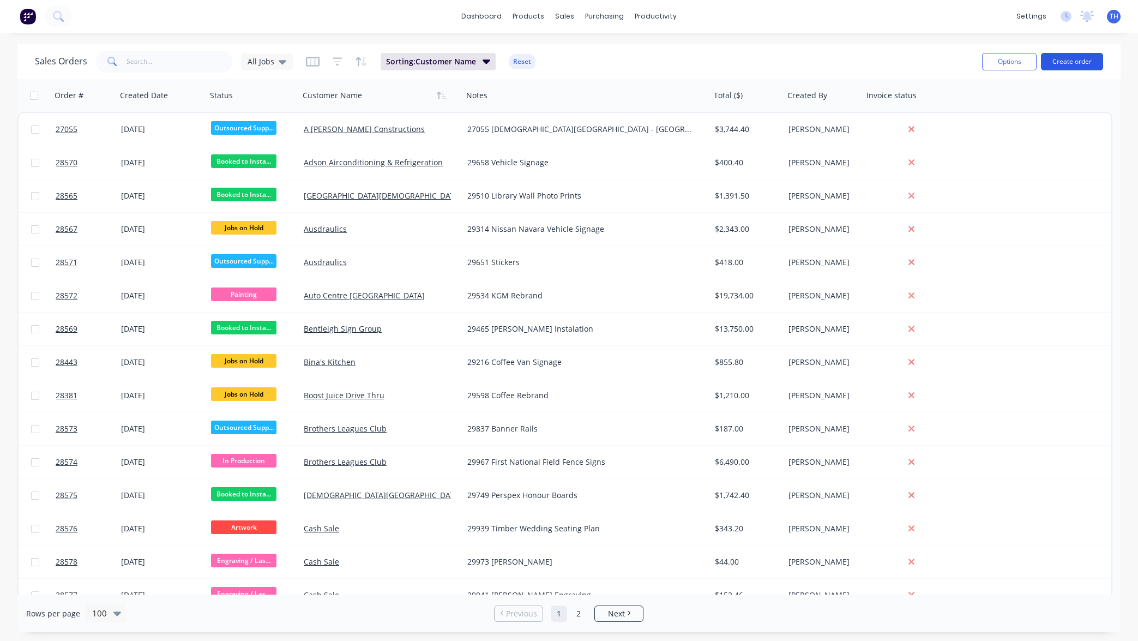
click at [1076, 63] on button "Create order" at bounding box center [1072, 61] width 62 height 17
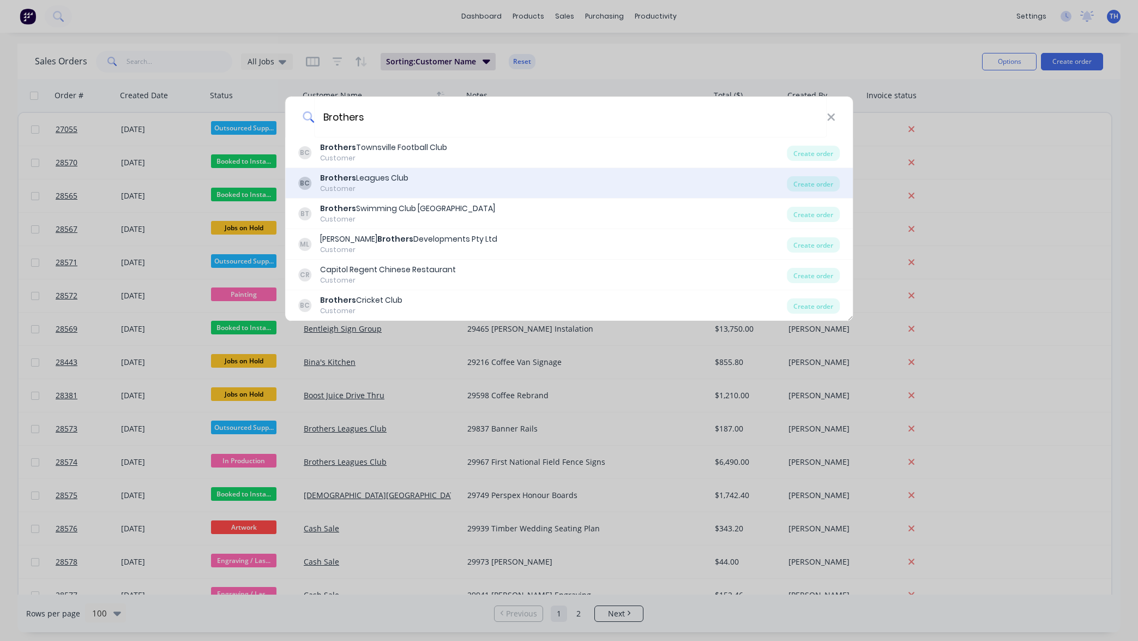
type input "Brothers"
click at [379, 185] on div "Customer" at bounding box center [364, 189] width 88 height 10
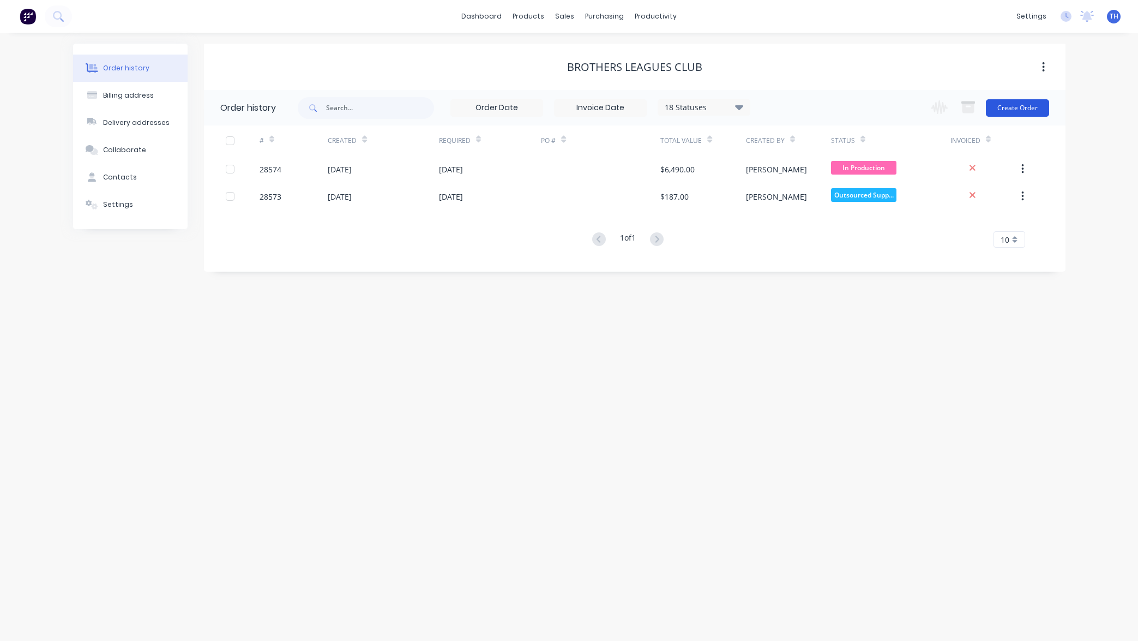
click at [1017, 109] on button "Create Order" at bounding box center [1017, 107] width 63 height 17
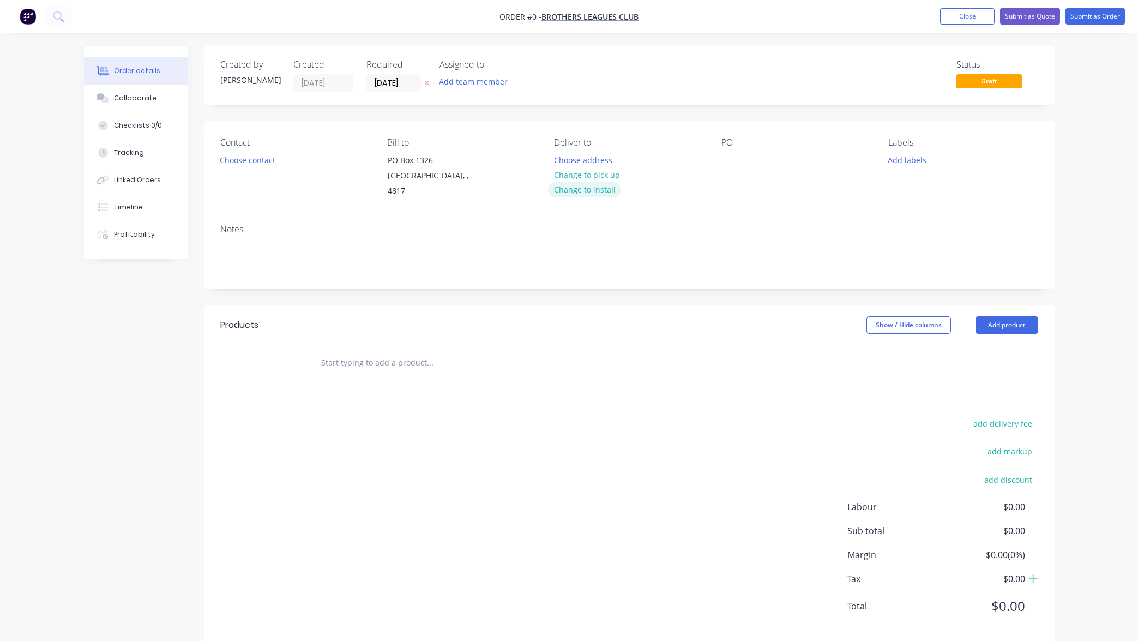
click at [591, 189] on button "Change to install" at bounding box center [584, 189] width 73 height 15
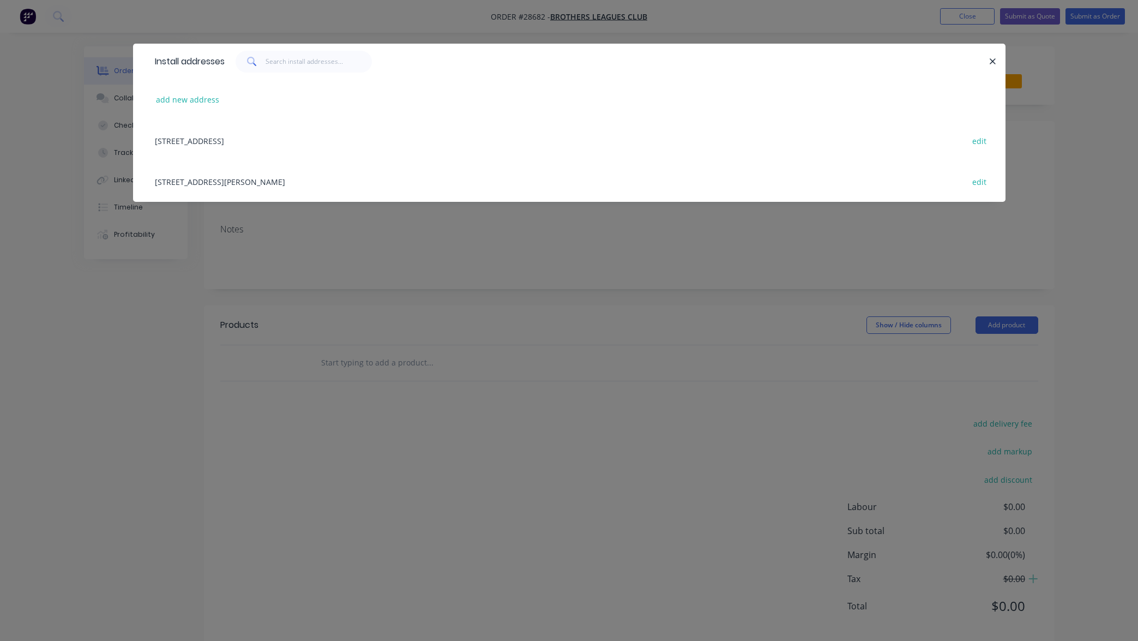
click at [269, 181] on div "14 Golf Links Drive, Kirwan, undefined, 4817 edit" at bounding box center [569, 181] width 840 height 41
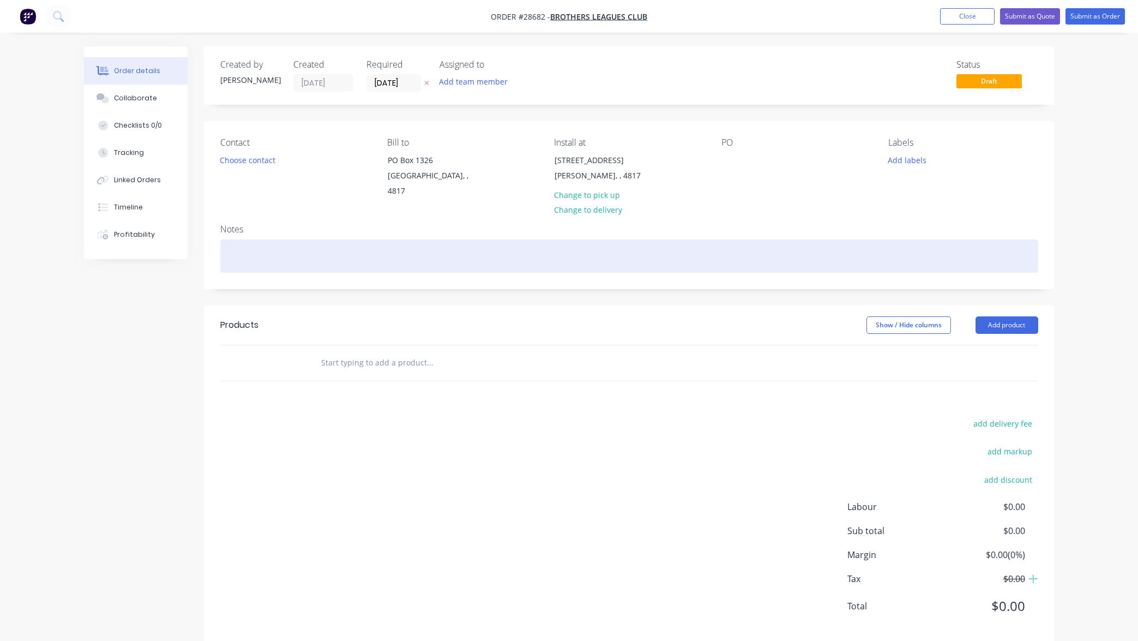
click at [304, 253] on div at bounding box center [629, 255] width 818 height 33
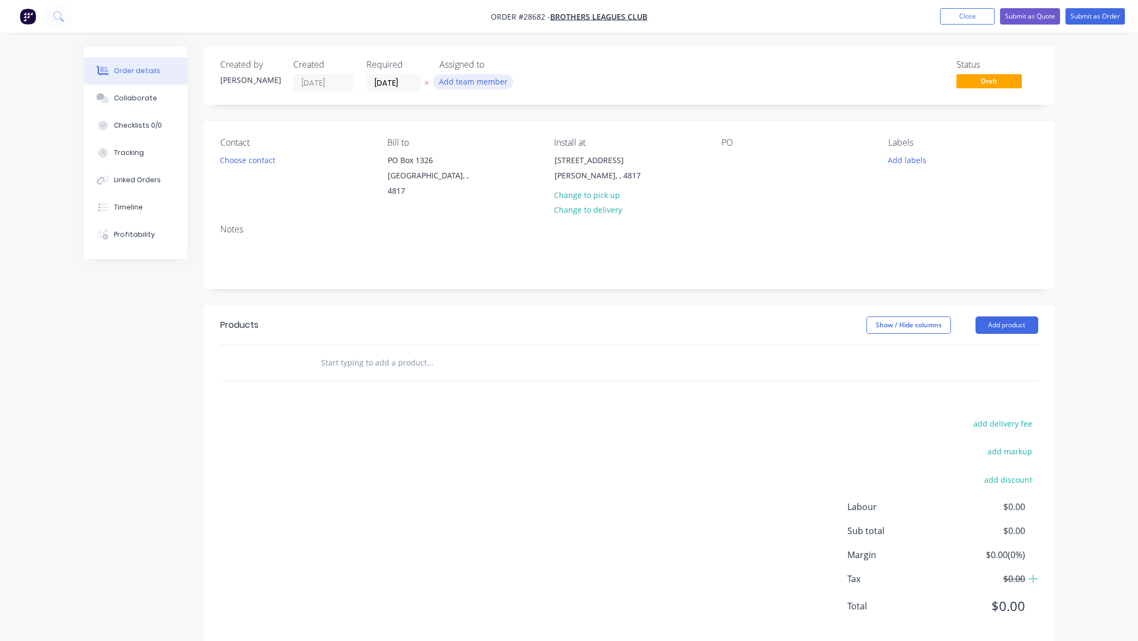
click at [475, 82] on button "Add team member" at bounding box center [473, 81] width 80 height 15
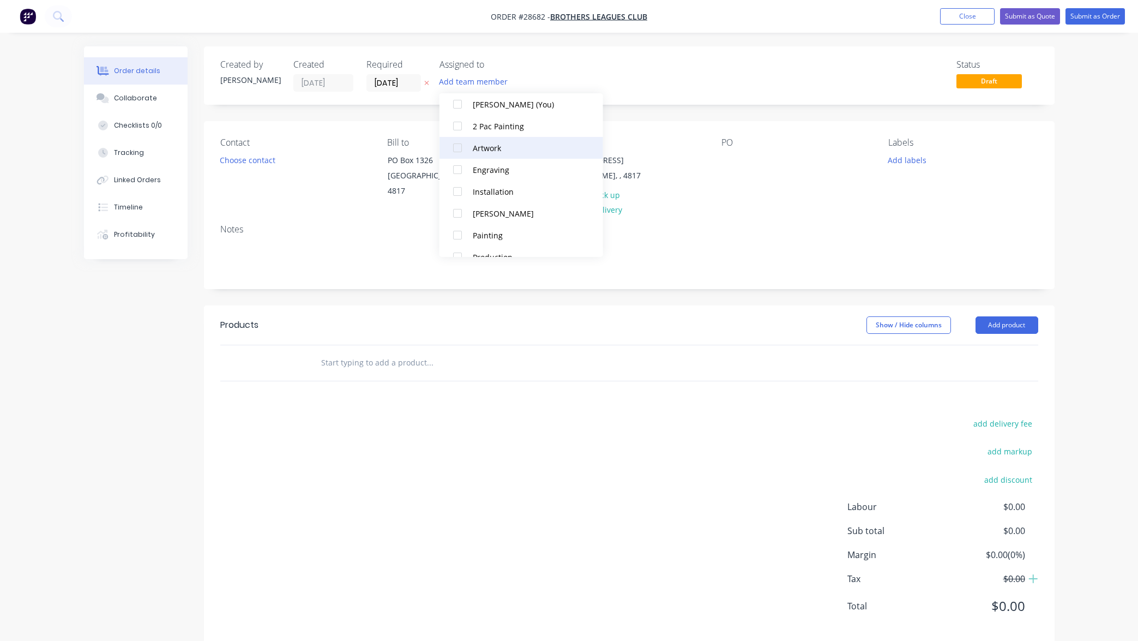
scroll to position [39, 0]
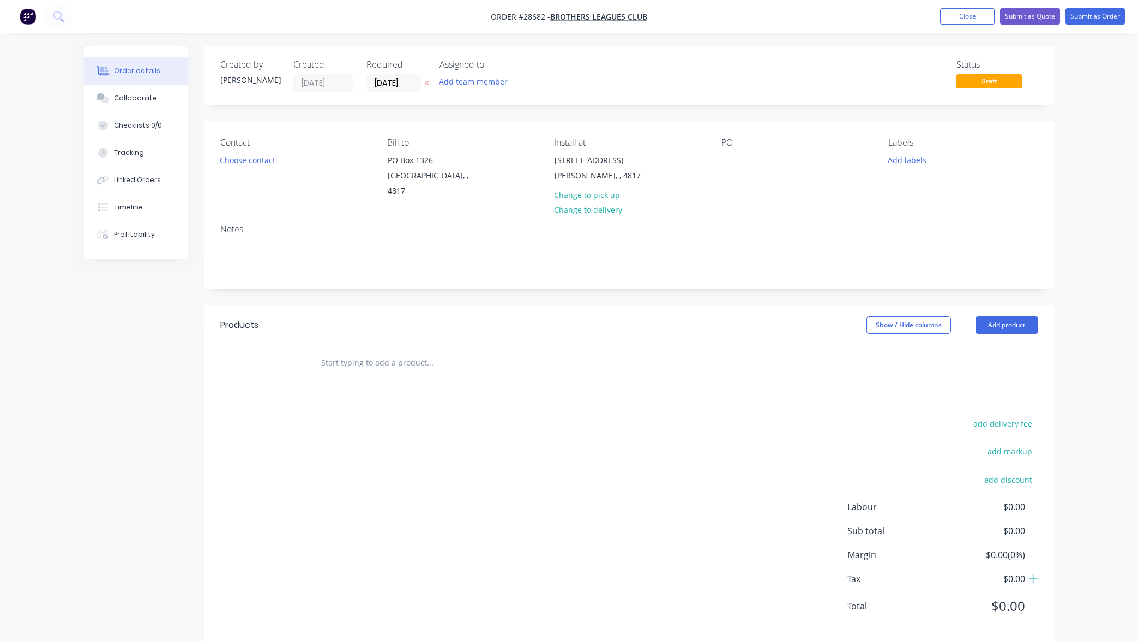
click at [725, 73] on div "Status Draft" at bounding box center [794, 75] width 490 height 32
click at [485, 79] on button "Add team member" at bounding box center [473, 77] width 80 height 15
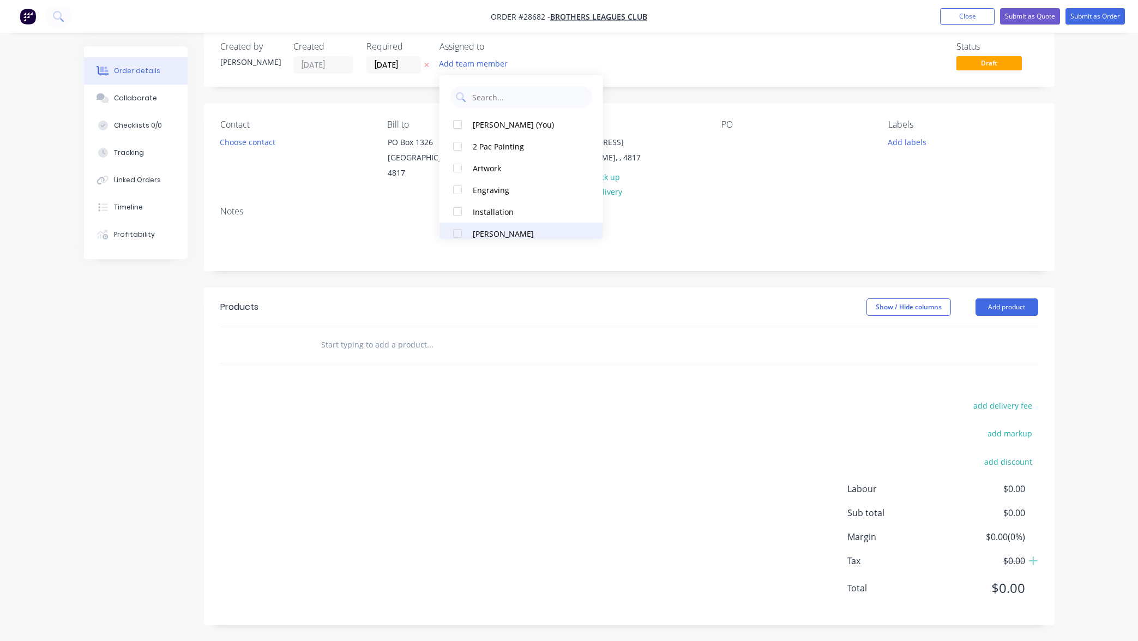
scroll to position [0, 0]
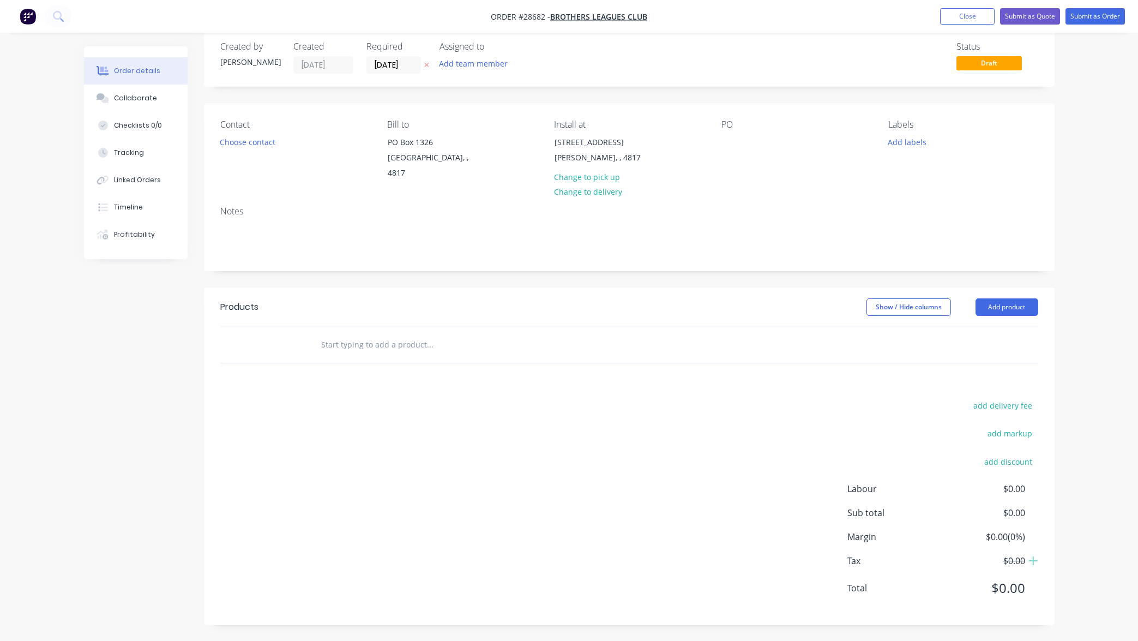
click at [696, 98] on div "Created by Todd Created 30/09/25 Required 30/09/25 Assigned to Add team member …" at bounding box center [629, 326] width 851 height 596
click at [669, 274] on div "Created by Todd Created 30/09/25 Required 30/09/25 Assigned to Add team member …" at bounding box center [629, 326] width 851 height 596
click at [1001, 303] on button "Add product" at bounding box center [1006, 306] width 63 height 17
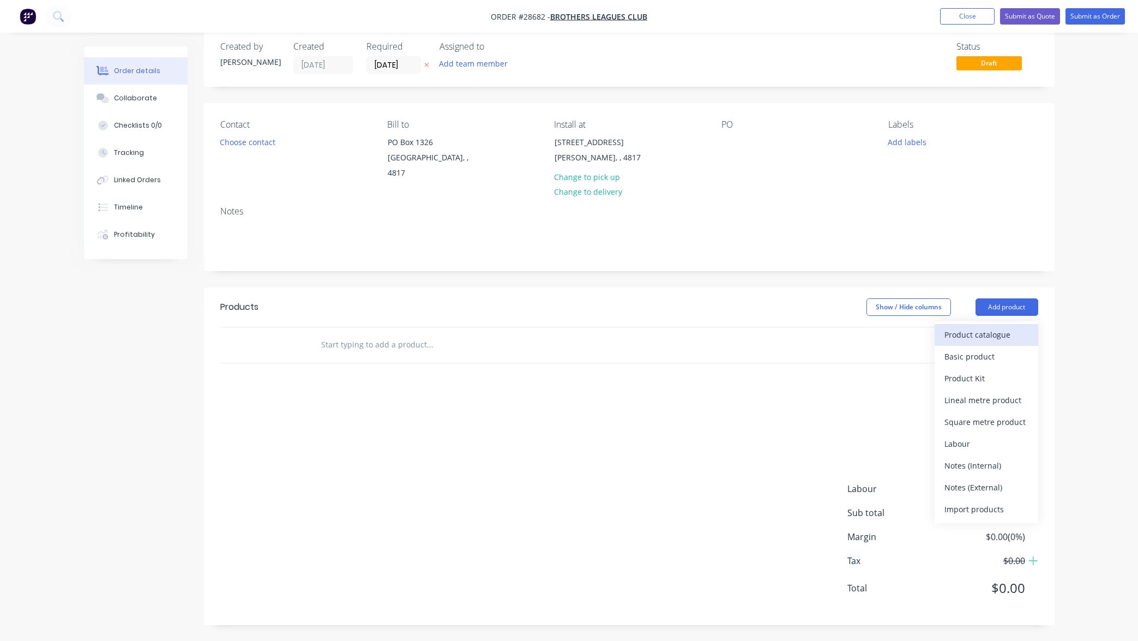
click at [989, 334] on div "Product catalogue" at bounding box center [986, 335] width 84 height 16
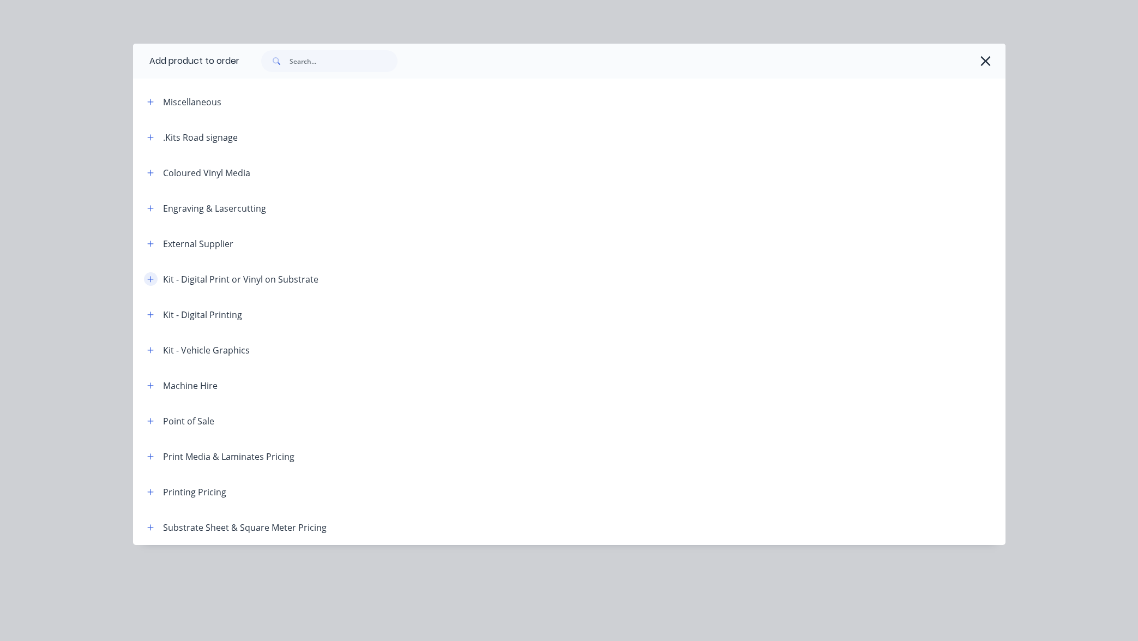
click at [152, 279] on icon "button" at bounding box center [150, 279] width 6 height 6
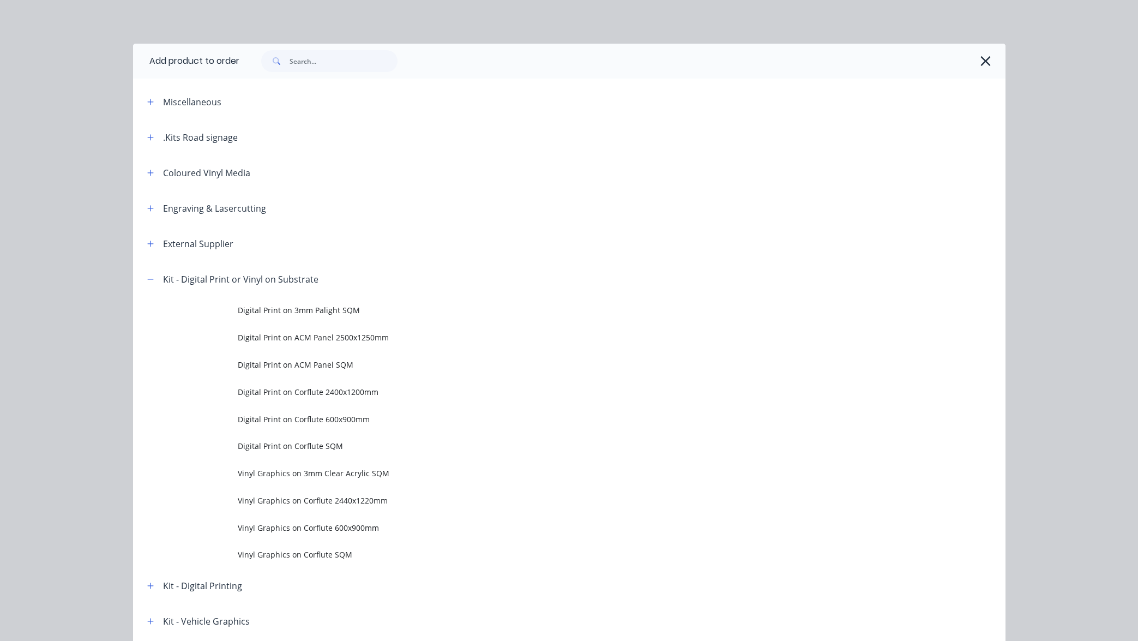
click at [277, 364] on span "Digital Print on ACM Panel SQM" at bounding box center [545, 364] width 614 height 11
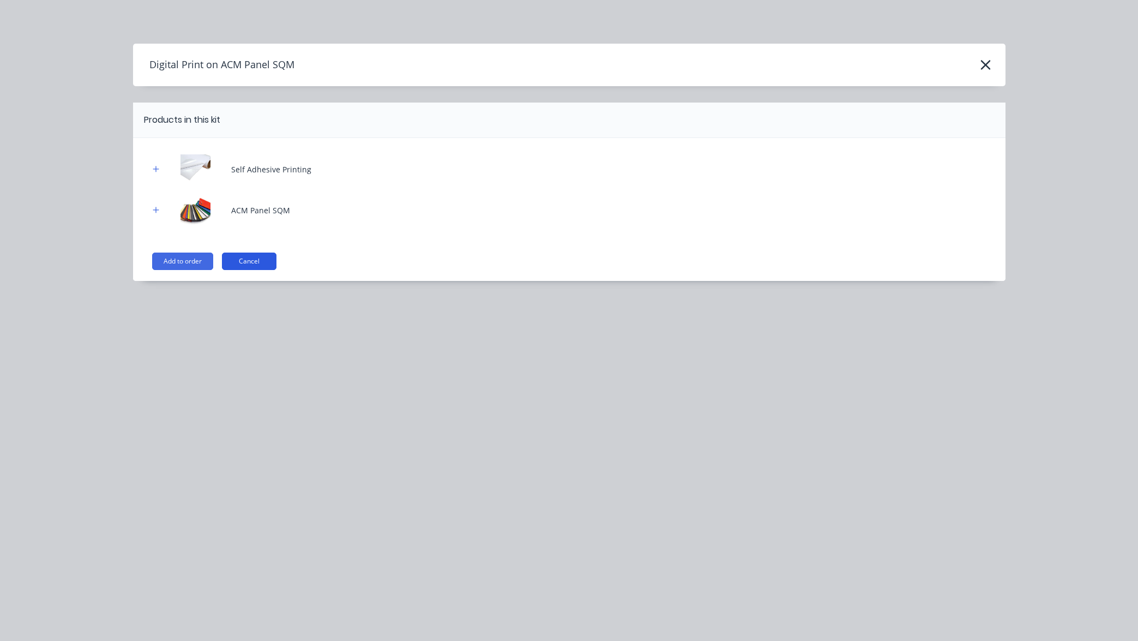
scroll to position [17, 0]
click at [190, 262] on button "Add to order" at bounding box center [182, 260] width 61 height 17
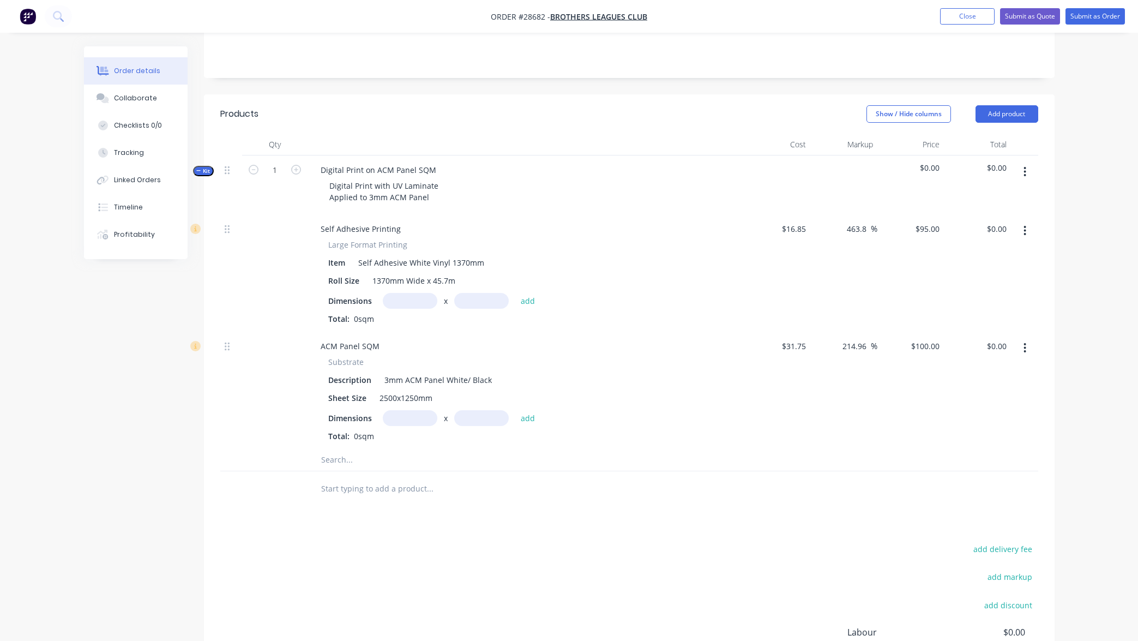
scroll to position [212, 0]
click at [412, 293] on input "text" at bounding box center [410, 300] width 55 height 16
click at [205, 170] on span "Kit" at bounding box center [203, 170] width 14 height 8
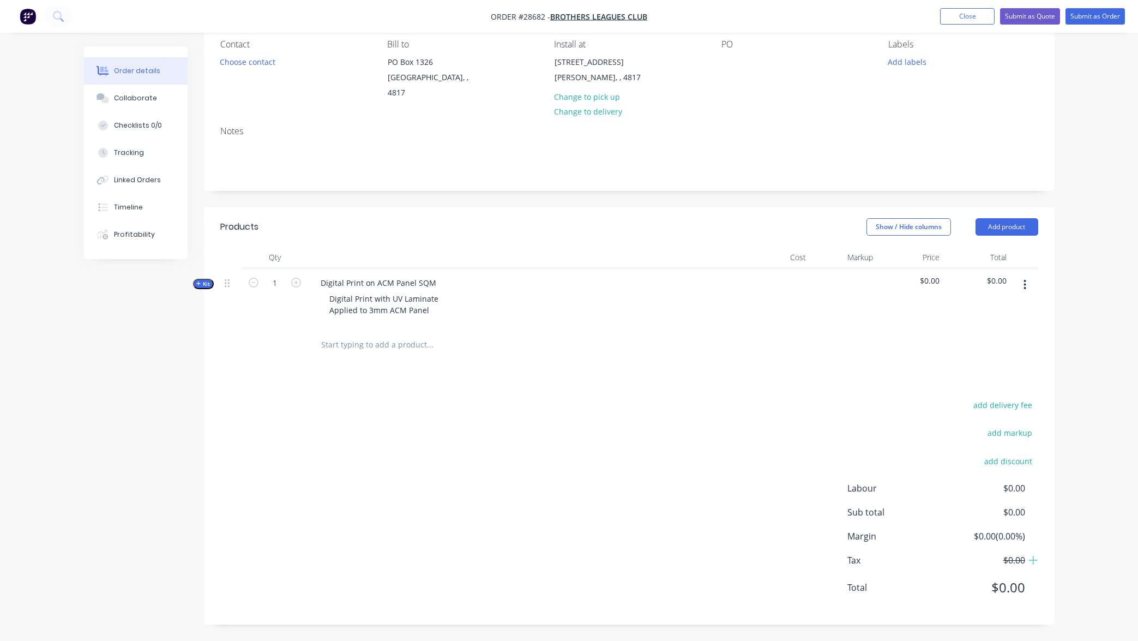
scroll to position [98, 0]
click at [206, 286] on span "Kit" at bounding box center [203, 284] width 14 height 8
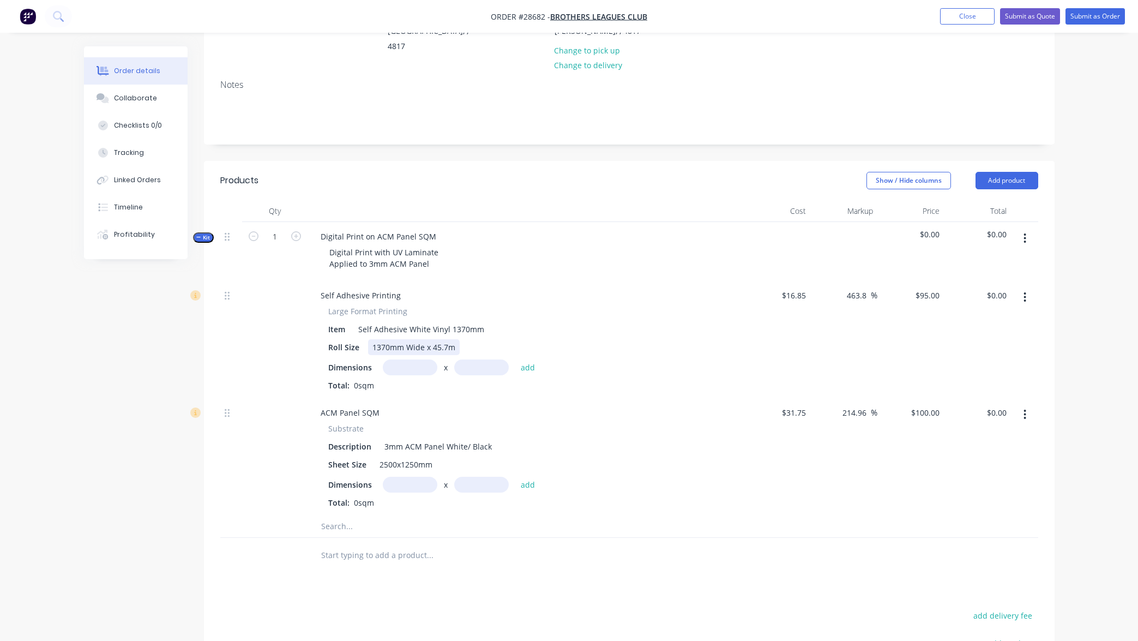
scroll to position [146, 0]
click at [407, 362] on input "text" at bounding box center [410, 366] width 55 height 16
type input "600m"
type input "800m"
click at [526, 362] on button "add" at bounding box center [528, 365] width 26 height 15
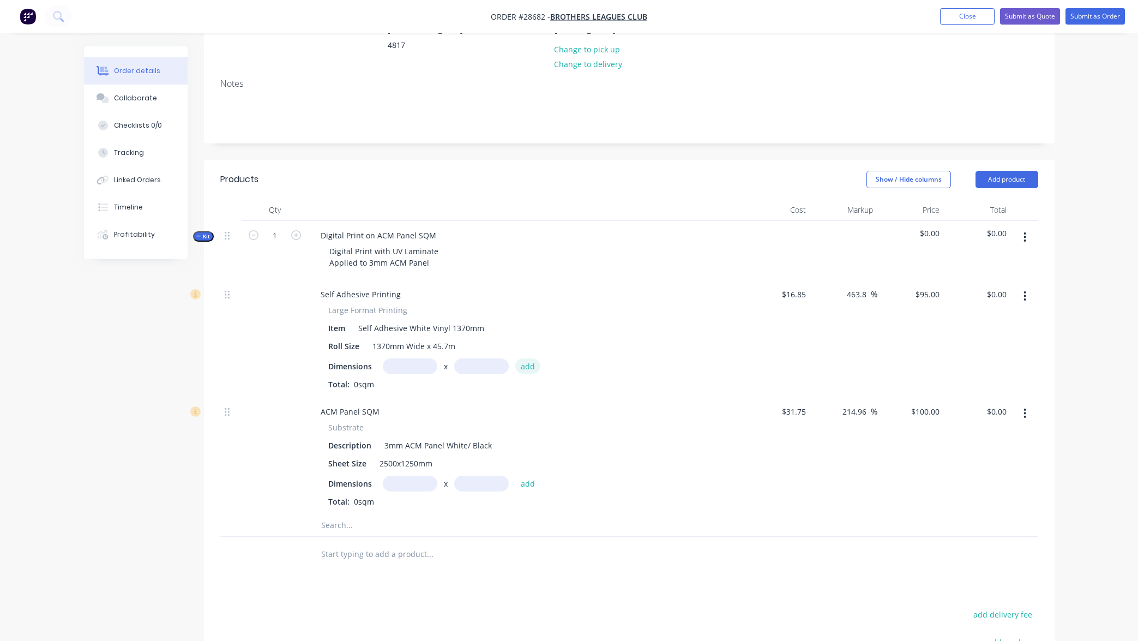
type input "$45,600,000.00"
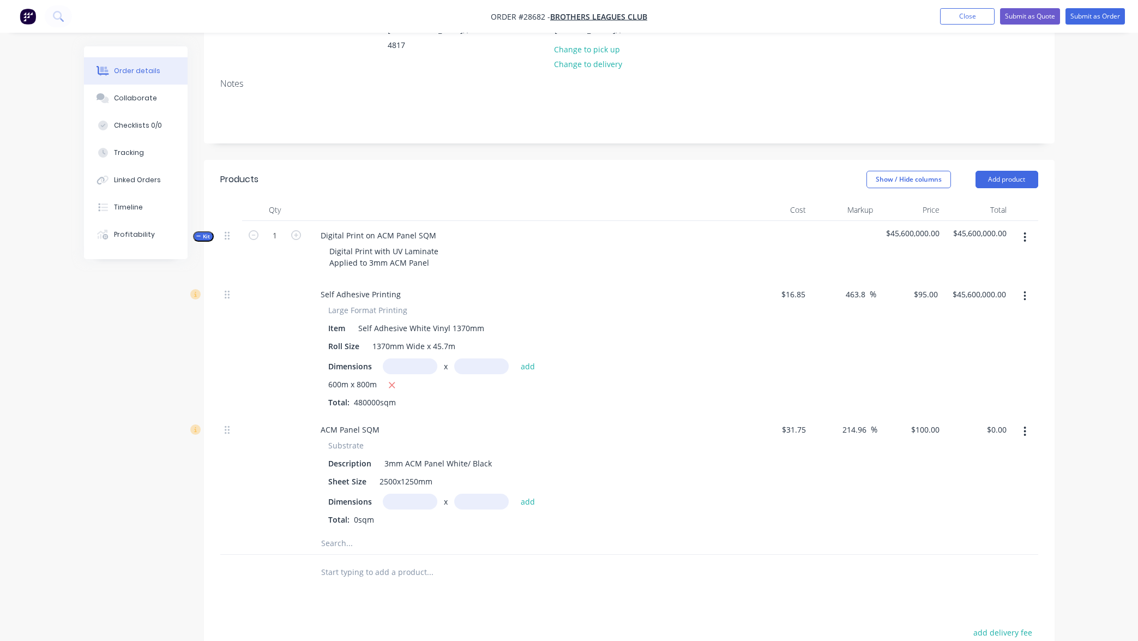
click at [406, 366] on input "text" at bounding box center [410, 366] width 55 height 16
type input "60m"
click at [477, 363] on input "text" at bounding box center [481, 366] width 55 height 16
type input "80m"
click at [529, 364] on button "add" at bounding box center [528, 365] width 26 height 15
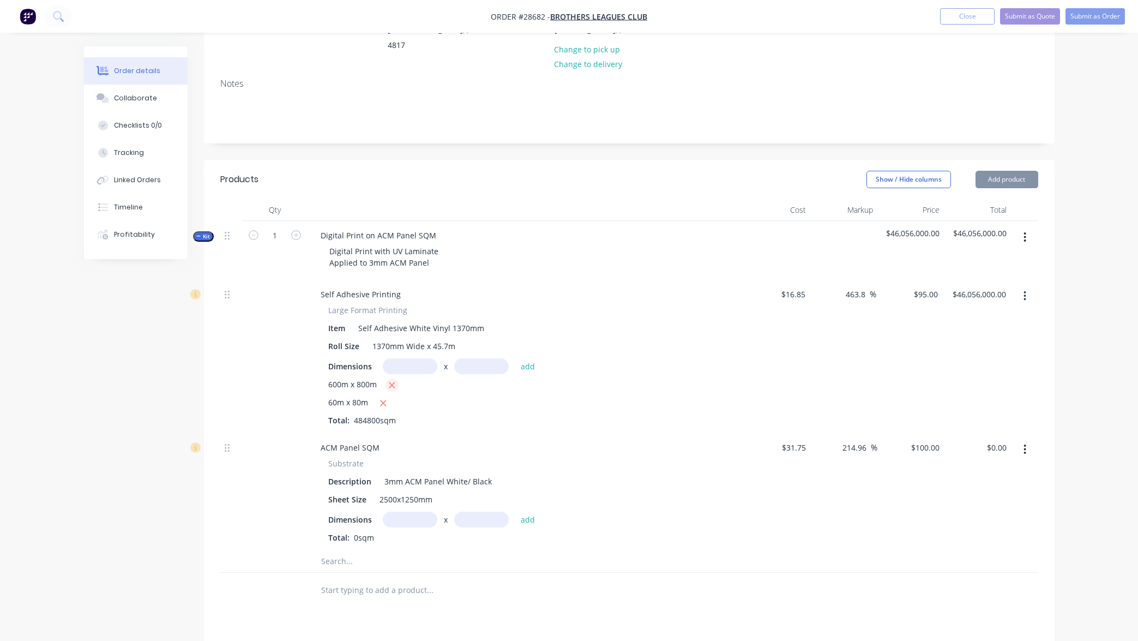
click at [392, 382] on icon "button" at bounding box center [391, 385] width 7 height 10
type input "$456,000.00"
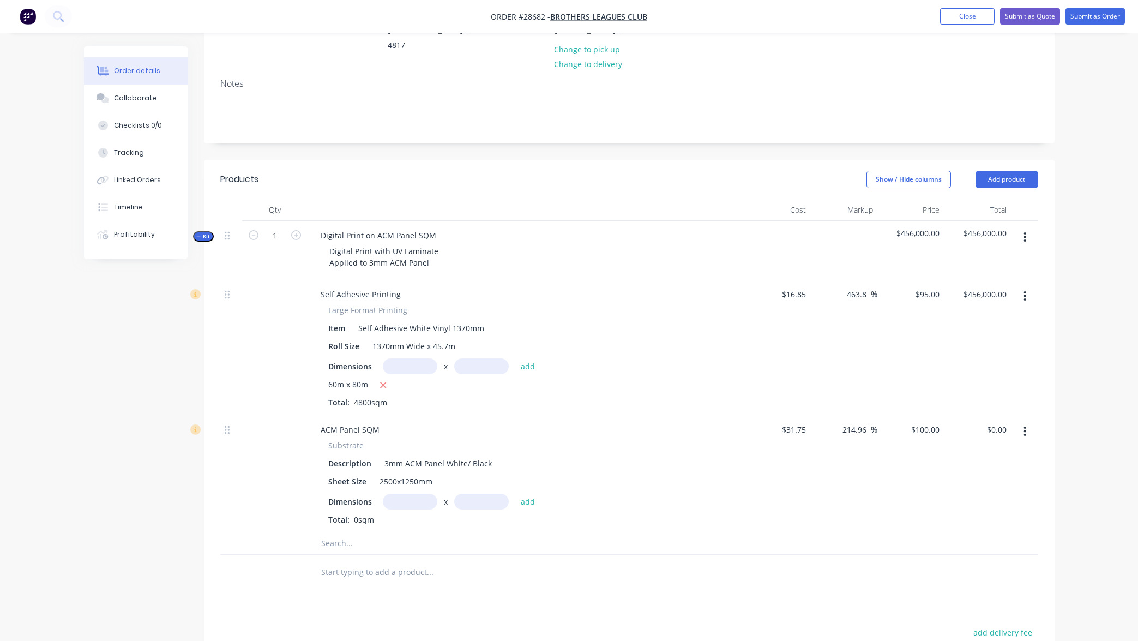
click at [413, 358] on input "text" at bounding box center [410, 366] width 55 height 16
type input "0.6m"
type input "0.8m"
click at [526, 368] on button "add" at bounding box center [528, 365] width 26 height 15
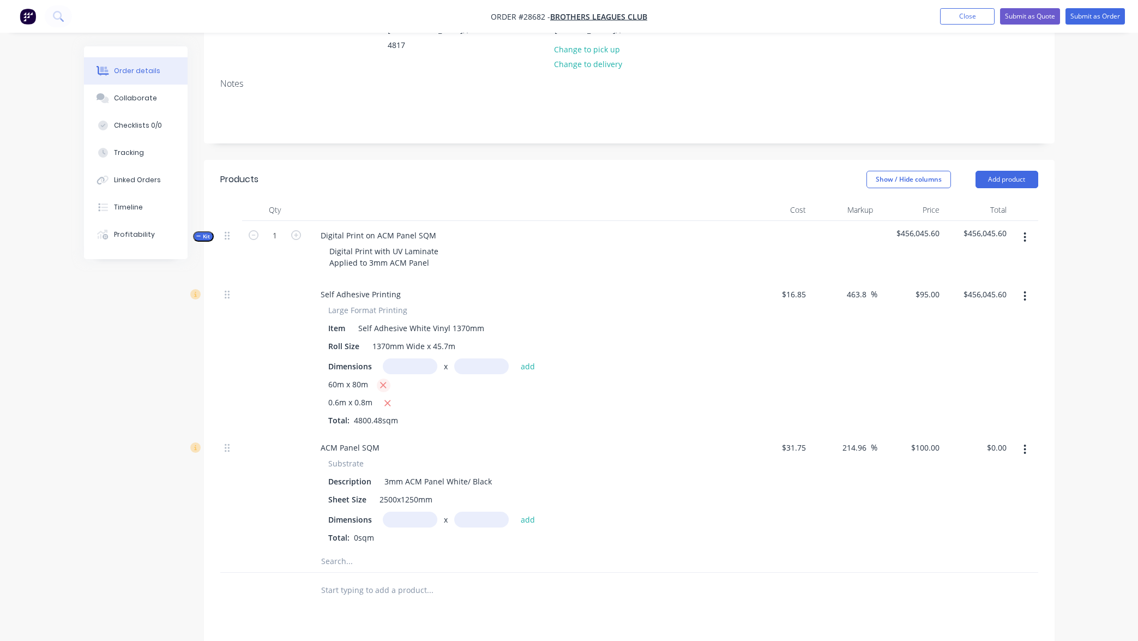
click at [381, 382] on icon "button" at bounding box center [382, 385] width 7 height 10
type input "$45.60"
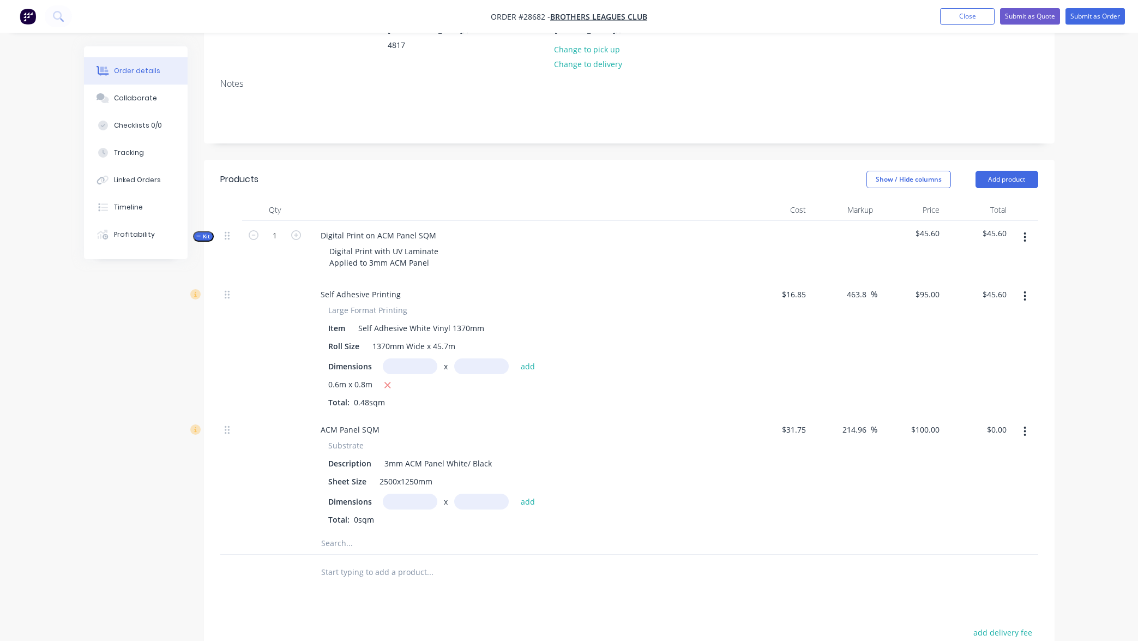
click at [420, 497] on input "text" at bounding box center [410, 501] width 55 height 16
type input "0.6m"
click at [489, 497] on input "text" at bounding box center [481, 501] width 55 height 16
type input "0.8m"
click at [528, 498] on button "add" at bounding box center [528, 500] width 26 height 15
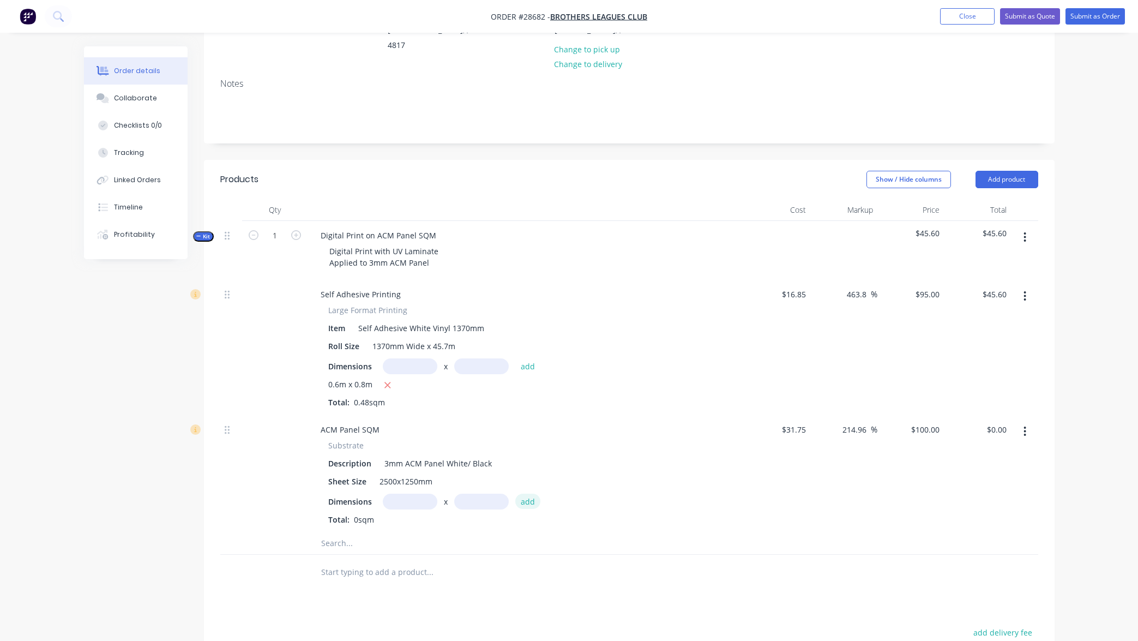
type input "$48.00"
click at [202, 233] on span "Kit" at bounding box center [203, 234] width 14 height 8
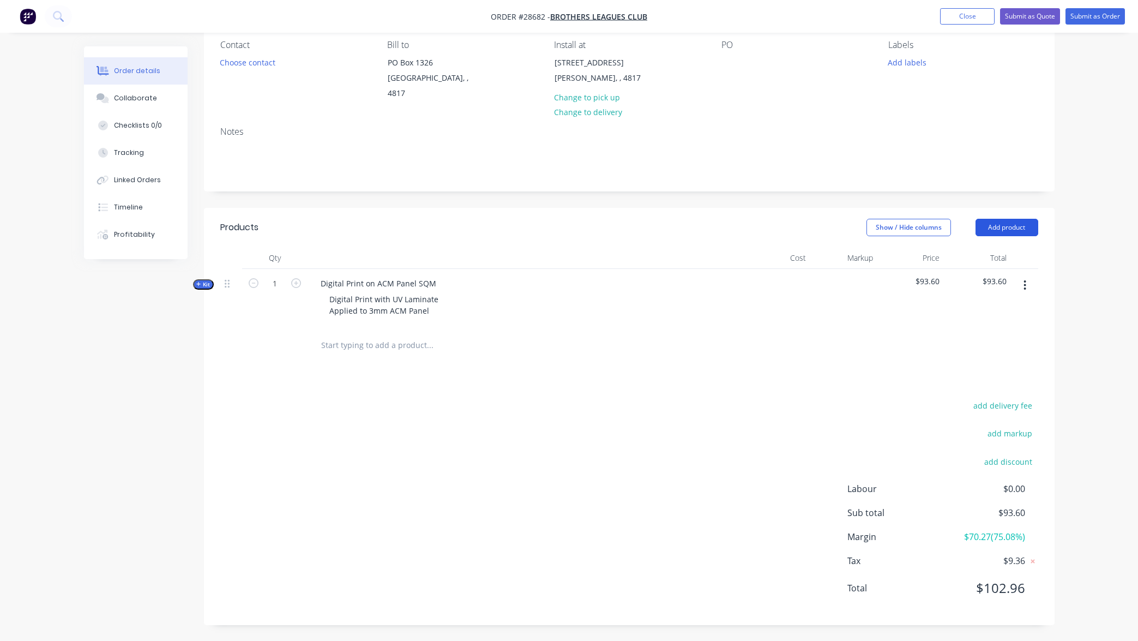
click at [1026, 226] on button "Add product" at bounding box center [1006, 227] width 63 height 17
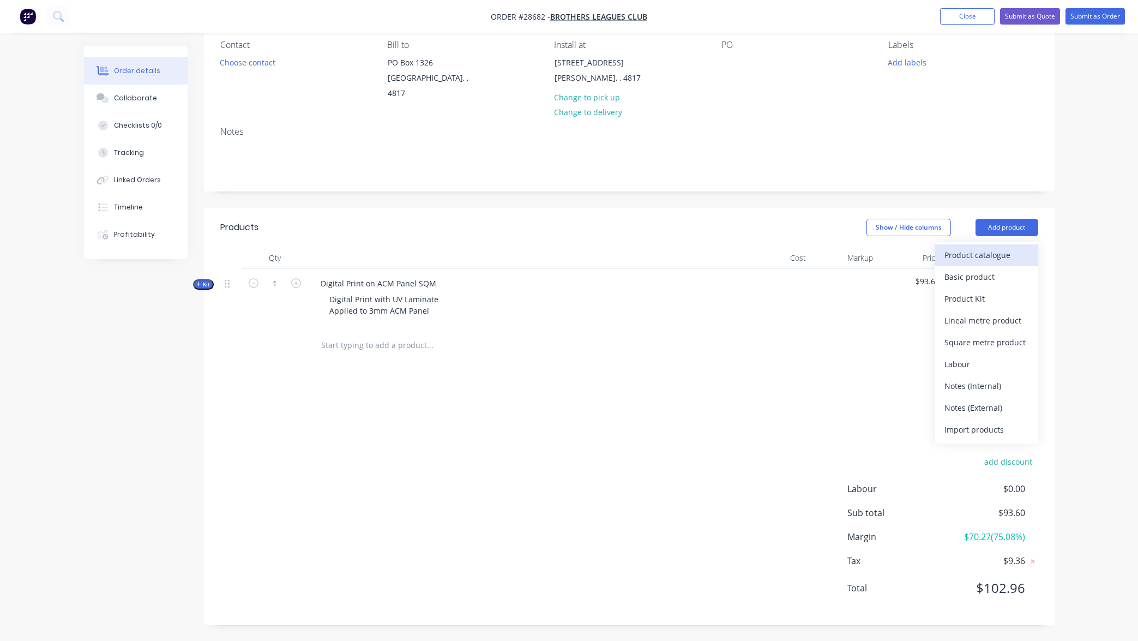
click at [990, 252] on div "Product catalogue" at bounding box center [986, 255] width 84 height 16
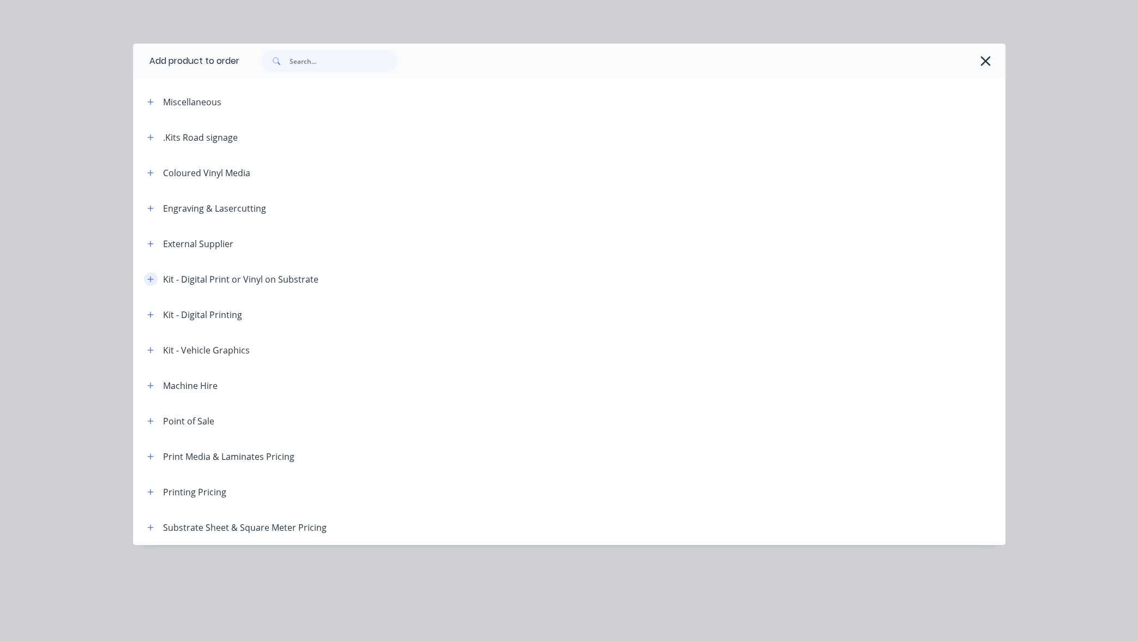
click at [151, 277] on icon "button" at bounding box center [150, 279] width 7 height 8
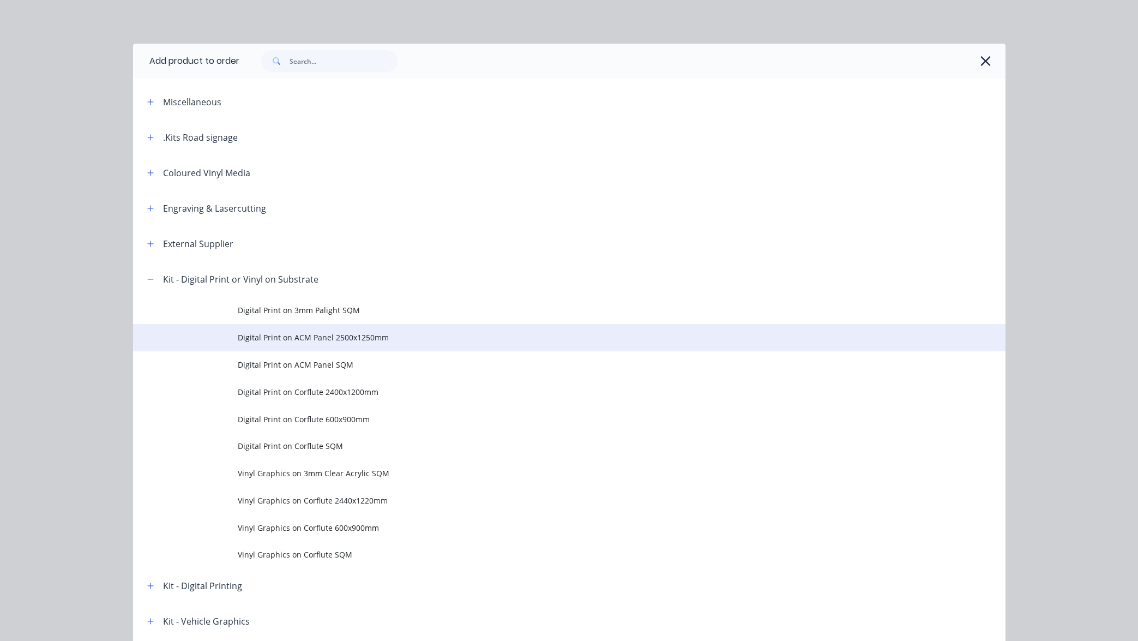
click at [335, 339] on span "Digital Print on ACM Panel 2500x1250mm" at bounding box center [545, 337] width 614 height 11
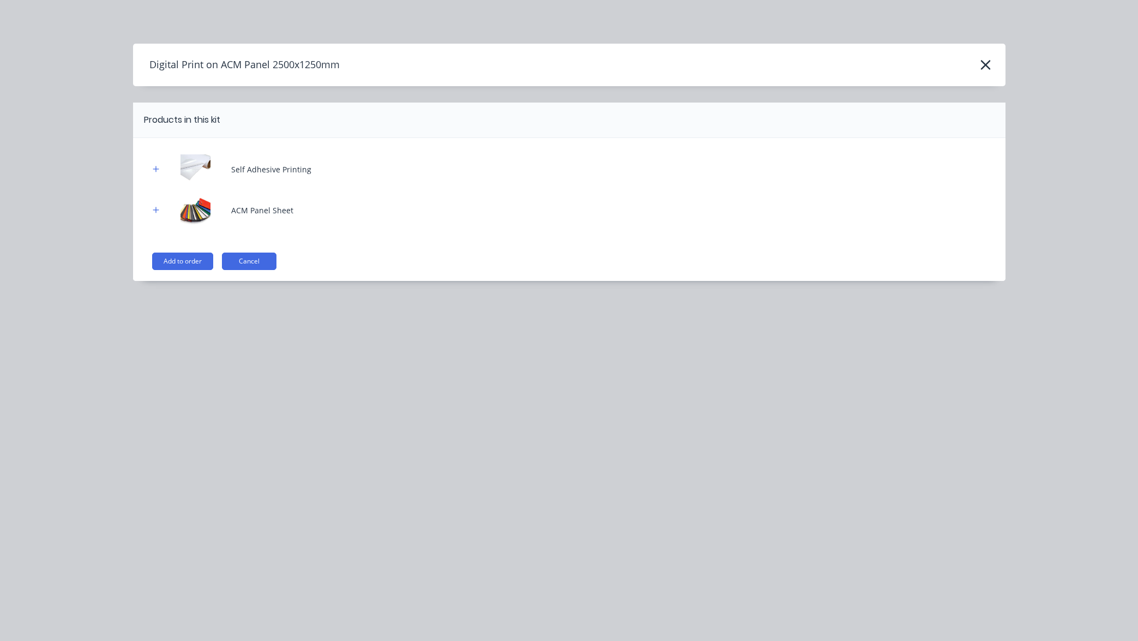
click at [162, 250] on div "Self Adhesive Printing ACM Panel Sheet Add to order Cancel" at bounding box center [569, 209] width 872 height 143
click at [989, 66] on icon "button" at bounding box center [985, 64] width 11 height 15
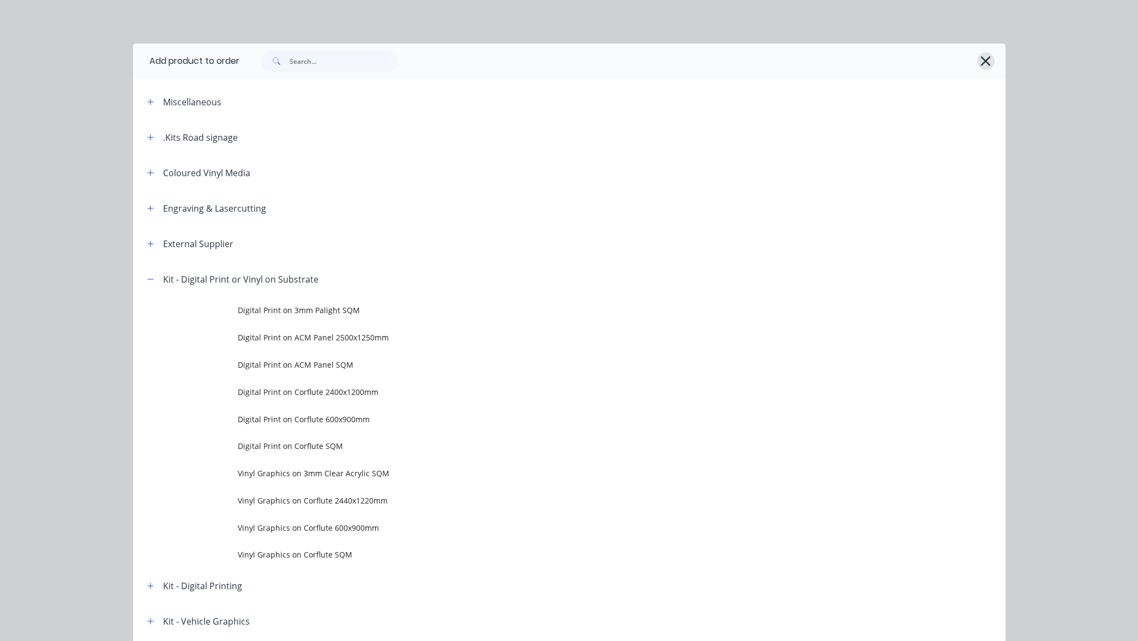
scroll to position [0, 0]
click at [988, 62] on icon "button" at bounding box center [985, 60] width 11 height 15
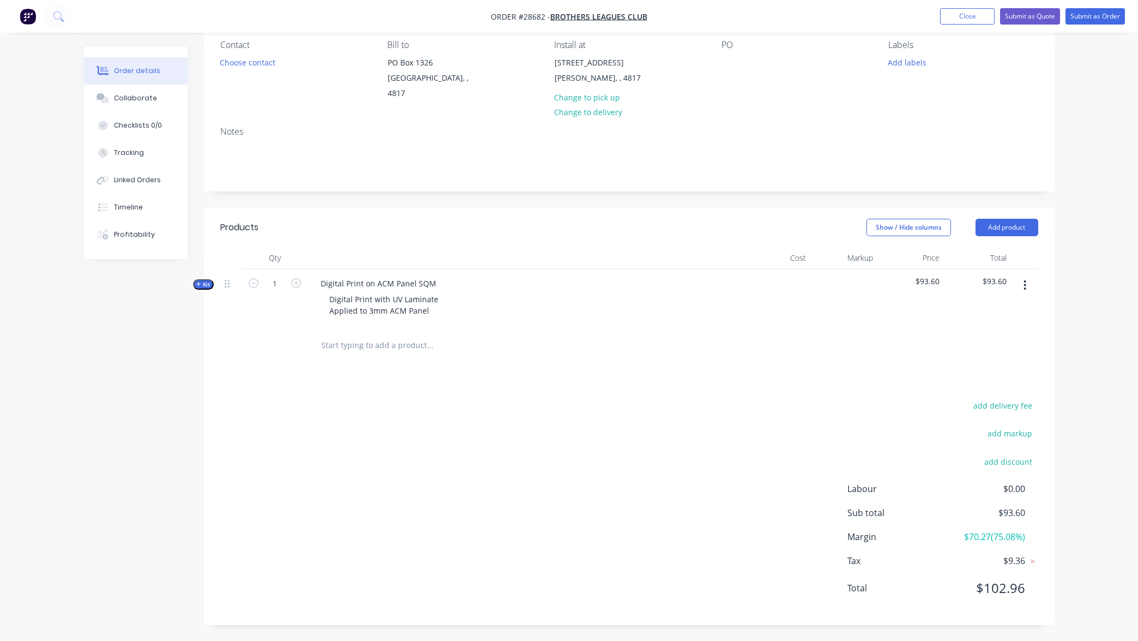
click at [200, 284] on icon "button" at bounding box center [198, 283] width 5 height 5
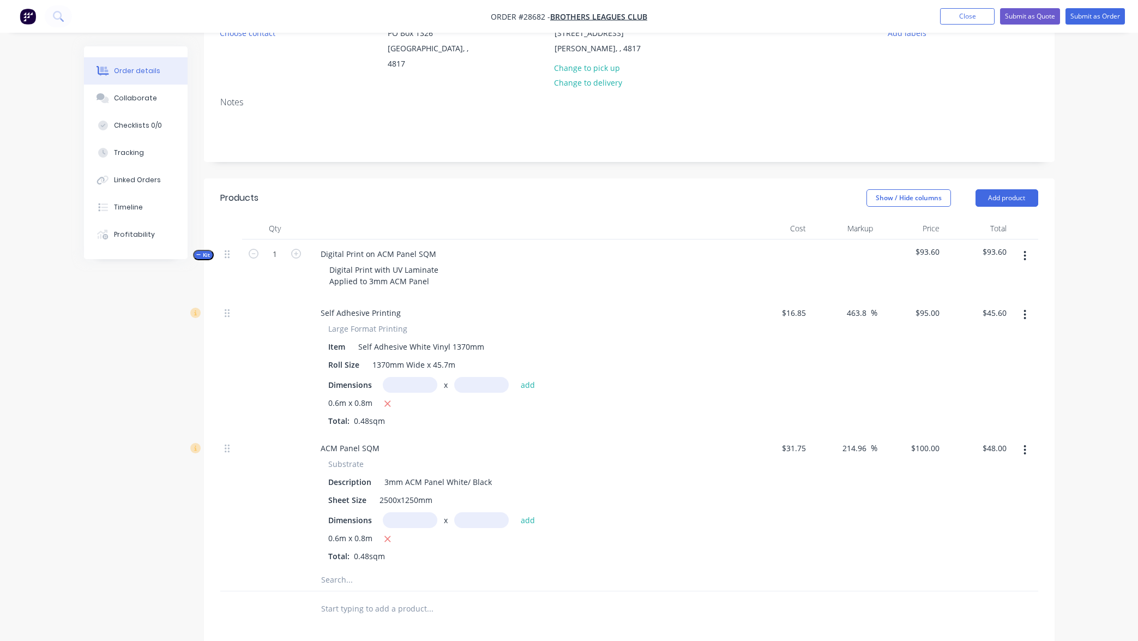
scroll to position [129, 0]
click at [414, 379] on input "text" at bounding box center [410, 383] width 55 height 16
type input "8m"
click at [483, 381] on input "text" at bounding box center [481, 383] width 55 height 16
type input "."
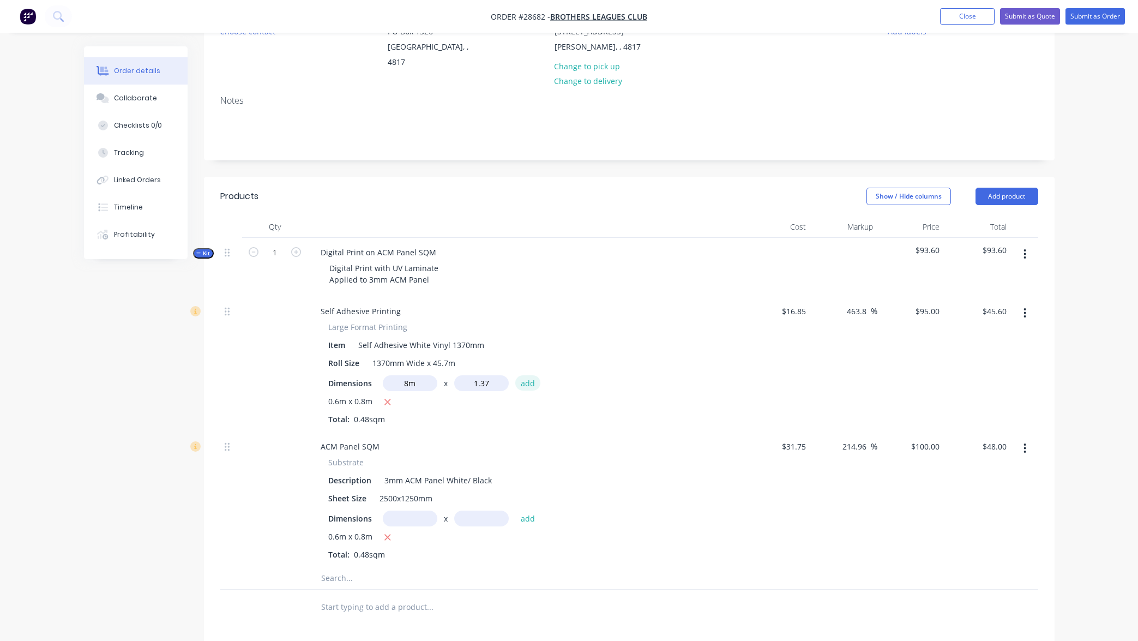
type input "1.37m"
click at [523, 382] on button "add" at bounding box center [528, 382] width 26 height 15
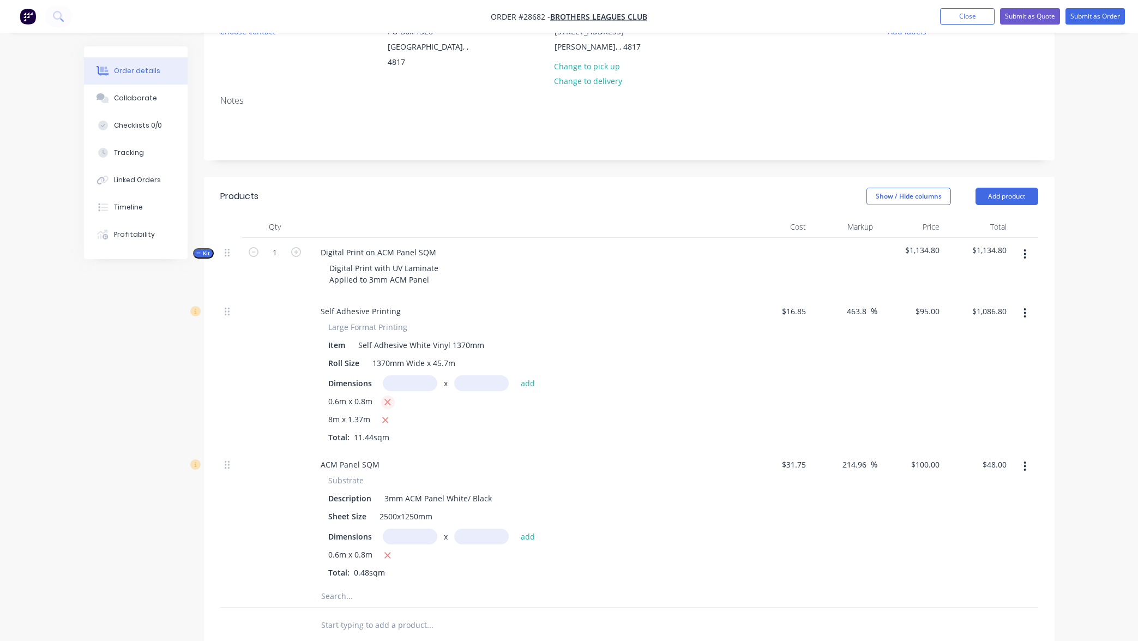
click at [385, 400] on icon "button" at bounding box center [387, 402] width 7 height 10
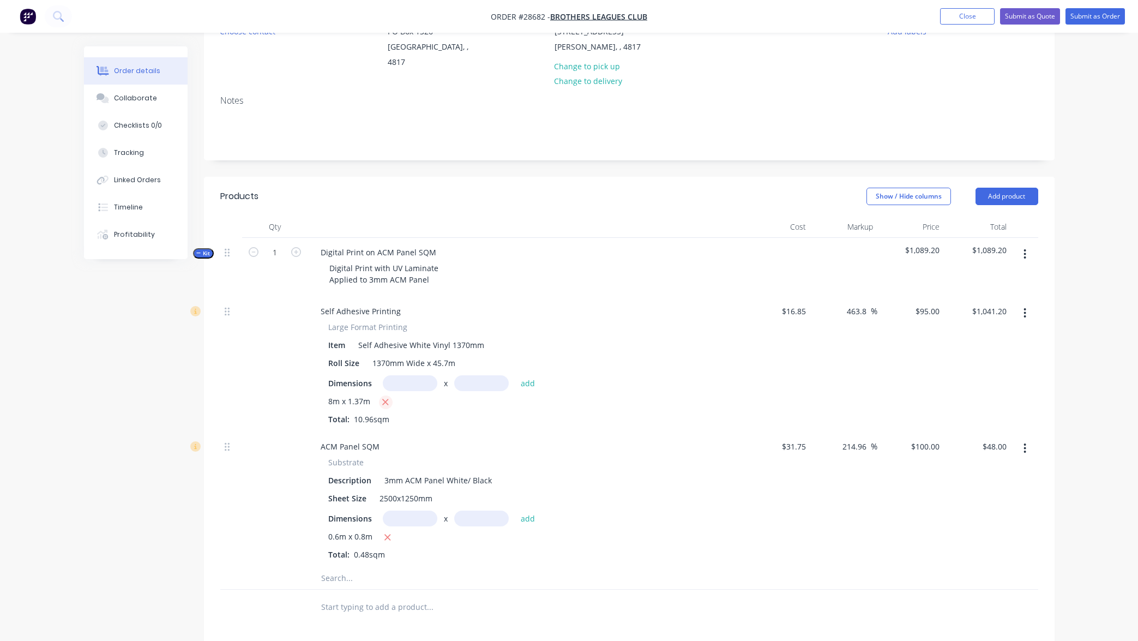
click at [385, 402] on icon "button" at bounding box center [385, 402] width 7 height 10
type input "$0.00"
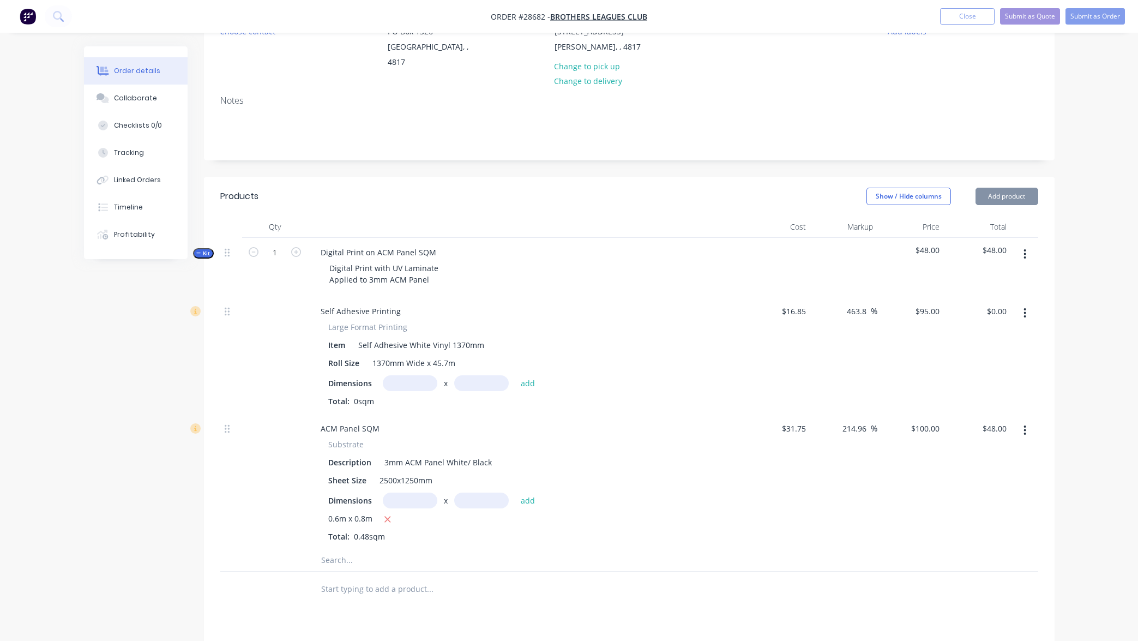
click at [419, 375] on input "text" at bounding box center [410, 383] width 55 height 16
type input "0.8m"
click at [474, 378] on input "text" at bounding box center [481, 383] width 55 height 16
type input "0.6m"
click at [520, 380] on button "add" at bounding box center [528, 382] width 26 height 15
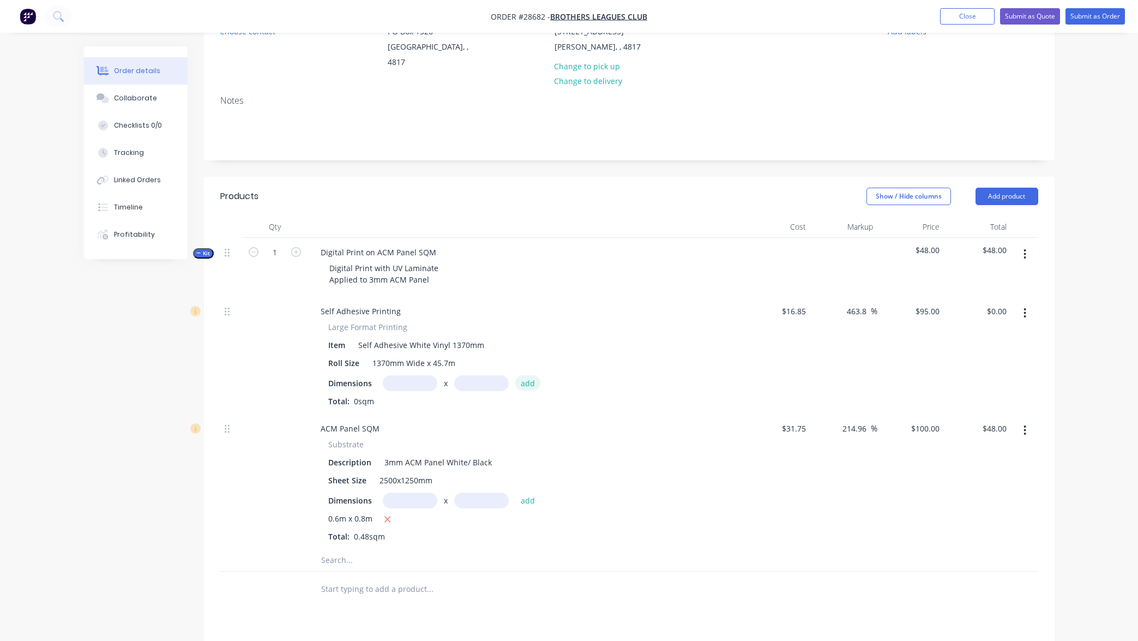
type input "$45.60"
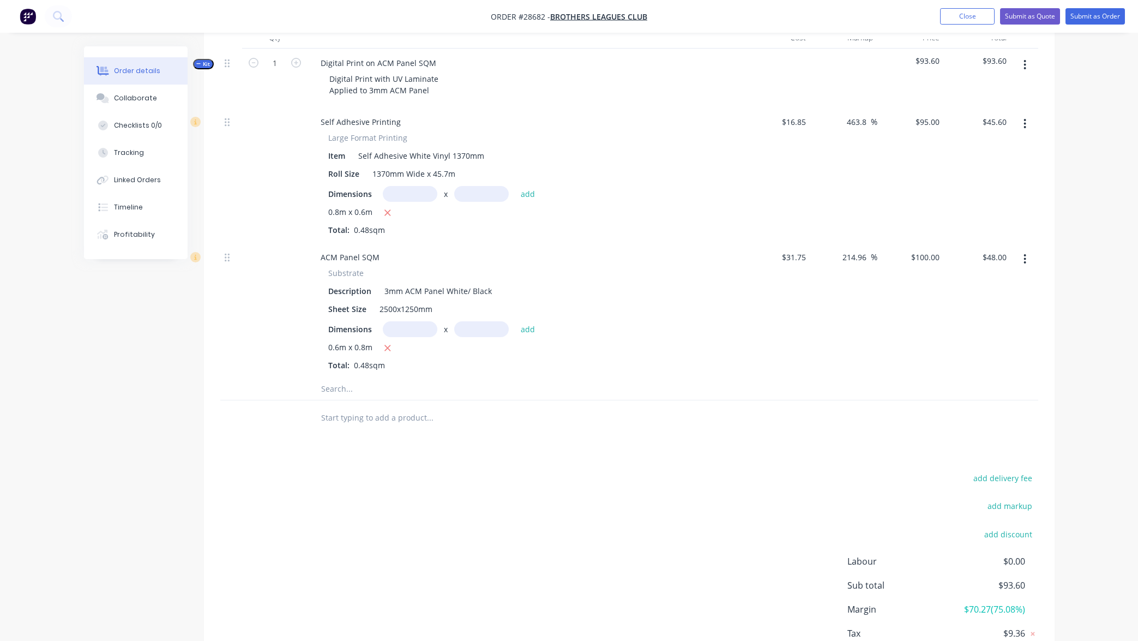
scroll to position [251, 0]
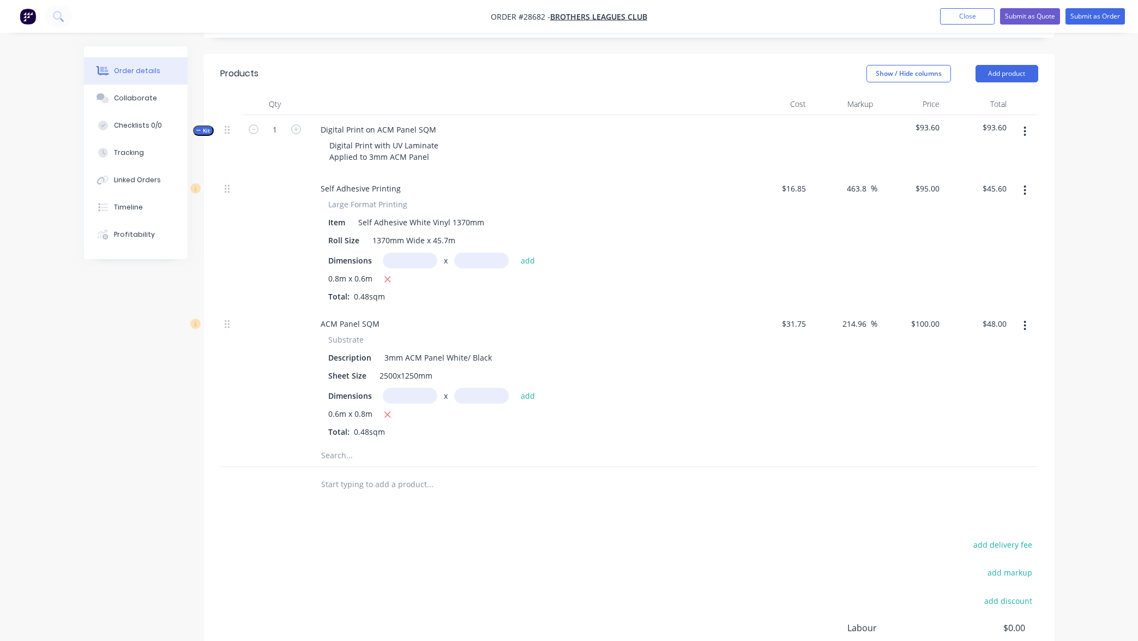
click at [358, 449] on input "text" at bounding box center [430, 455] width 218 height 22
click at [1011, 70] on button "Add product" at bounding box center [1006, 73] width 63 height 17
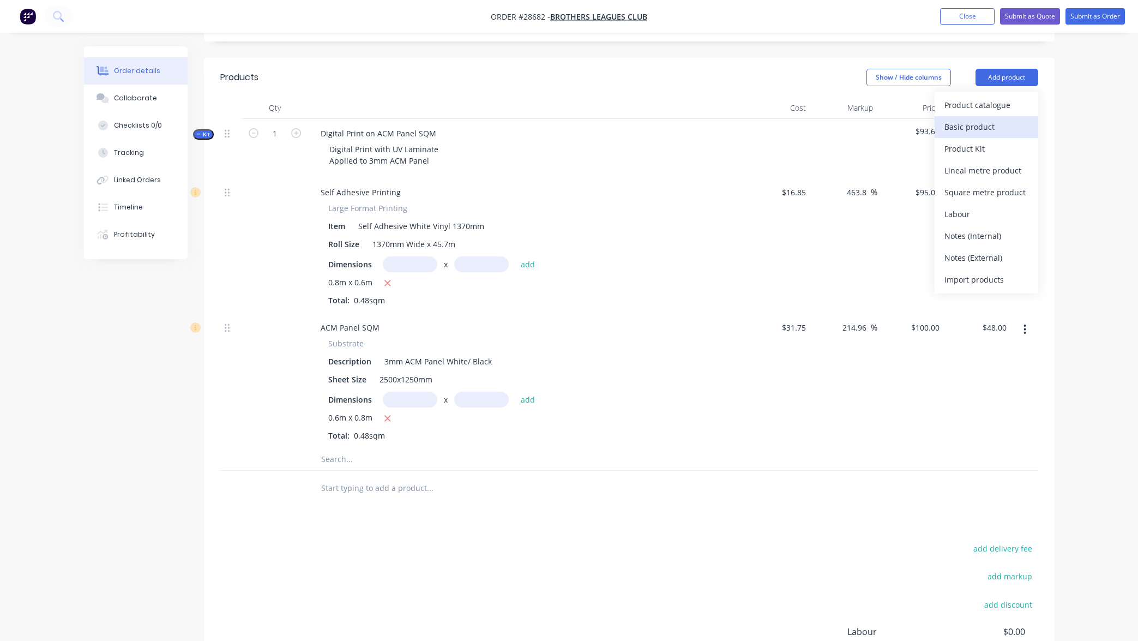
scroll to position [247, 0]
click at [991, 219] on div "Labour" at bounding box center [986, 215] width 84 height 16
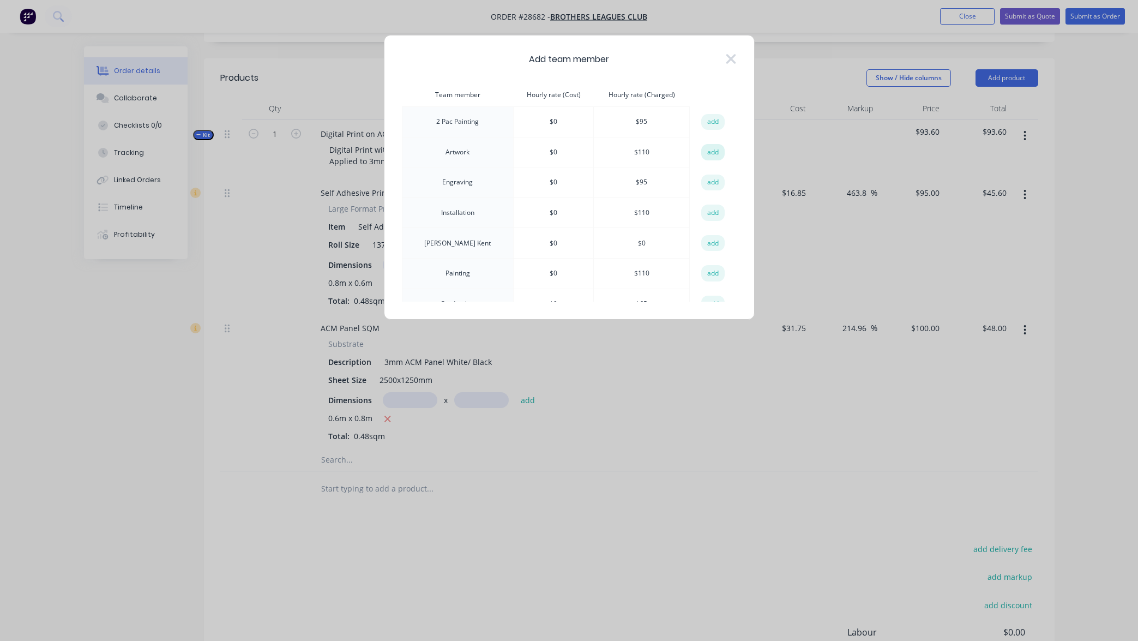
click at [710, 153] on button "add" at bounding box center [713, 152] width 24 height 16
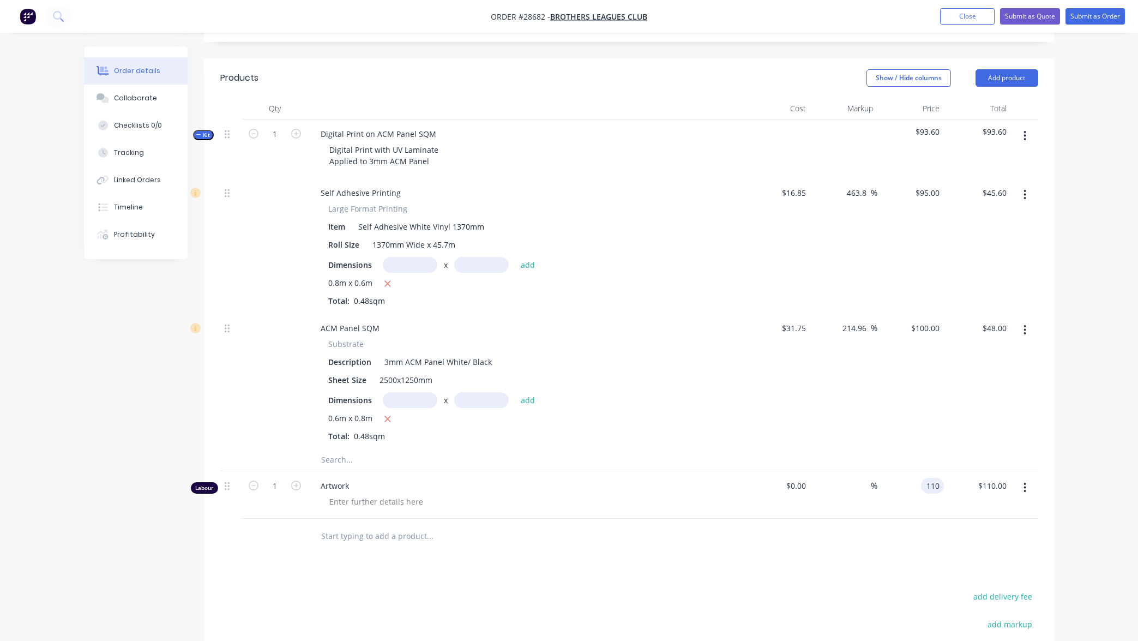
click at [934, 478] on input "110" at bounding box center [934, 486] width 19 height 16
type input "$110.00"
click at [355, 504] on div at bounding box center [376, 501] width 111 height 16
click at [923, 483] on div "110 $110.00" at bounding box center [925, 486] width 38 height 16
type input "$35.00"
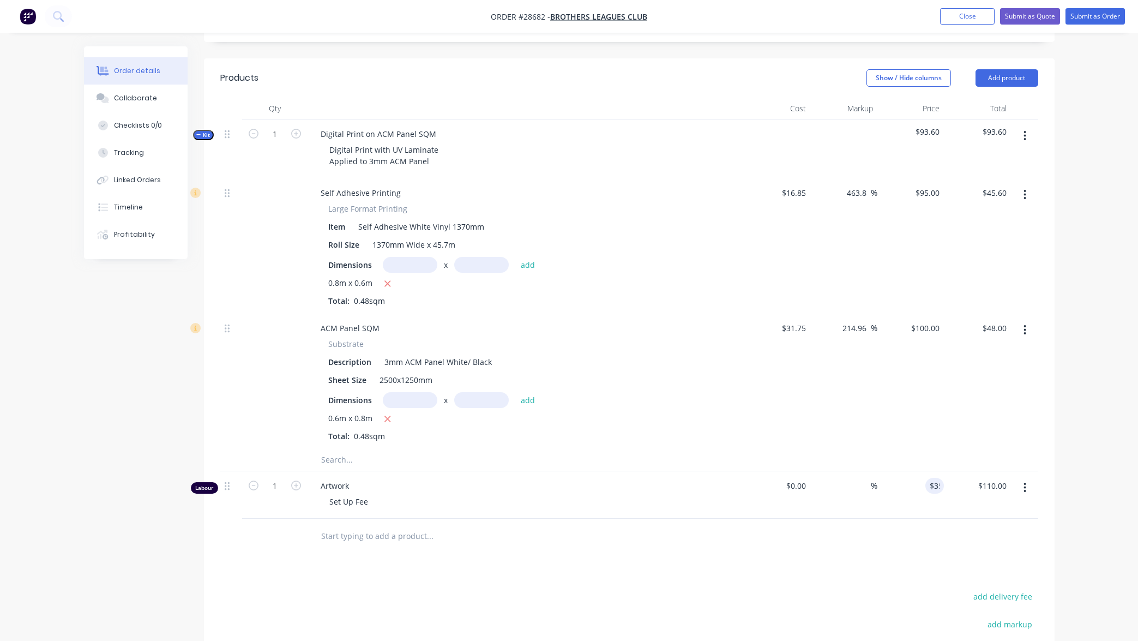
type input "$35.00"
click at [1092, 448] on div "Order details Collaborate Checklists 0/0 Tracking Linked Orders Timeline Profit…" at bounding box center [569, 292] width 1138 height 1079
click at [348, 453] on input "text" at bounding box center [430, 460] width 218 height 22
click at [1026, 483] on icon "button" at bounding box center [1025, 488] width 2 height 10
click at [1084, 423] on div "Order details Collaborate Checklists 0/0 Tracking Linked Orders Timeline Profit…" at bounding box center [569, 292] width 1138 height 1079
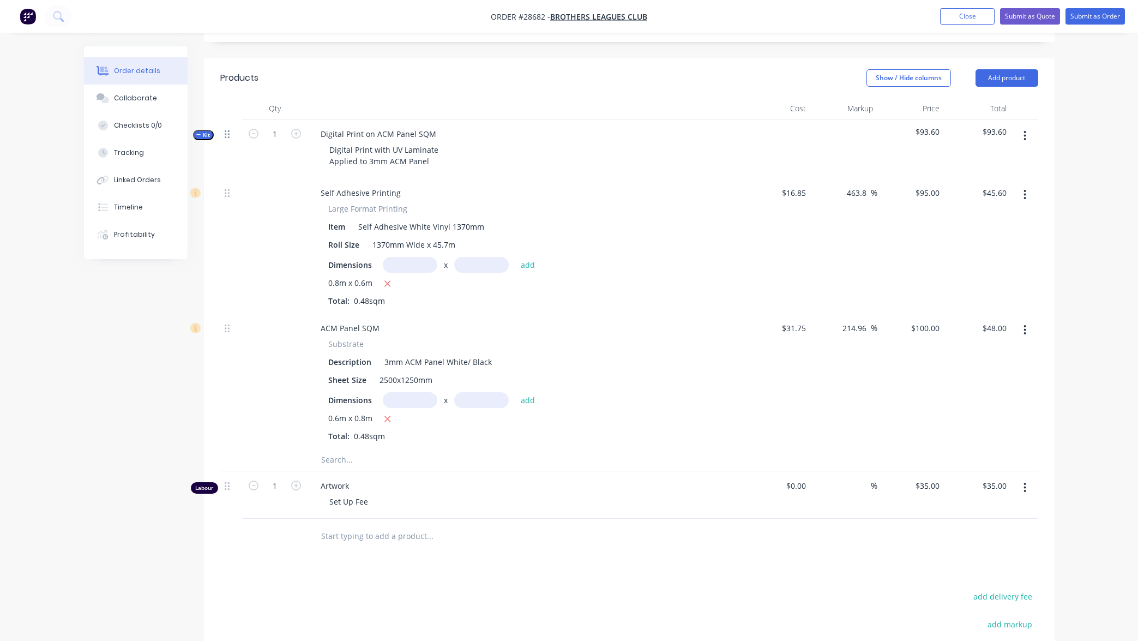
click at [227, 133] on icon at bounding box center [227, 134] width 5 height 10
click at [199, 134] on icon "button" at bounding box center [198, 134] width 5 height 5
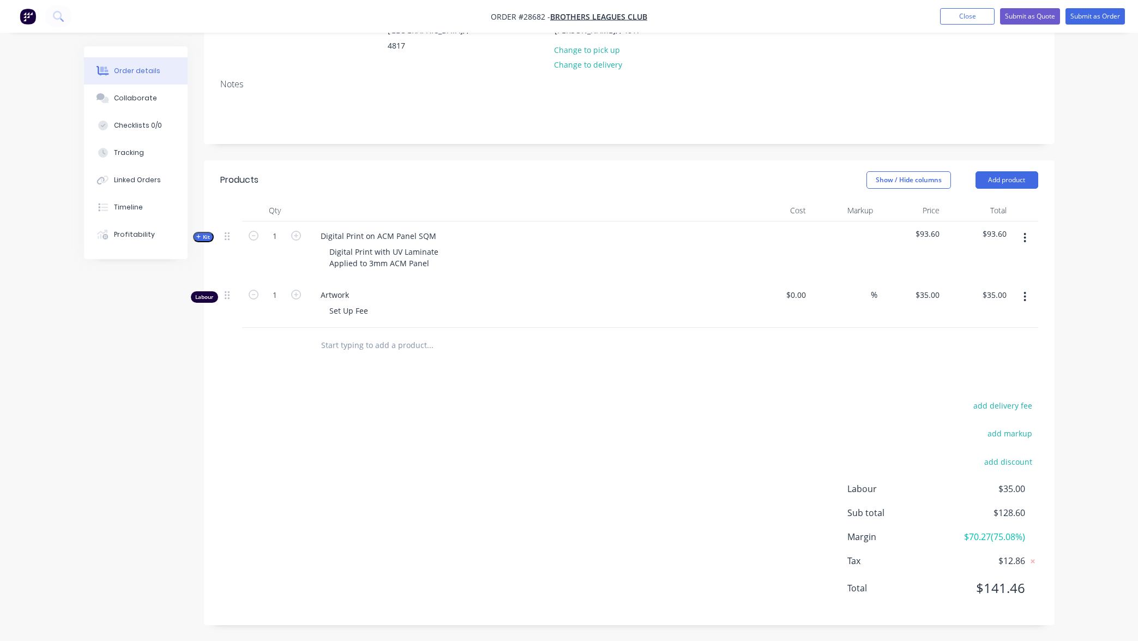
click at [201, 238] on icon "button" at bounding box center [198, 236] width 5 height 5
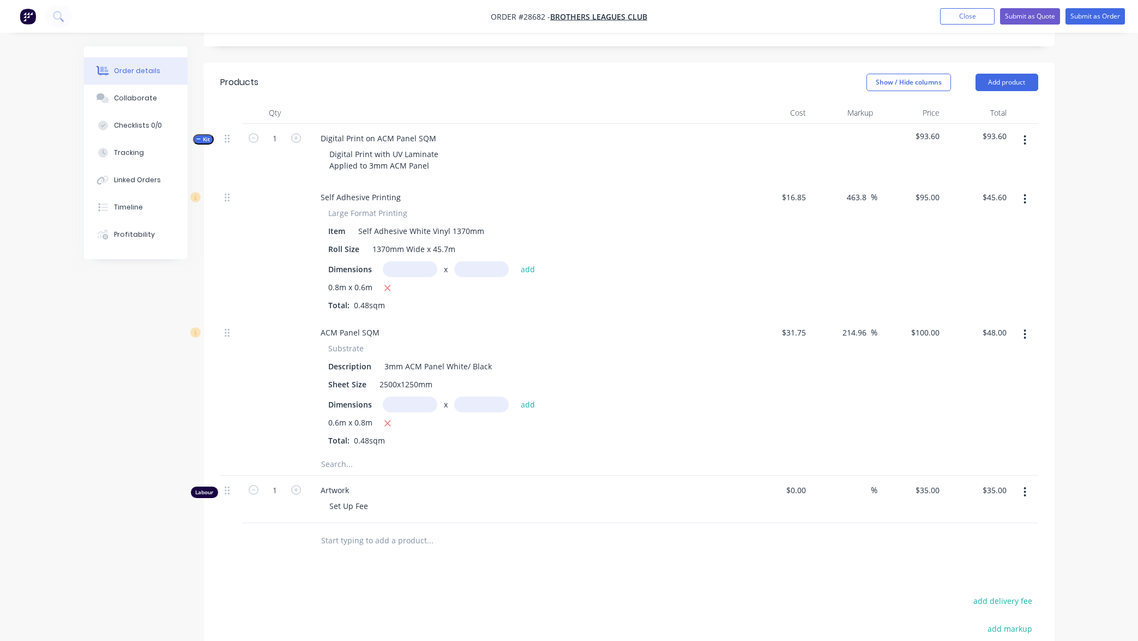
scroll to position [253, 0]
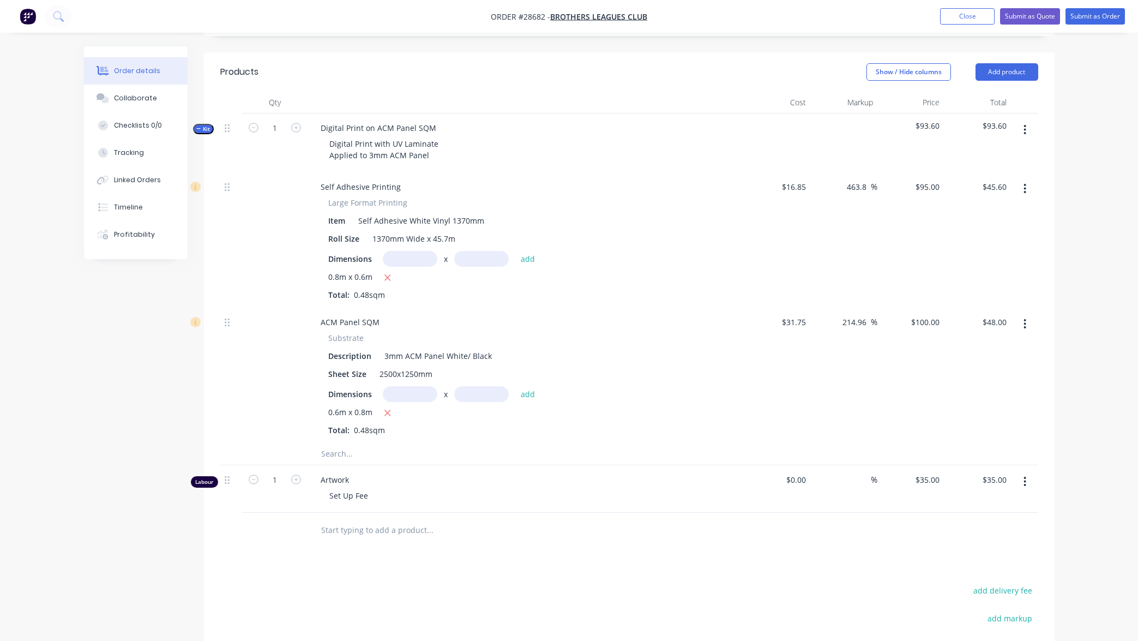
click at [333, 449] on input "text" at bounding box center [430, 454] width 218 height 22
click at [1024, 128] on icon "button" at bounding box center [1024, 130] width 3 height 12
click at [1002, 160] on div "Add product to kit" at bounding box center [986, 158] width 84 height 16
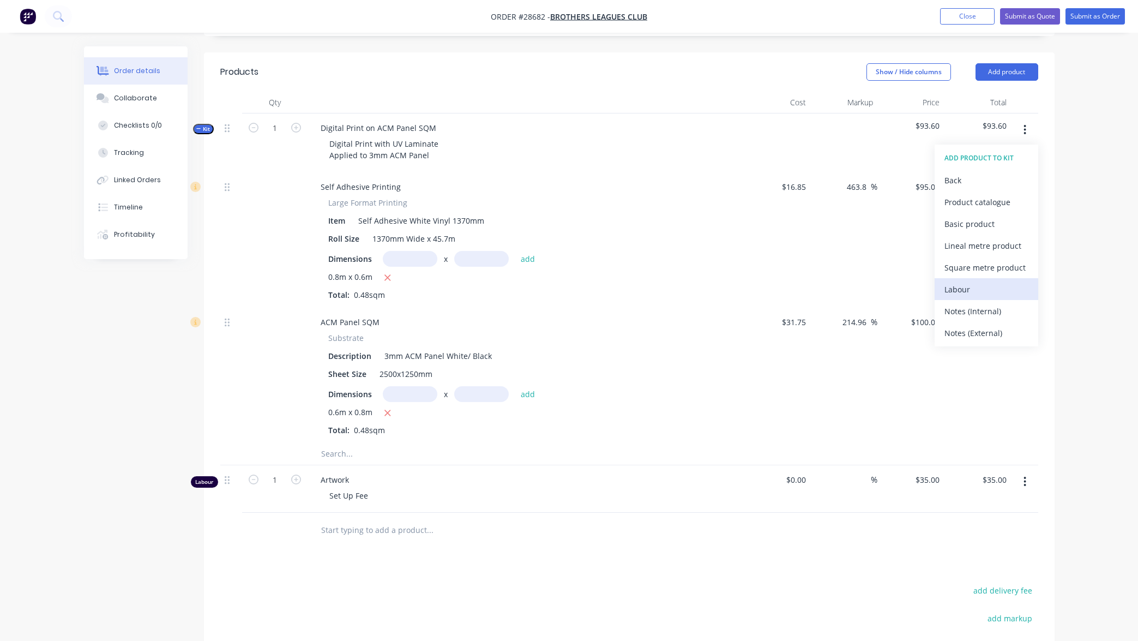
click at [974, 291] on div "Labour" at bounding box center [986, 289] width 84 height 16
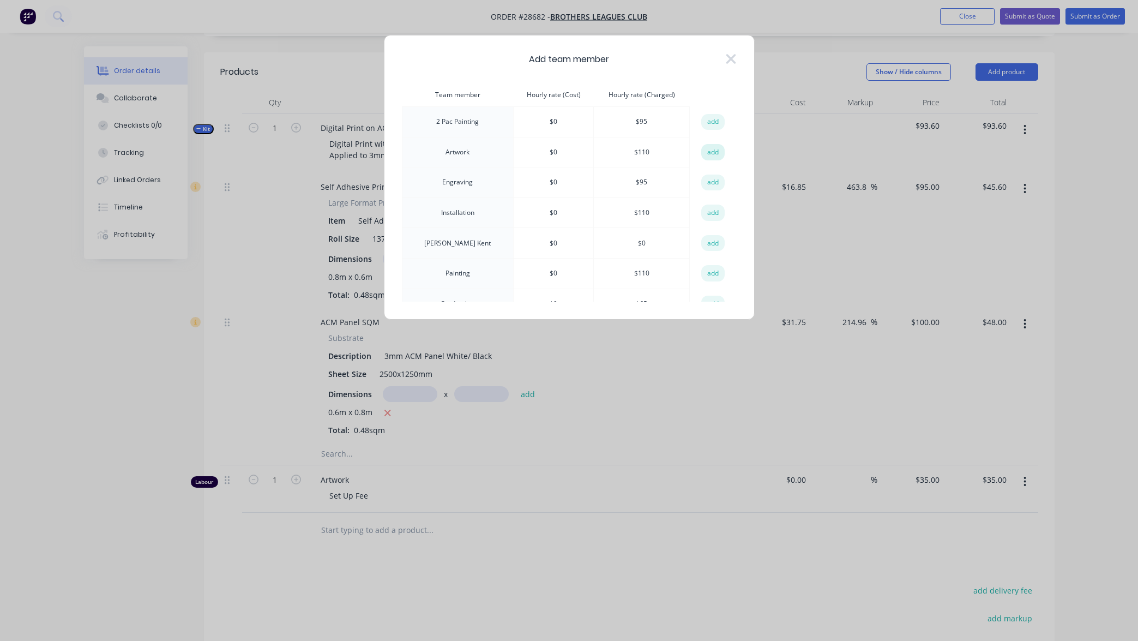
click at [709, 153] on button "add" at bounding box center [713, 152] width 24 height 16
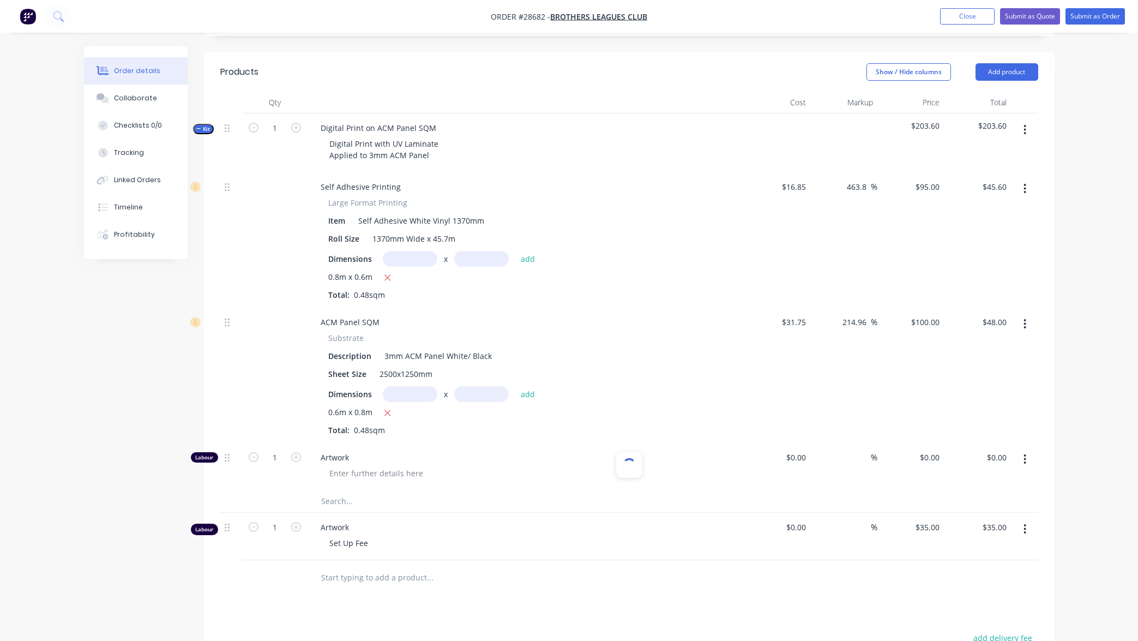
type input "$110.00"
click at [356, 468] on div at bounding box center [376, 473] width 111 height 16
click at [359, 543] on div "Set Up Fee" at bounding box center [349, 543] width 56 height 16
drag, startPoint x: 366, startPoint y: 540, endPoint x: 310, endPoint y: 535, distance: 56.3
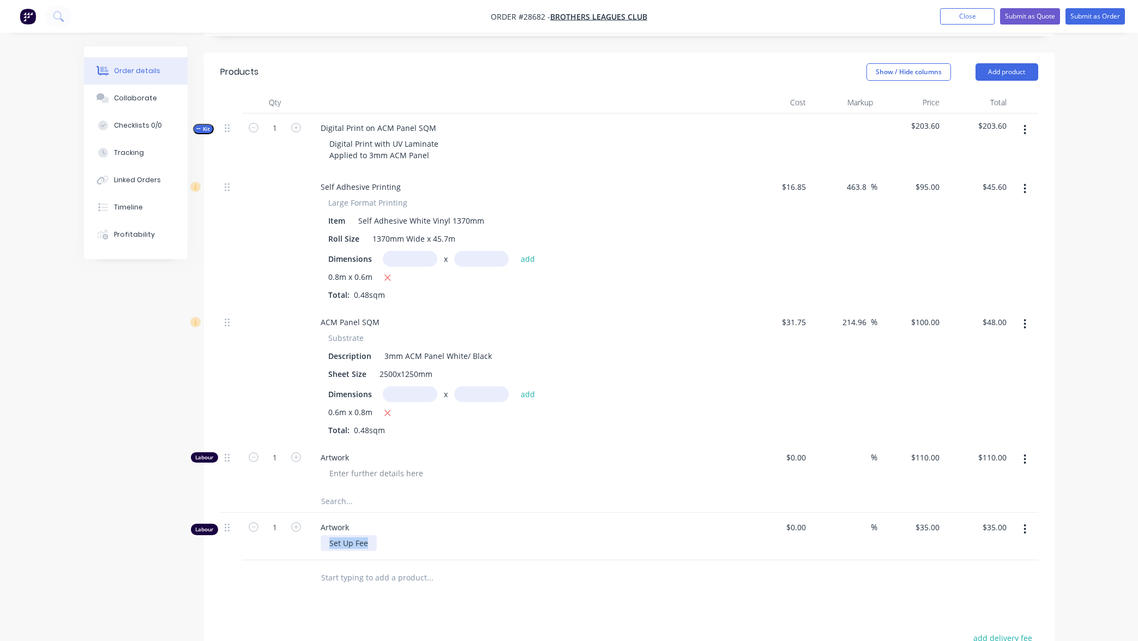
click at [311, 535] on div "Artwork Set Up Fee" at bounding box center [526, 536] width 436 height 47
copy div "Set Up Fee"
click at [371, 473] on div at bounding box center [376, 473] width 111 height 16
paste div
click at [923, 450] on div "110 $110.00" at bounding box center [925, 457] width 38 height 16
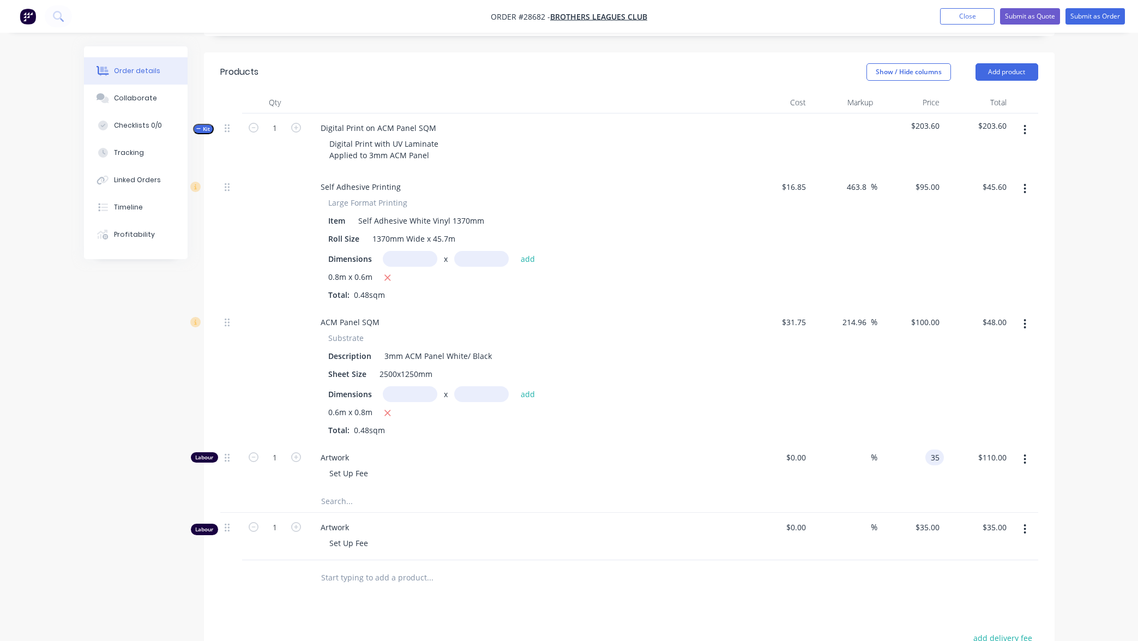
type input "$35.00"
click at [1087, 417] on div "Order details Collaborate Checklists 0/0 Tracking Linked Orders Timeline Profit…" at bounding box center [569, 310] width 1138 height 1126
click at [1026, 523] on icon "button" at bounding box center [1024, 529] width 3 height 12
click at [987, 615] on div "Delete" at bounding box center [986, 623] width 84 height 16
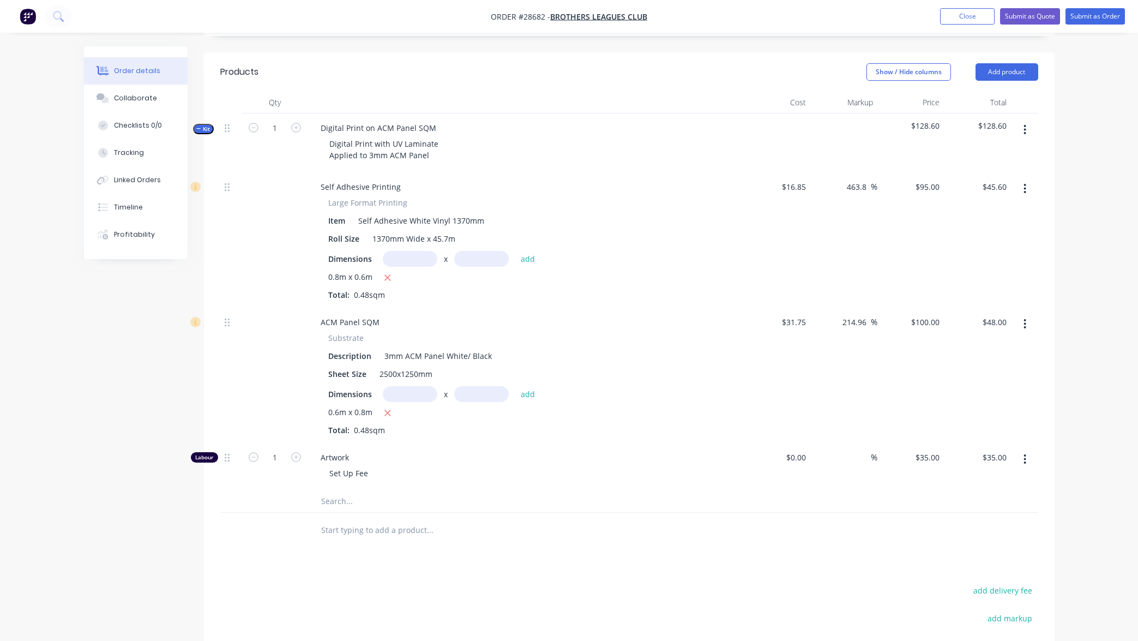
click at [202, 127] on span "Kit" at bounding box center [203, 129] width 14 height 8
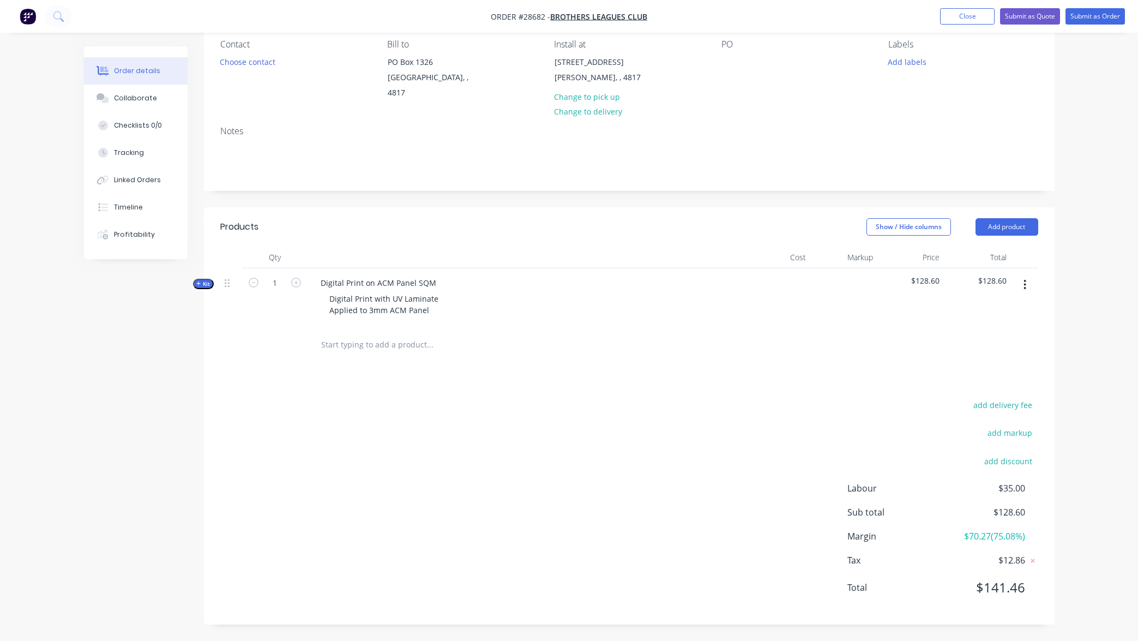
scroll to position [98, 0]
click at [199, 284] on icon "button" at bounding box center [198, 283] width 5 height 5
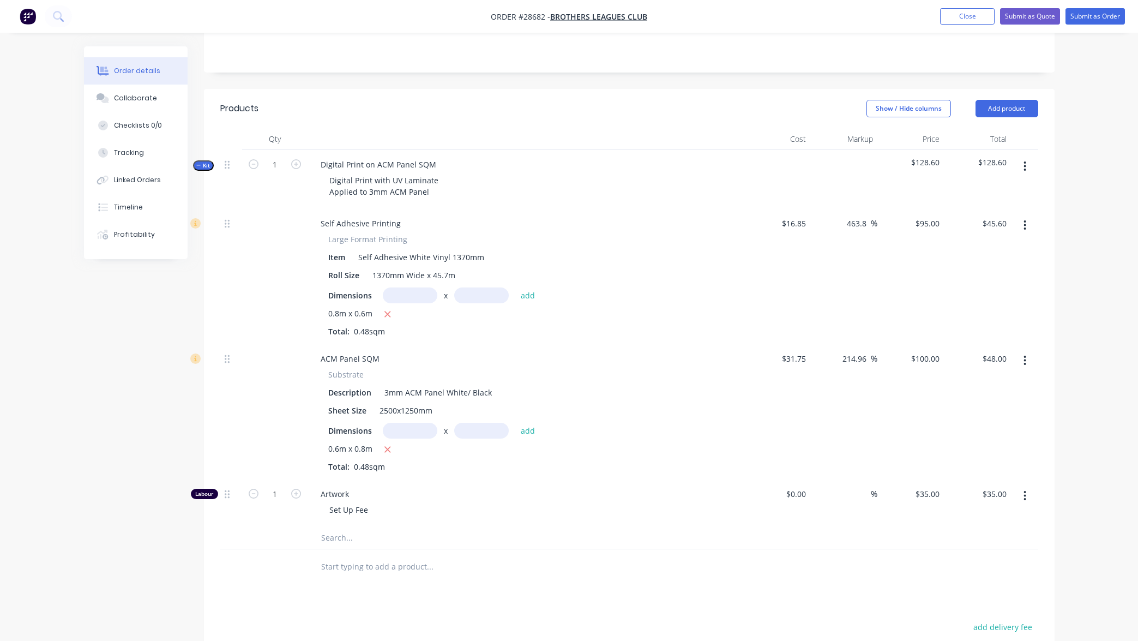
scroll to position [219, 0]
click at [1026, 164] on icon "button" at bounding box center [1025, 164] width 2 height 10
click at [985, 196] on div "Add product to kit" at bounding box center [986, 193] width 84 height 16
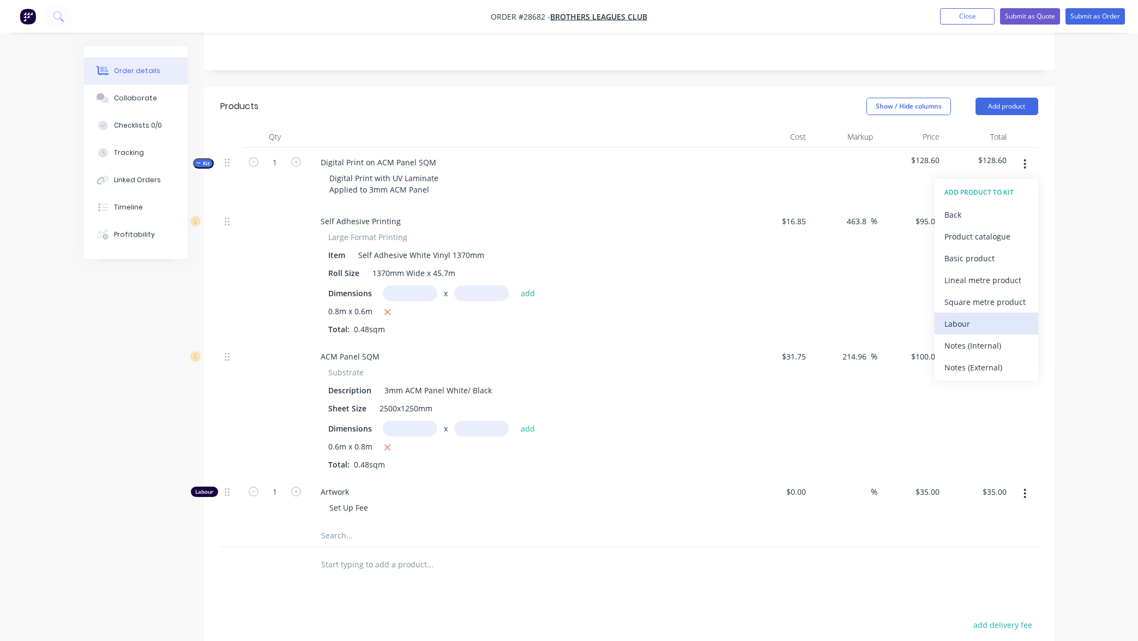
click at [985, 317] on div "Labour" at bounding box center [986, 324] width 84 height 16
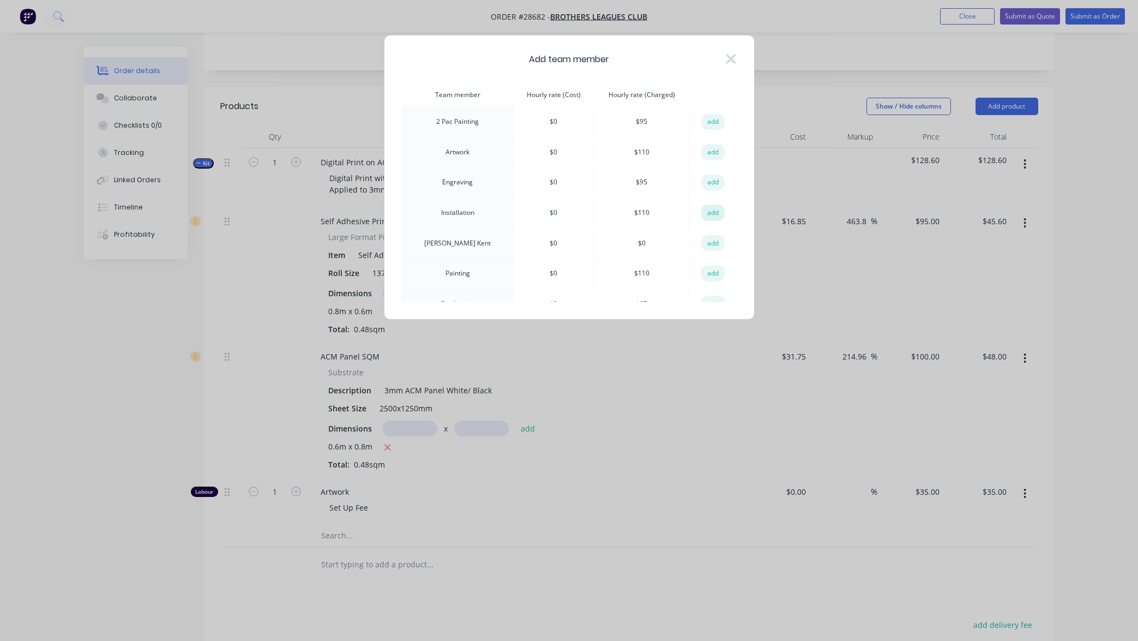
click at [707, 214] on button "add" at bounding box center [713, 212] width 24 height 16
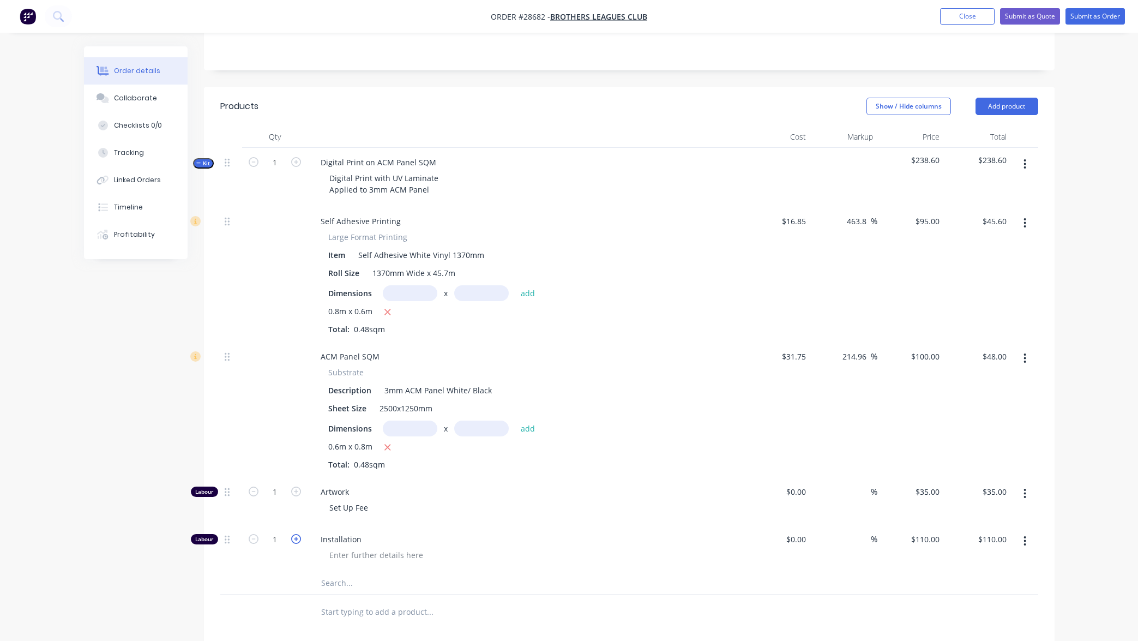
click at [297, 534] on icon "button" at bounding box center [296, 539] width 10 height 10
type input "2"
type input "$220.00"
click at [201, 164] on span "Kit" at bounding box center [203, 165] width 14 height 8
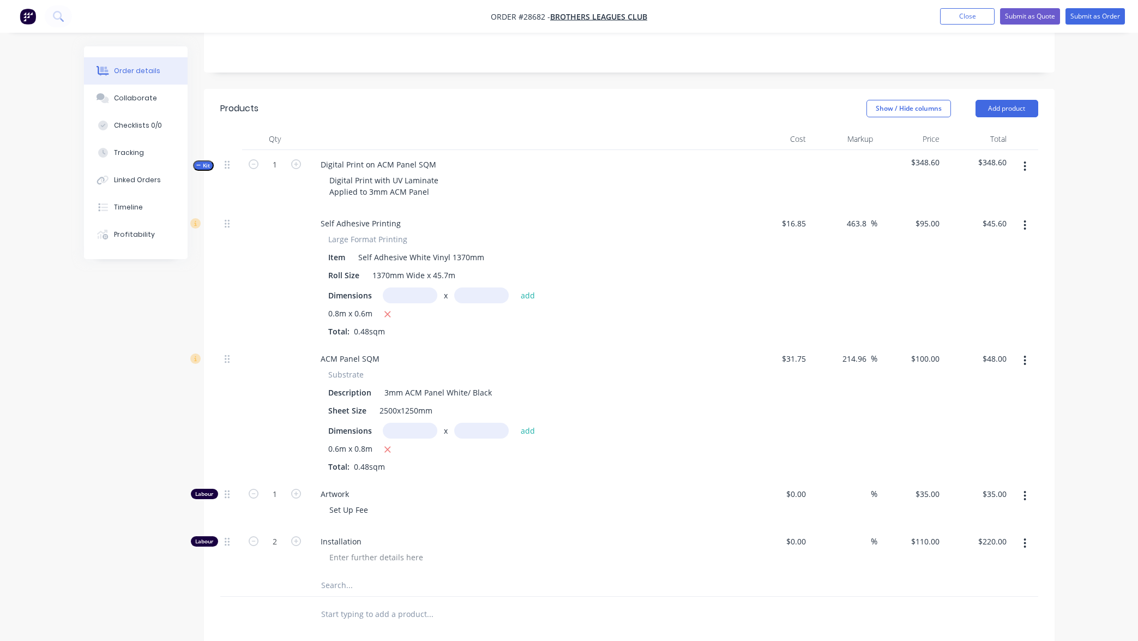
scroll to position [216, 0]
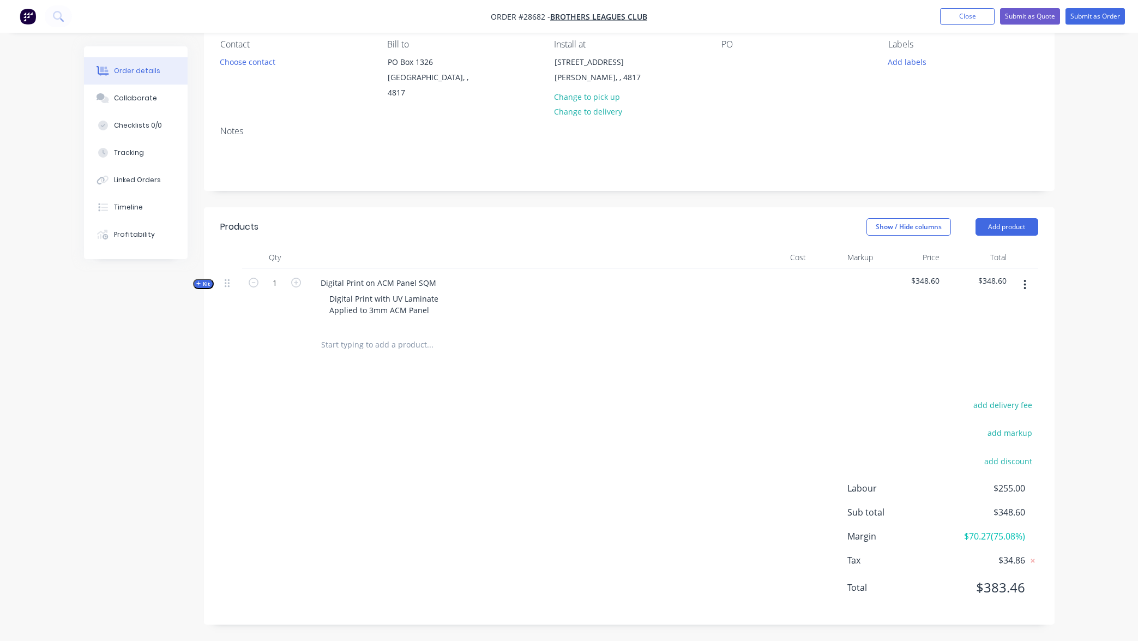
click at [208, 280] on span "Kit" at bounding box center [203, 284] width 14 height 8
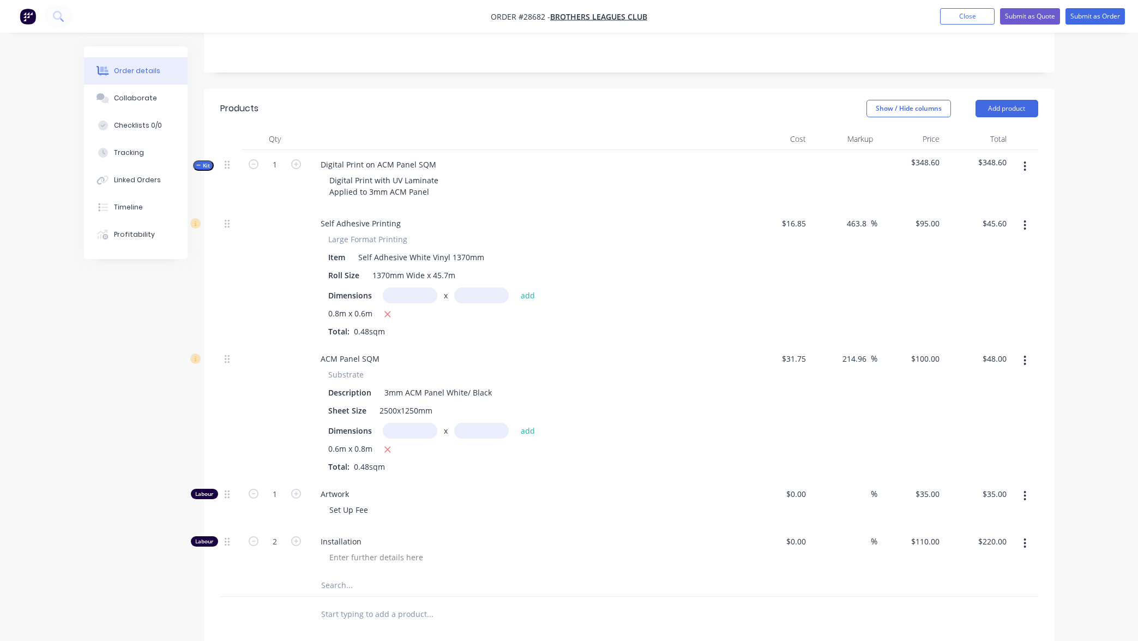
click at [208, 165] on span "Kit" at bounding box center [203, 165] width 14 height 8
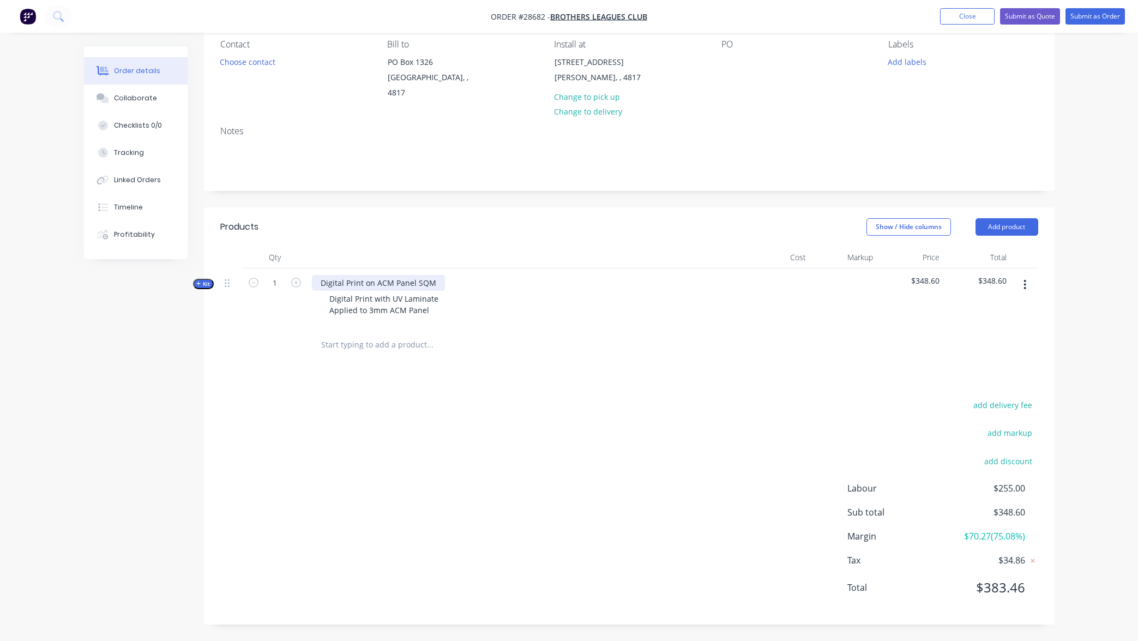
click at [336, 275] on div "Digital Print on ACM Panel SQM" at bounding box center [378, 283] width 133 height 16
drag, startPoint x: 433, startPoint y: 162, endPoint x: 286, endPoint y: 152, distance: 148.2
click at [288, 268] on div "Kit 1 Digital Print on ACM Panel SQM Digital Print with UV Laminate Applied to …" at bounding box center [629, 297] width 818 height 59
click at [398, 307] on div "Digital Print with UV Laminate Applied to 3mm ACM Panel" at bounding box center [384, 304] width 126 height 27
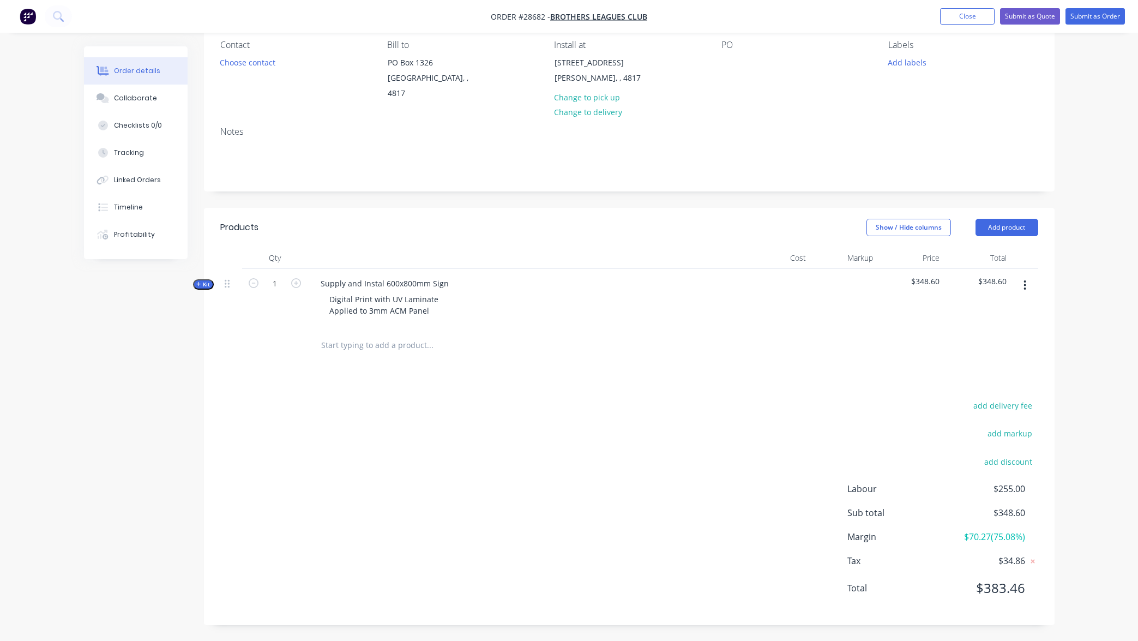
click at [553, 399] on div "add delivery fee add markup add discount Labour $255.00 Sub total $348.60 Margi…" at bounding box center [629, 503] width 818 height 210
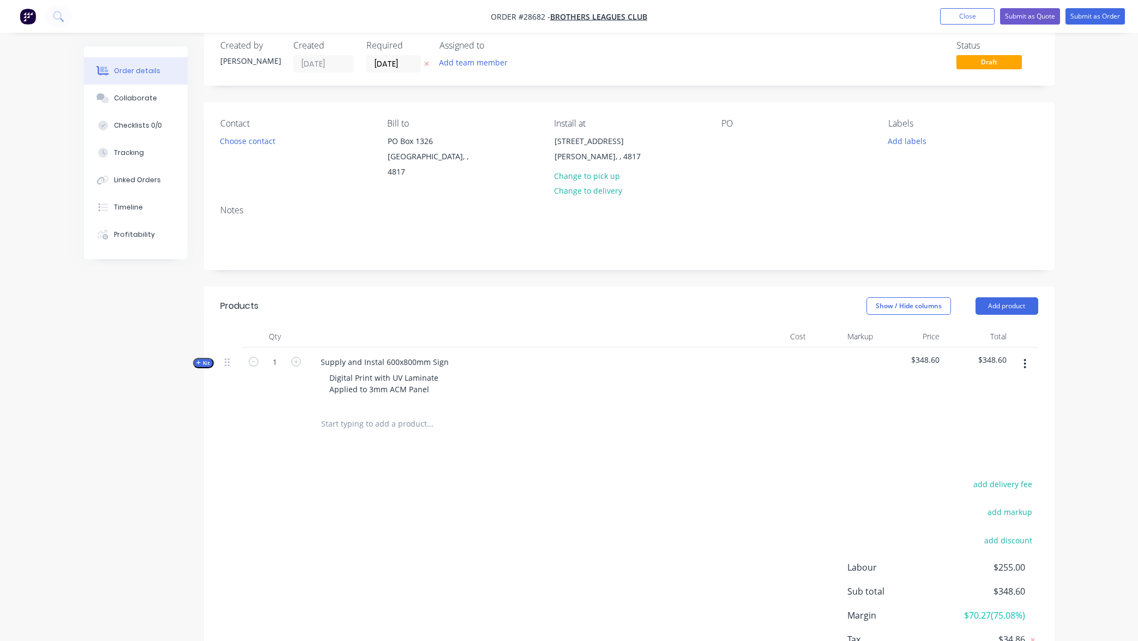
scroll to position [28, 0]
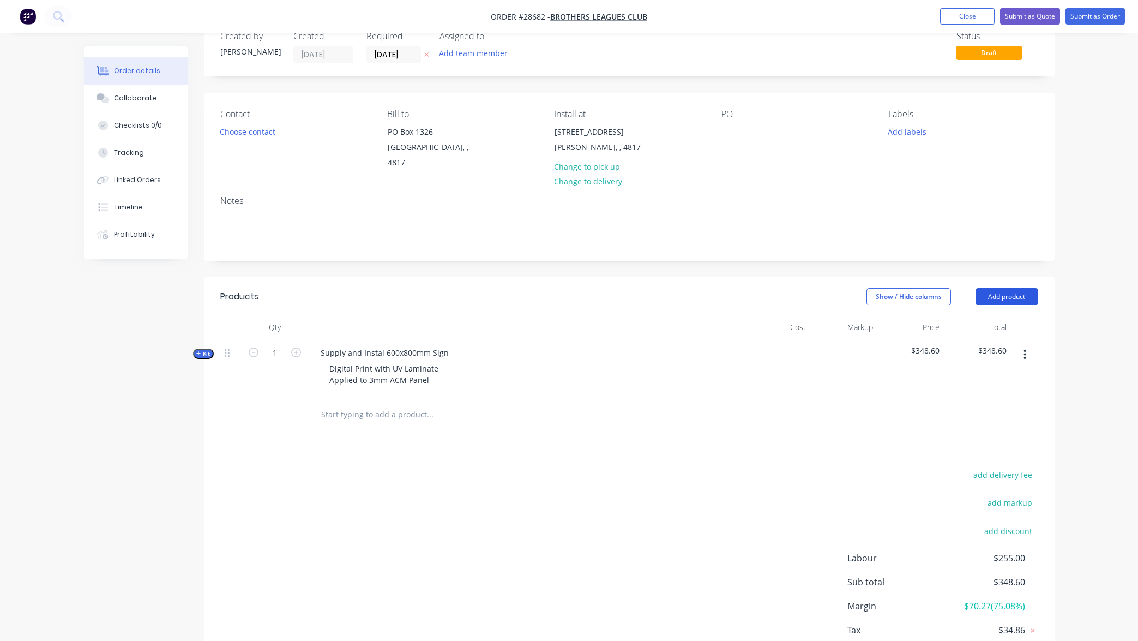
click at [1001, 293] on button "Add product" at bounding box center [1006, 296] width 63 height 17
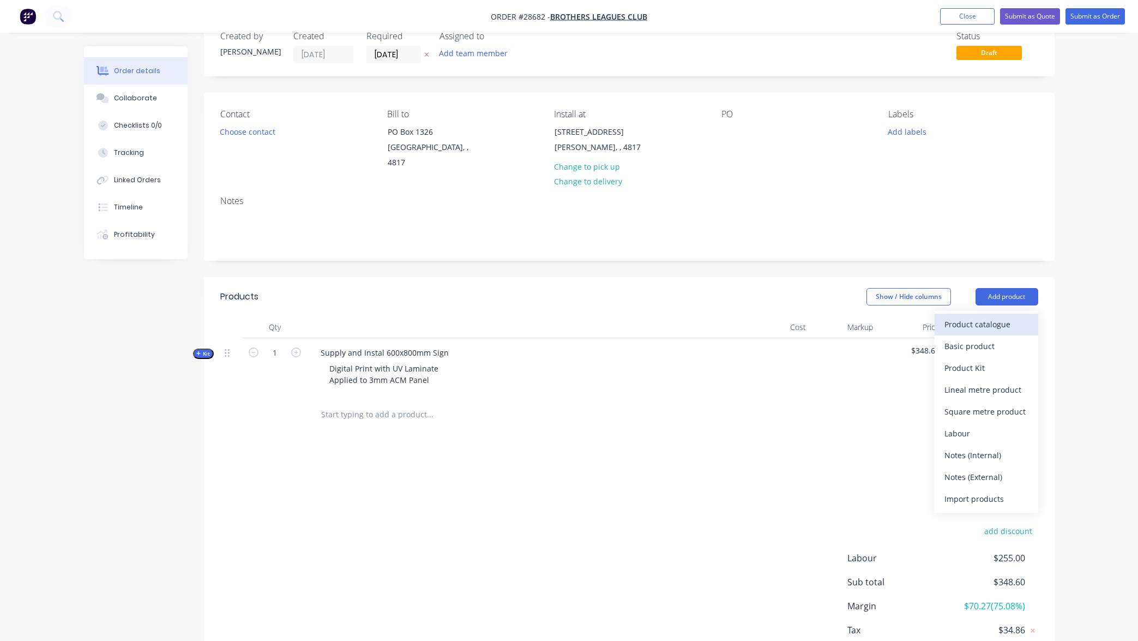
click at [983, 320] on div "Product catalogue" at bounding box center [986, 324] width 84 height 16
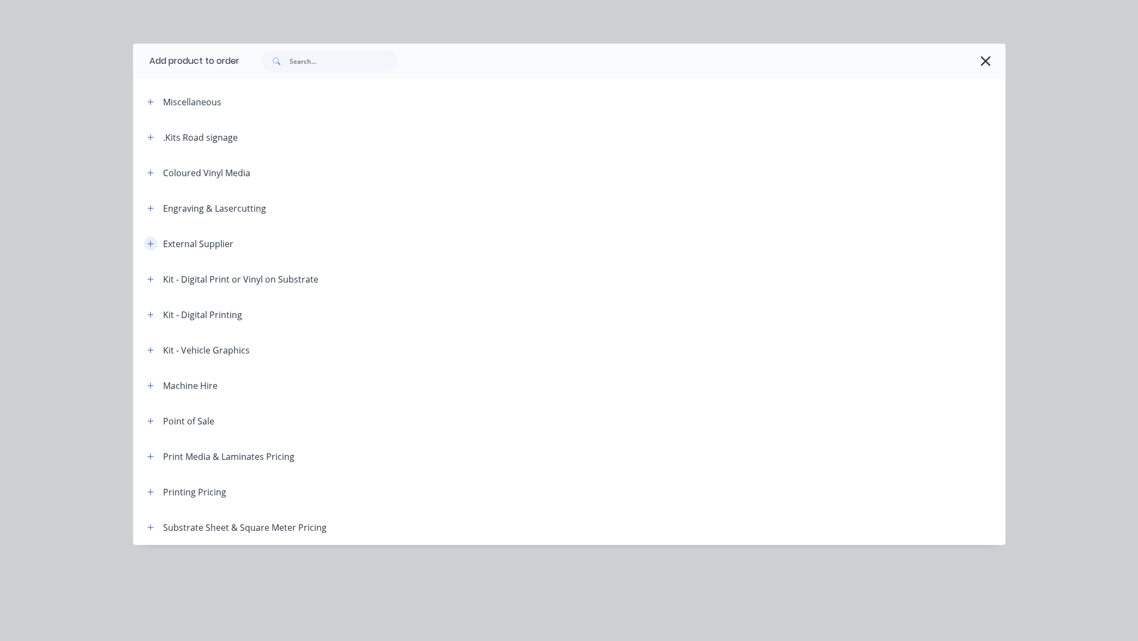
click at [148, 243] on icon "button" at bounding box center [150, 243] width 6 height 6
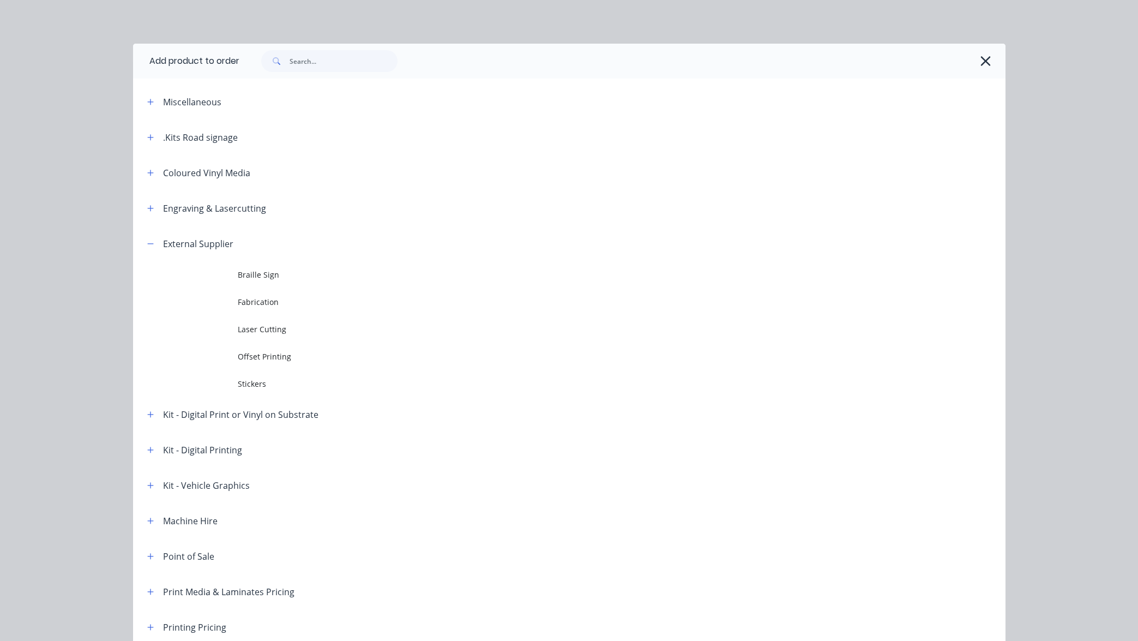
click at [273, 358] on span "Offset Printing" at bounding box center [545, 356] width 614 height 11
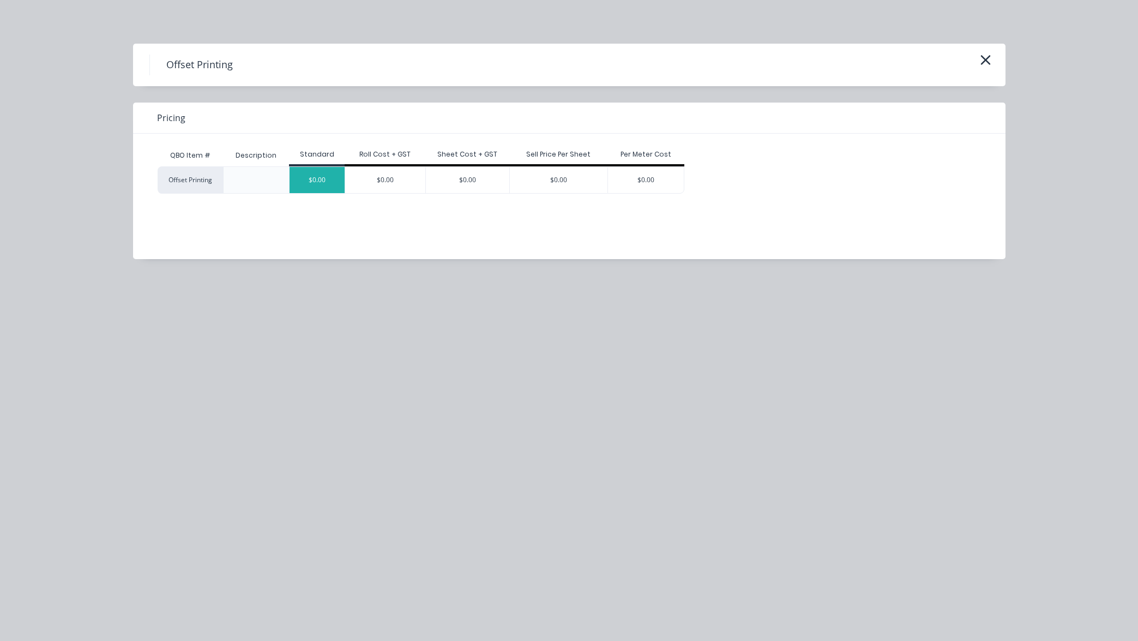
scroll to position [17, 0]
click at [322, 180] on div "$0.00" at bounding box center [317, 180] width 55 height 26
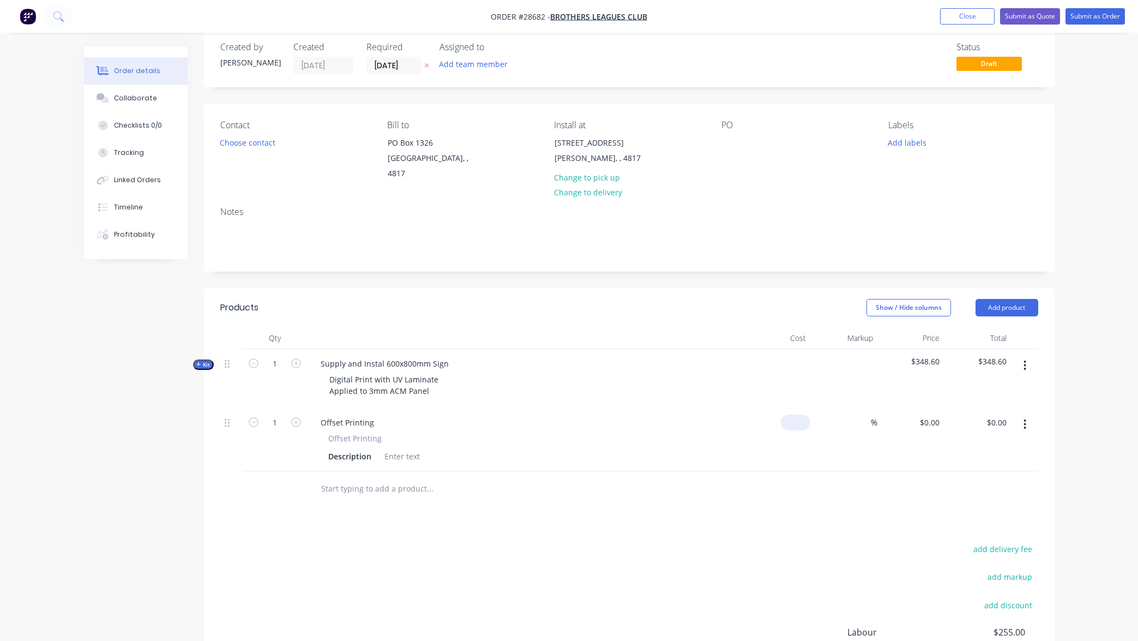
click at [792, 424] on div "$0.00" at bounding box center [777, 439] width 67 height 63
type input "$200.00"
click at [702, 422] on div "Offset Printing" at bounding box center [525, 422] width 427 height 16
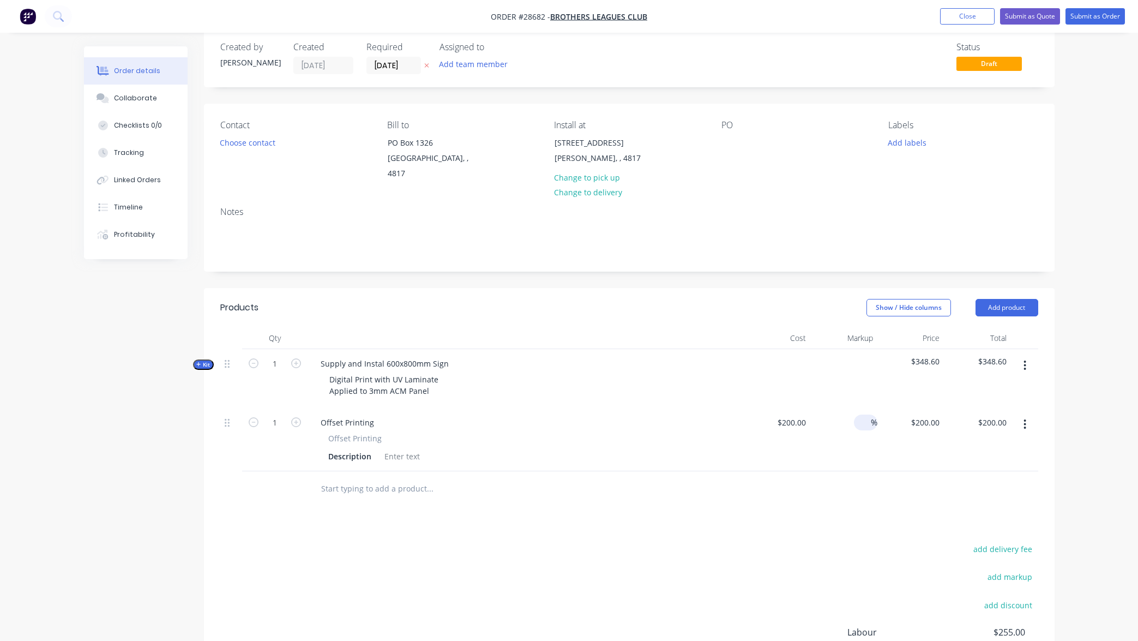
click at [858, 421] on input at bounding box center [864, 422] width 13 height 16
type input "40"
type input "$280.00"
click at [707, 413] on div "Offset Printing Offset Printing Description" at bounding box center [526, 439] width 436 height 63
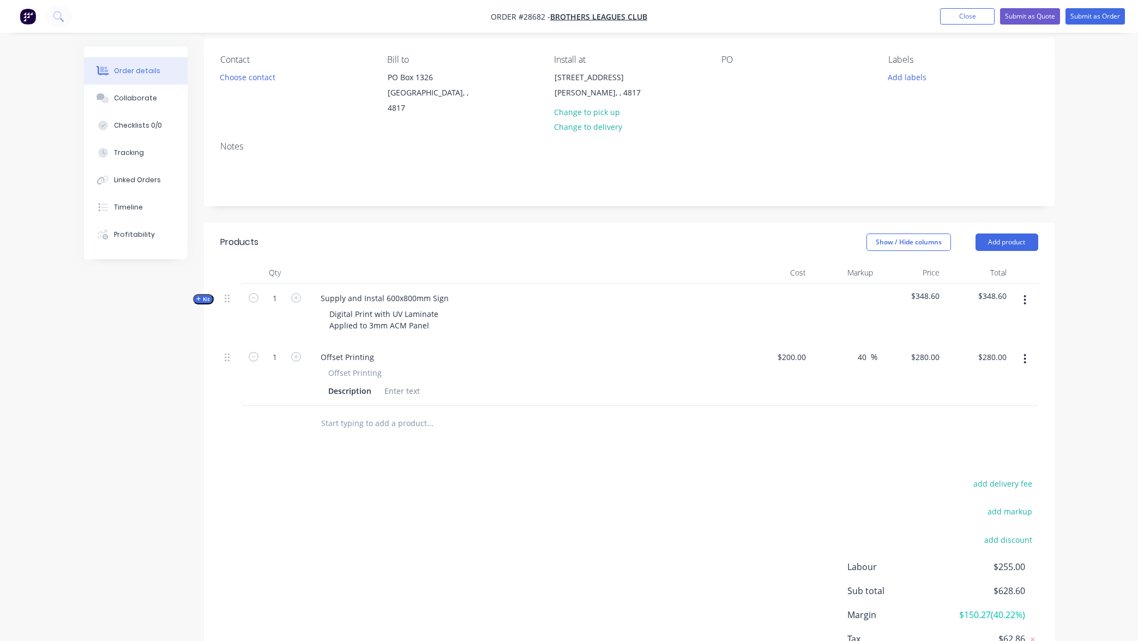
scroll to position [89, 0]
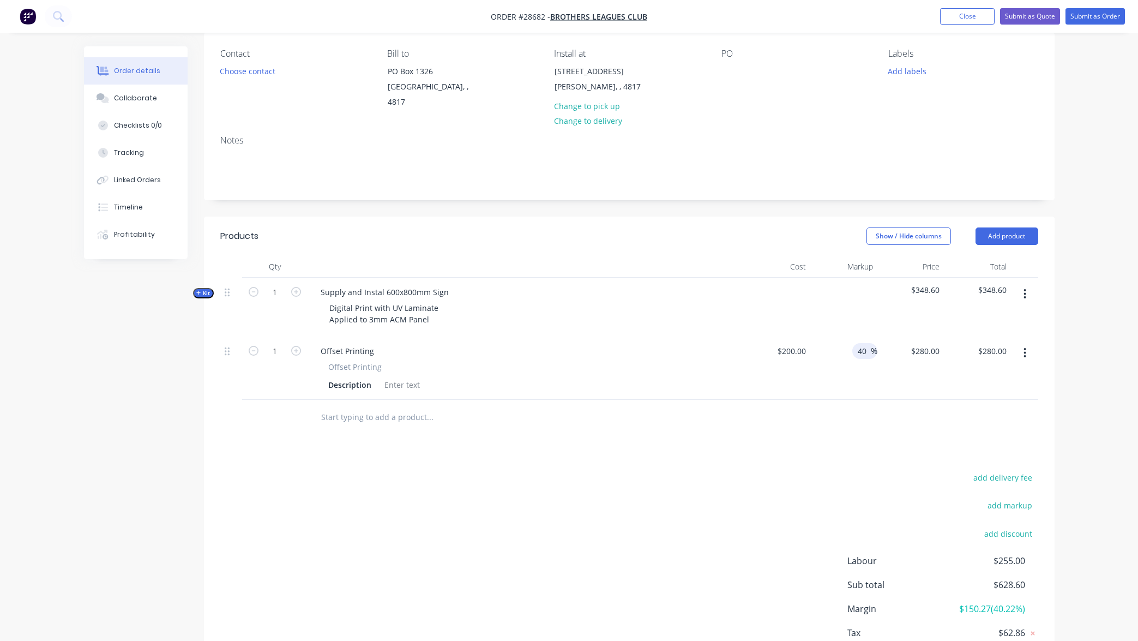
click at [862, 351] on input "40" at bounding box center [864, 351] width 14 height 16
drag, startPoint x: 866, startPoint y: 350, endPoint x: 830, endPoint y: 346, distance: 36.1
click at [840, 347] on div "40 40 %" at bounding box center [843, 367] width 67 height 63
type input "35"
type input "$270.00"
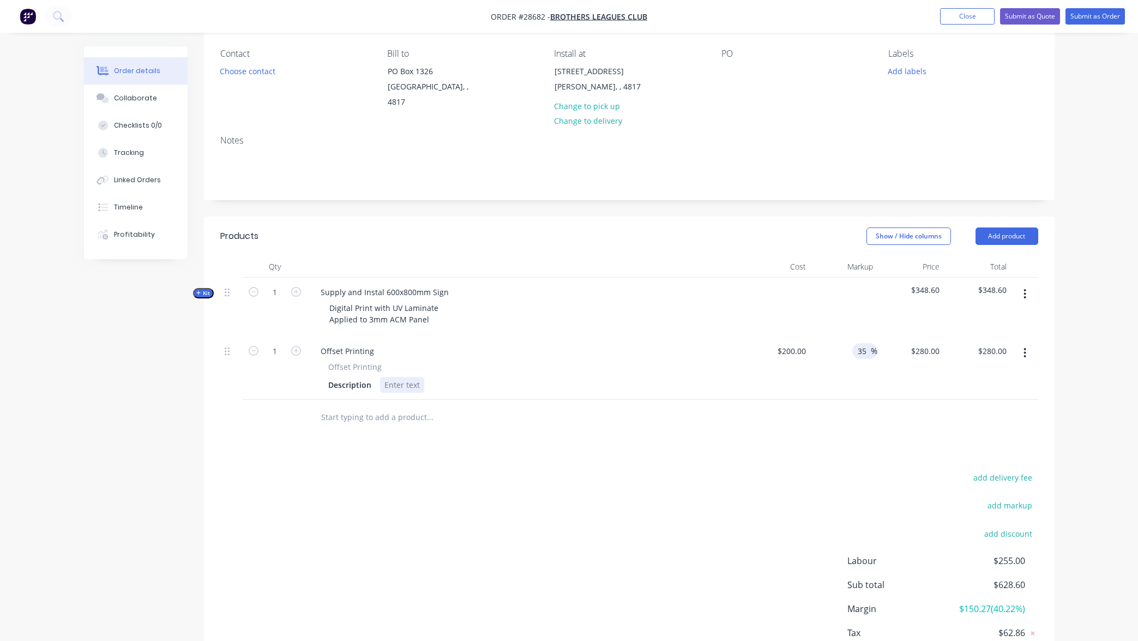
type input "$270.00"
click at [670, 372] on div "Offset Printing Description" at bounding box center [525, 377] width 427 height 32
click at [867, 352] on input "35" at bounding box center [864, 351] width 14 height 16
drag, startPoint x: 869, startPoint y: 350, endPoint x: 837, endPoint y: 347, distance: 32.3
click at [842, 348] on div "35 35 %" at bounding box center [843, 367] width 67 height 63
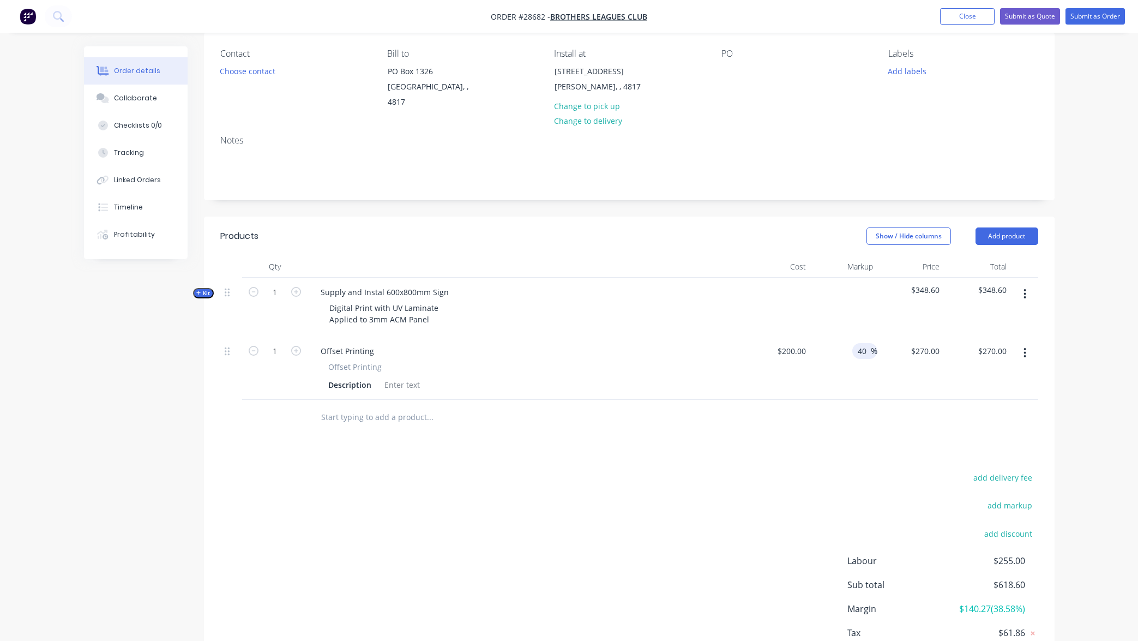
type input "40"
type input "$280.00"
click at [573, 377] on div "Description" at bounding box center [523, 385] width 399 height 16
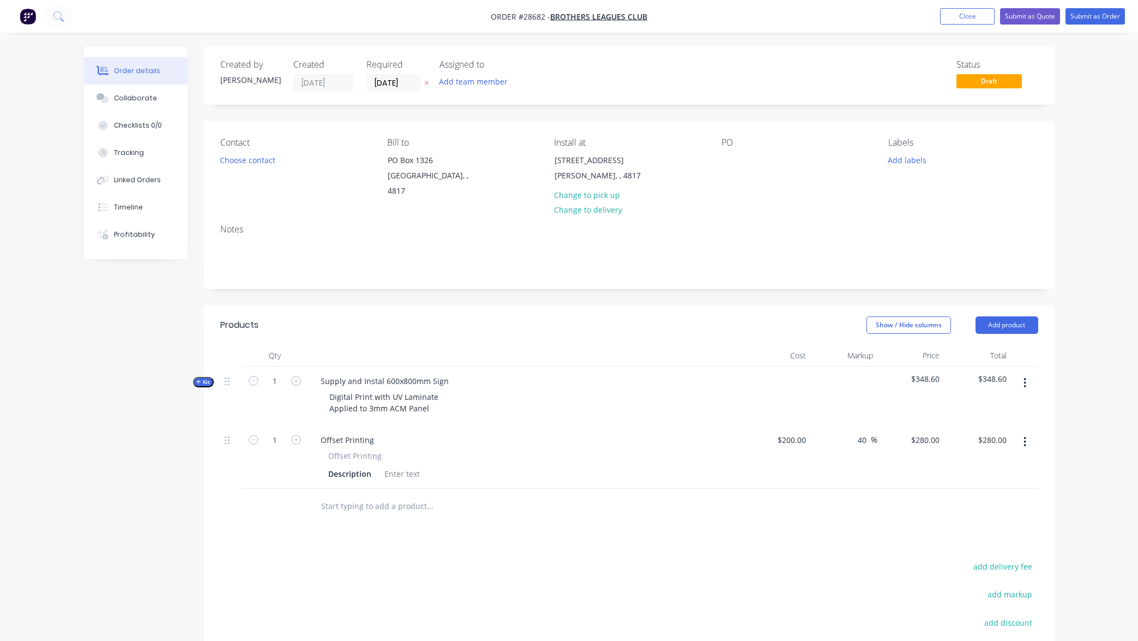
scroll to position [0, 0]
click at [973, 15] on button "Close" at bounding box center [967, 16] width 55 height 16
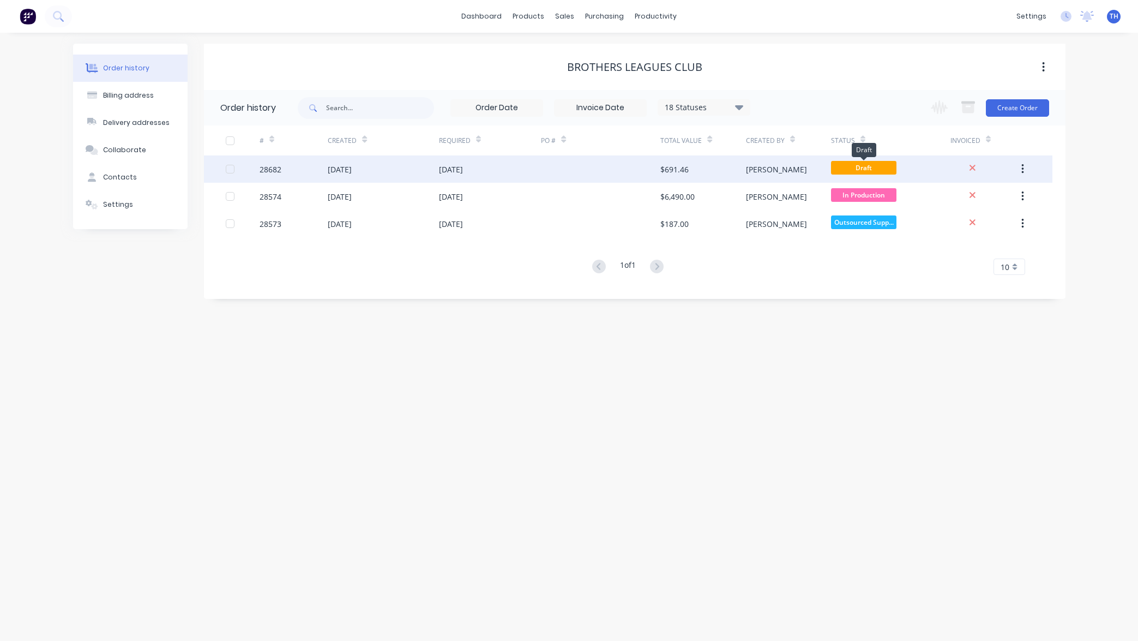
click at [872, 169] on span "Draft" at bounding box center [863, 168] width 65 height 14
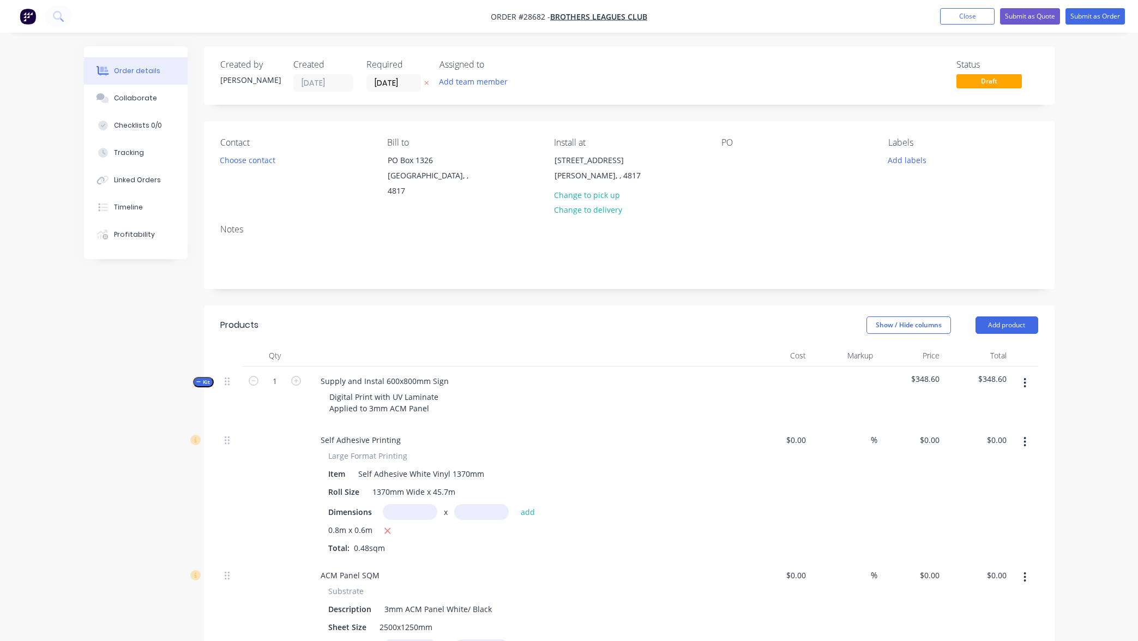
type input "$16.85"
type input "463.8"
type input "$95.00"
type input "$45.60"
type input "$31.75"
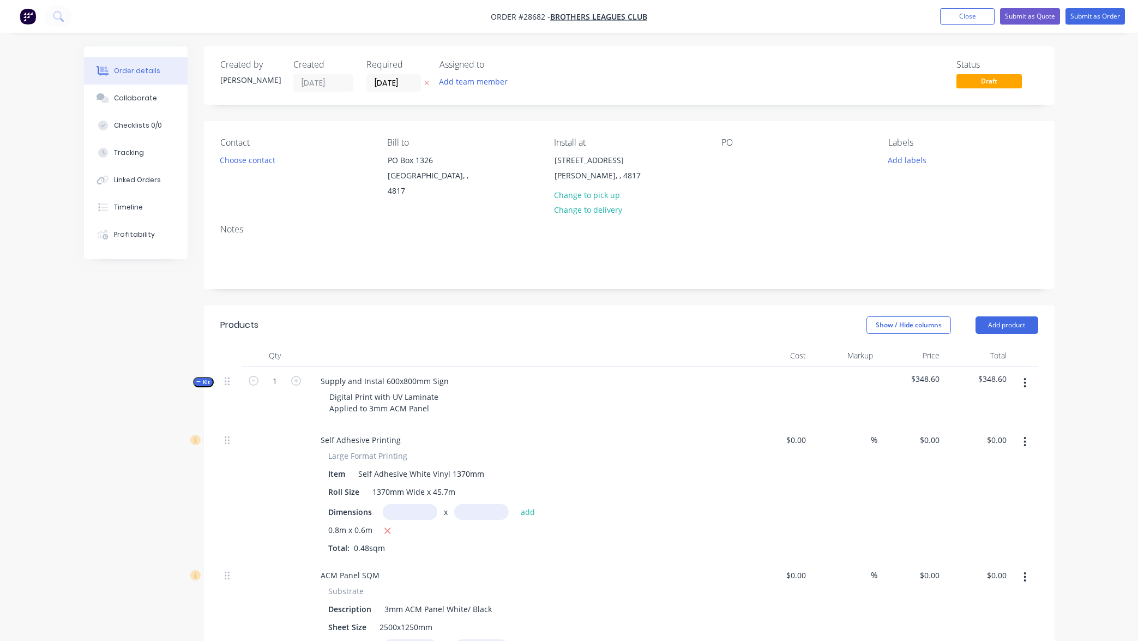
type input "214.96"
type input "$100.00"
type input "$48.00"
type input "$35.00"
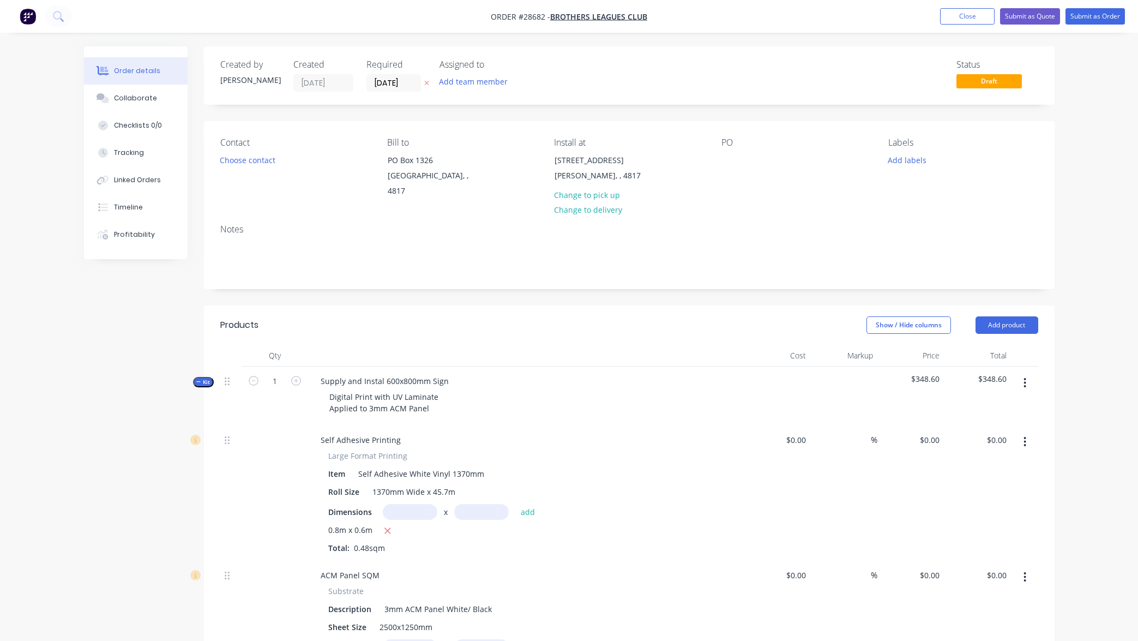
type input "$110.00"
type input "$220.00"
type input "$200.00"
type input "40"
type input "$280.00"
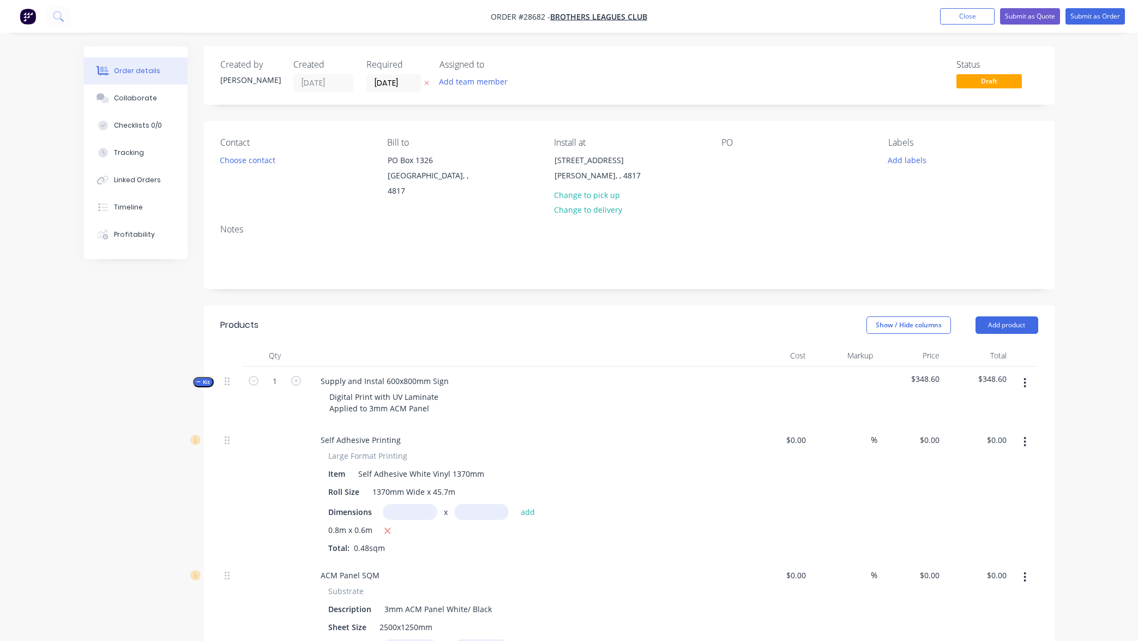
type input "$280.00"
click at [199, 380] on icon "button" at bounding box center [198, 381] width 5 height 5
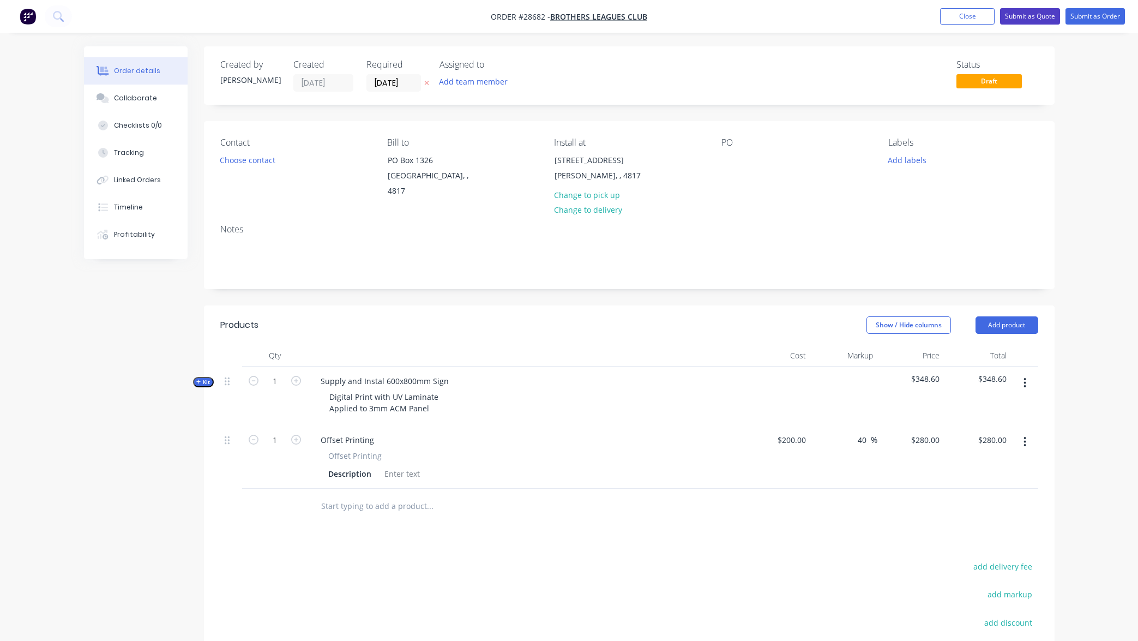
click at [1034, 16] on button "Submit as Quote" at bounding box center [1030, 16] width 60 height 16
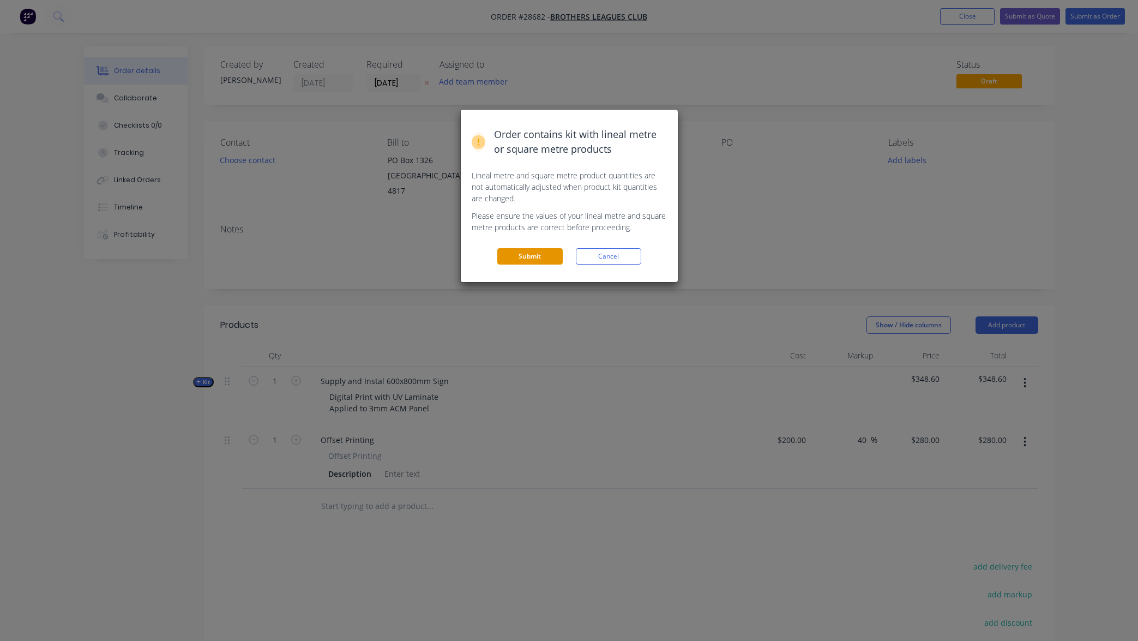
click at [537, 256] on button "Submit" at bounding box center [529, 256] width 65 height 16
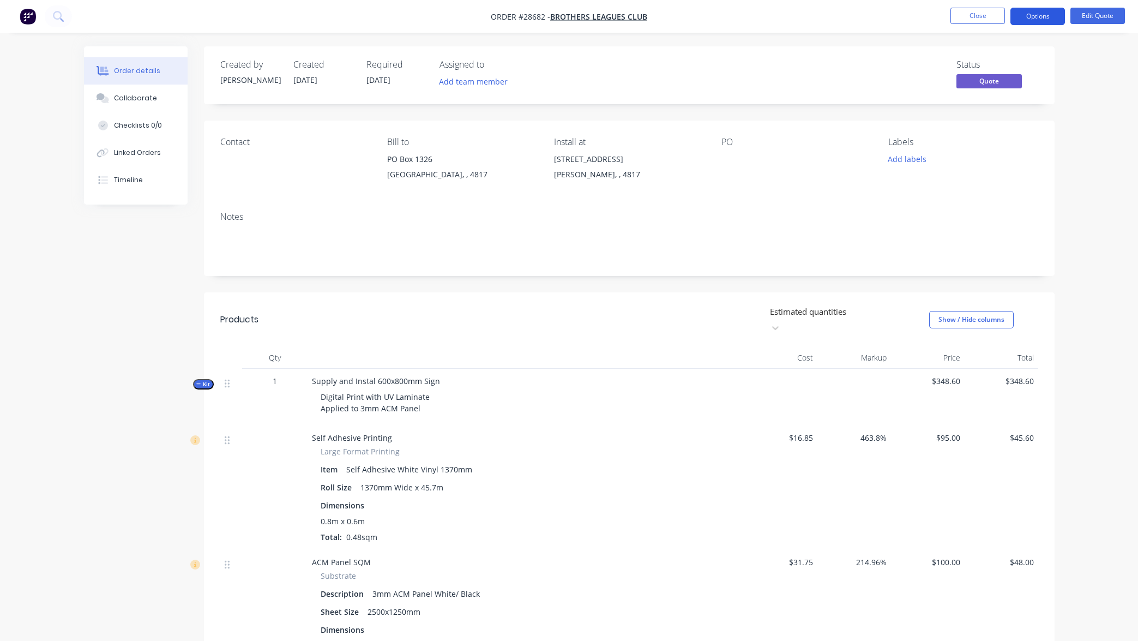
click at [1037, 17] on button "Options" at bounding box center [1037, 16] width 55 height 17
click at [1013, 88] on div "Proforma Invoice" at bounding box center [1005, 88] width 100 height 16
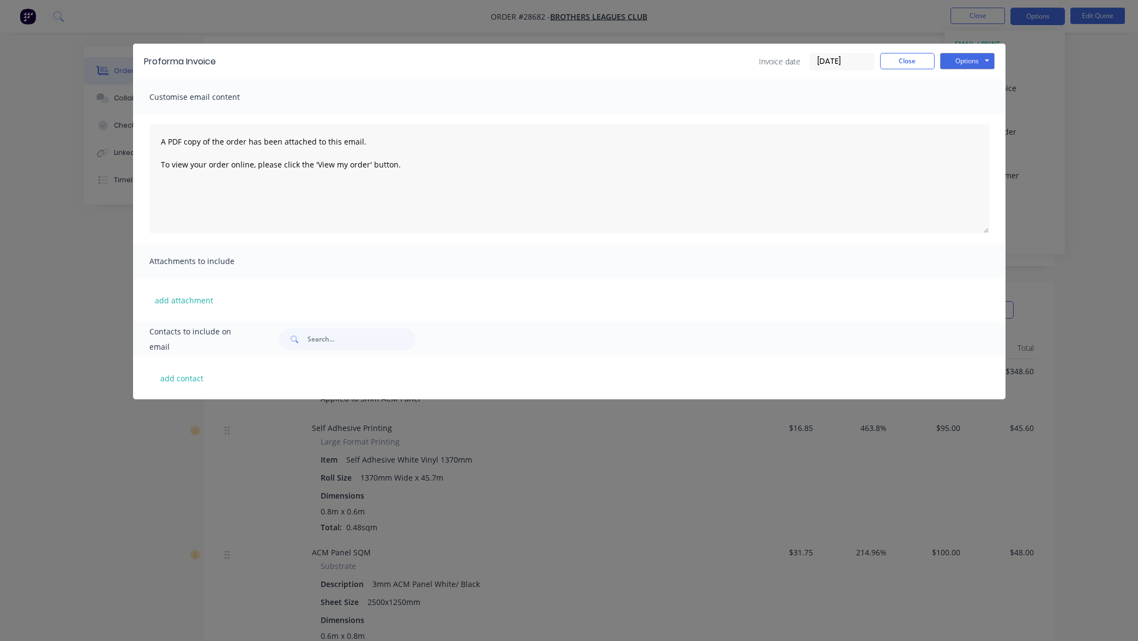
scroll to position [122, 0]
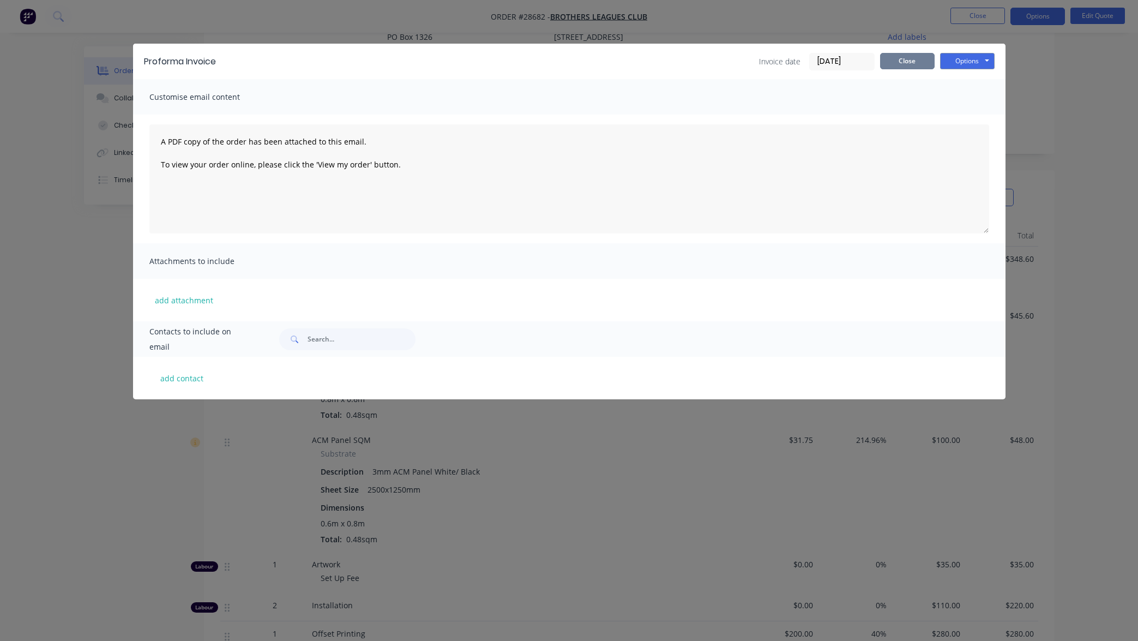
click at [908, 61] on button "Close" at bounding box center [907, 61] width 55 height 16
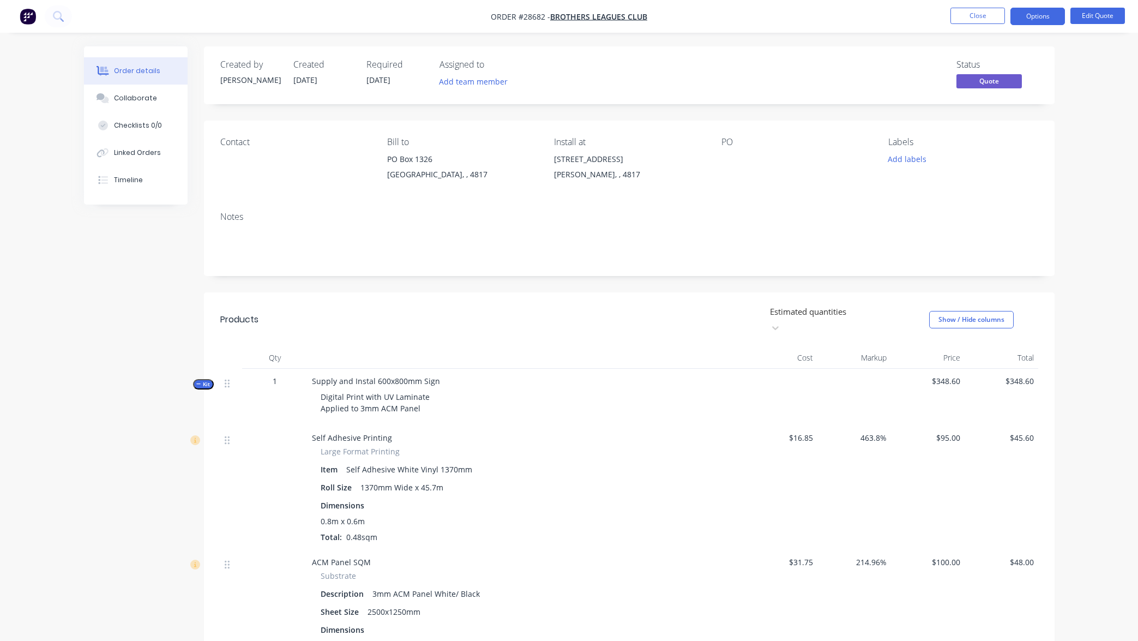
scroll to position [0, 0]
click at [1043, 17] on button "Options" at bounding box center [1037, 16] width 55 height 17
click at [1003, 135] on div "Convert to Order" at bounding box center [1005, 132] width 100 height 16
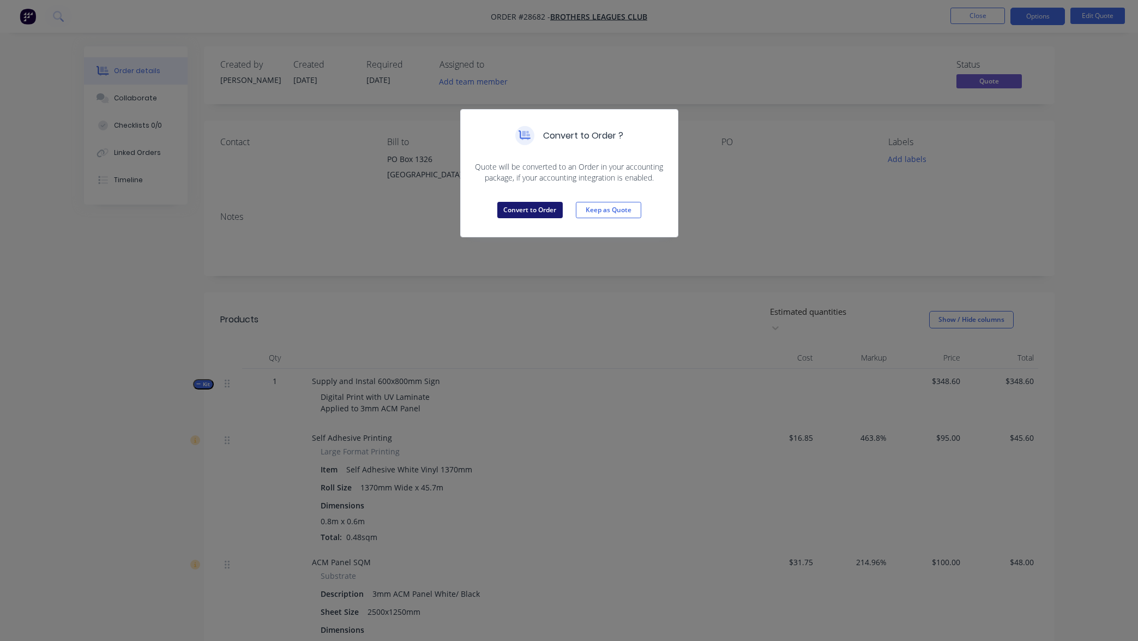
click at [538, 210] on button "Convert to Order" at bounding box center [529, 210] width 65 height 16
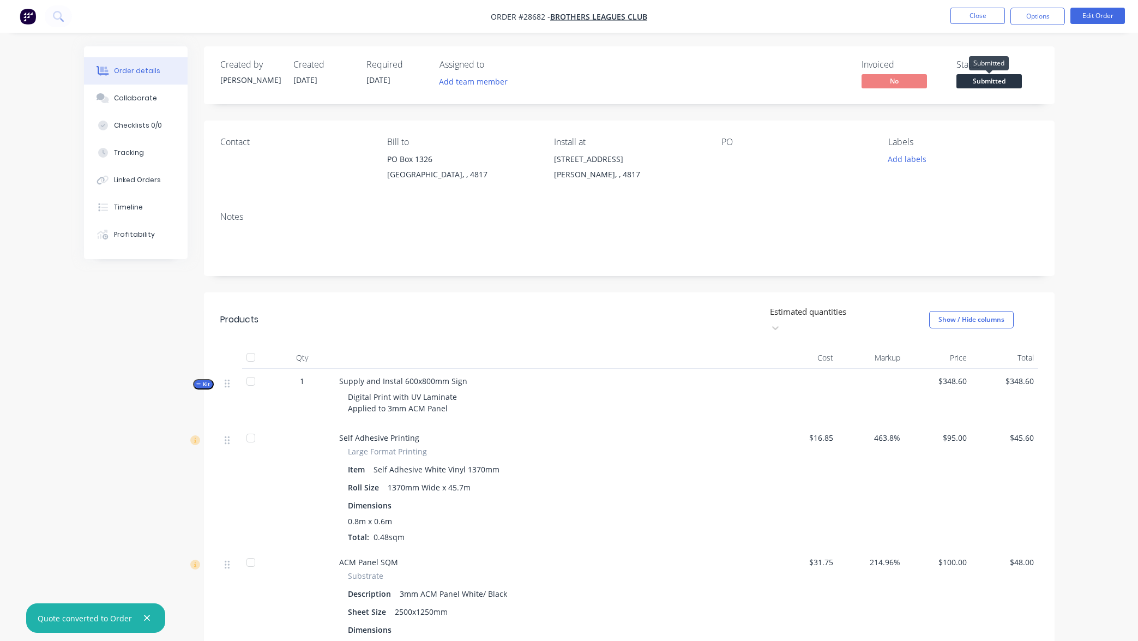
click at [998, 80] on span "Submitted" at bounding box center [988, 81] width 65 height 14
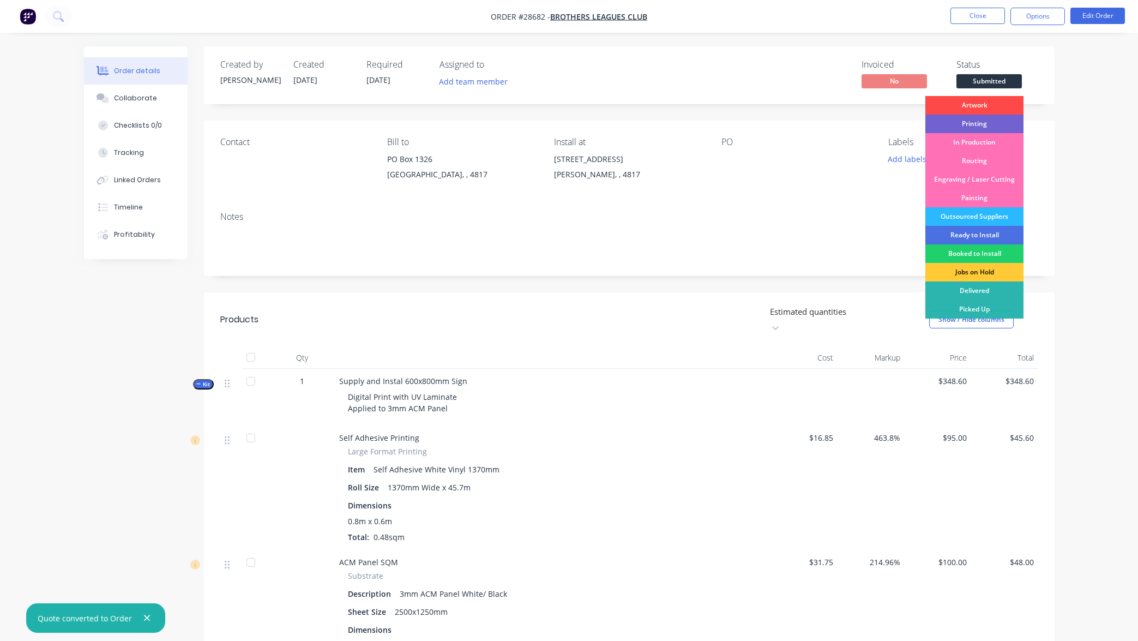
click at [984, 106] on div "Artwork" at bounding box center [974, 105] width 98 height 19
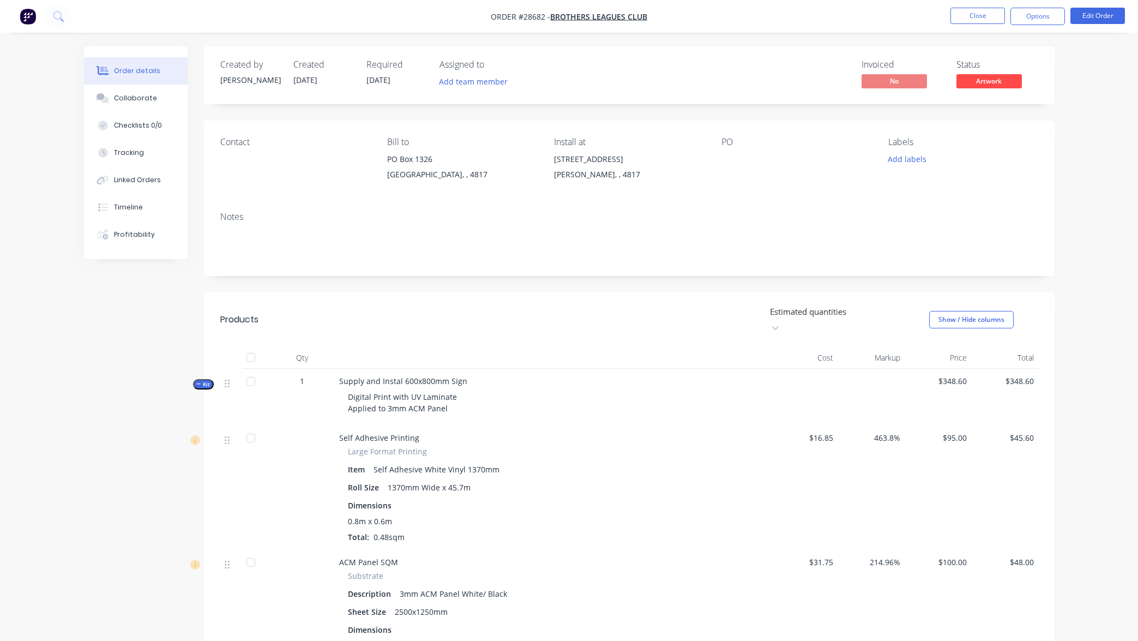
click at [1000, 81] on span "Artwork" at bounding box center [988, 81] width 65 height 14
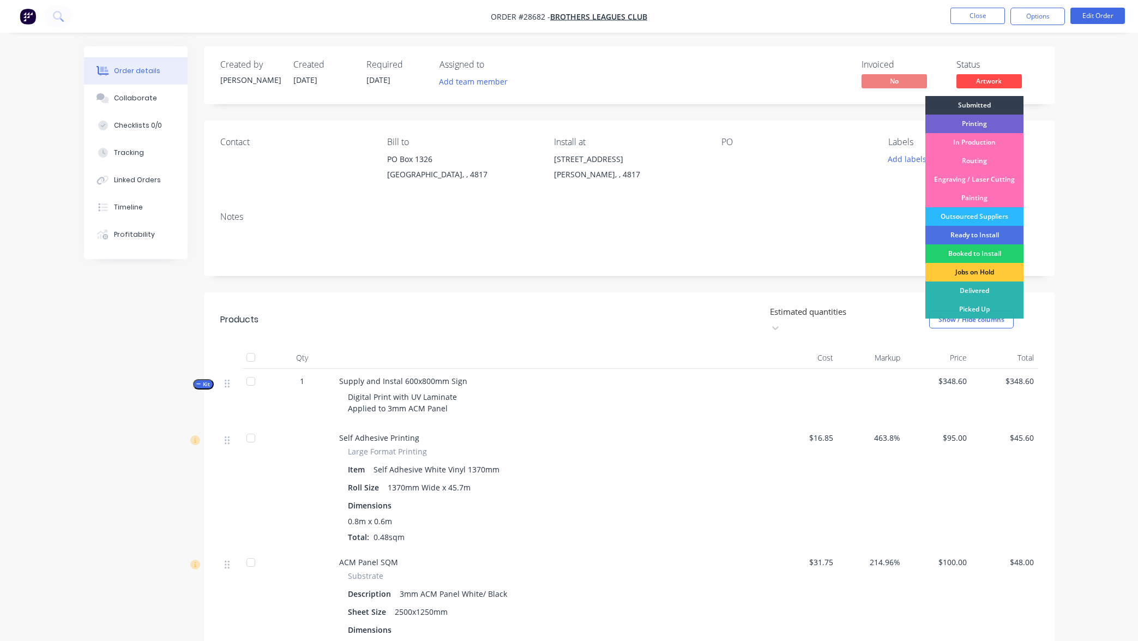
click at [984, 106] on div "Submitted" at bounding box center [974, 105] width 98 height 19
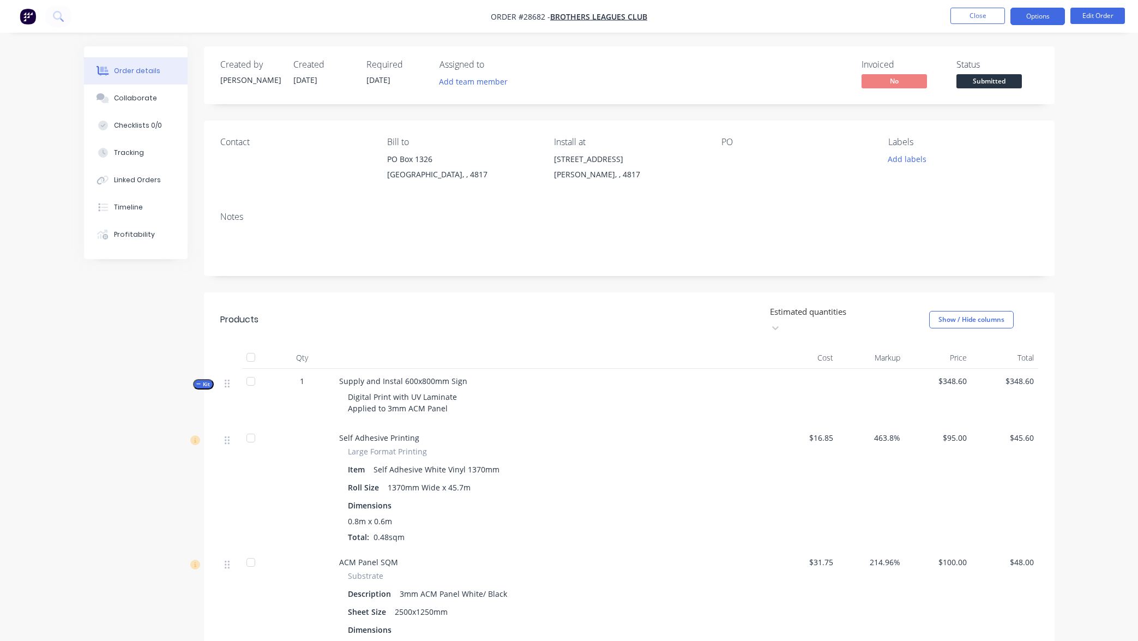
click at [1052, 15] on button "Options" at bounding box center [1037, 16] width 55 height 17
click at [1108, 70] on div "Order details Collaborate Checklists 0/0 Tracking Linked Orders Timeline Profit…" at bounding box center [569, 498] width 1138 height 996
click at [1107, 8] on button "Edit Order" at bounding box center [1097, 16] width 55 height 16
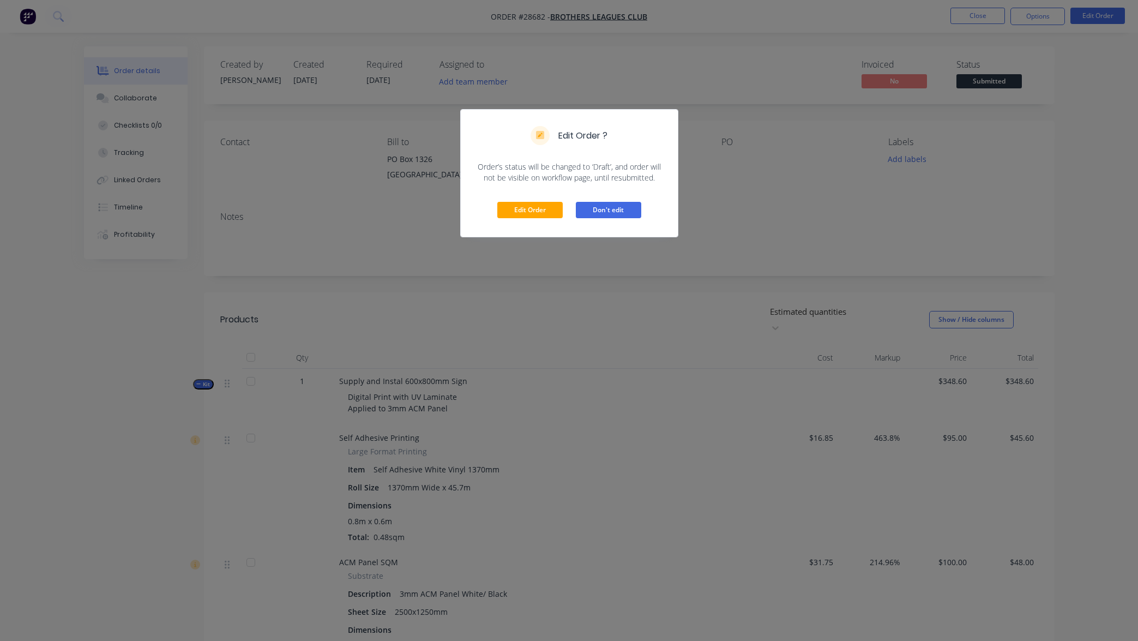
click at [605, 211] on button "Don't edit" at bounding box center [608, 210] width 65 height 16
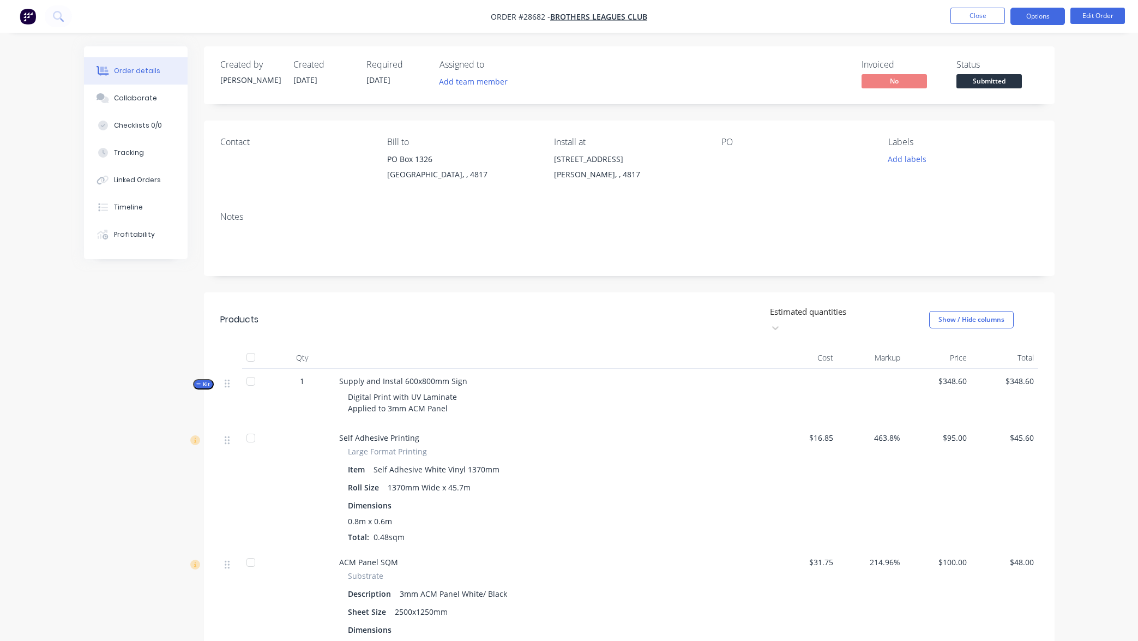
click at [1043, 19] on button "Options" at bounding box center [1037, 16] width 55 height 17
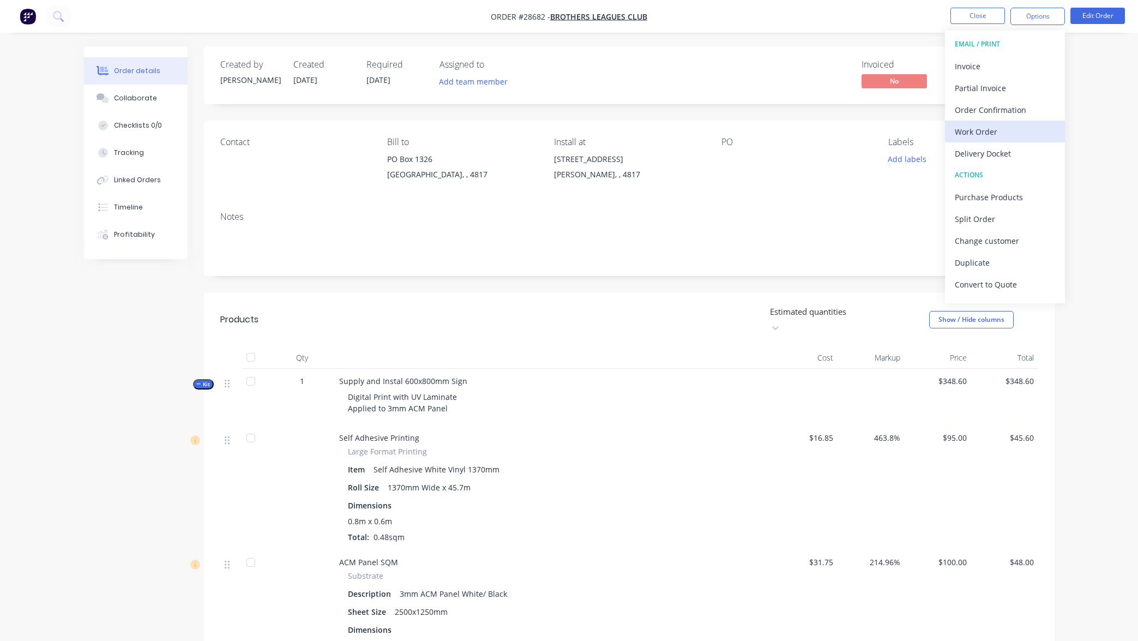
click at [983, 132] on div "Work Order" at bounding box center [1005, 132] width 100 height 16
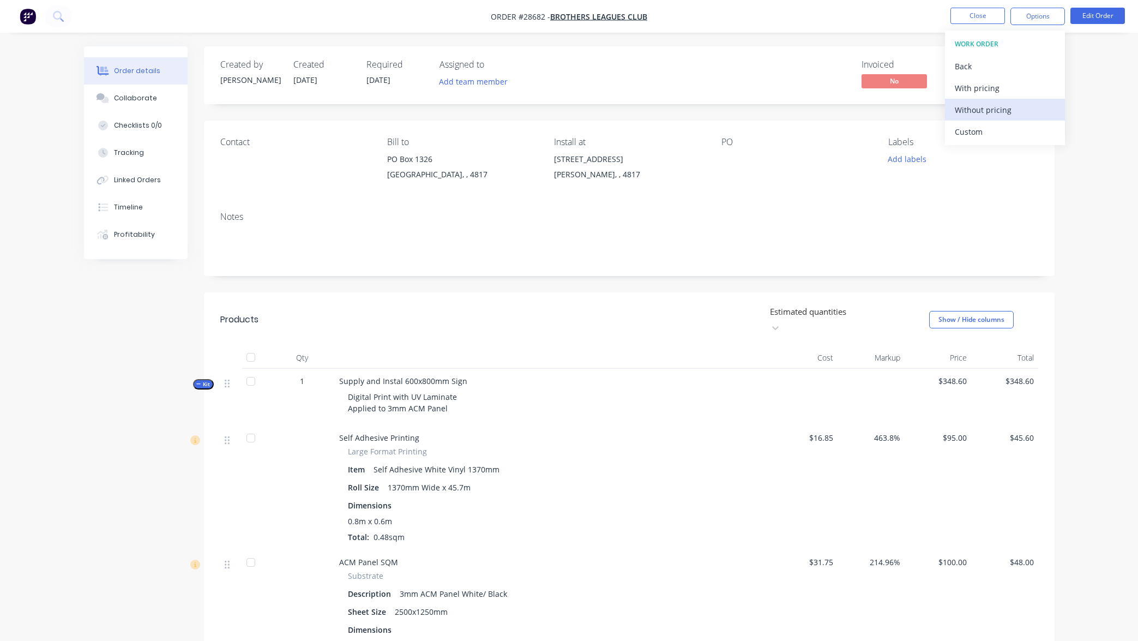
click at [1006, 111] on div "Without pricing" at bounding box center [1005, 110] width 100 height 16
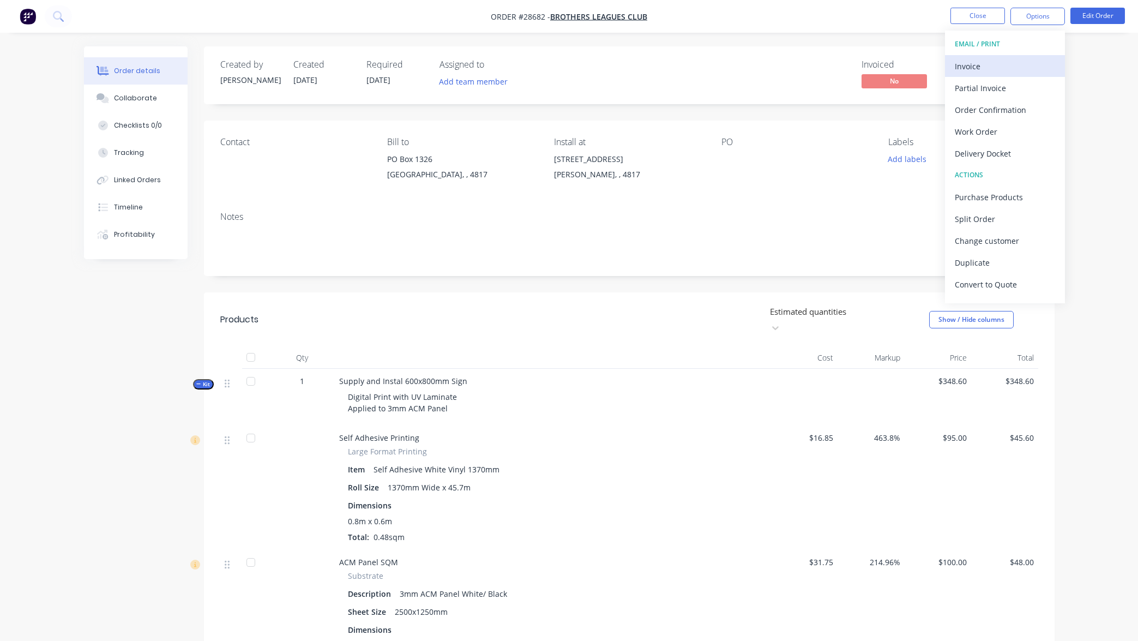
click at [996, 67] on div "Invoice" at bounding box center [1005, 66] width 100 height 16
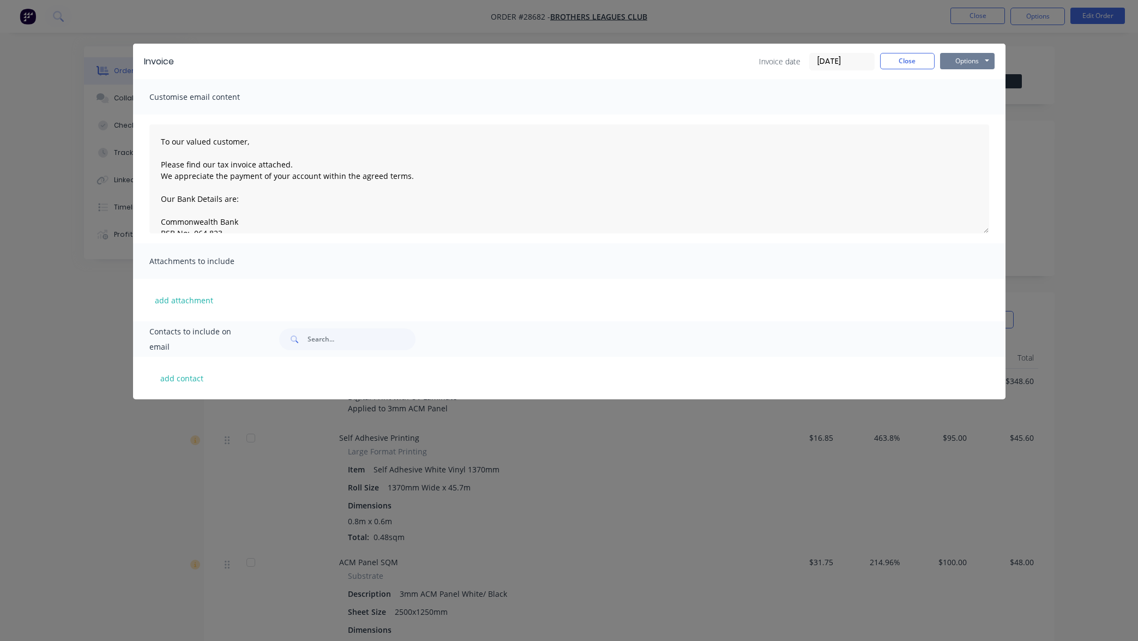
click at [983, 59] on button "Options" at bounding box center [967, 61] width 55 height 16
click at [983, 81] on button "Preview" at bounding box center [975, 80] width 70 height 18
click at [906, 62] on button "Close" at bounding box center [907, 61] width 55 height 16
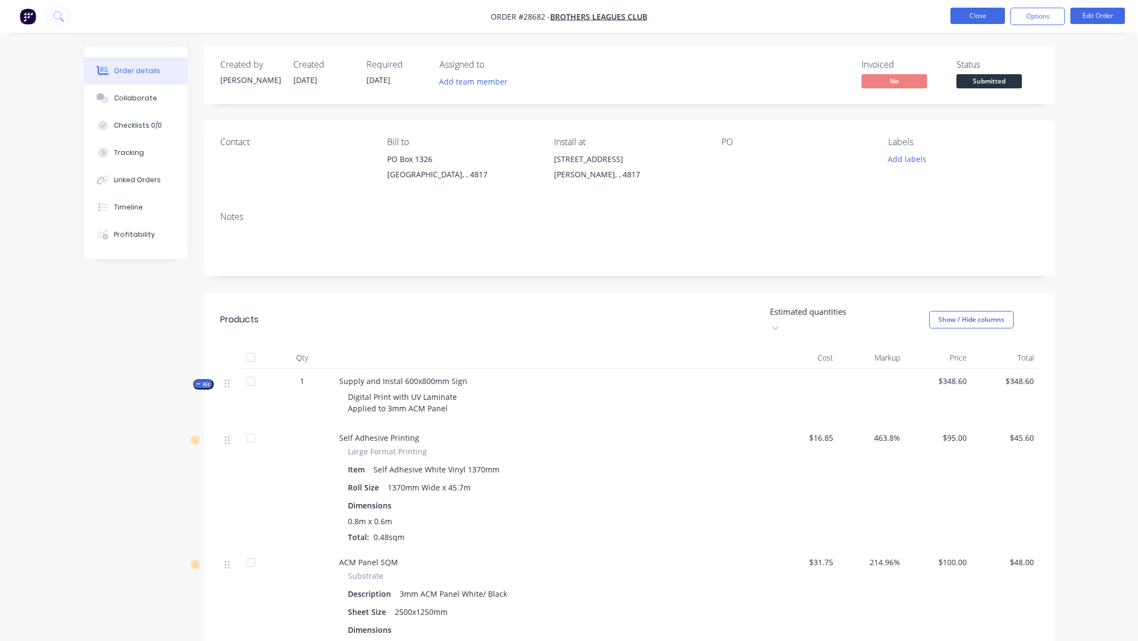
click at [971, 18] on button "Close" at bounding box center [977, 16] width 55 height 16
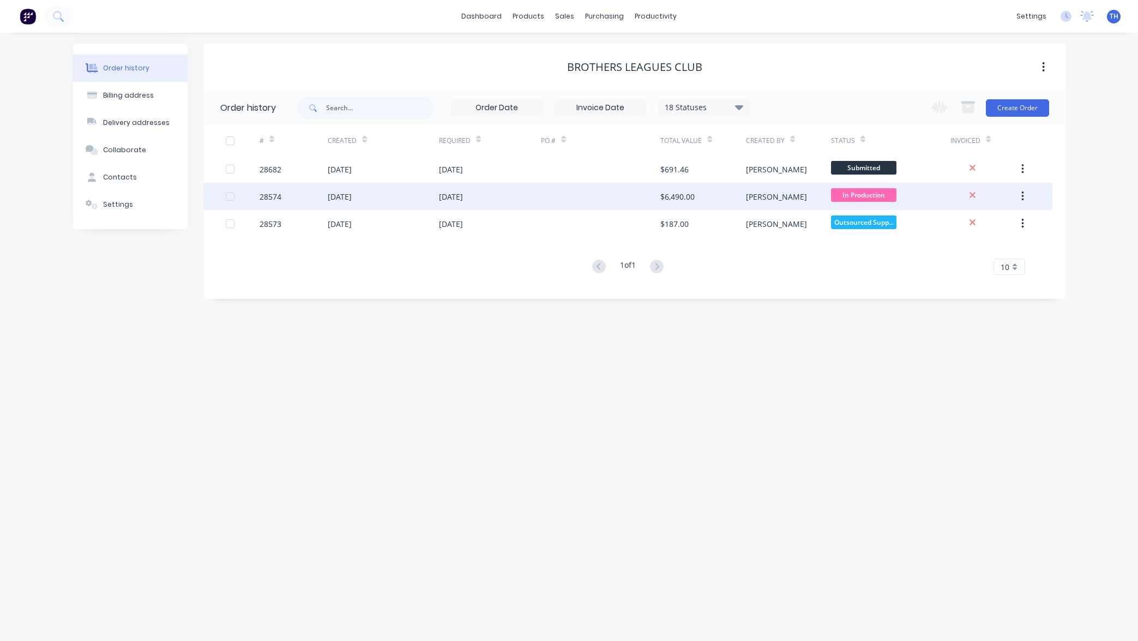
click at [1022, 196] on icon "button" at bounding box center [1023, 196] width 2 height 10
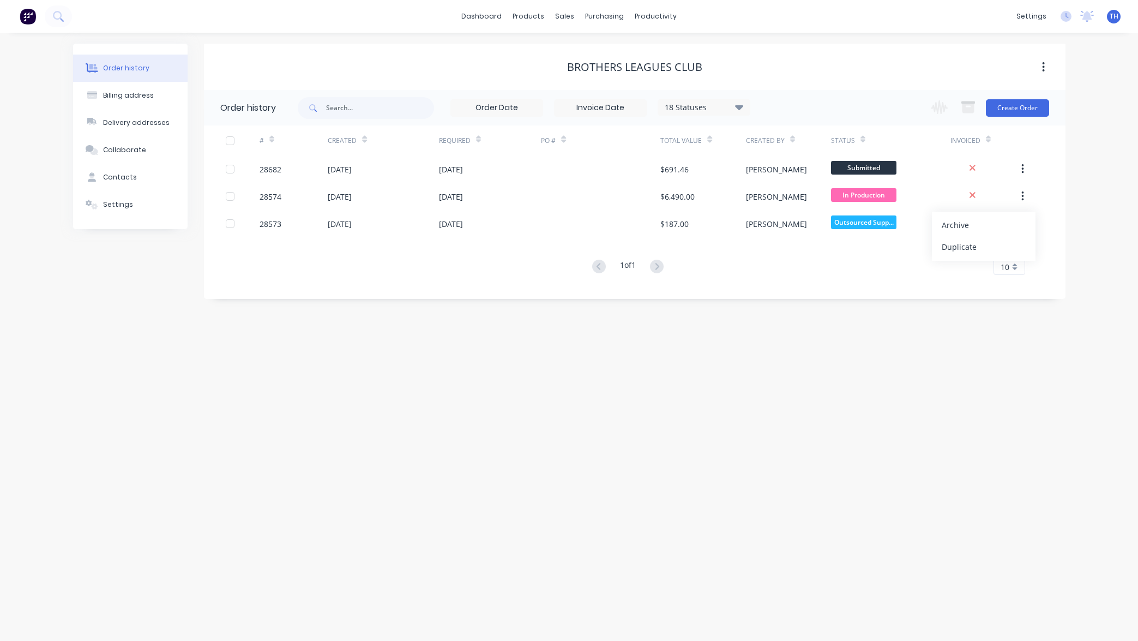
click at [1085, 205] on div "Order history Billing address Delivery addresses Collaborate Contacts Settings …" at bounding box center [569, 337] width 1138 height 608
click at [488, 14] on link "dashboard" at bounding box center [481, 16] width 51 height 16
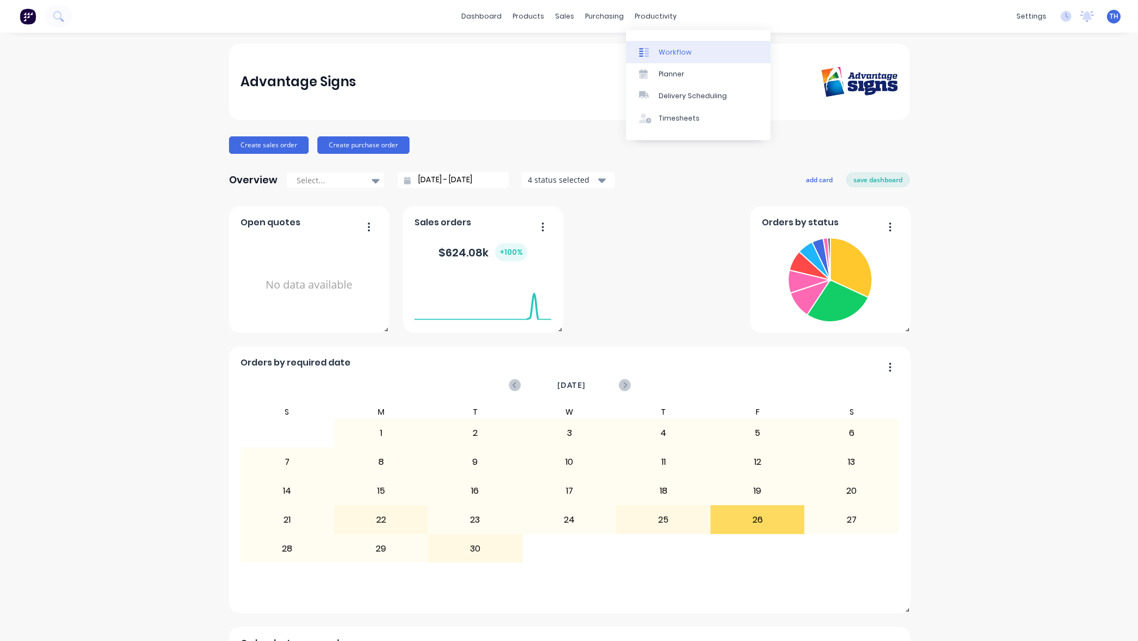
click at [682, 52] on div "Workflow" at bounding box center [675, 52] width 33 height 10
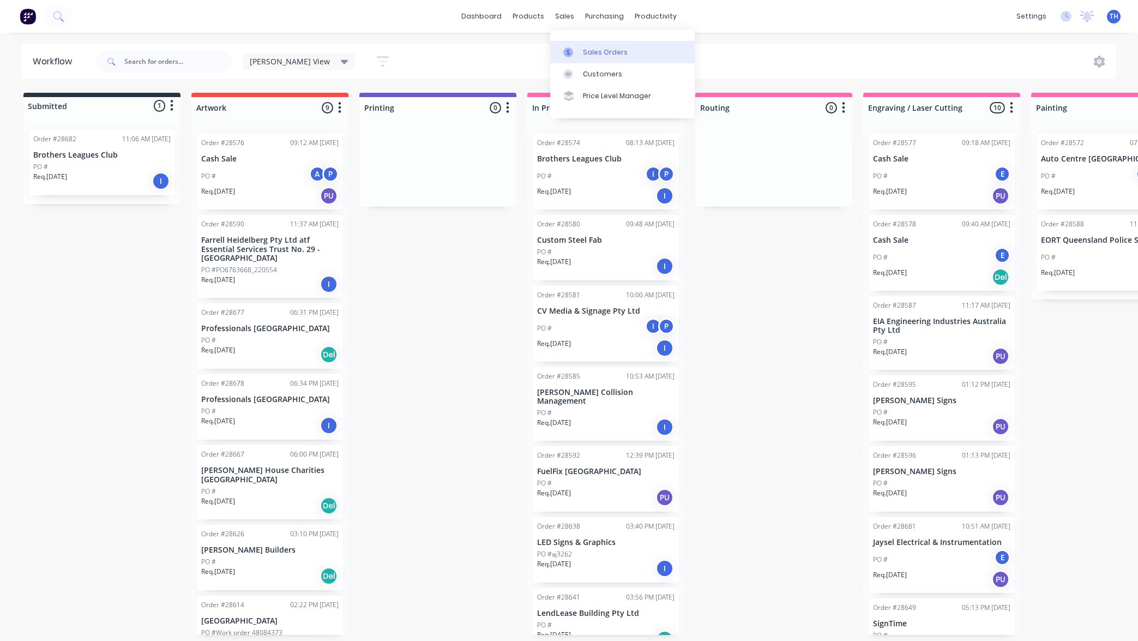
click at [595, 51] on div "Sales Orders" at bounding box center [605, 52] width 45 height 10
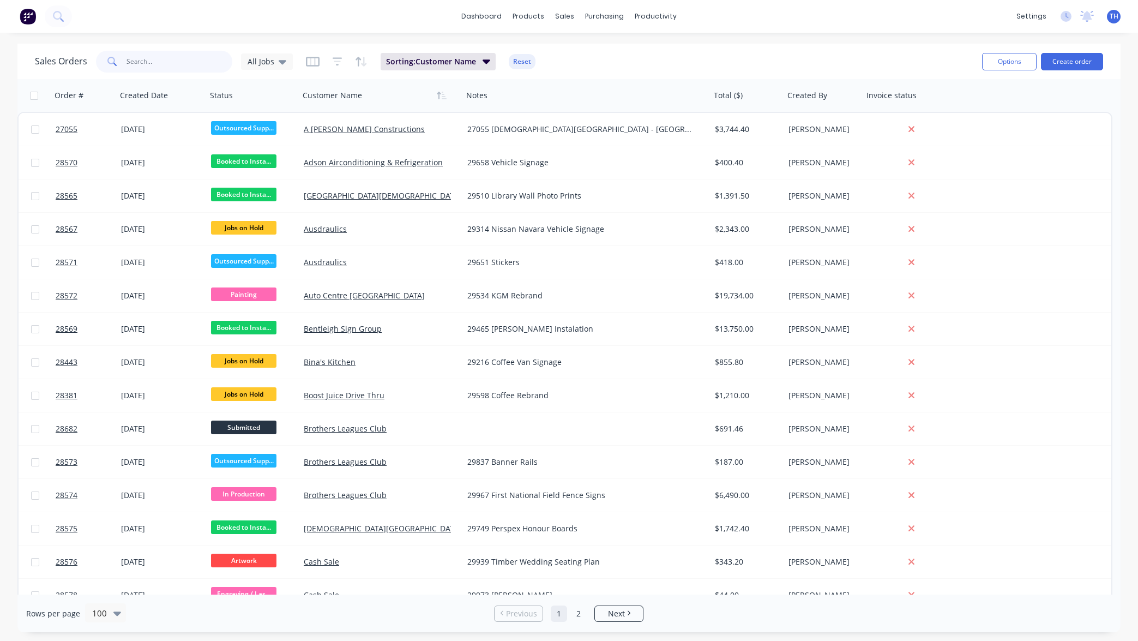
click at [168, 60] on input "text" at bounding box center [179, 62] width 106 height 22
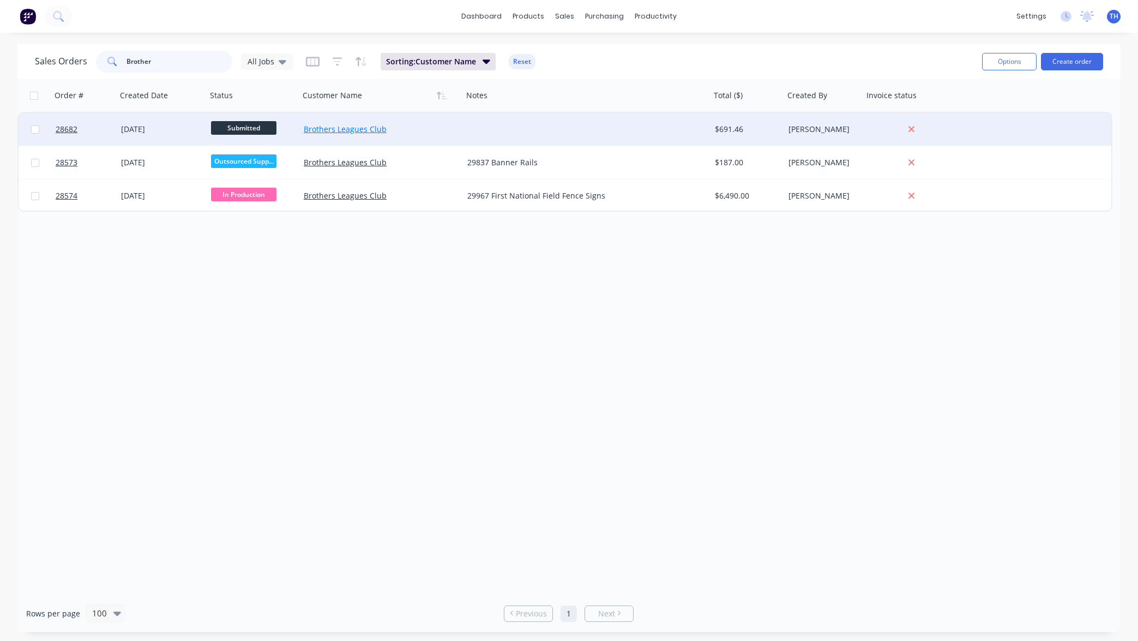
type input "Brother"
click at [351, 131] on link "Brothers Leagues Club" at bounding box center [345, 129] width 83 height 10
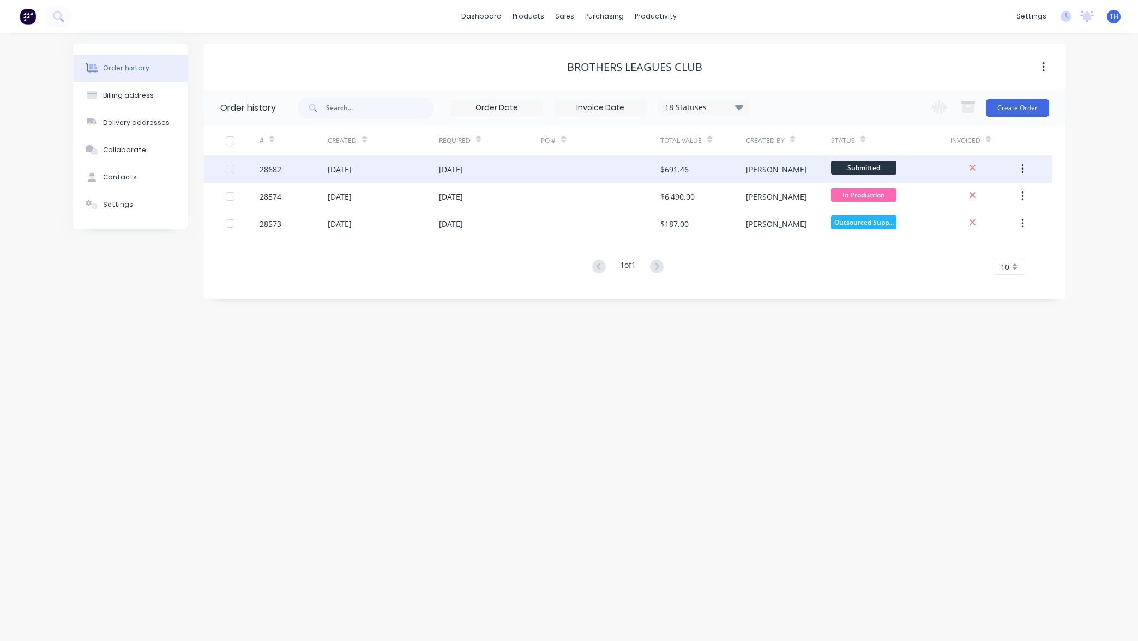
click at [526, 162] on div "[DATE]" at bounding box center [490, 168] width 103 height 27
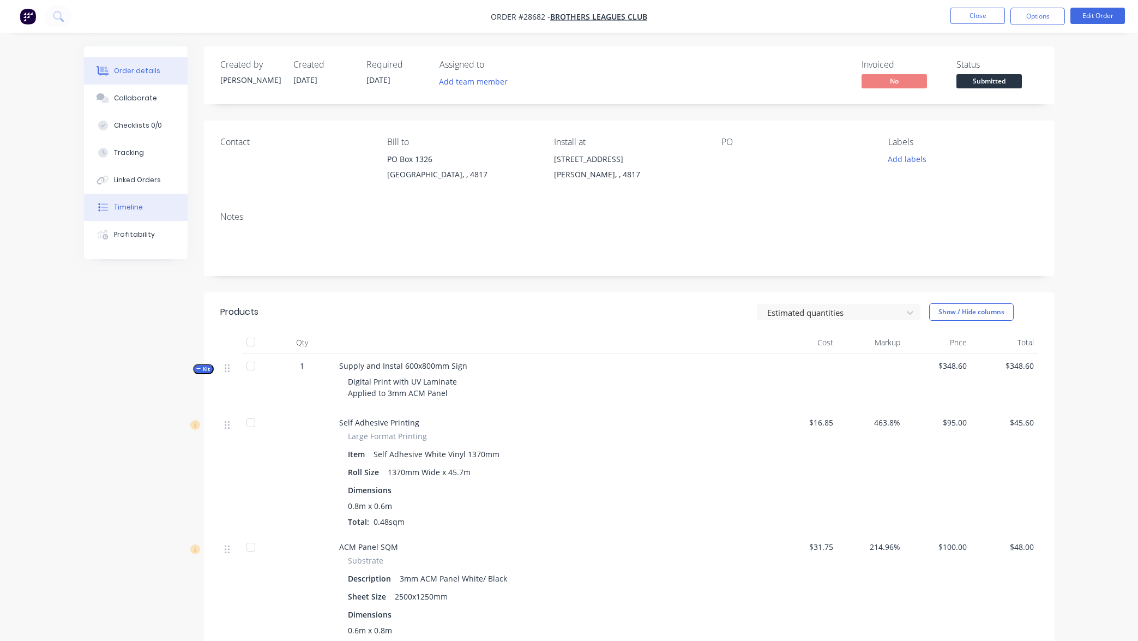
click at [136, 204] on div "Timeline" at bounding box center [128, 207] width 29 height 10
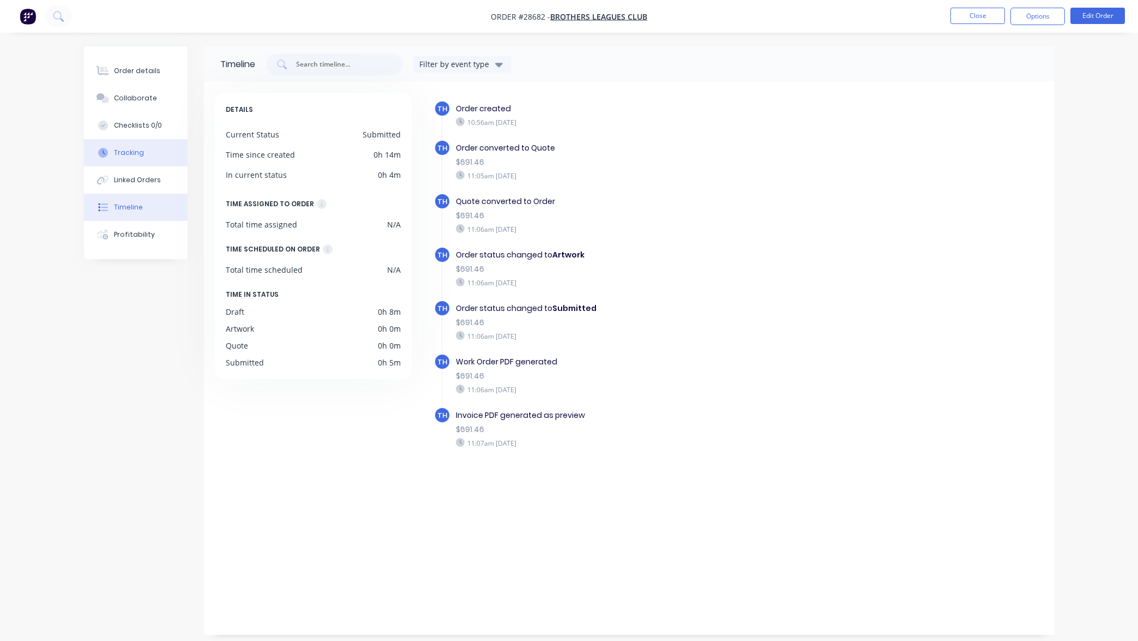
click at [136, 153] on div "Tracking" at bounding box center [129, 153] width 30 height 10
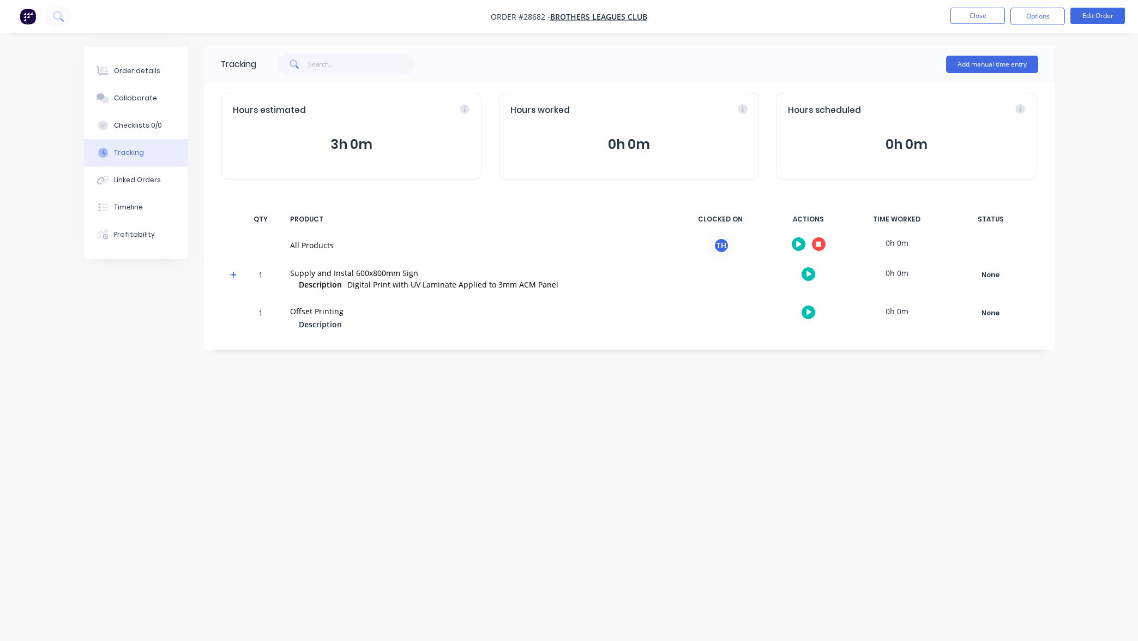
click at [818, 246] on icon "button" at bounding box center [818, 243] width 5 height 5
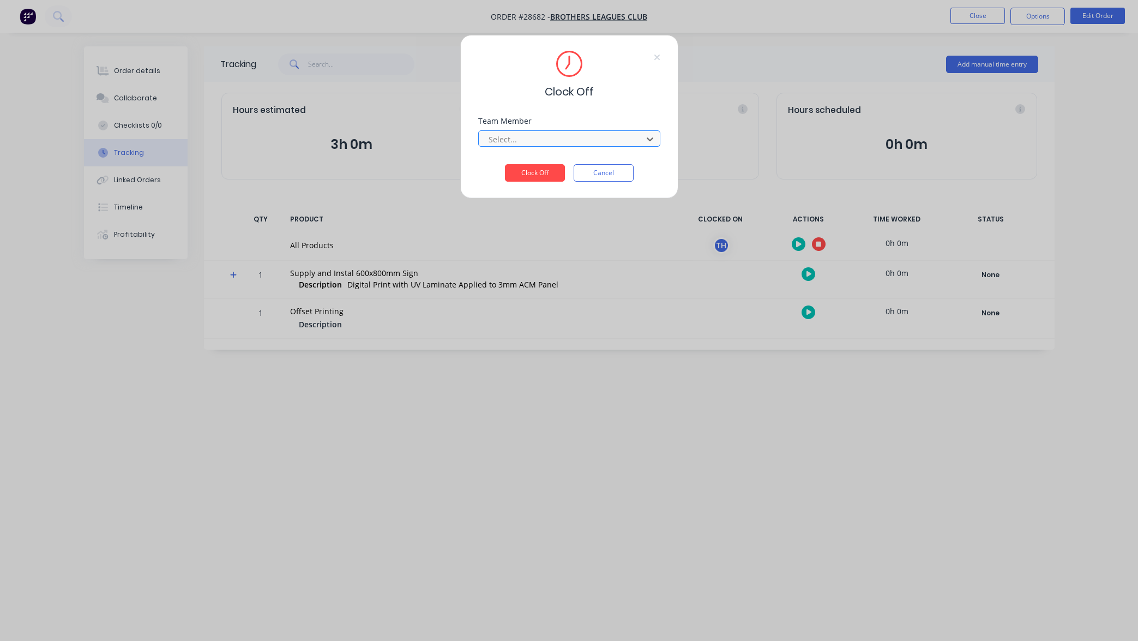
click at [530, 140] on div at bounding box center [561, 139] width 149 height 14
click at [537, 173] on button "Clock Off" at bounding box center [535, 172] width 60 height 17
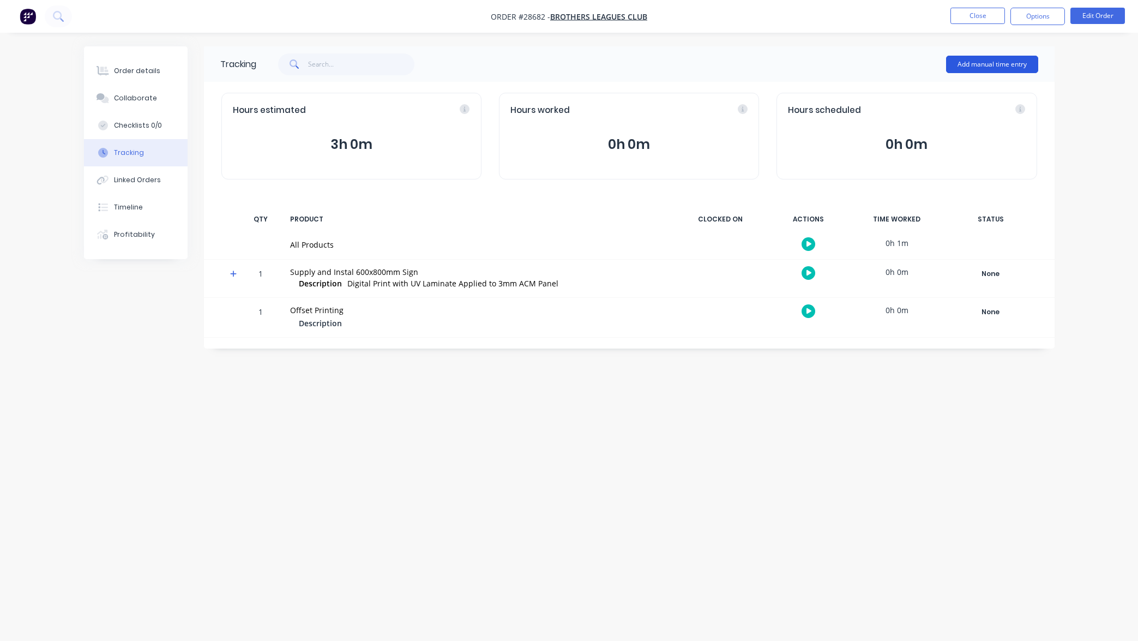
click at [986, 65] on button "Add manual time entry" at bounding box center [992, 64] width 92 height 17
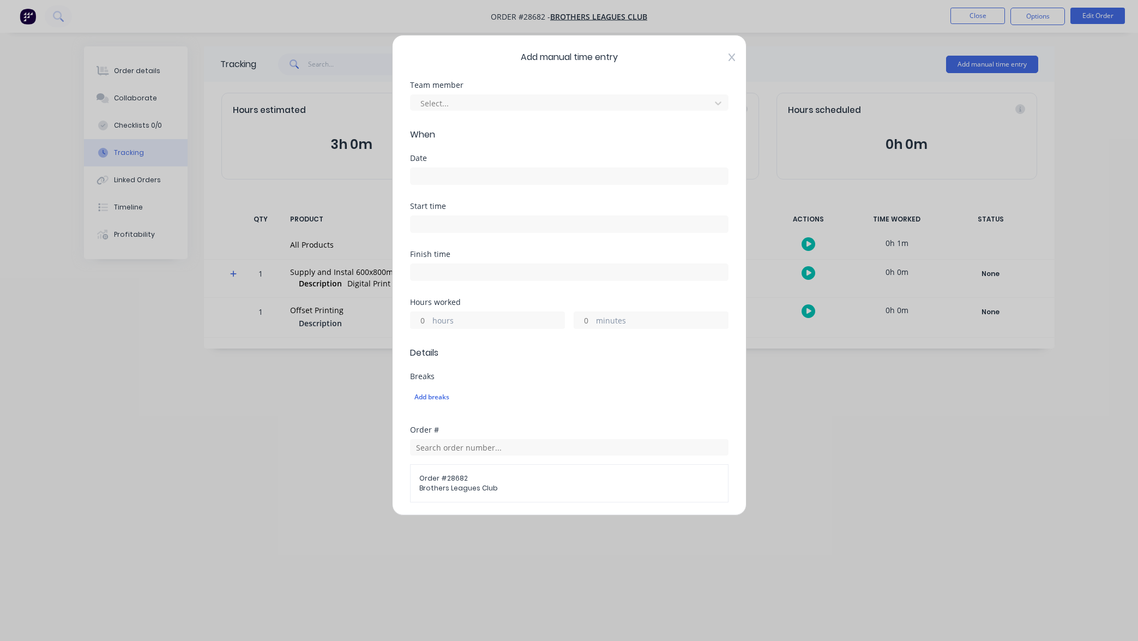
click at [733, 57] on icon at bounding box center [731, 57] width 7 height 9
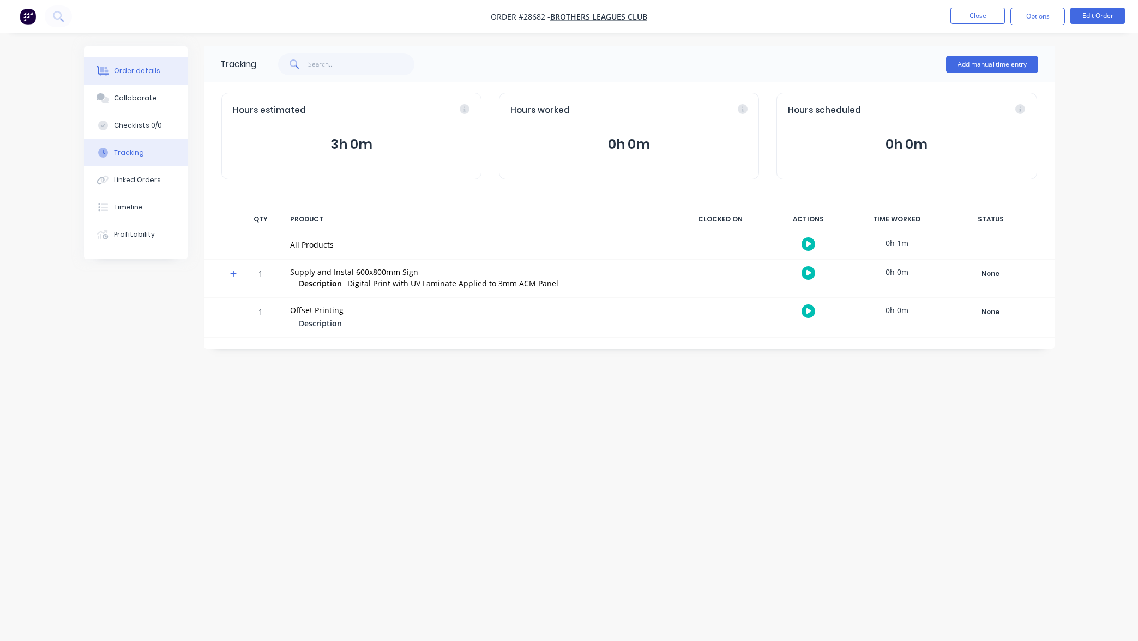
click at [143, 71] on div "Order details" at bounding box center [137, 71] width 46 height 10
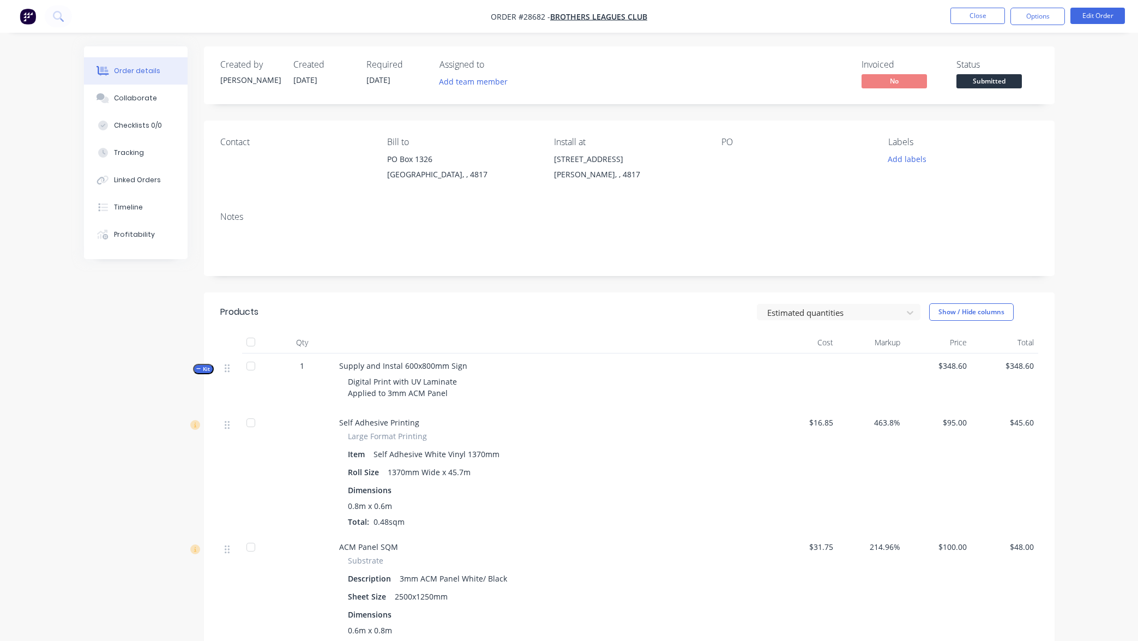
drag, startPoint x: 203, startPoint y: 366, endPoint x: 214, endPoint y: 367, distance: 10.4
click at [203, 366] on span "Kit" at bounding box center [203, 369] width 14 height 8
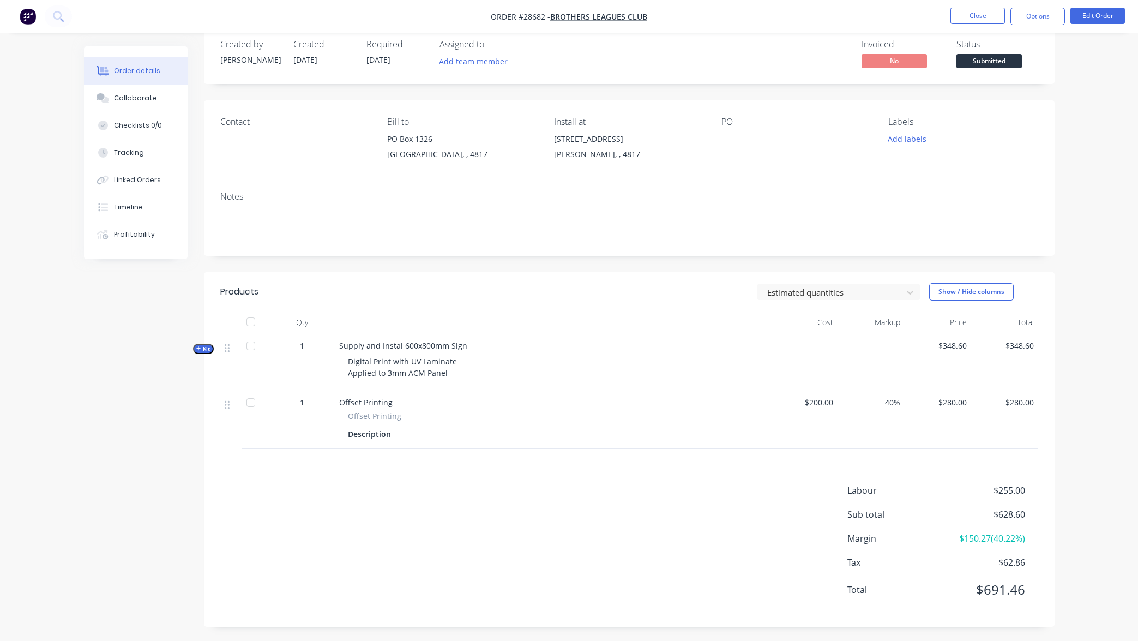
scroll to position [20, 0]
click at [1101, 14] on button "Edit Order" at bounding box center [1097, 16] width 55 height 16
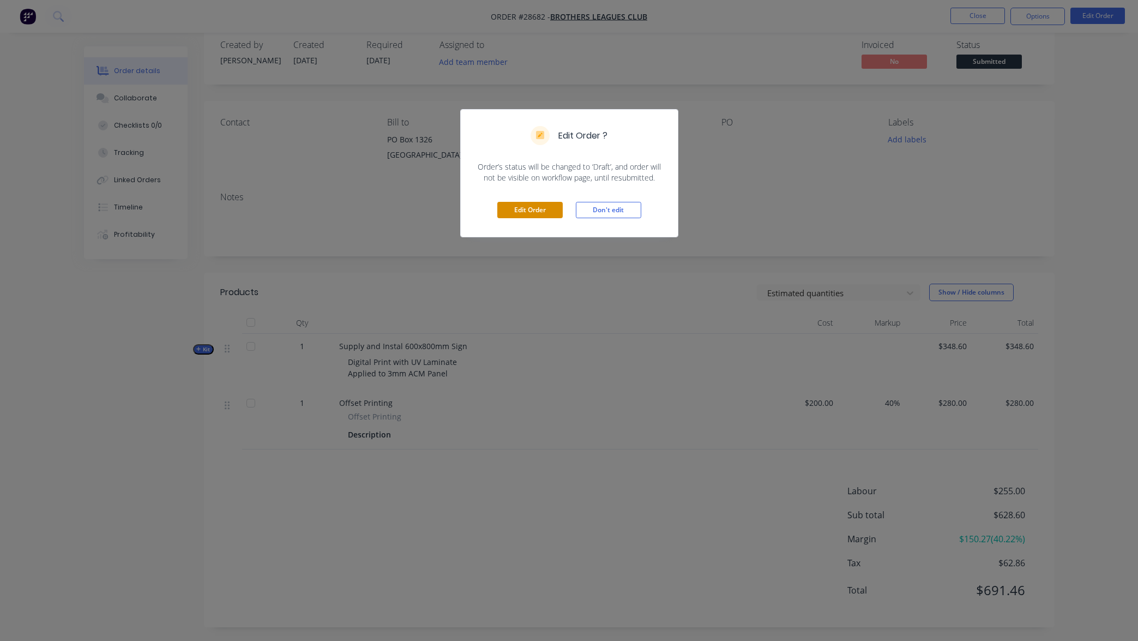
click at [537, 214] on button "Edit Order" at bounding box center [529, 210] width 65 height 16
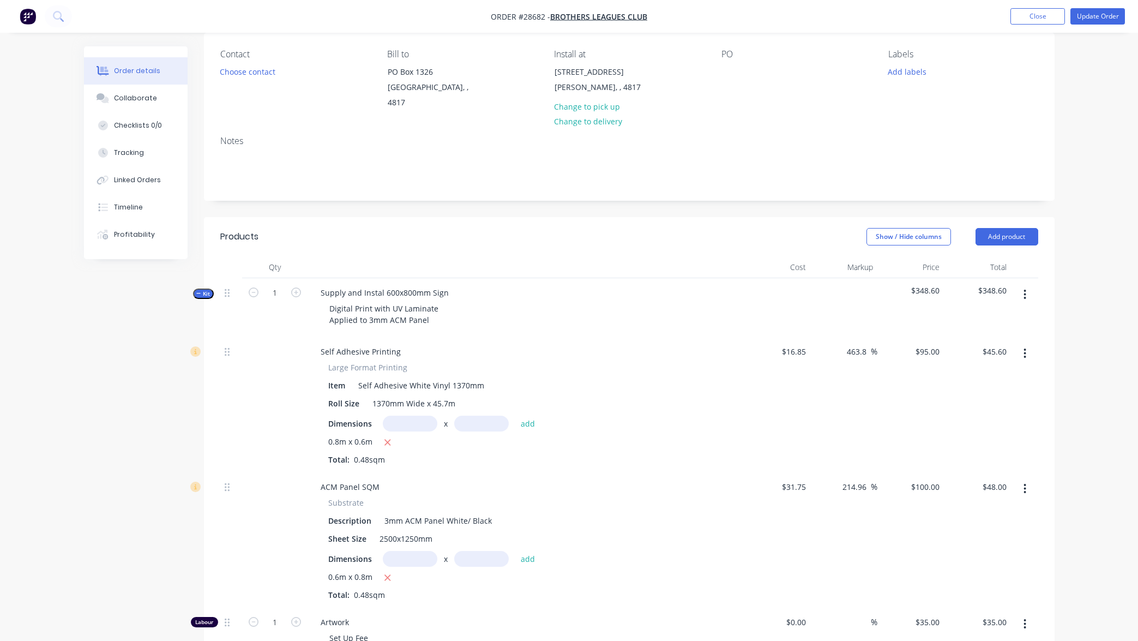
scroll to position [109, 0]
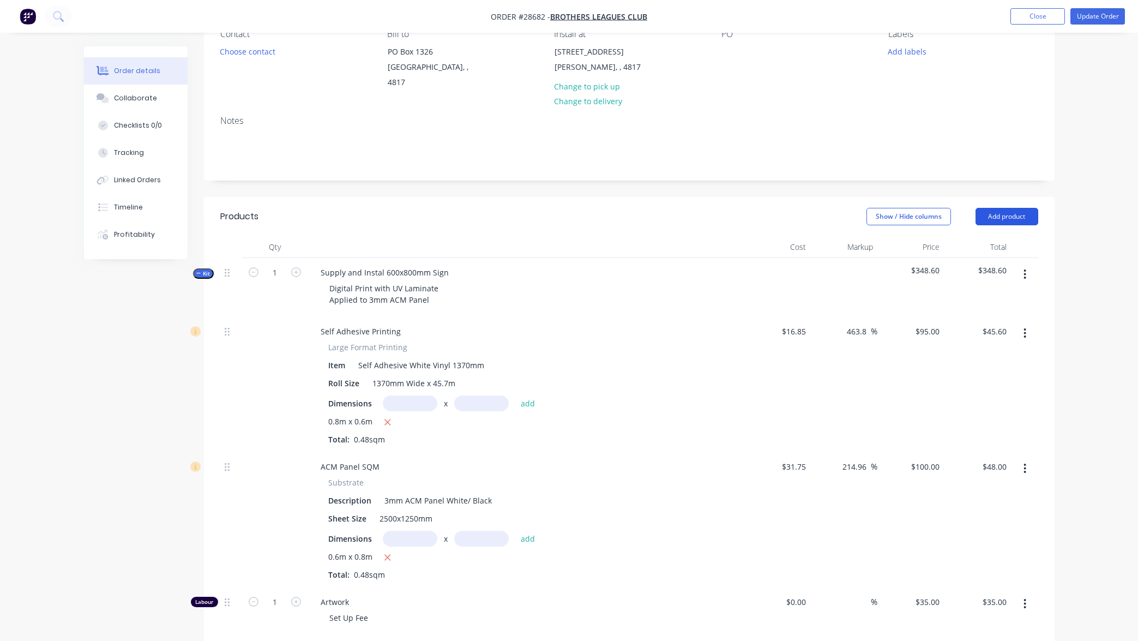
click at [1010, 213] on button "Add product" at bounding box center [1006, 216] width 63 height 17
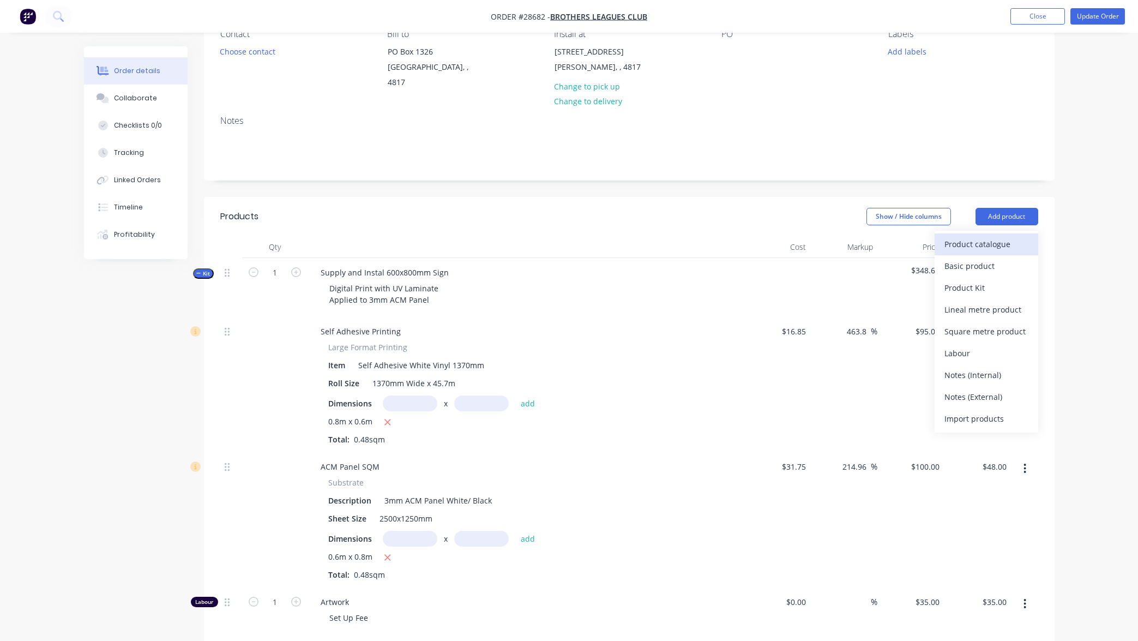
click at [1002, 244] on div "Product catalogue" at bounding box center [986, 244] width 84 height 16
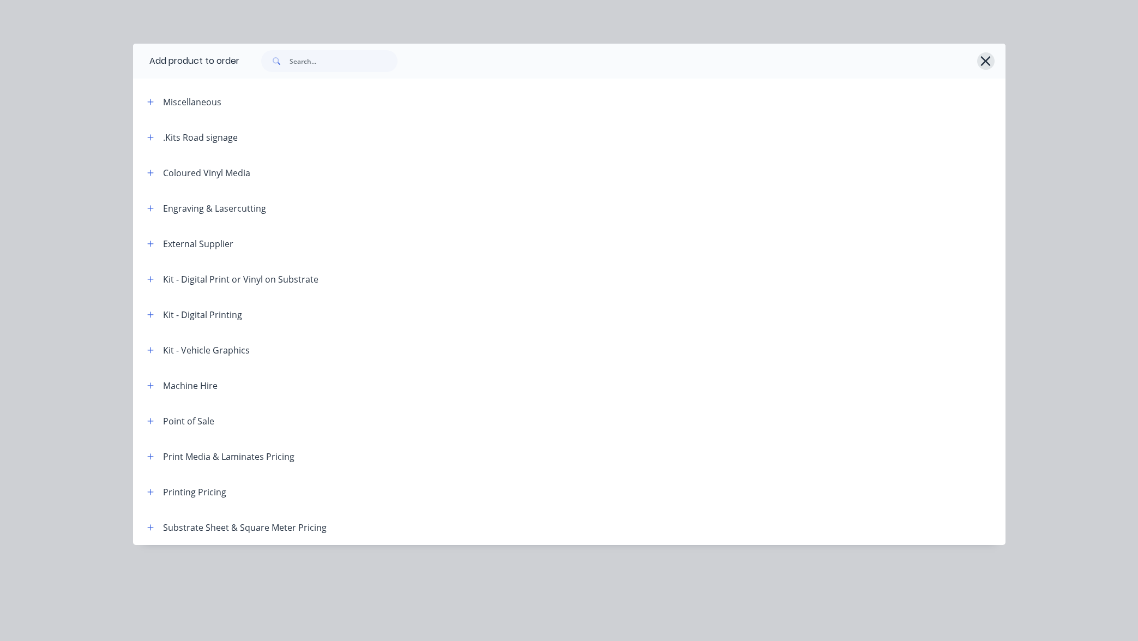
click at [987, 62] on icon "button" at bounding box center [986, 61] width 10 height 10
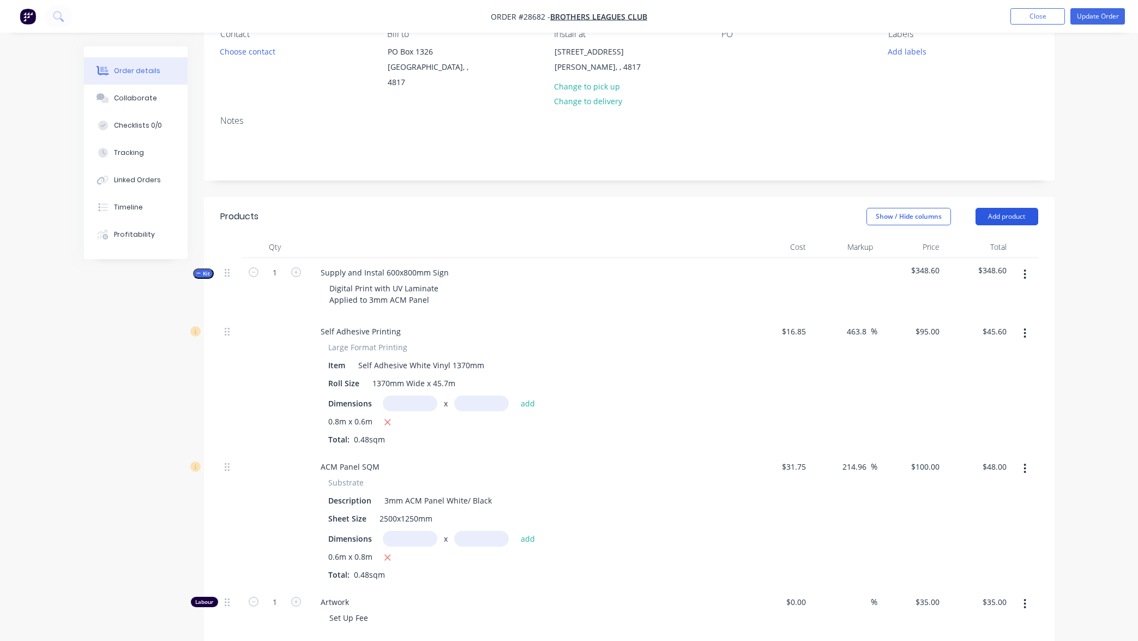
click at [1004, 216] on button "Add product" at bounding box center [1006, 216] width 63 height 17
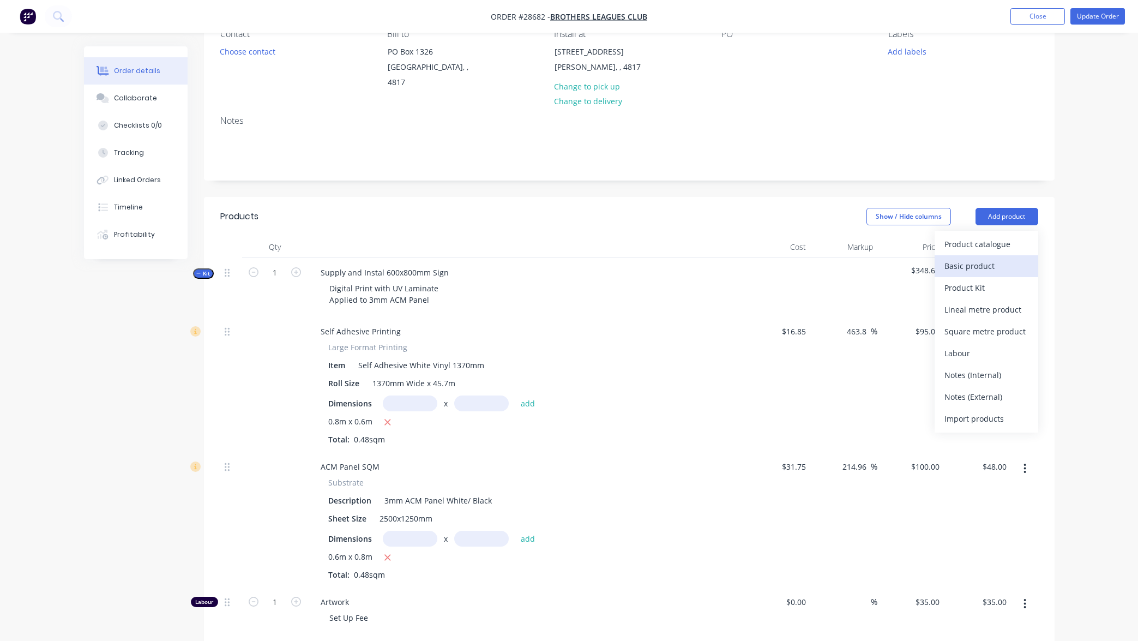
click at [983, 267] on div "Basic product" at bounding box center [986, 266] width 84 height 16
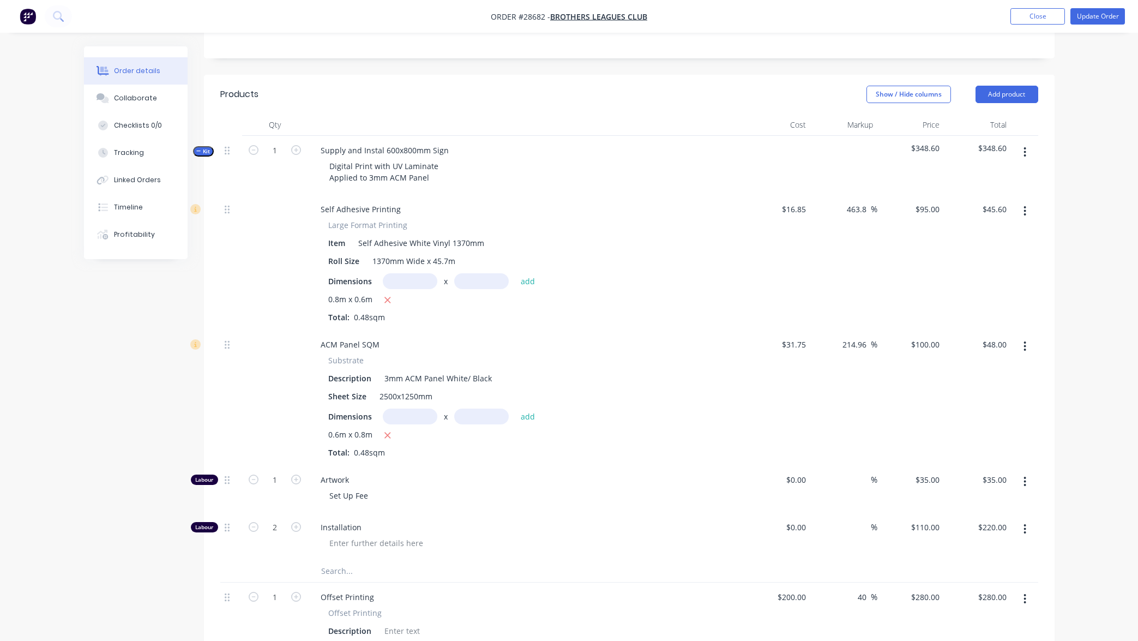
click at [203, 150] on span "Kit" at bounding box center [203, 151] width 14 height 8
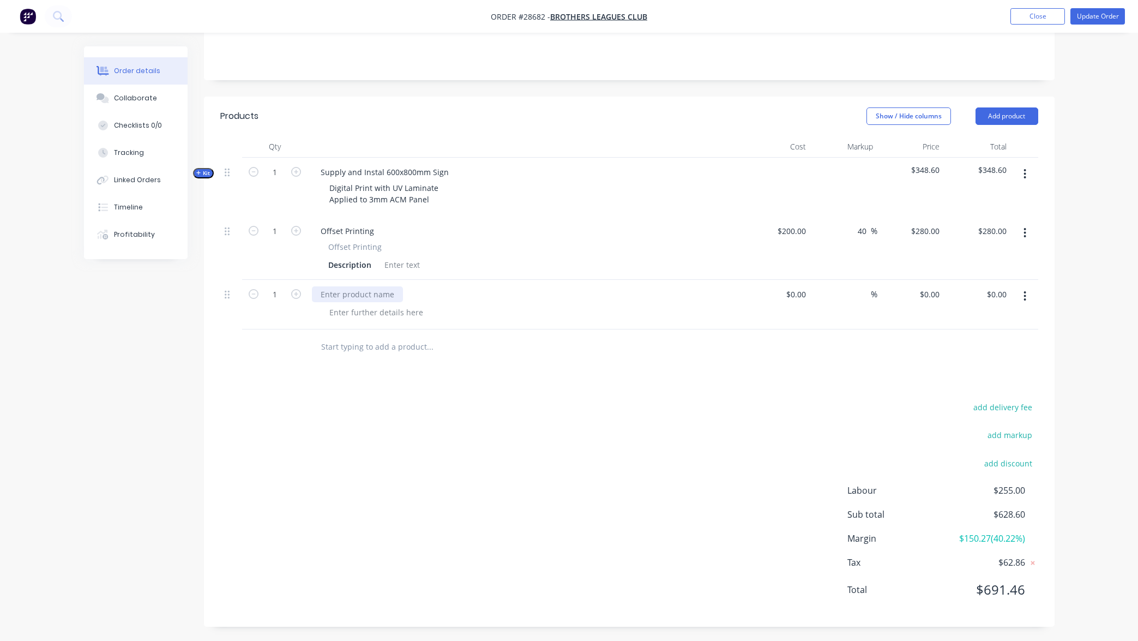
scroll to position [208, 0]
click at [377, 305] on div at bounding box center [376, 313] width 111 height 16
click at [379, 294] on div at bounding box center [357, 295] width 91 height 16
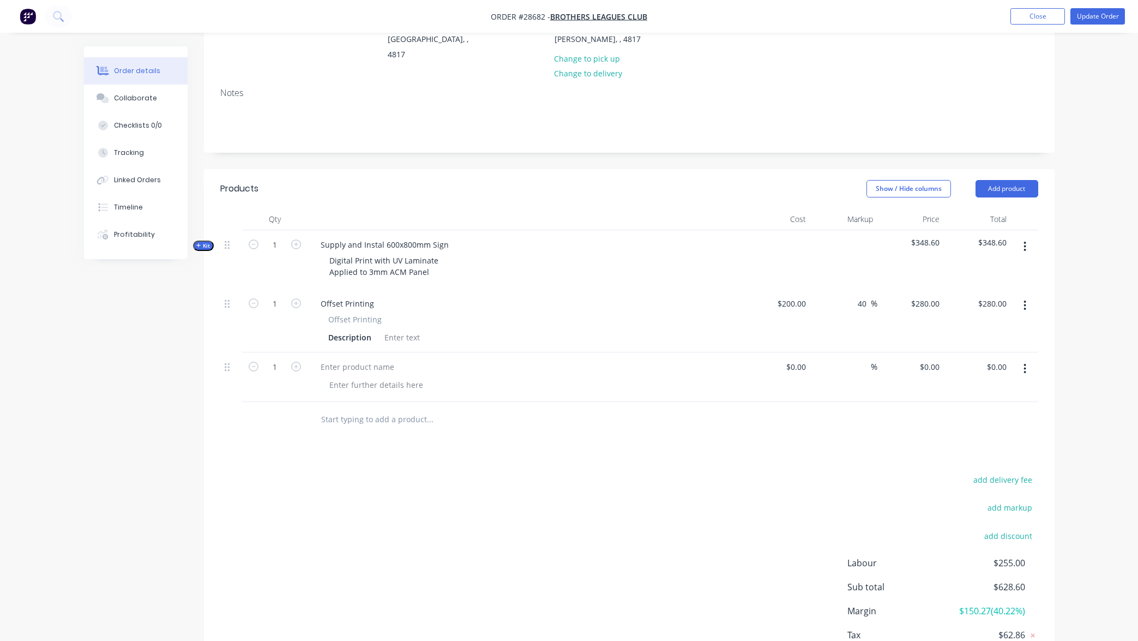
scroll to position [136, 0]
click at [1008, 188] on button "Add product" at bounding box center [1006, 188] width 63 height 17
click at [978, 244] on div "Basic product" at bounding box center [986, 239] width 84 height 16
click at [379, 405] on div at bounding box center [526, 427] width 436 height 50
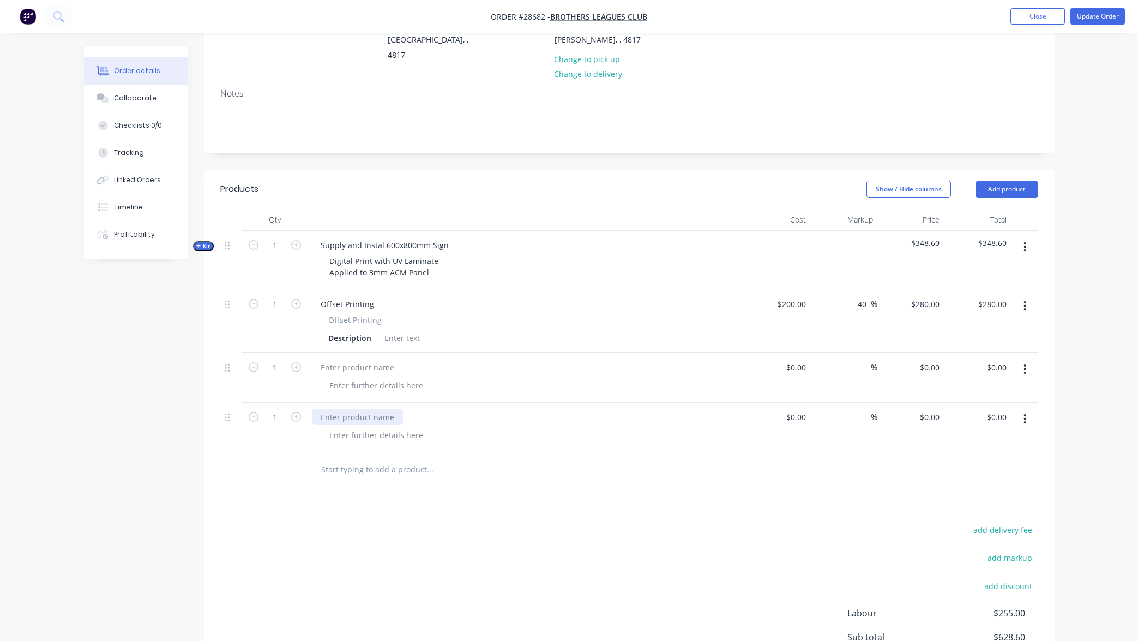
click at [377, 414] on div at bounding box center [357, 417] width 91 height 16
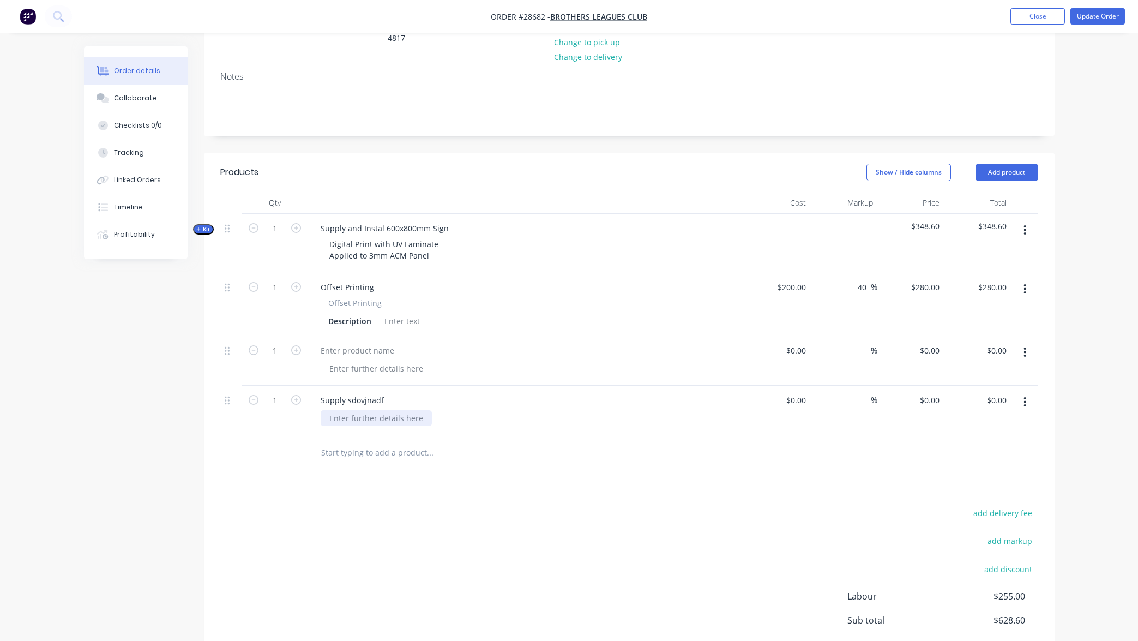
click at [401, 414] on div at bounding box center [376, 418] width 111 height 16
click at [1026, 399] on icon "button" at bounding box center [1025, 402] width 2 height 10
click at [972, 491] on div "Delete" at bounding box center [986, 496] width 84 height 16
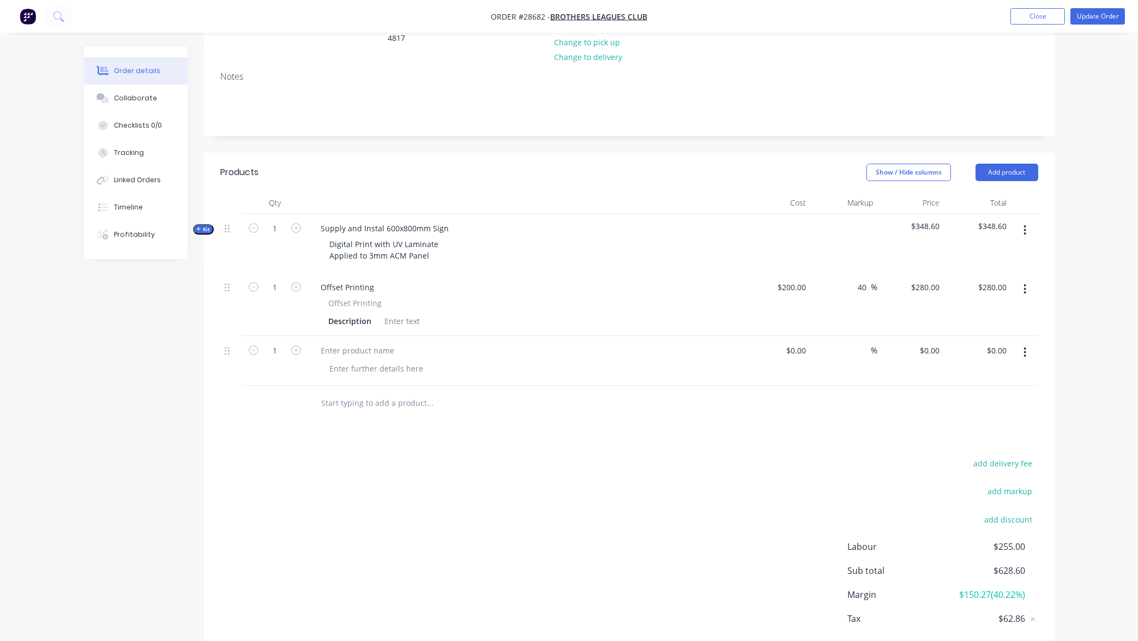
click at [1025, 348] on icon "button" at bounding box center [1024, 352] width 3 height 12
click at [990, 438] on div "Delete" at bounding box center [986, 446] width 84 height 16
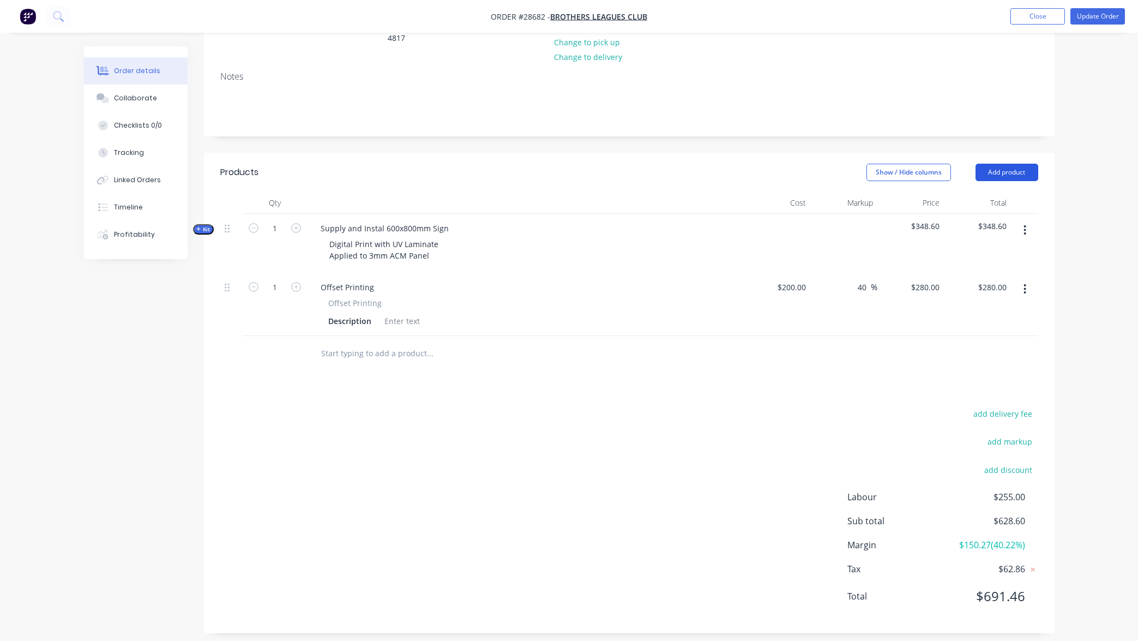
click at [1018, 173] on button "Add product" at bounding box center [1006, 172] width 63 height 17
click at [666, 383] on div "Products Show / Hide columns Add product Product catalogue Basic product Produc…" at bounding box center [629, 393] width 851 height 480
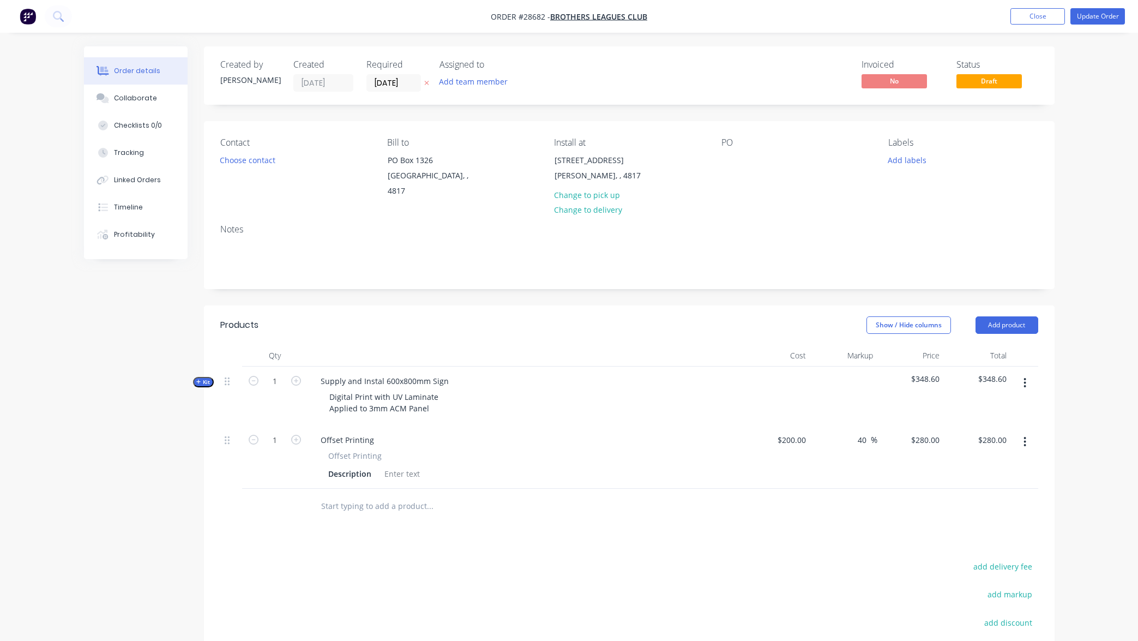
scroll to position [0, 0]
click at [479, 81] on button "Add team member" at bounding box center [473, 81] width 80 height 15
click at [655, 93] on div "Created by [PERSON_NAME] Created [DATE] Required [DATE] Assigned to Add team me…" at bounding box center [629, 75] width 851 height 58
click at [1039, 17] on button "Close" at bounding box center [1037, 16] width 55 height 16
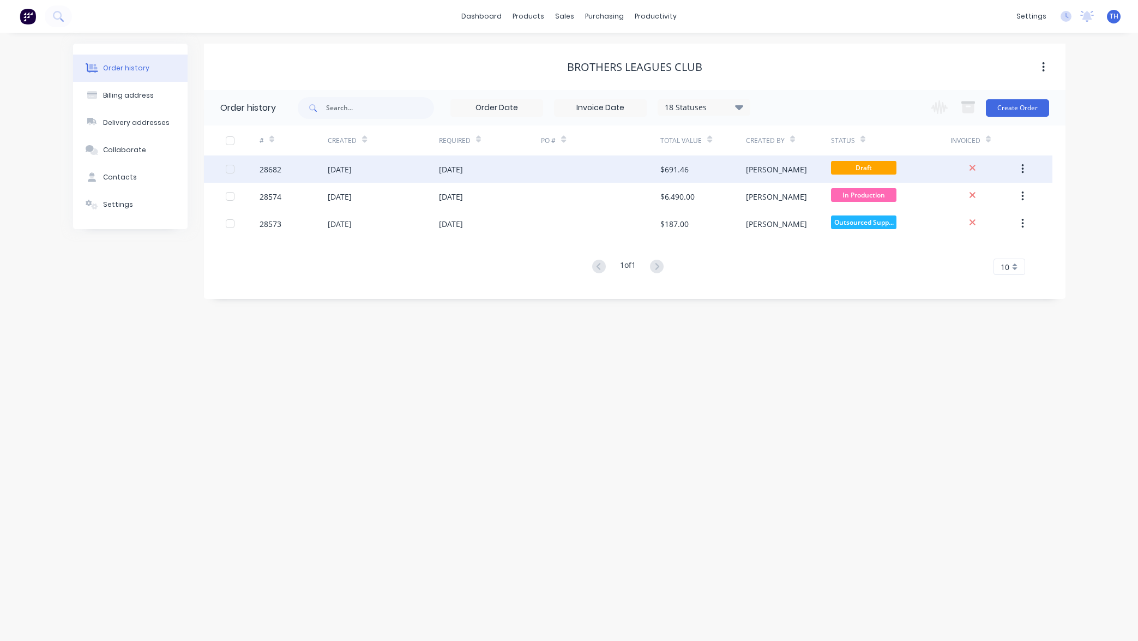
click at [1018, 170] on button "button" at bounding box center [1023, 169] width 26 height 20
click at [1027, 170] on button "button" at bounding box center [1023, 169] width 26 height 20
click at [1025, 170] on button "button" at bounding box center [1023, 169] width 26 height 20
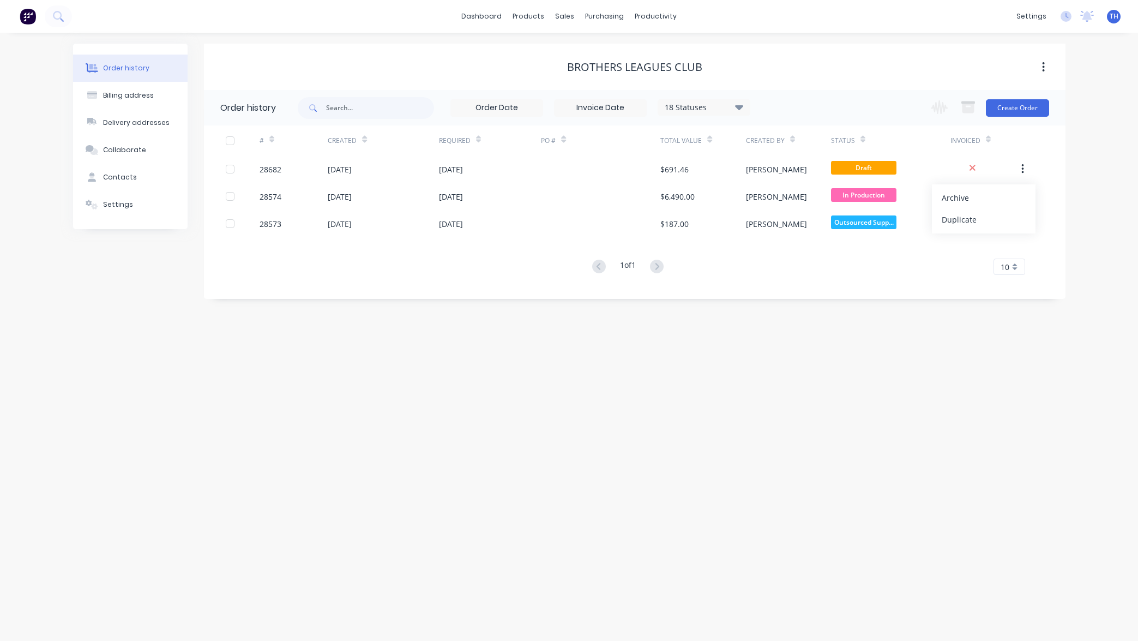
click at [965, 195] on div "Archive" at bounding box center [984, 198] width 84 height 16
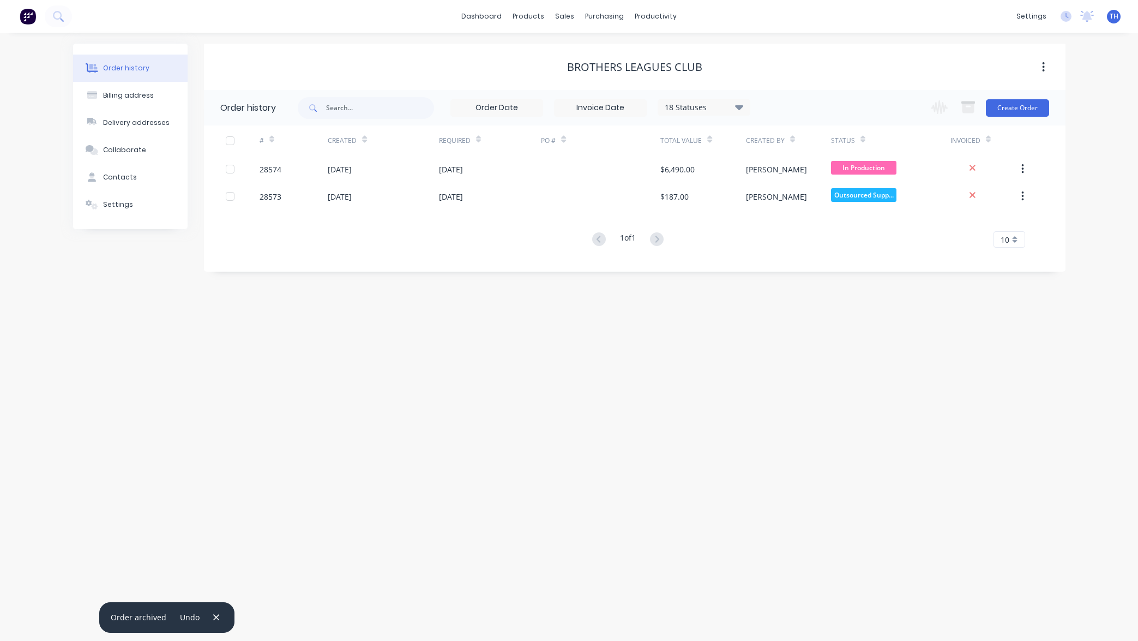
click at [687, 328] on div "Order history Billing address Delivery addresses Collaborate Contacts Settings …" at bounding box center [569, 337] width 1138 height 608
drag, startPoint x: 1004, startPoint y: 3, endPoint x: 1019, endPoint y: 10, distance: 16.6
click at [1006, 4] on div "dashboard products sales purchasing productivity dashboard products Product Cat…" at bounding box center [569, 16] width 1138 height 33
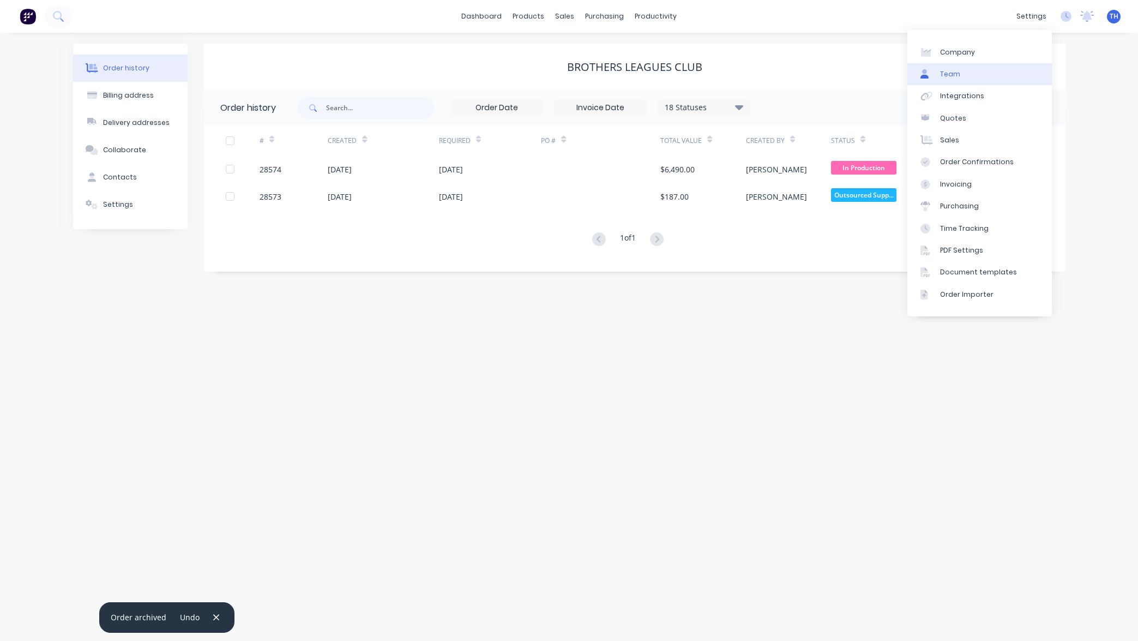
click at [985, 74] on link "Team" at bounding box center [979, 74] width 144 height 22
